Goal: Information Seeking & Learning: Learn about a topic

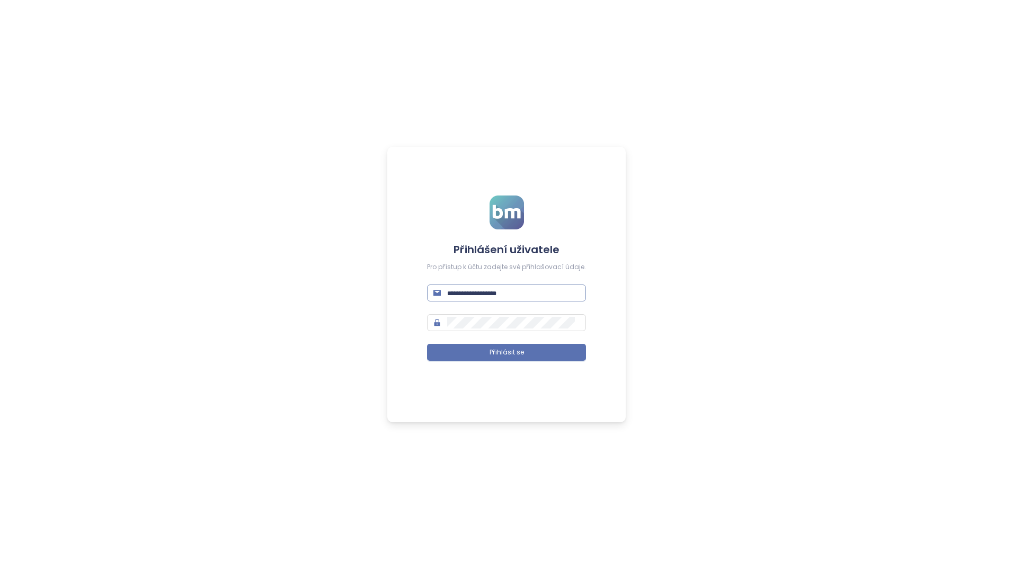
click at [503, 299] on input "text" at bounding box center [513, 293] width 132 height 12
click at [505, 289] on input "text" at bounding box center [513, 293] width 132 height 12
type input "**********"
click at [427, 344] on button "Přihlásit se" at bounding box center [506, 352] width 159 height 17
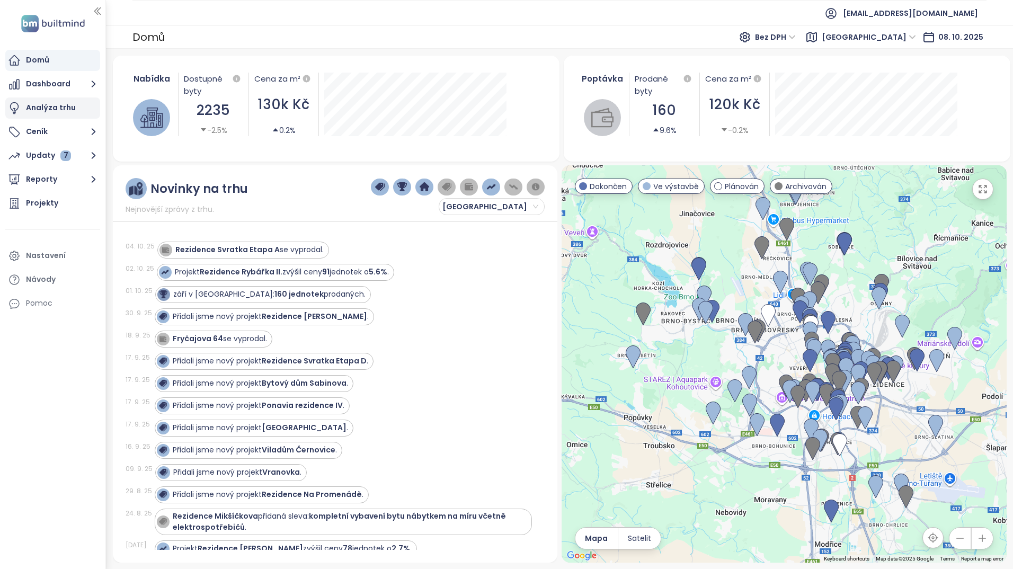
click at [78, 112] on div "Analýza trhu" at bounding box center [52, 108] width 95 height 21
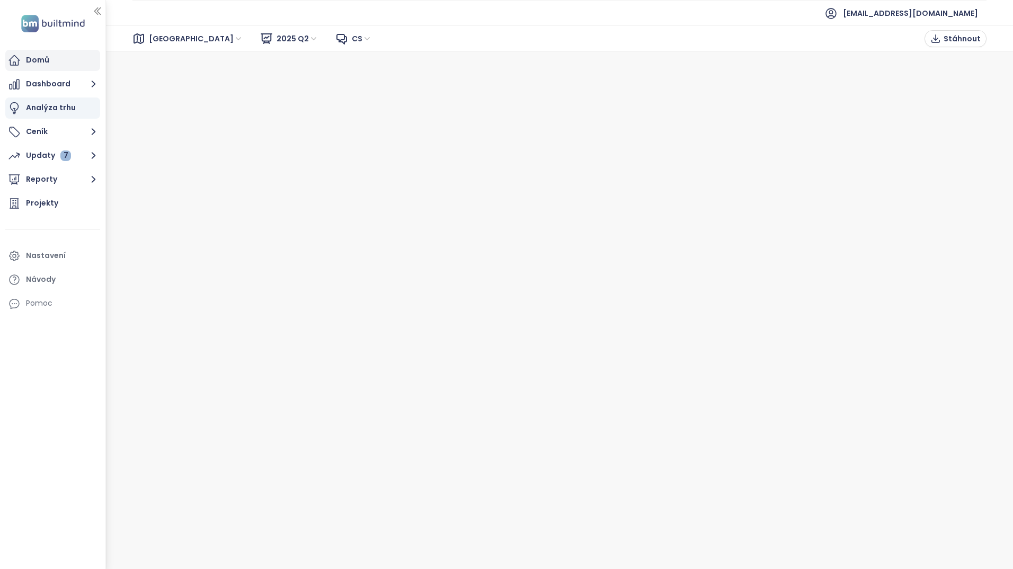
click at [46, 65] on div "Domů" at bounding box center [37, 60] width 23 height 13
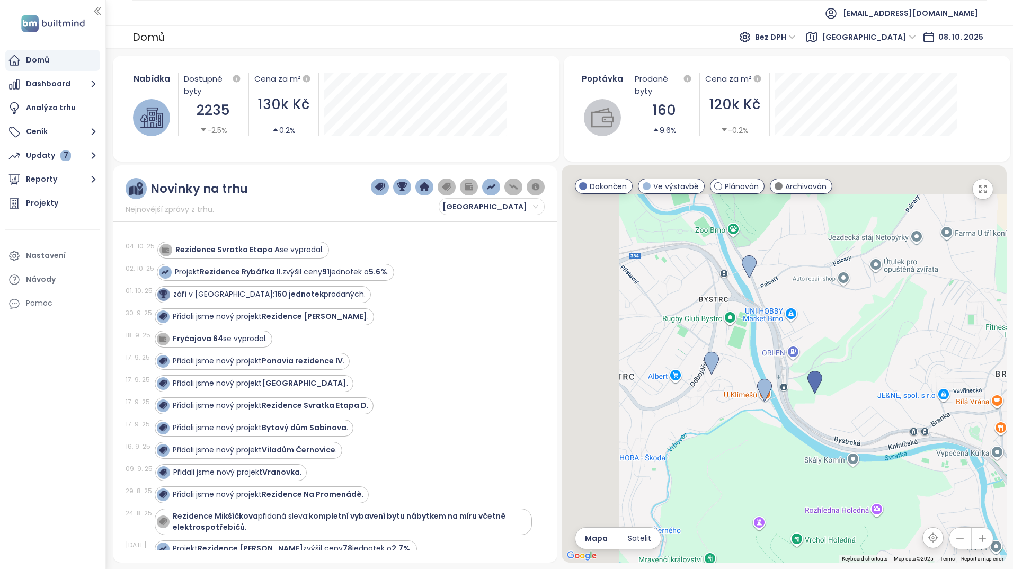
drag, startPoint x: 660, startPoint y: 366, endPoint x: 767, endPoint y: 436, distance: 127.9
click at [767, 436] on div at bounding box center [784, 363] width 445 height 397
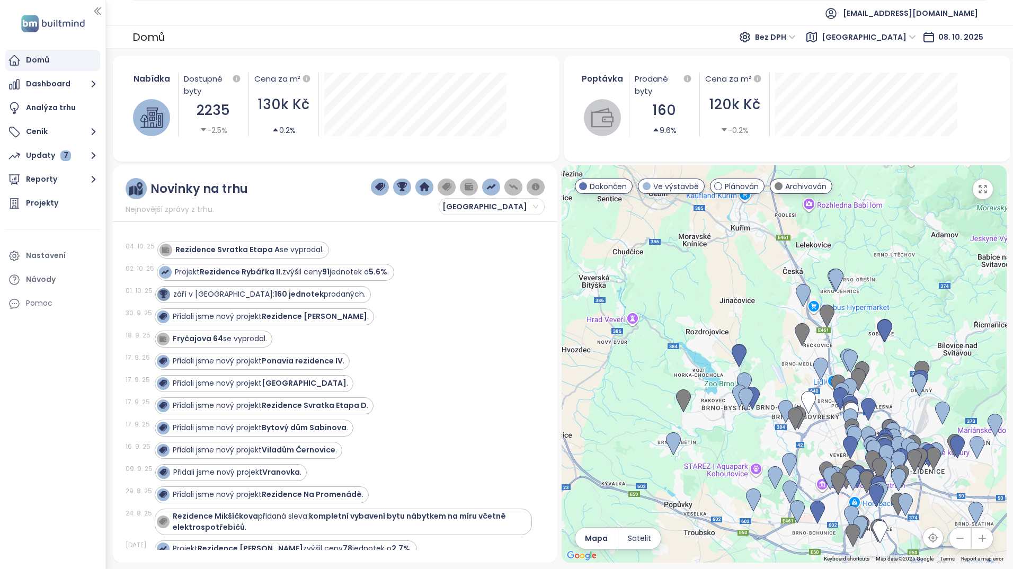
drag, startPoint x: 756, startPoint y: 306, endPoint x: 752, endPoint y: 329, distance: 23.7
click at [752, 329] on div at bounding box center [784, 363] width 445 height 397
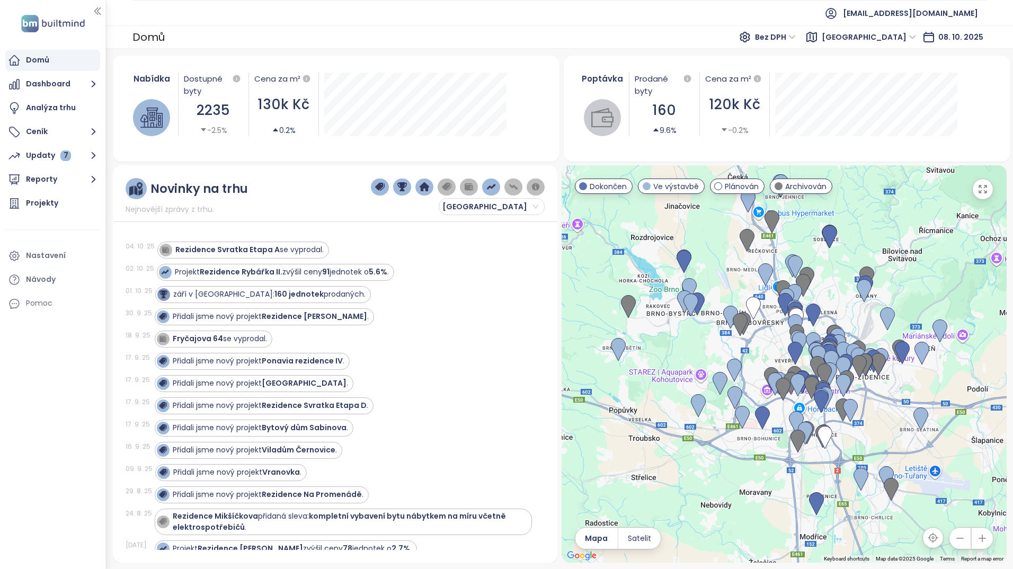
drag, startPoint x: 740, startPoint y: 459, endPoint x: 665, endPoint y: 344, distance: 137.0
click at [665, 344] on div at bounding box center [784, 363] width 445 height 397
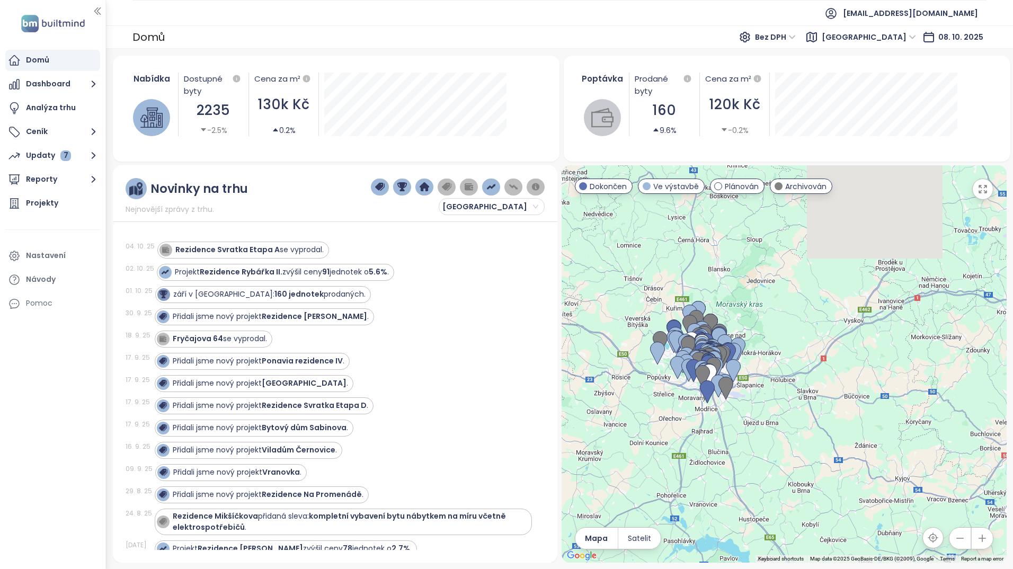
click at [746, 402] on div at bounding box center [784, 363] width 445 height 397
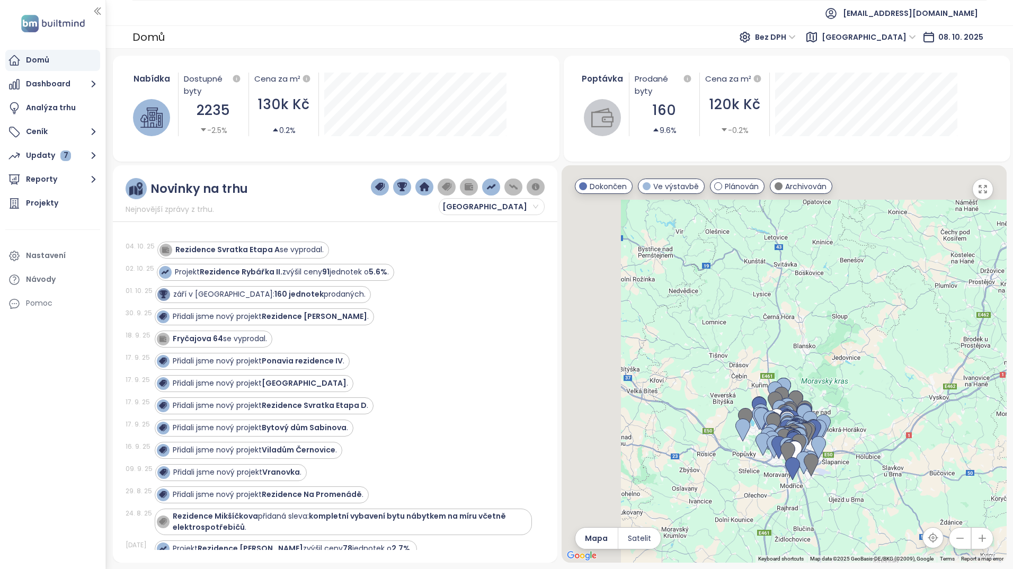
drag, startPoint x: 662, startPoint y: 334, endPoint x: 797, endPoint y: 447, distance: 175.7
click at [799, 448] on div "Pod Chvalovkou" at bounding box center [784, 363] width 445 height 397
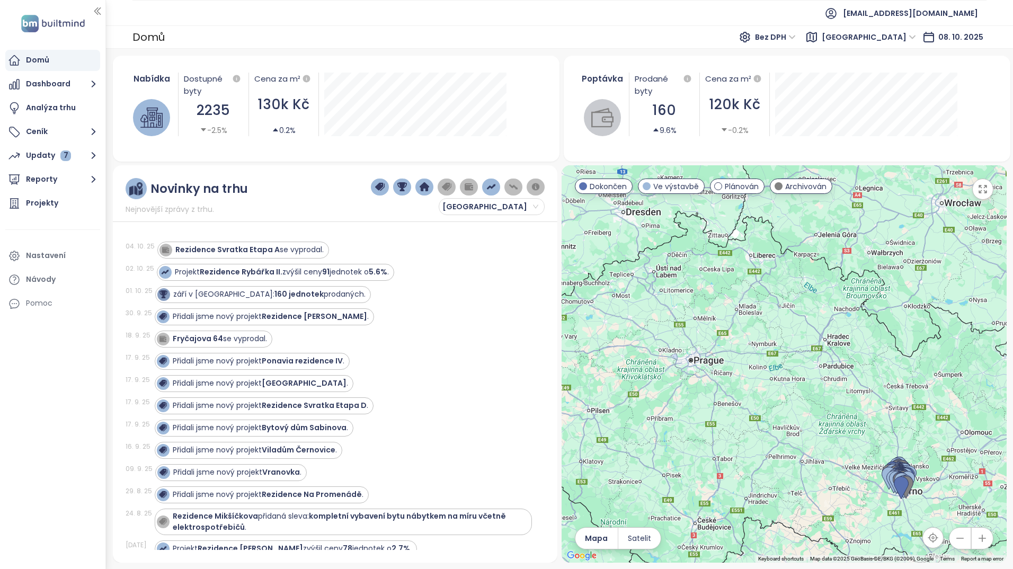
drag, startPoint x: 697, startPoint y: 404, endPoint x: 776, endPoint y: 444, distance: 87.9
click at [776, 444] on div at bounding box center [784, 363] width 445 height 397
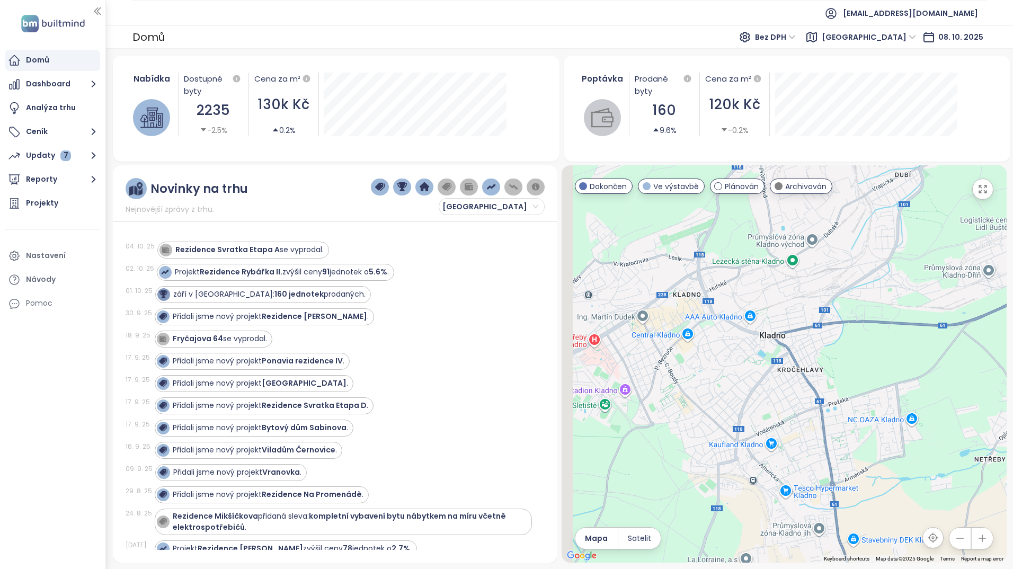
drag, startPoint x: 697, startPoint y: 345, endPoint x: 815, endPoint y: 342, distance: 118.2
click at [815, 342] on div at bounding box center [784, 363] width 445 height 397
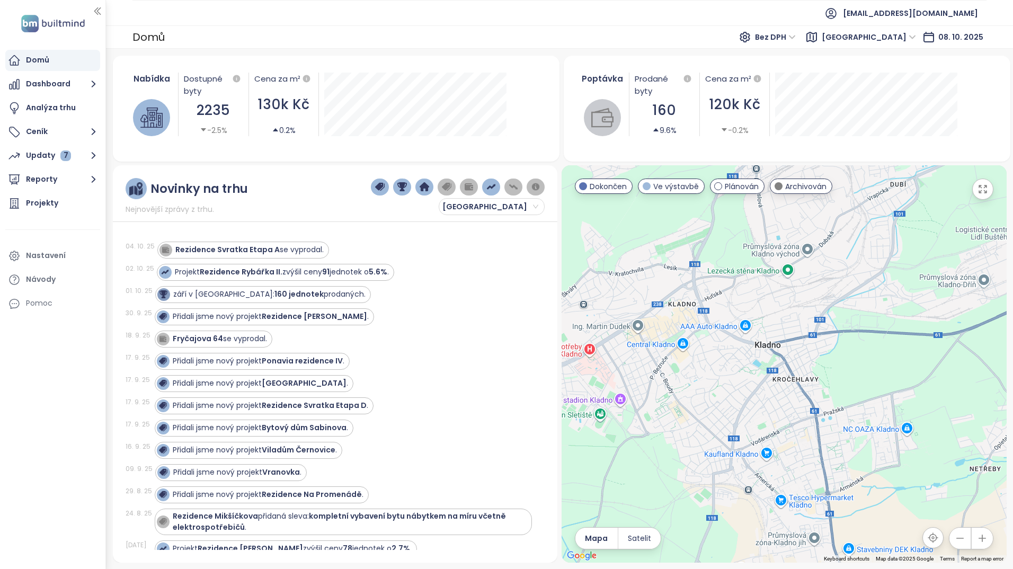
click at [804, 360] on div at bounding box center [784, 363] width 445 height 397
click at [793, 348] on div at bounding box center [784, 363] width 445 height 397
click at [915, 37] on span "Brno" at bounding box center [869, 37] width 94 height 16
click at [922, 88] on div "[GEOGRAPHIC_DATA]" at bounding box center [939, 92] width 85 height 12
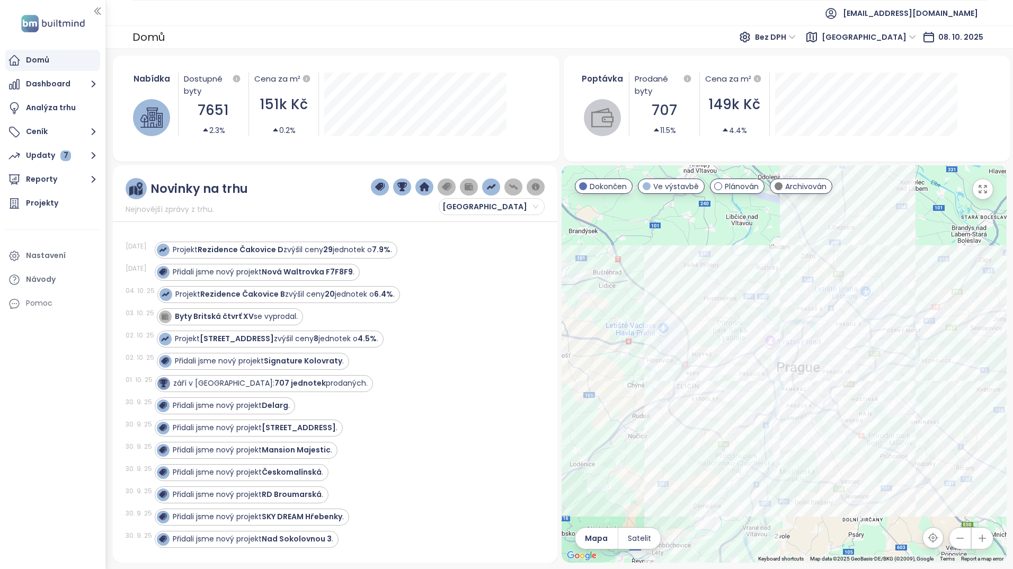
drag, startPoint x: 660, startPoint y: 242, endPoint x: 758, endPoint y: 291, distance: 110.0
click at [758, 293] on div at bounding box center [784, 363] width 445 height 397
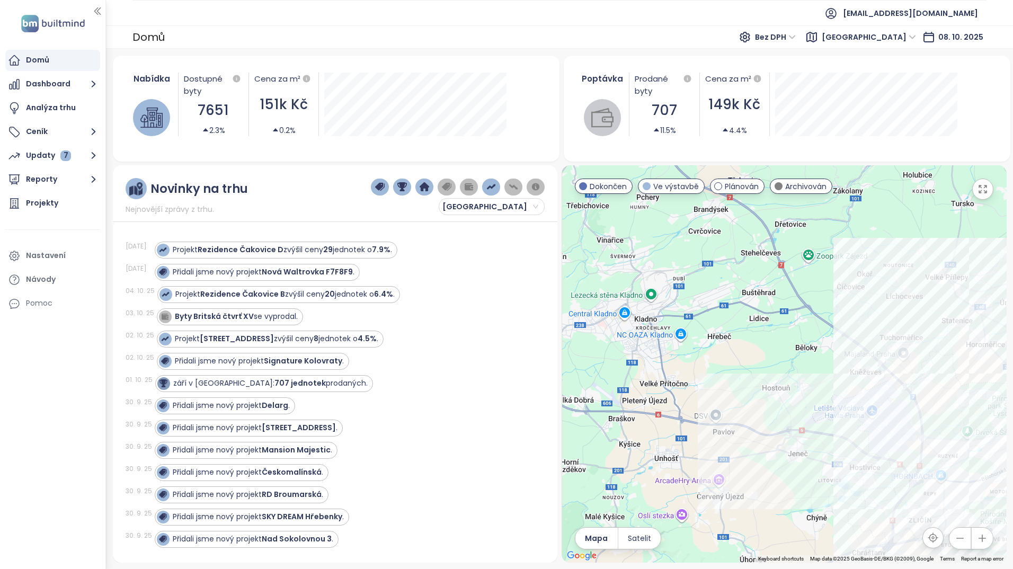
drag, startPoint x: 637, startPoint y: 334, endPoint x: 668, endPoint y: 353, distance: 36.9
click at [667, 353] on div at bounding box center [784, 363] width 445 height 397
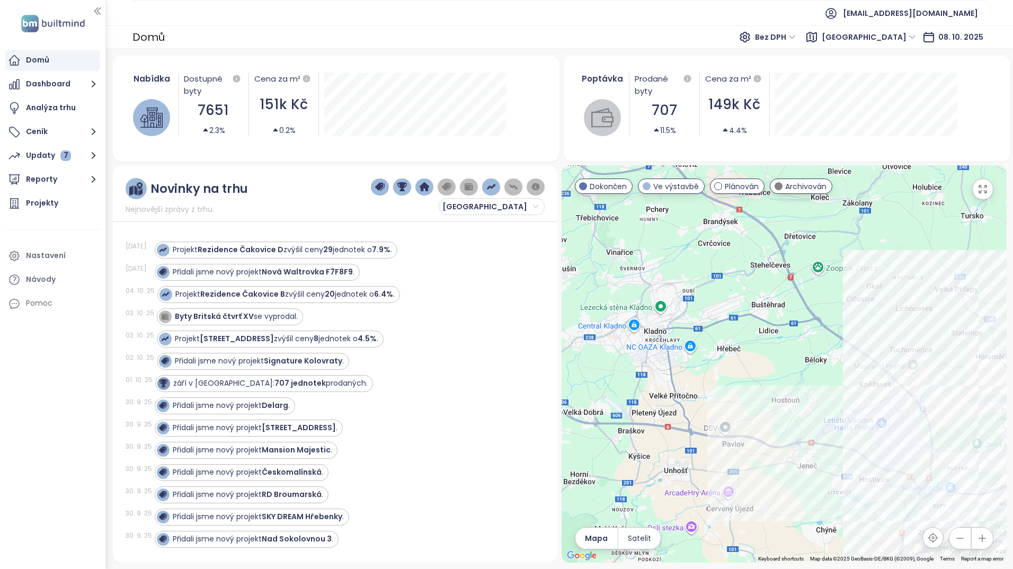
click at [885, 39] on div "[GEOGRAPHIC_DATA]" at bounding box center [870, 37] width 104 height 17
click at [796, 39] on span "Bez DPH" at bounding box center [775, 37] width 41 height 16
click at [838, 62] on div "S DPH" at bounding box center [842, 58] width 32 height 12
click at [796, 39] on span "Bez DPH" at bounding box center [775, 37] width 41 height 16
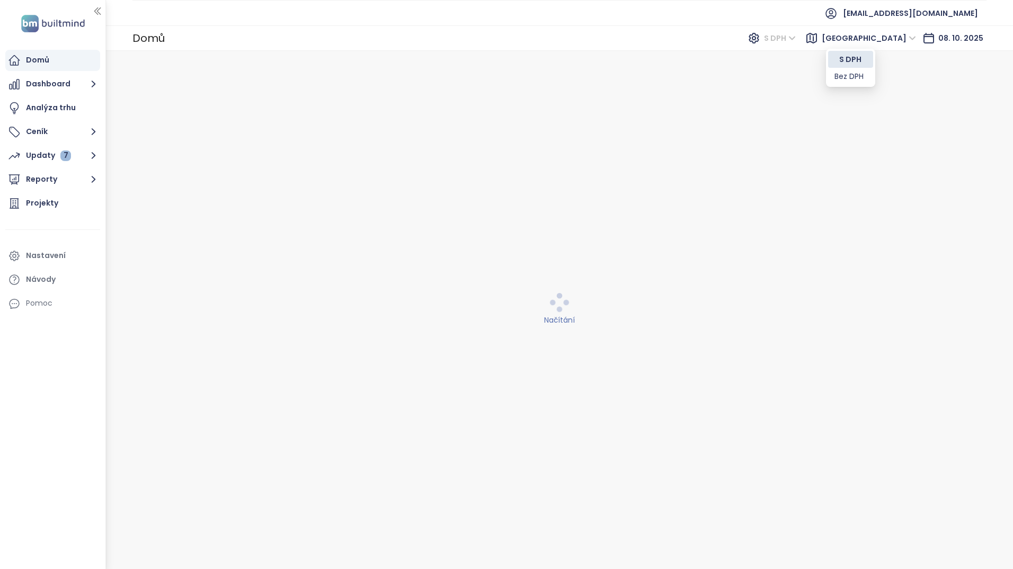
click at [830, 56] on div "S DPH" at bounding box center [850, 59] width 45 height 17
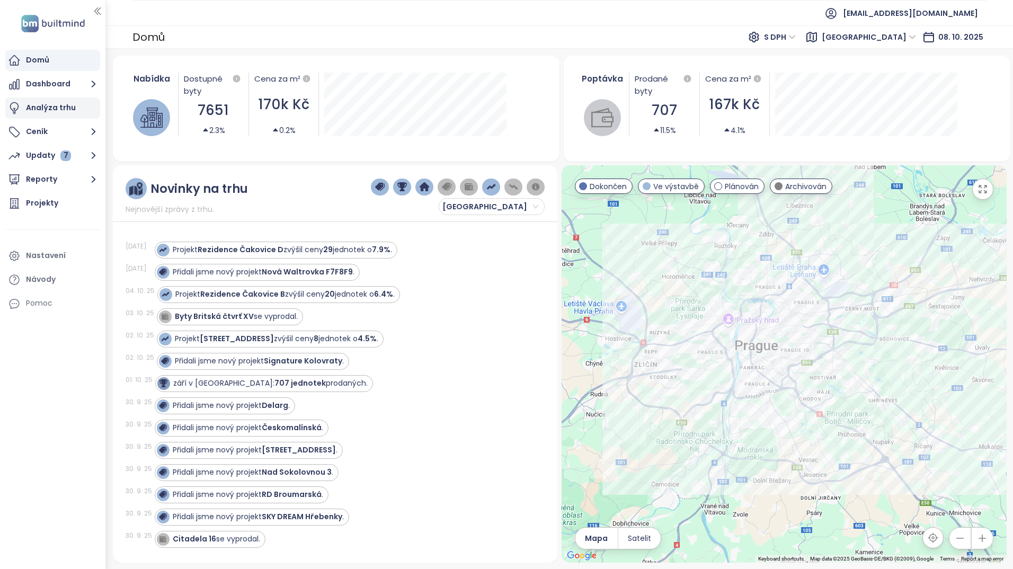
click at [69, 109] on div "Analýza trhu" at bounding box center [51, 107] width 50 height 13
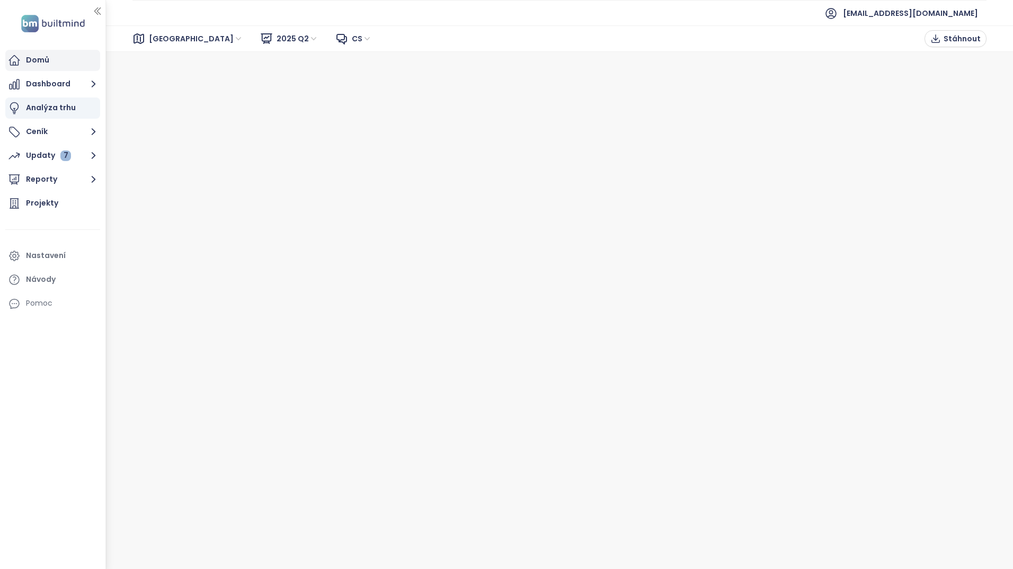
click at [58, 59] on div "Domů" at bounding box center [52, 60] width 95 height 21
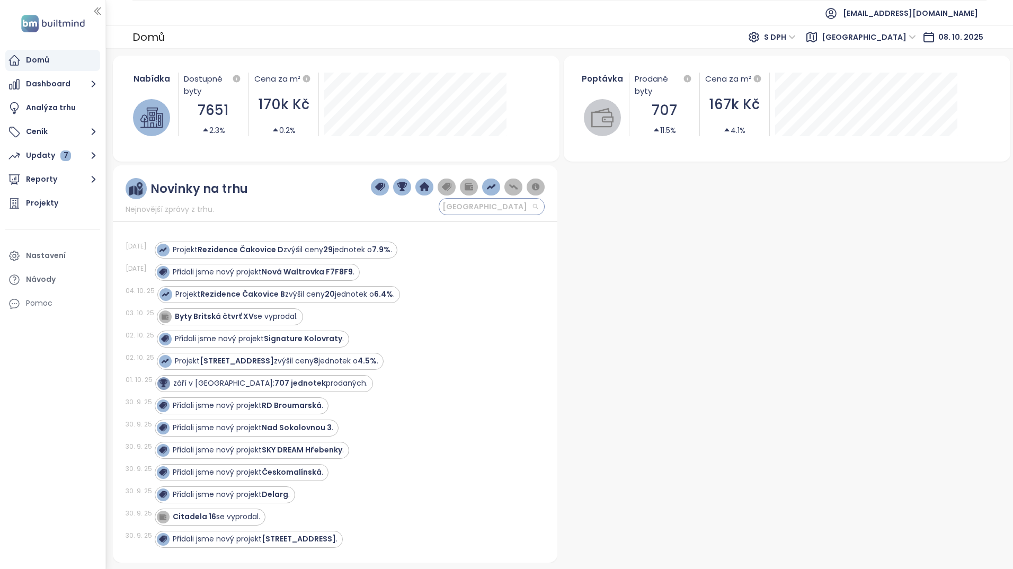
click at [530, 205] on span "[GEOGRAPHIC_DATA]" at bounding box center [490, 207] width 96 height 16
click at [532, 206] on span "[GEOGRAPHIC_DATA]" at bounding box center [490, 207] width 96 height 16
click at [903, 42] on span "[GEOGRAPHIC_DATA]" at bounding box center [869, 37] width 94 height 16
click at [906, 39] on span "[GEOGRAPHIC_DATA]" at bounding box center [869, 37] width 94 height 16
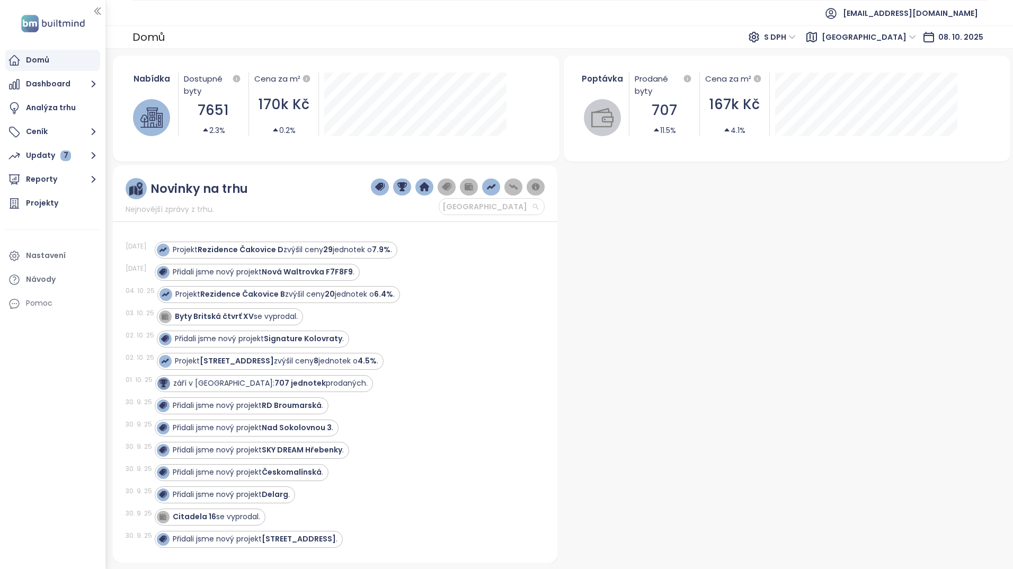
click at [907, 39] on span "[GEOGRAPHIC_DATA]" at bounding box center [869, 37] width 94 height 16
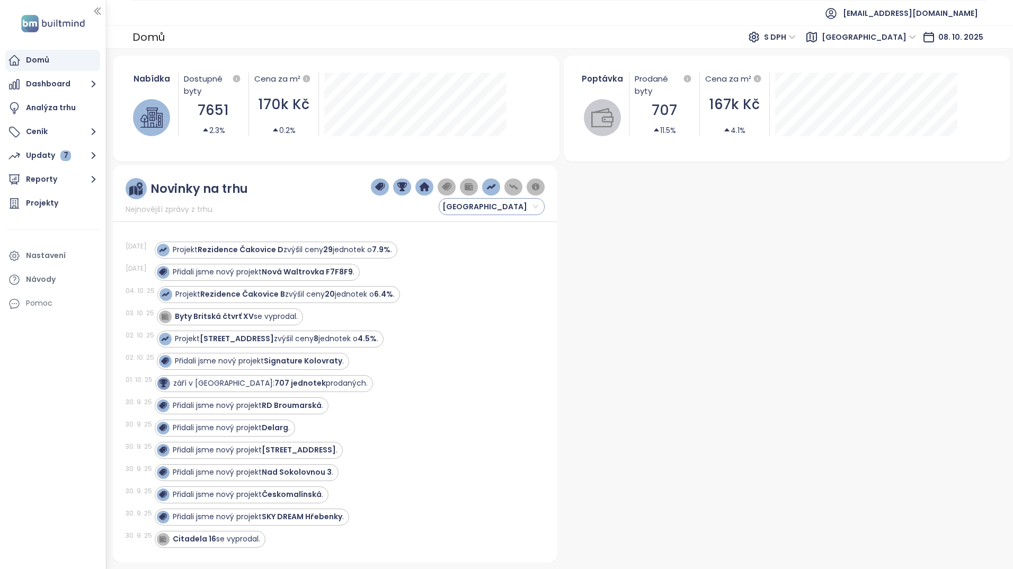
click at [892, 32] on span "[GEOGRAPHIC_DATA]" at bounding box center [869, 37] width 94 height 16
click at [514, 205] on span "[GEOGRAPHIC_DATA]" at bounding box center [490, 207] width 96 height 16
drag, startPoint x: 497, startPoint y: 204, endPoint x: 470, endPoint y: 206, distance: 27.6
click at [497, 203] on span "[GEOGRAPHIC_DATA]" at bounding box center [490, 207] width 96 height 16
click at [470, 206] on span "[GEOGRAPHIC_DATA]" at bounding box center [490, 207] width 96 height 16
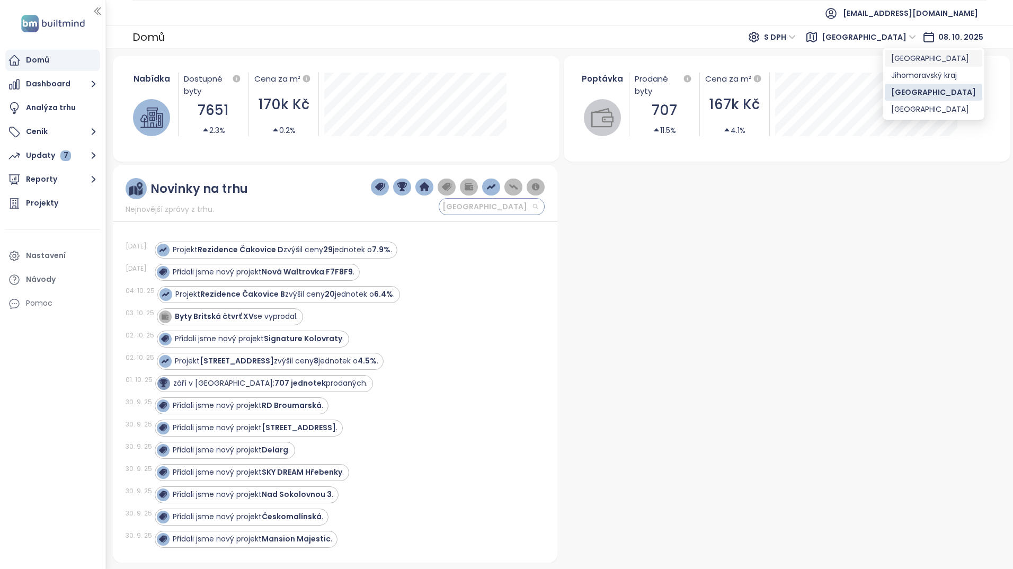
click at [468, 203] on span "[GEOGRAPHIC_DATA]" at bounding box center [490, 207] width 96 height 16
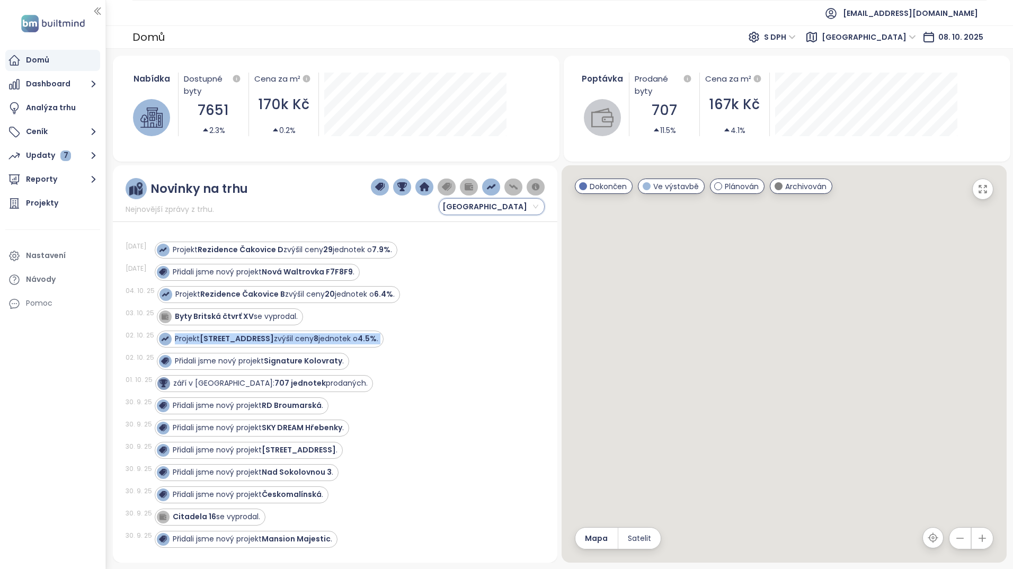
drag, startPoint x: 457, startPoint y: 235, endPoint x: 482, endPoint y: 217, distance: 30.7
click at [476, 213] on span "[GEOGRAPHIC_DATA]" at bounding box center [490, 207] width 96 height 16
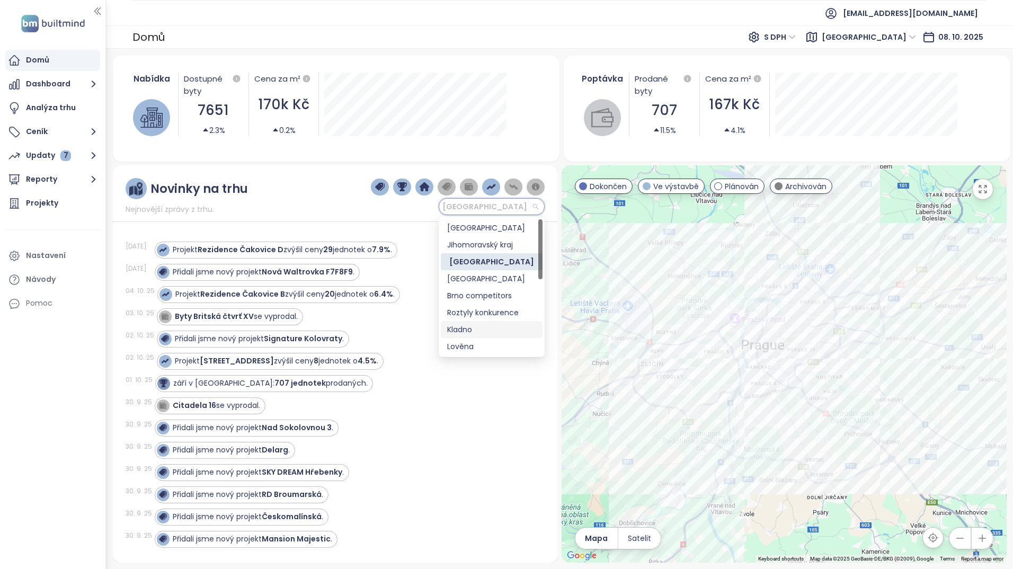
click at [475, 331] on div "Kladno" at bounding box center [491, 330] width 89 height 12
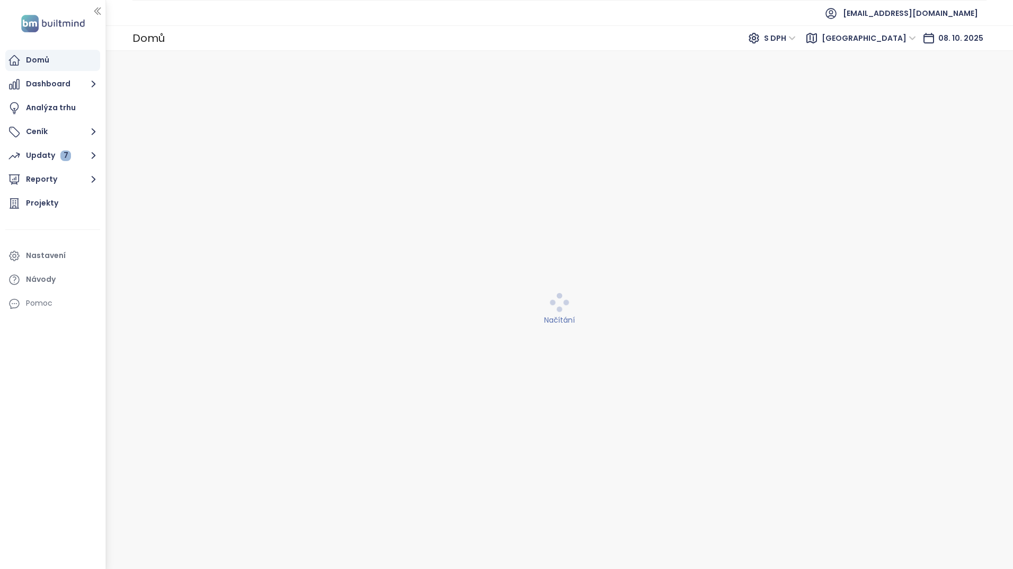
click at [475, 331] on div "Načítání" at bounding box center [560, 310] width 894 height 505
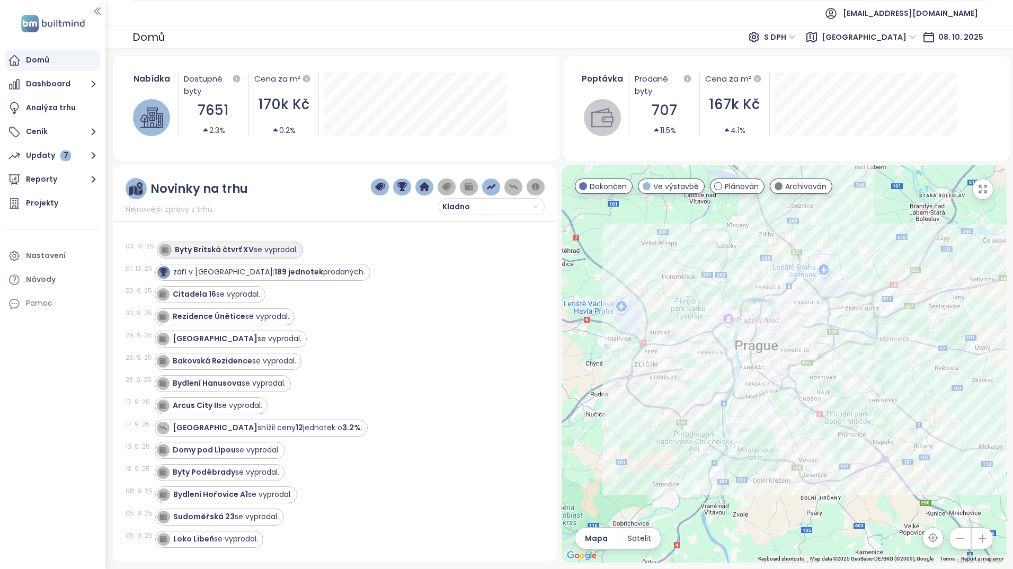
click at [276, 253] on div "Byty Britská čtvrť XV se vyprodal." at bounding box center [236, 249] width 123 height 11
click at [276, 252] on div "Byty Britská čtvrť XV se vyprodal." at bounding box center [236, 249] width 123 height 11
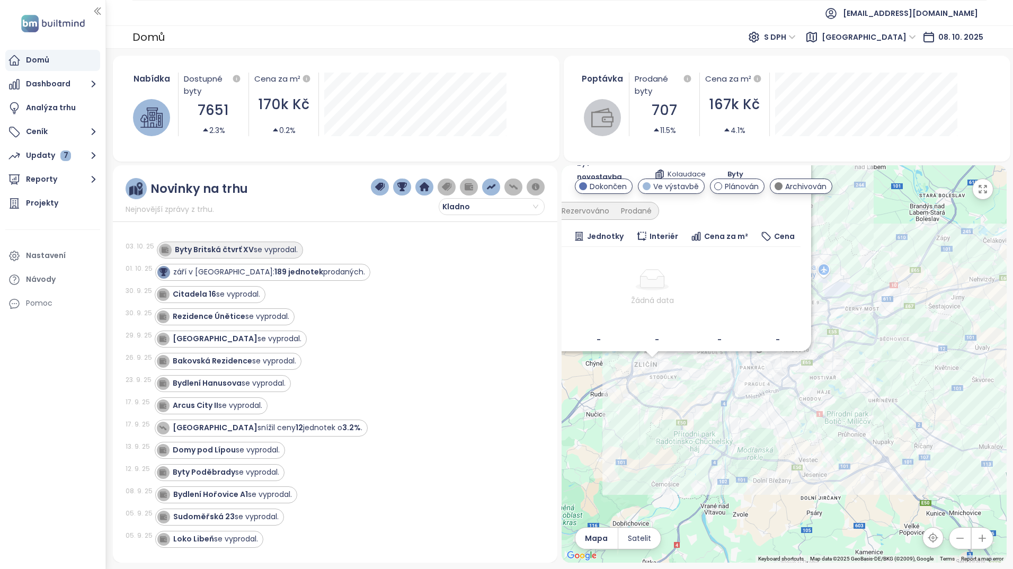
drag, startPoint x: 276, startPoint y: 252, endPoint x: 183, endPoint y: 247, distance: 93.4
click at [183, 247] on strong "Byty Britská čtvrť XV" at bounding box center [214, 249] width 79 height 11
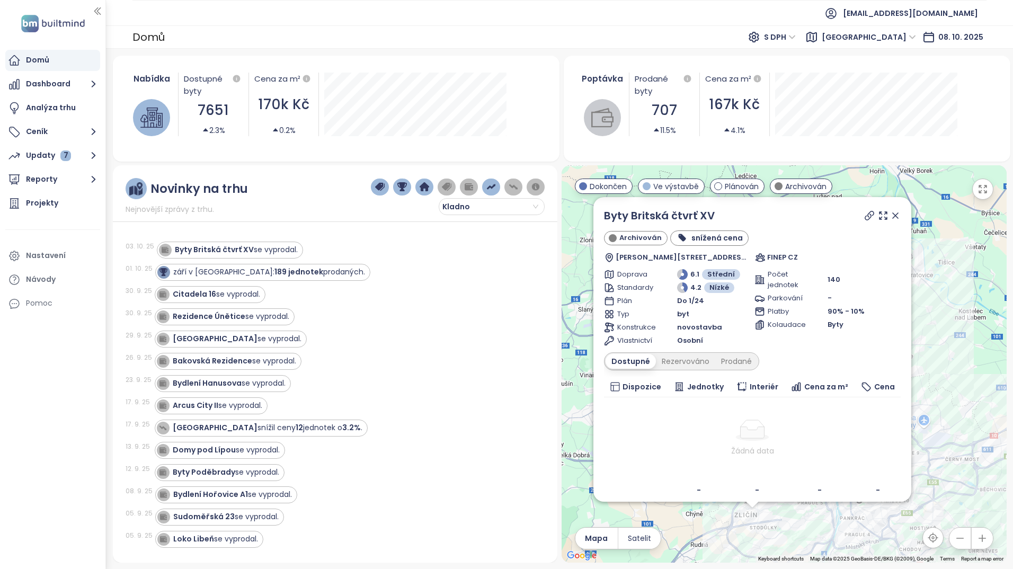
click at [892, 218] on icon at bounding box center [895, 215] width 11 height 11
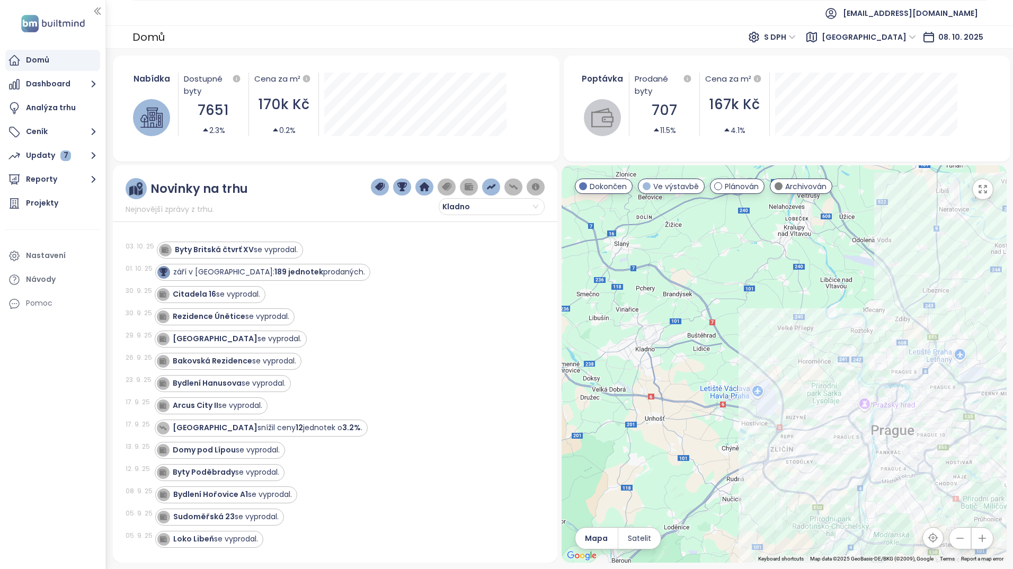
drag, startPoint x: 653, startPoint y: 462, endPoint x: 691, endPoint y: 391, distance: 79.6
click at [691, 391] on div at bounding box center [784, 363] width 445 height 397
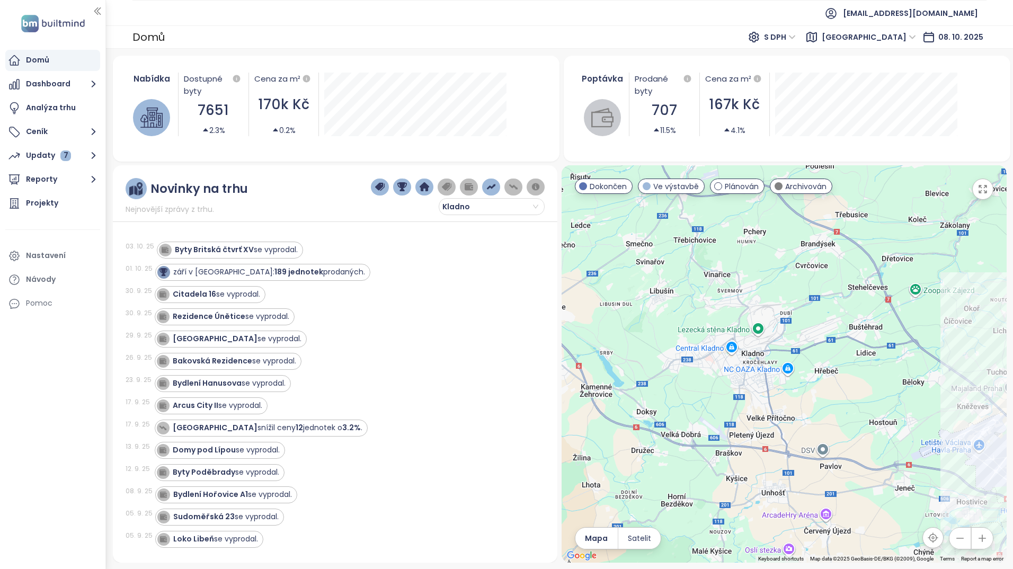
drag, startPoint x: 645, startPoint y: 369, endPoint x: 736, endPoint y: 373, distance: 90.7
click at [736, 373] on div at bounding box center [784, 363] width 445 height 397
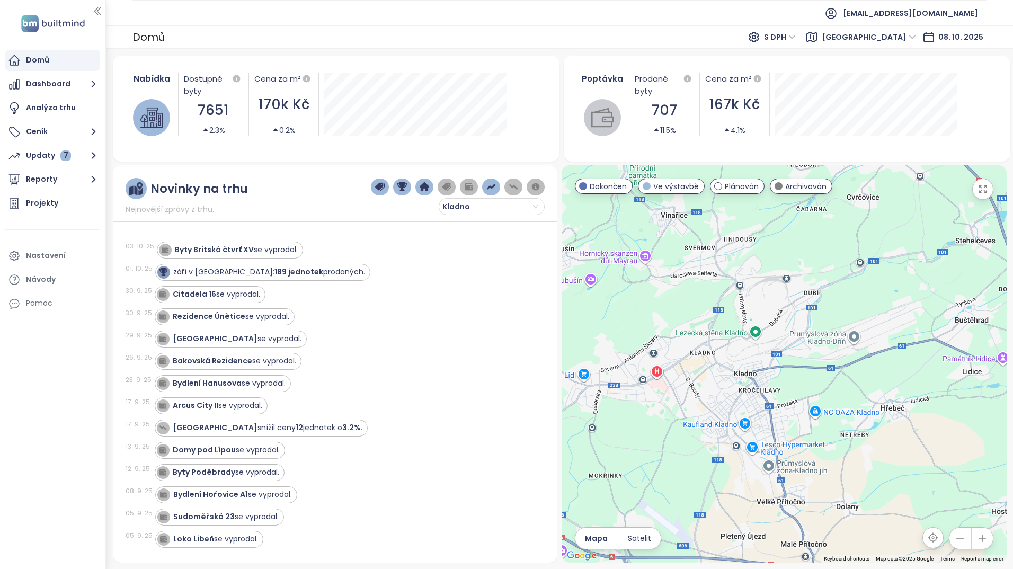
drag, startPoint x: 744, startPoint y: 378, endPoint x: 756, endPoint y: 385, distance: 13.7
click at [756, 385] on div at bounding box center [784, 363] width 445 height 397
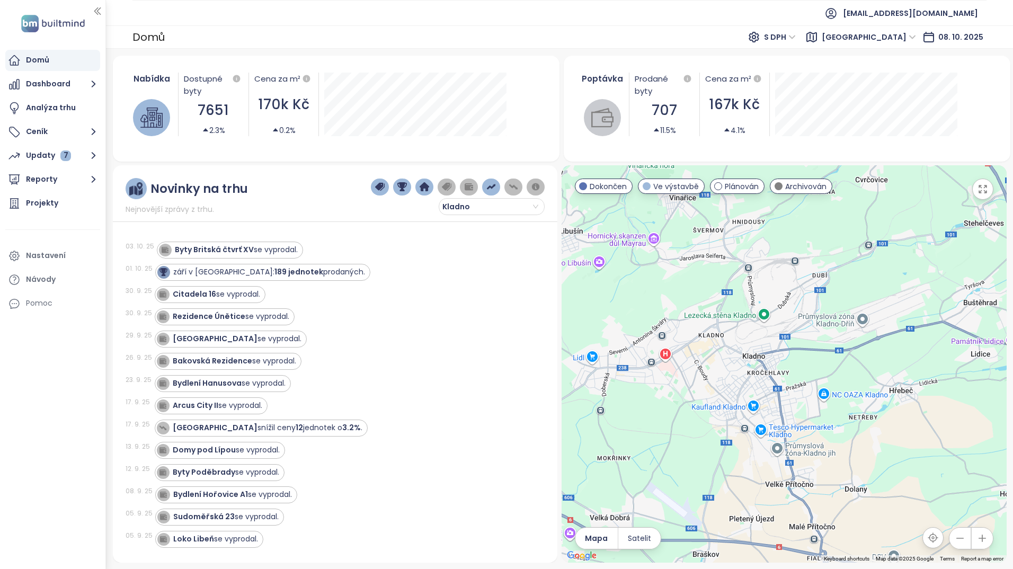
drag, startPoint x: 701, startPoint y: 396, endPoint x: 710, endPoint y: 376, distance: 22.1
click at [710, 376] on div at bounding box center [784, 363] width 445 height 397
click at [908, 37] on span "[GEOGRAPHIC_DATA]" at bounding box center [869, 37] width 94 height 16
click at [933, 109] on div "[GEOGRAPHIC_DATA]" at bounding box center [933, 109] width 85 height 12
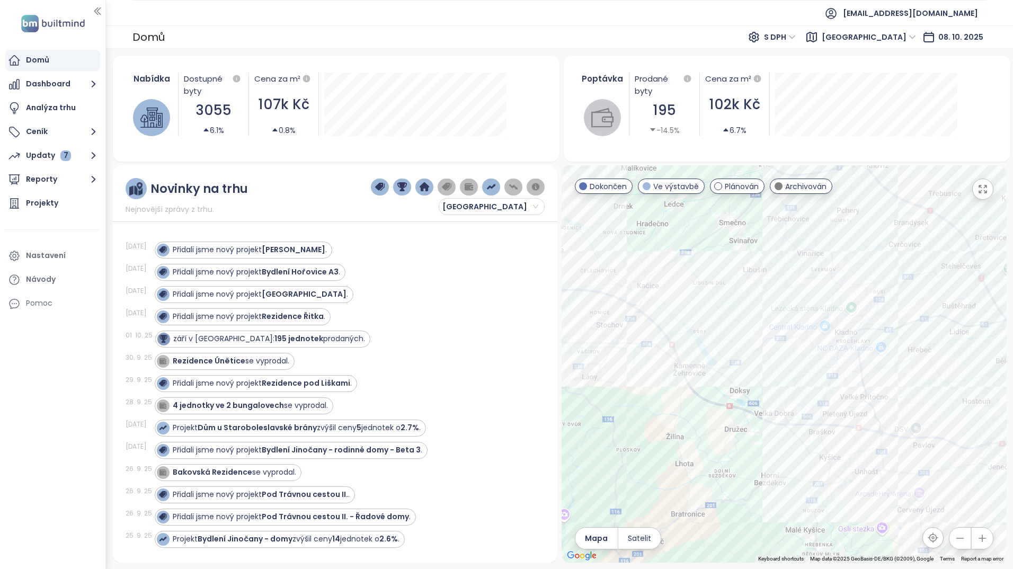
drag, startPoint x: 918, startPoint y: 311, endPoint x: 740, endPoint y: 384, distance: 192.5
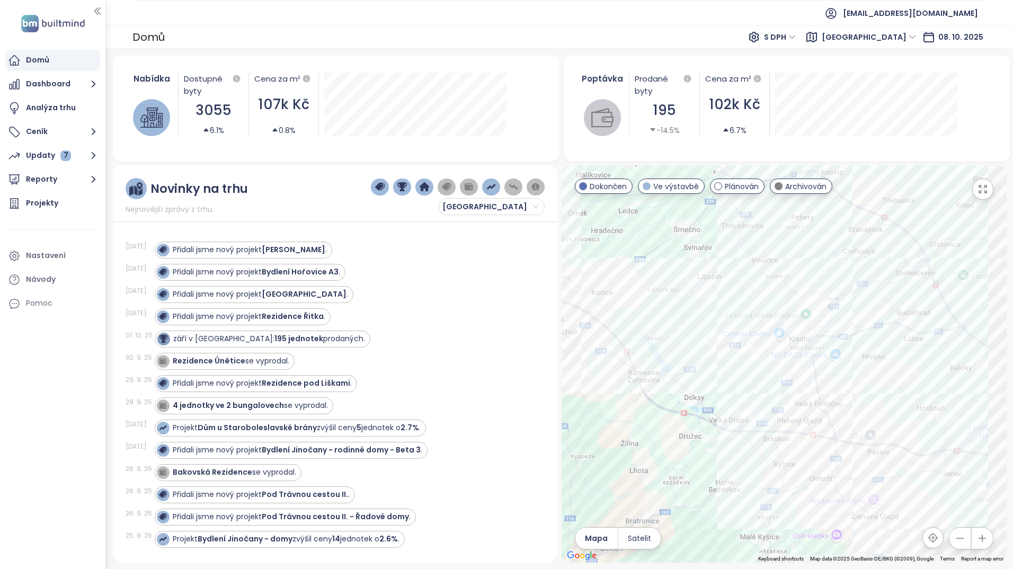
drag, startPoint x: 776, startPoint y: 362, endPoint x: 727, endPoint y: 369, distance: 49.8
click at [727, 369] on div at bounding box center [784, 363] width 445 height 397
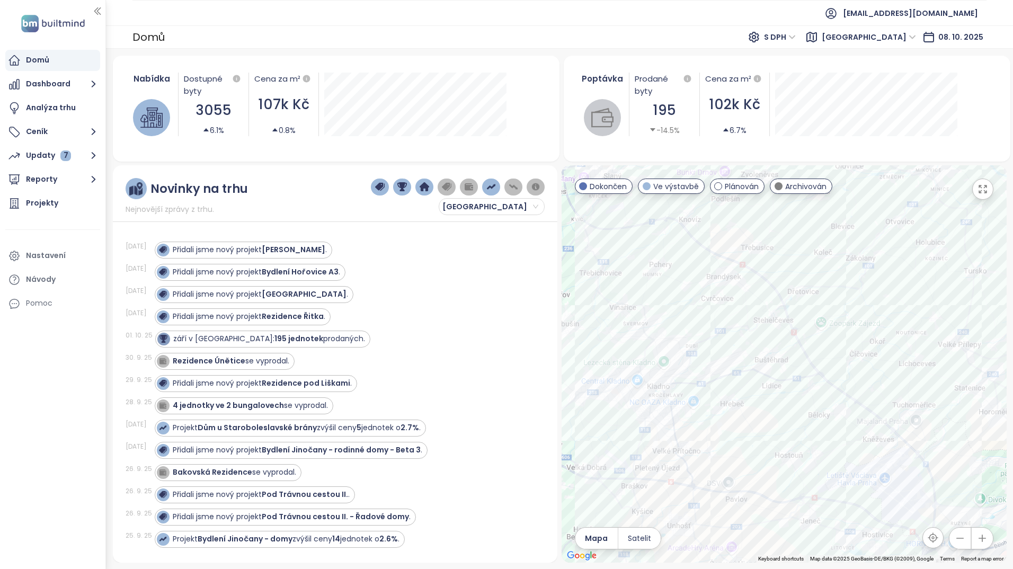
click at [793, 391] on div at bounding box center [784, 363] width 445 height 397
drag, startPoint x: 729, startPoint y: 414, endPoint x: 795, endPoint y: 391, distance: 70.1
click at [795, 391] on div at bounding box center [784, 363] width 445 height 397
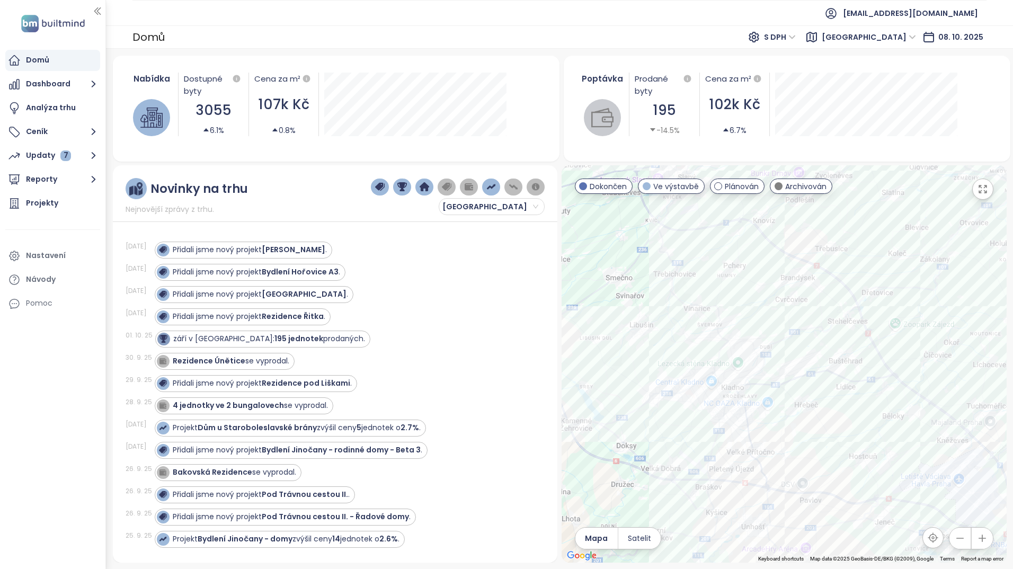
drag, startPoint x: 769, startPoint y: 409, endPoint x: 847, endPoint y: 418, distance: 78.4
click at [847, 418] on div at bounding box center [784, 363] width 445 height 397
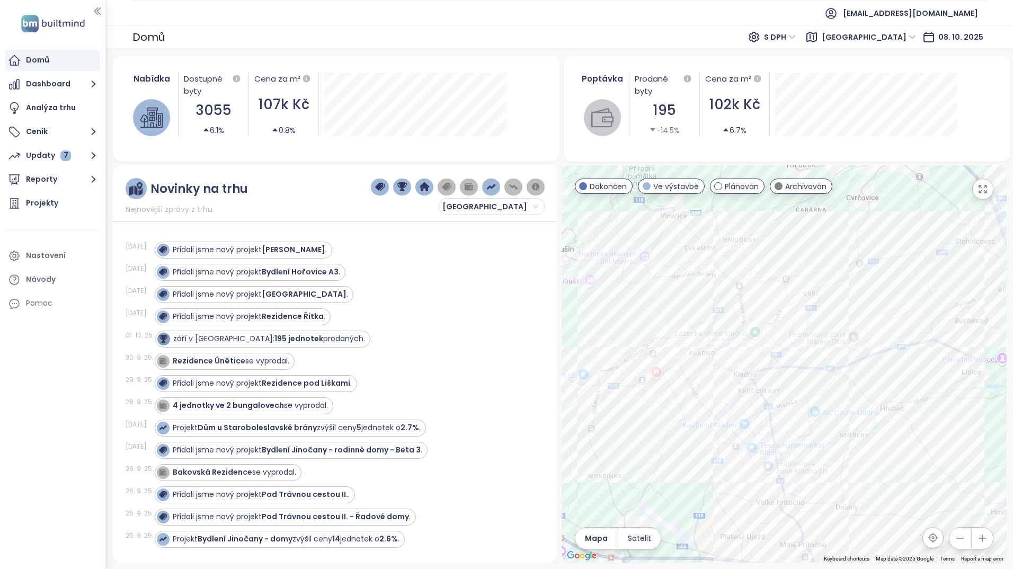
drag, startPoint x: 782, startPoint y: 417, endPoint x: 760, endPoint y: 388, distance: 35.5
click at [760, 388] on div at bounding box center [784, 363] width 445 height 397
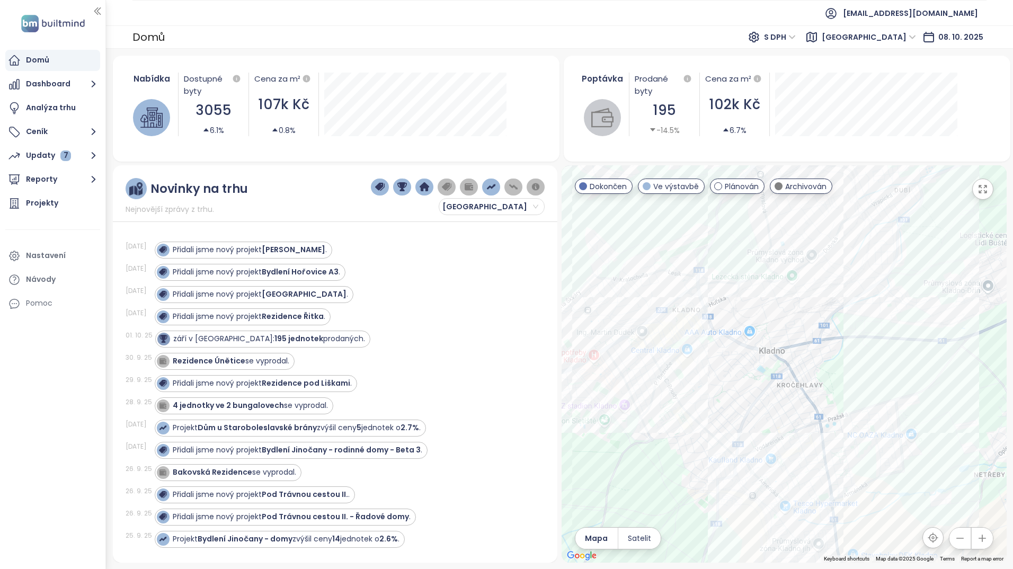
drag, startPoint x: 748, startPoint y: 418, endPoint x: 768, endPoint y: 397, distance: 28.9
click at [768, 397] on div at bounding box center [784, 363] width 445 height 397
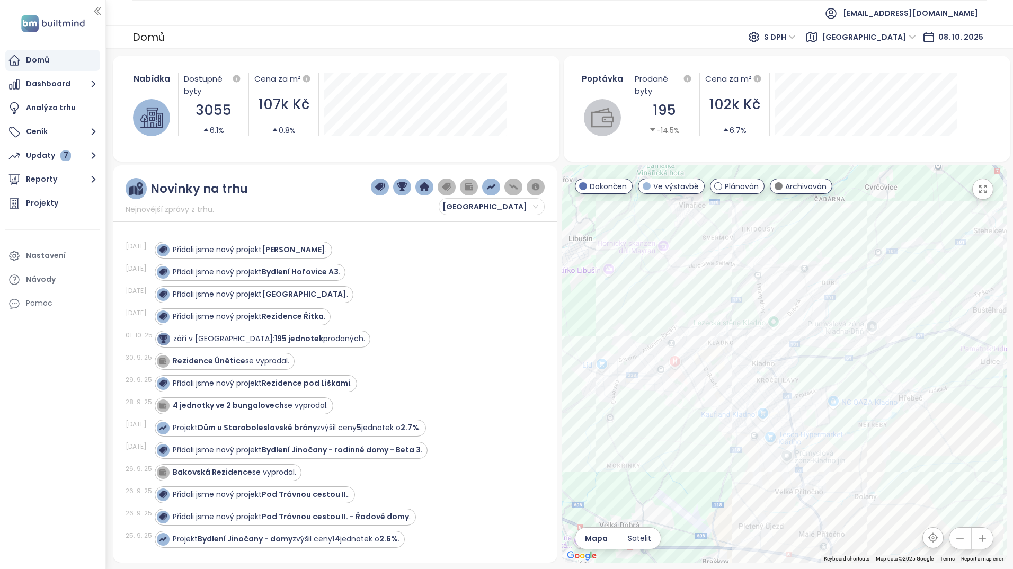
drag, startPoint x: 724, startPoint y: 286, endPoint x: 719, endPoint y: 279, distance: 8.4
click at [719, 279] on div at bounding box center [784, 363] width 445 height 397
click at [756, 350] on div at bounding box center [784, 363] width 445 height 397
click at [533, 205] on span "[GEOGRAPHIC_DATA]" at bounding box center [490, 207] width 96 height 16
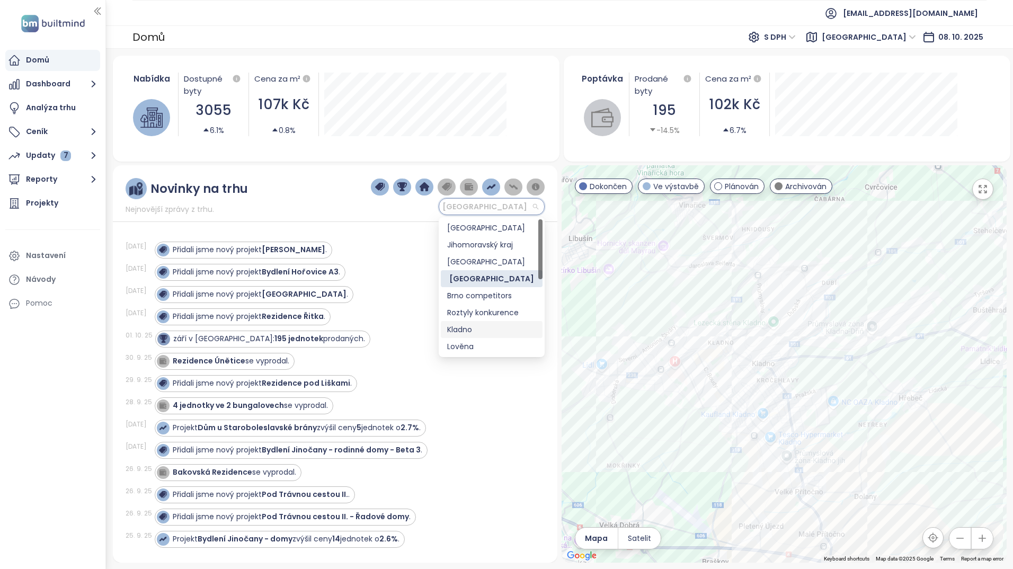
click at [473, 324] on div "Kladno" at bounding box center [491, 330] width 89 height 12
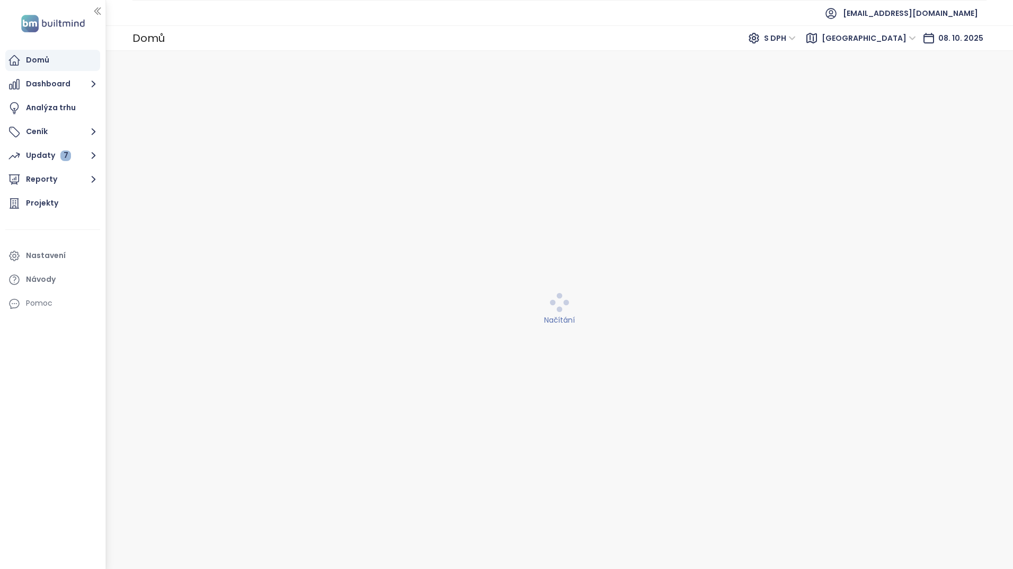
click at [473, 326] on div "Načítání" at bounding box center [560, 310] width 894 height 505
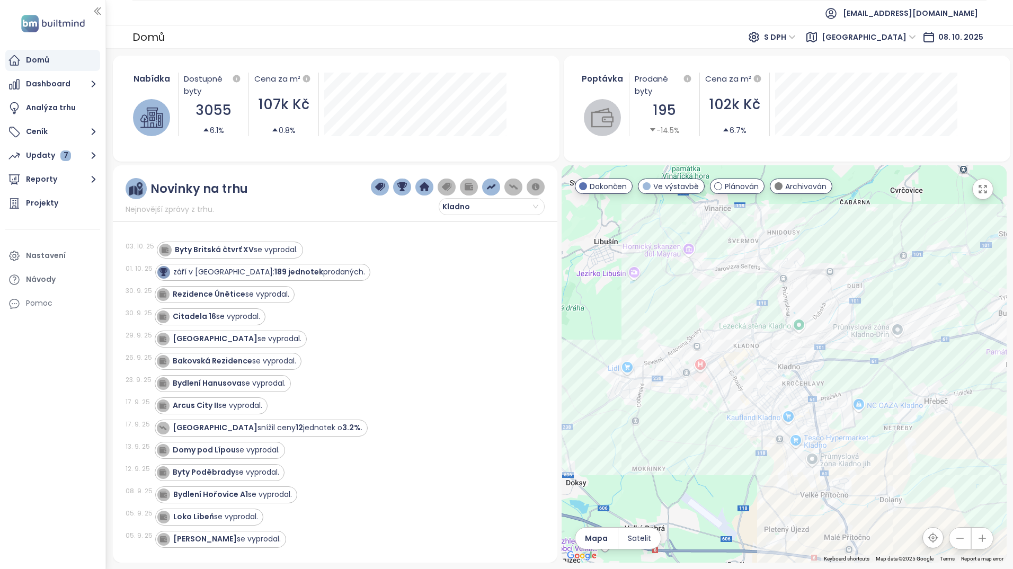
drag, startPoint x: 812, startPoint y: 341, endPoint x: 799, endPoint y: 366, distance: 28.0
click at [799, 366] on div at bounding box center [784, 363] width 445 height 397
click at [717, 370] on div "Portti Kladno II" at bounding box center [784, 363] width 445 height 397
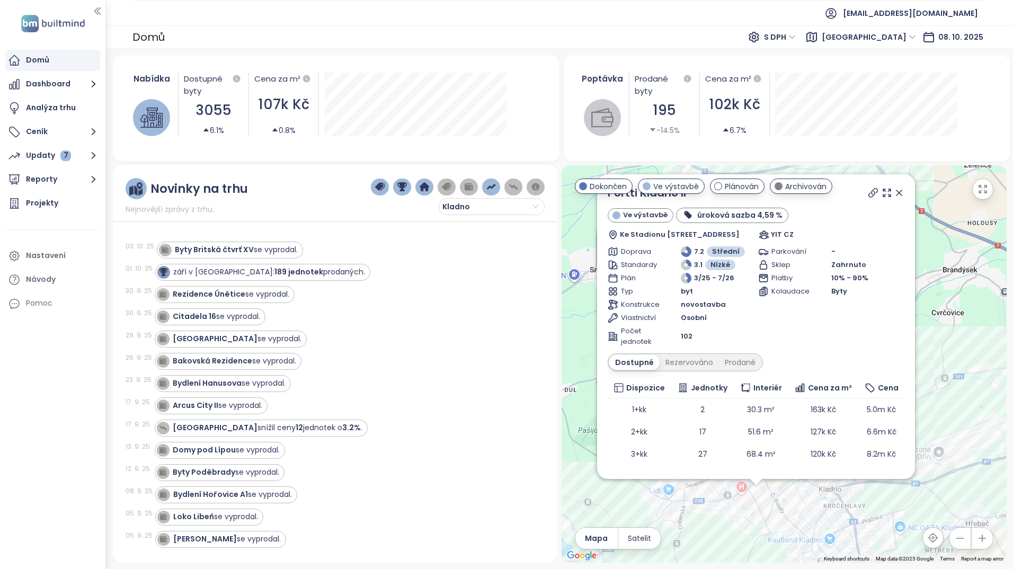
drag, startPoint x: 824, startPoint y: 400, endPoint x: 794, endPoint y: 544, distance: 147.2
click at [794, 544] on div "Portti Kladno II Ve výstavbě úroková sazba 4,59 % Ke Stadionu 50, 272 01 Kladno…" at bounding box center [784, 363] width 445 height 397
click at [897, 191] on icon at bounding box center [899, 192] width 5 height 5
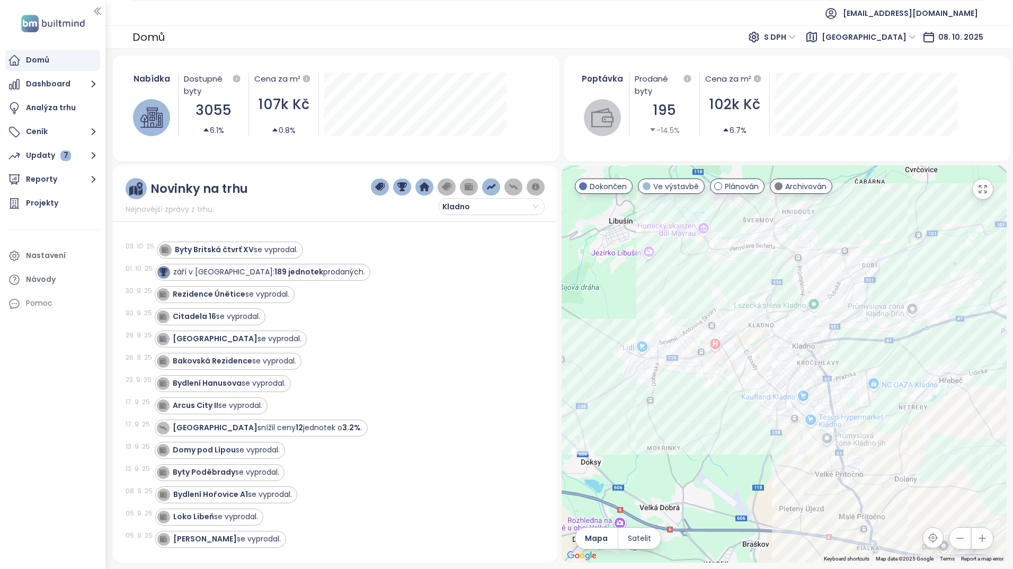
drag, startPoint x: 881, startPoint y: 454, endPoint x: 854, endPoint y: 308, distance: 148.6
click at [854, 308] on div at bounding box center [784, 363] width 445 height 397
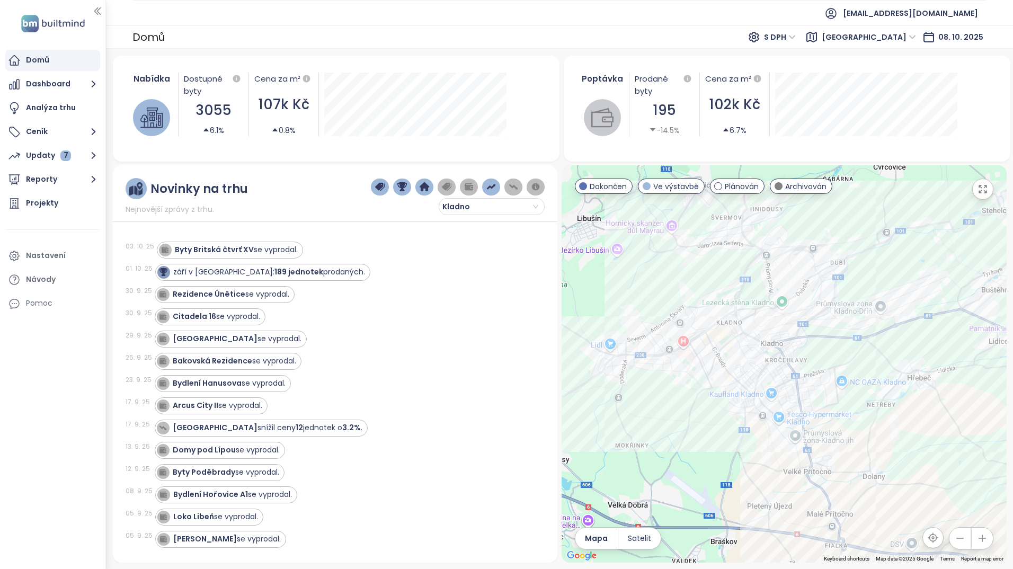
drag, startPoint x: 806, startPoint y: 363, endPoint x: 806, endPoint y: 380, distance: 17.5
click at [806, 380] on div at bounding box center [784, 363] width 445 height 397
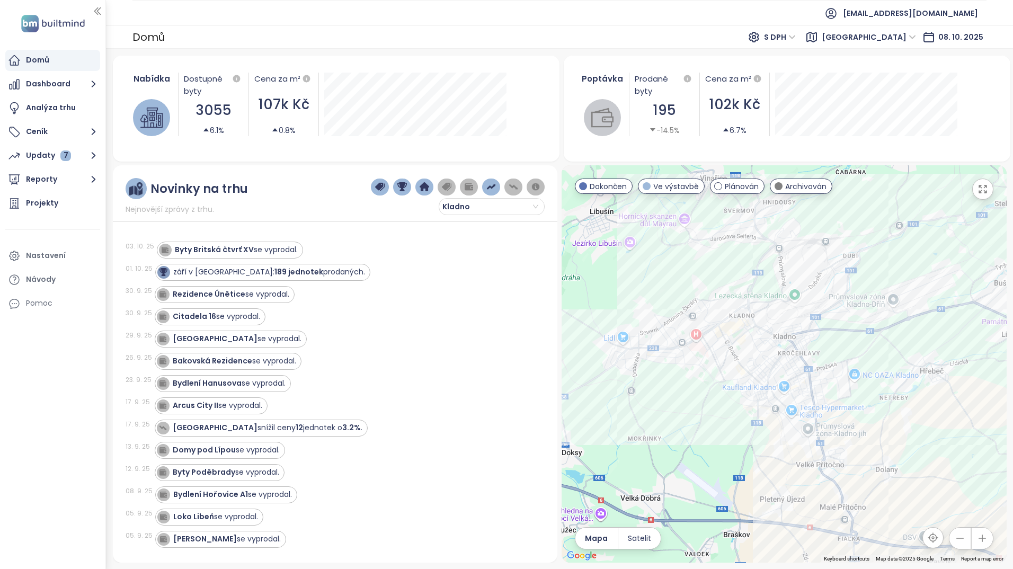
drag, startPoint x: 678, startPoint y: 439, endPoint x: 691, endPoint y: 435, distance: 13.4
click at [691, 435] on div at bounding box center [784, 363] width 445 height 397
click at [46, 88] on button "Dashboard" at bounding box center [52, 84] width 95 height 21
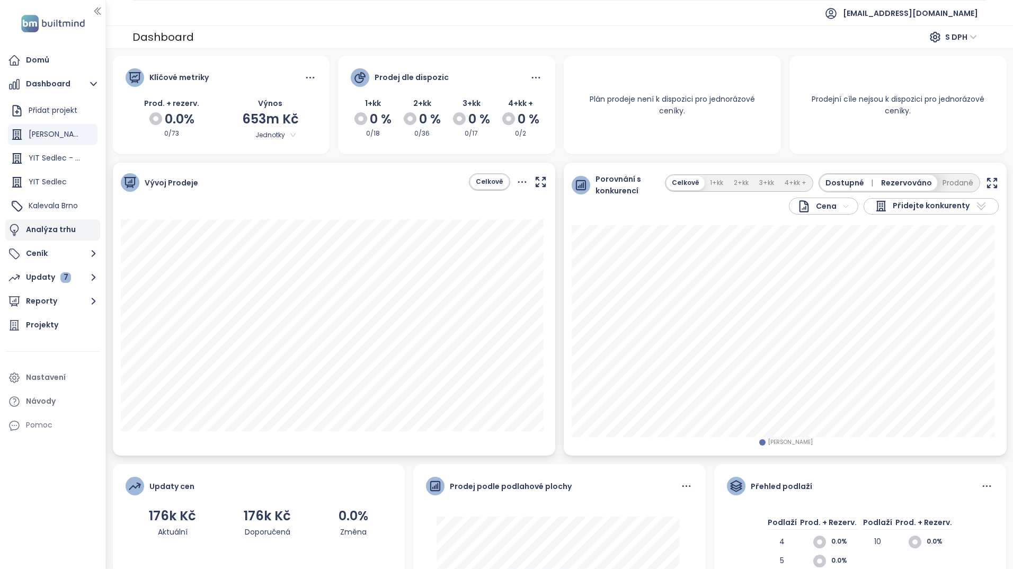
click at [39, 231] on div "Analýza trhu" at bounding box center [51, 229] width 50 height 13
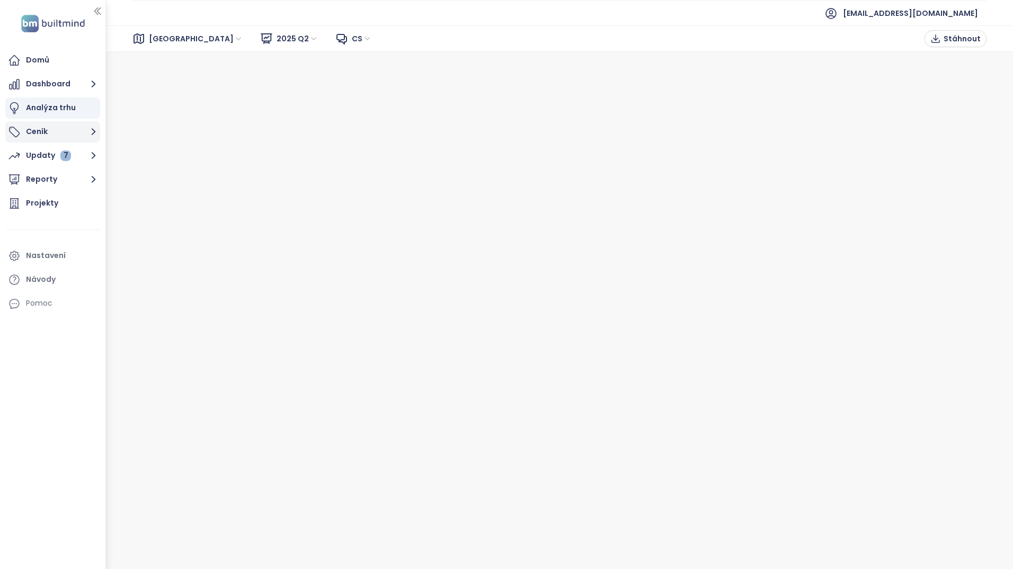
click at [31, 137] on button "Ceník" at bounding box center [52, 131] width 95 height 21
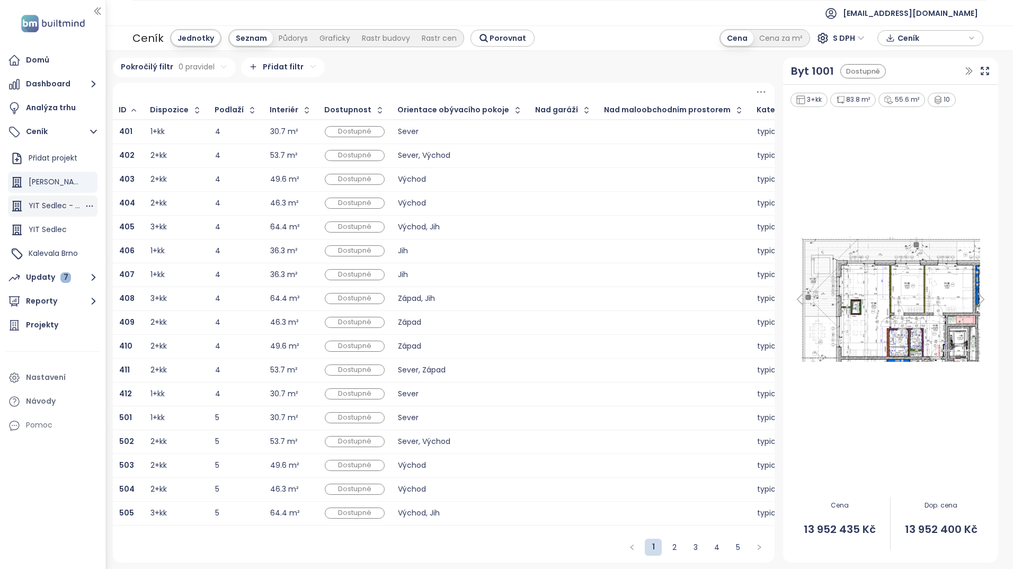
click at [58, 209] on span "YIT Sedlec - 6/2026" at bounding box center [65, 205] width 73 height 11
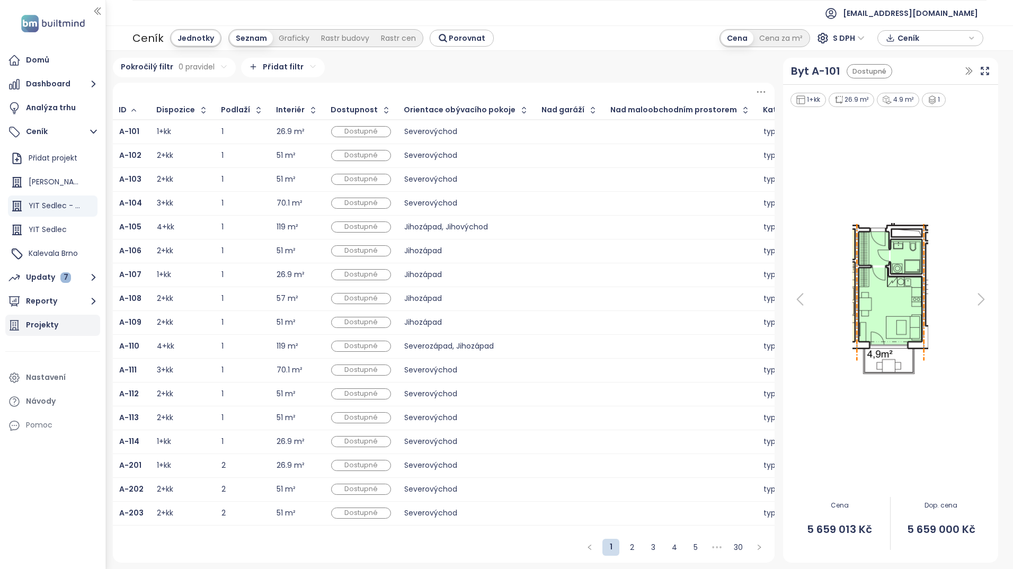
click at [52, 324] on div "Projekty" at bounding box center [42, 324] width 32 height 13
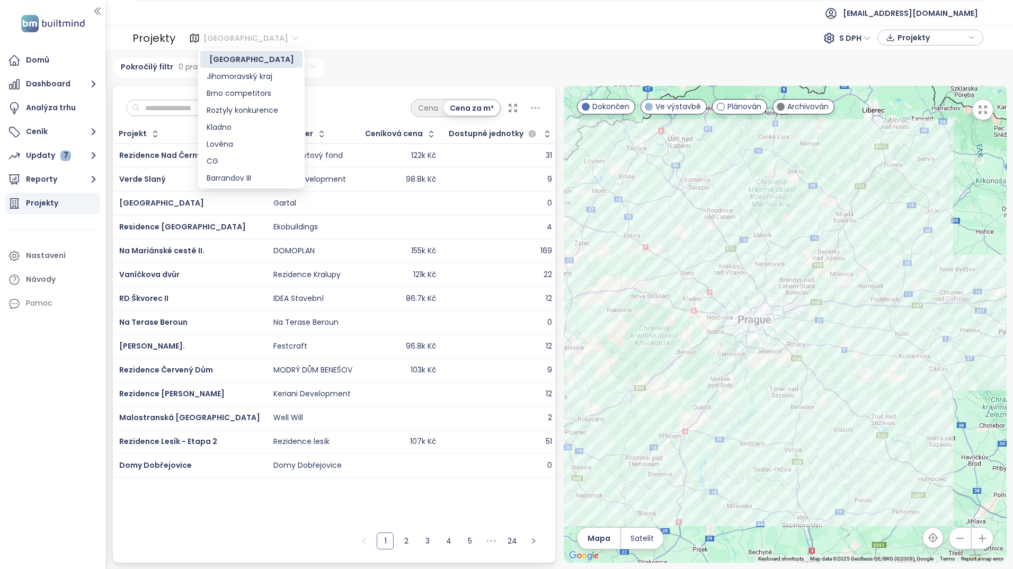
click at [215, 40] on span "Brno" at bounding box center [250, 38] width 94 height 16
click at [232, 123] on div "Kladno" at bounding box center [252, 127] width 90 height 12
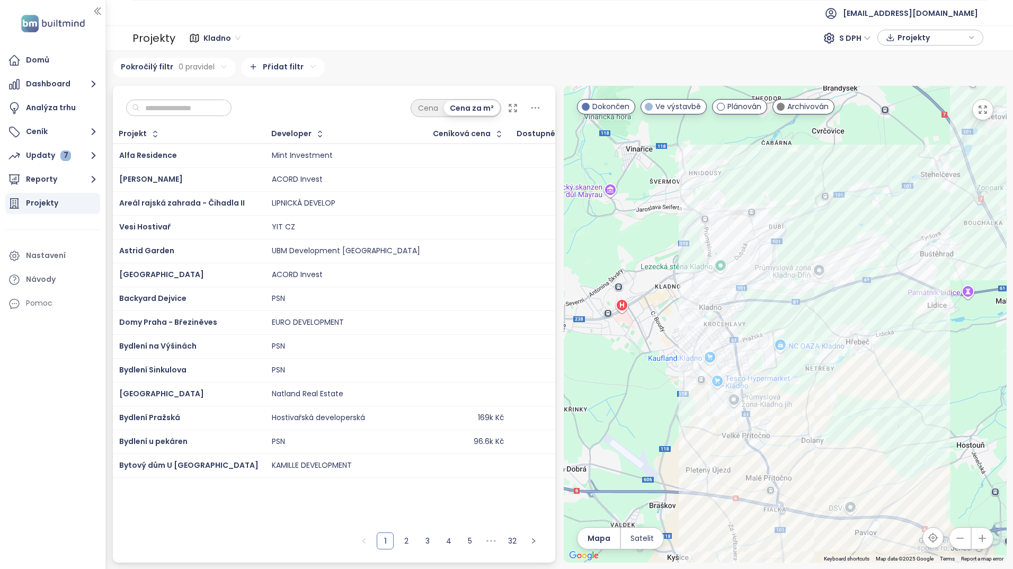
drag, startPoint x: 715, startPoint y: 347, endPoint x: 721, endPoint y: 346, distance: 5.9
click at [721, 346] on div at bounding box center [785, 324] width 443 height 477
click at [774, 206] on div "ICON Park" at bounding box center [785, 324] width 443 height 477
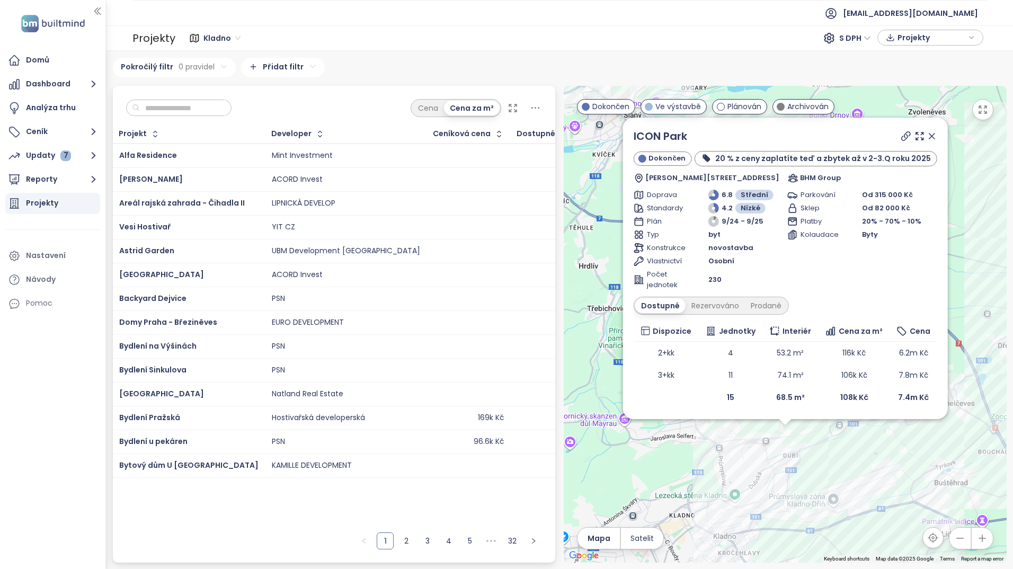
click at [928, 135] on icon at bounding box center [931, 136] width 11 height 11
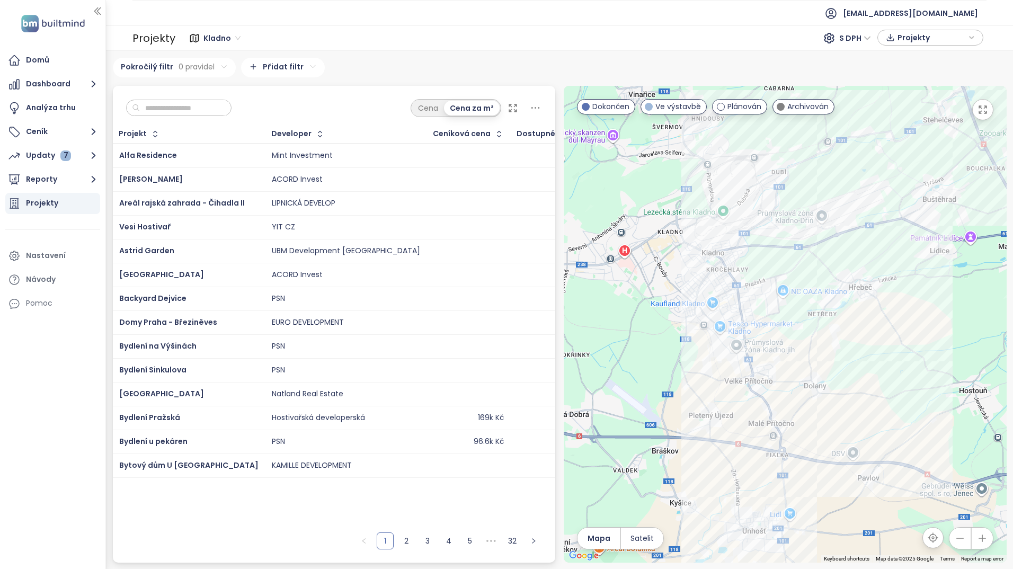
drag, startPoint x: 867, startPoint y: 477, endPoint x: 858, endPoint y: 198, distance: 279.4
click at [858, 198] on div at bounding box center [785, 324] width 443 height 477
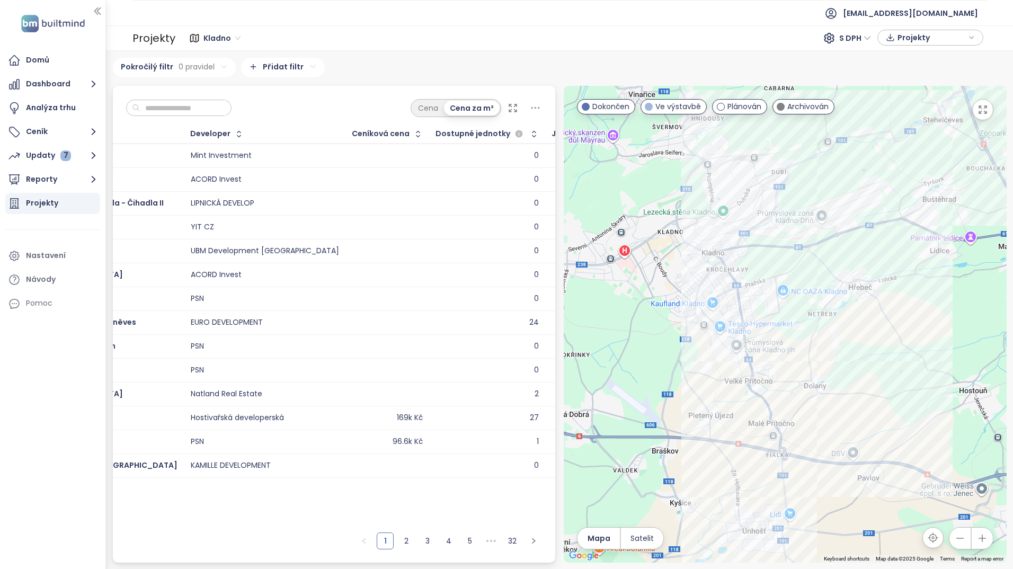
scroll to position [0, 91]
click at [273, 494] on div "Projekt Developer Ceníková cena Dostupné jednotky Jednotky celkem Alfa Residenc…" at bounding box center [334, 326] width 443 height 402
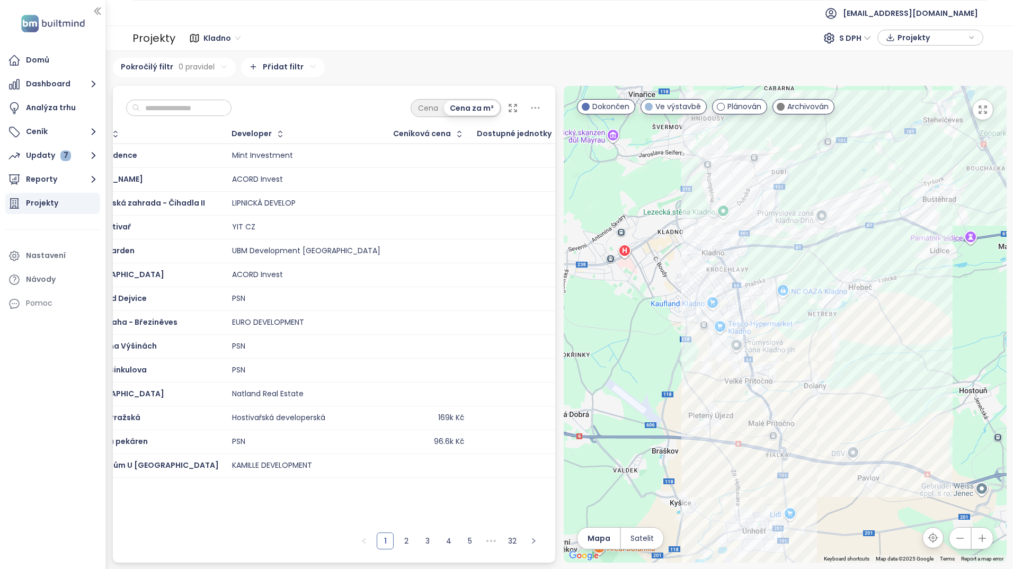
scroll to position [0, 0]
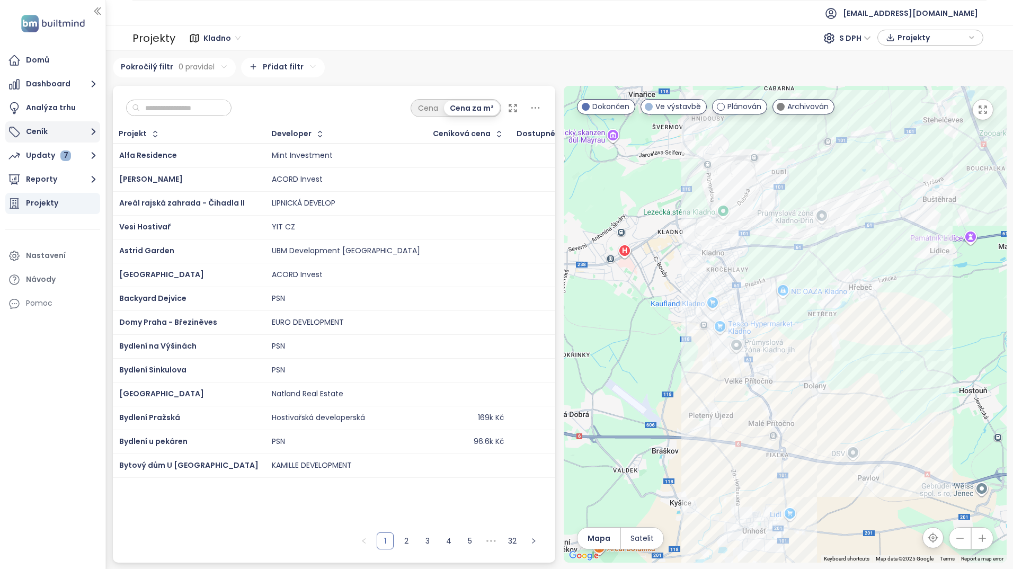
click at [49, 139] on button "Ceník" at bounding box center [52, 131] width 95 height 21
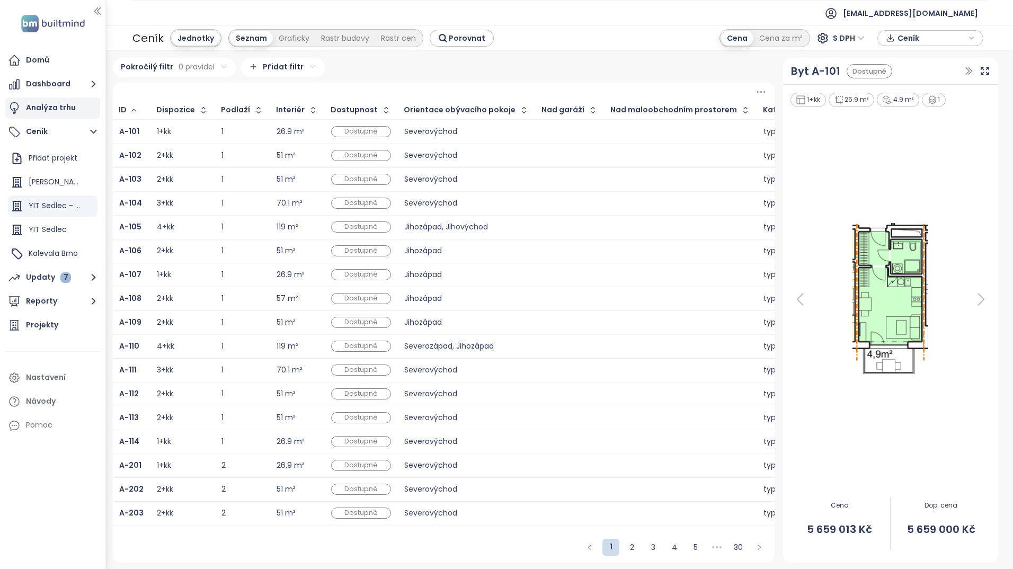
click at [45, 109] on div "Analýza trhu" at bounding box center [51, 107] width 50 height 13
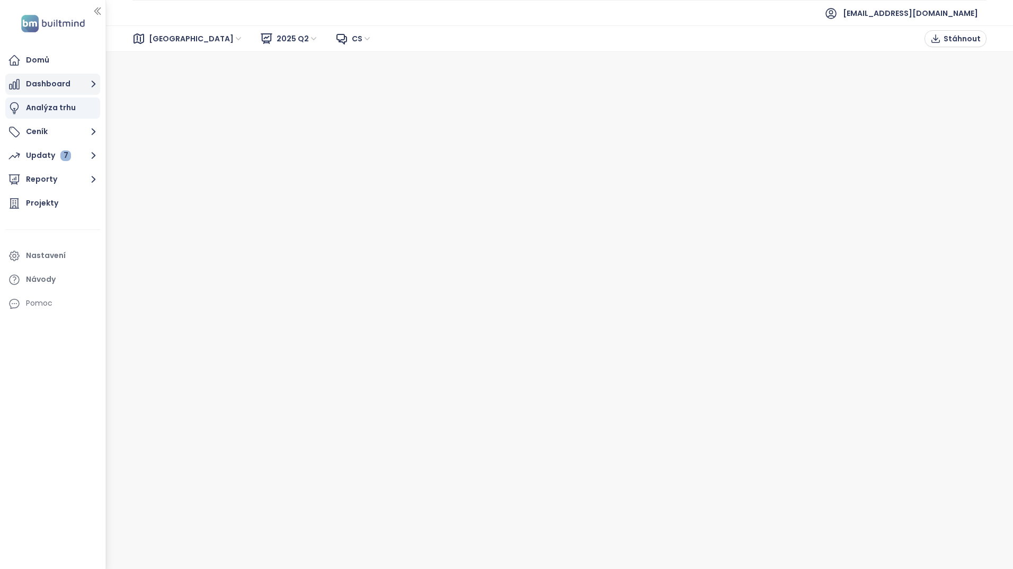
click at [60, 90] on button "Dashboard" at bounding box center [52, 84] width 95 height 21
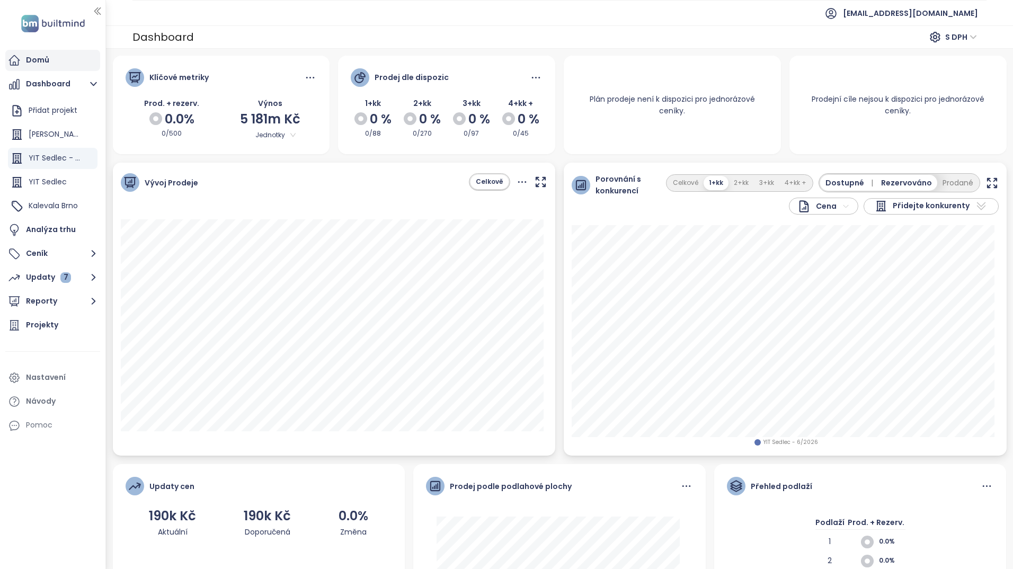
click at [56, 66] on div "Domů" at bounding box center [52, 60] width 95 height 21
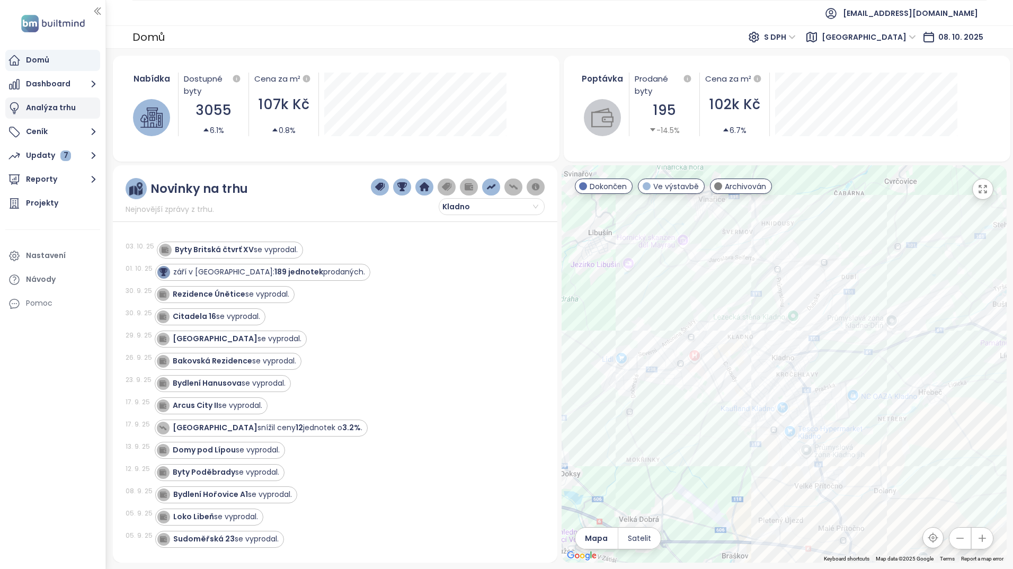
click at [18, 104] on icon at bounding box center [14, 108] width 13 height 13
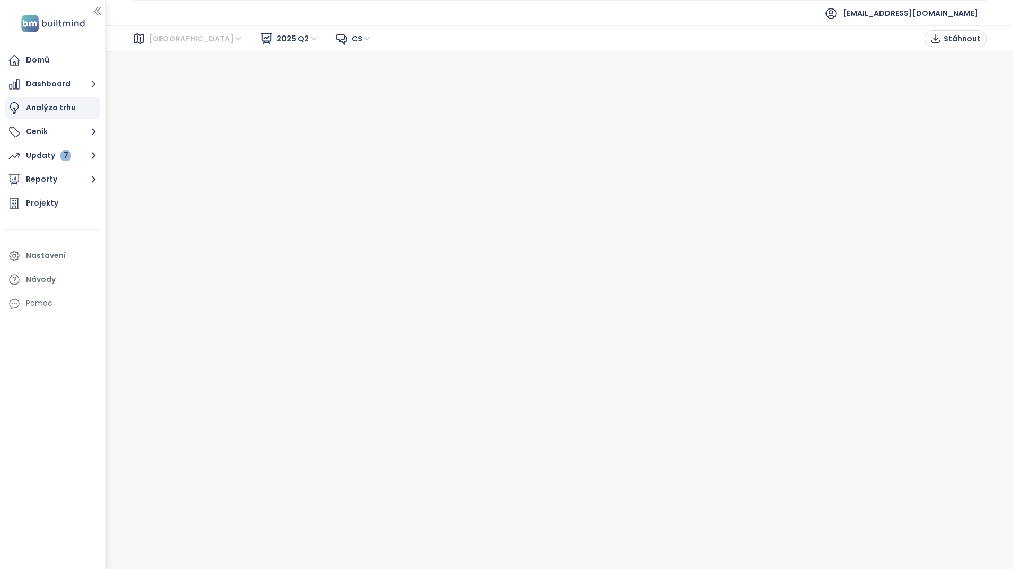
click at [163, 37] on span "Brno" at bounding box center [196, 39] width 94 height 16
click at [167, 38] on span "Brno" at bounding box center [196, 39] width 94 height 16
click at [47, 127] on button "Ceník" at bounding box center [52, 131] width 95 height 21
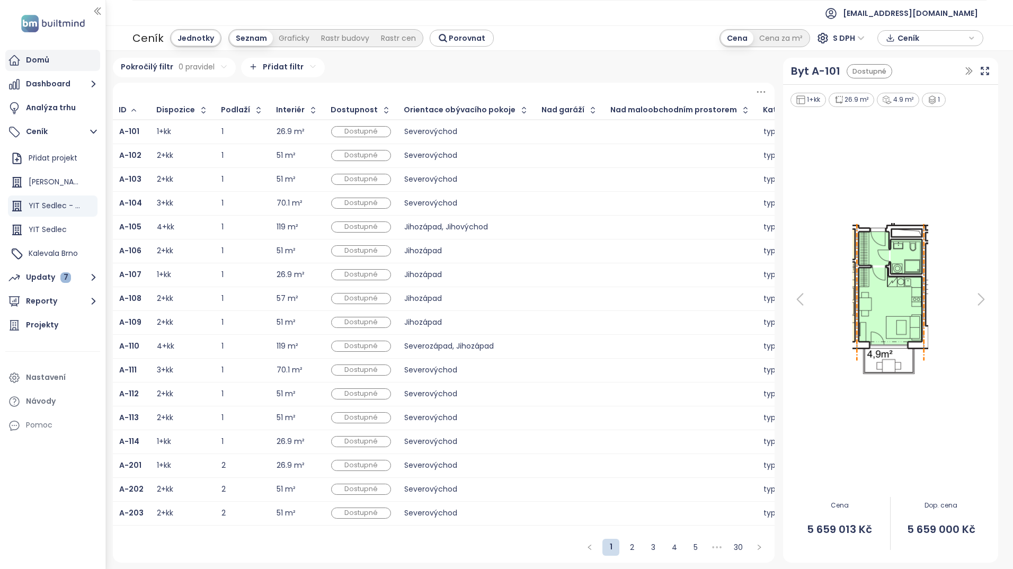
click at [49, 60] on div "Domů" at bounding box center [52, 60] width 95 height 21
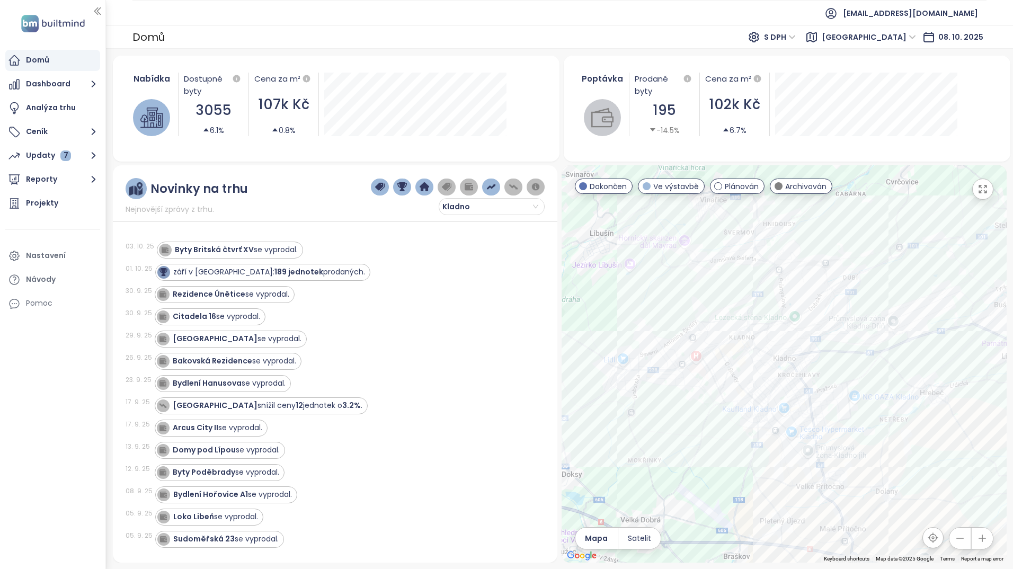
drag, startPoint x: 828, startPoint y: 341, endPoint x: 802, endPoint y: 348, distance: 26.9
click at [802, 348] on div at bounding box center [784, 363] width 445 height 397
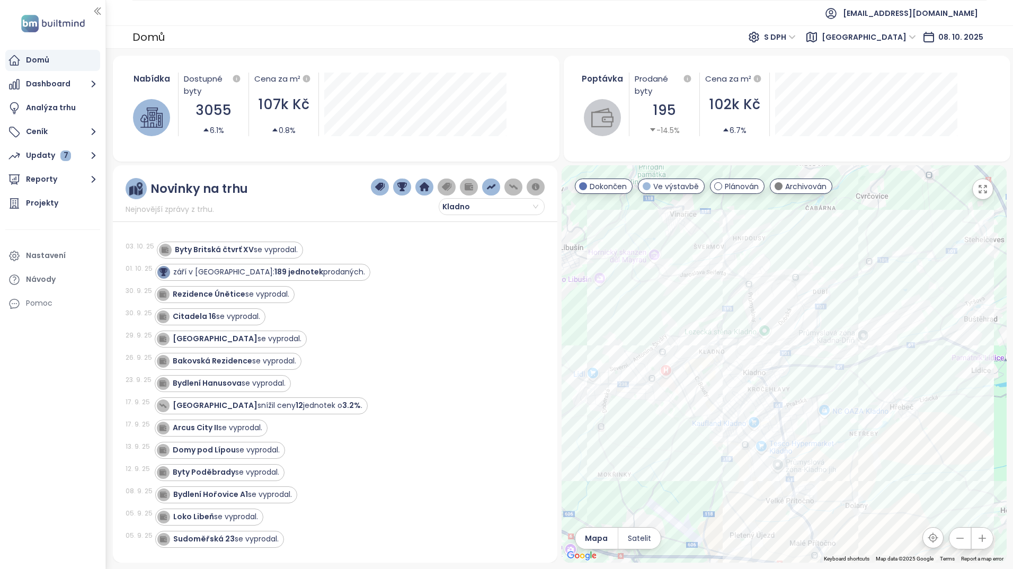
drag, startPoint x: 805, startPoint y: 336, endPoint x: 774, endPoint y: 351, distance: 34.6
click at [774, 351] on div at bounding box center [784, 363] width 445 height 397
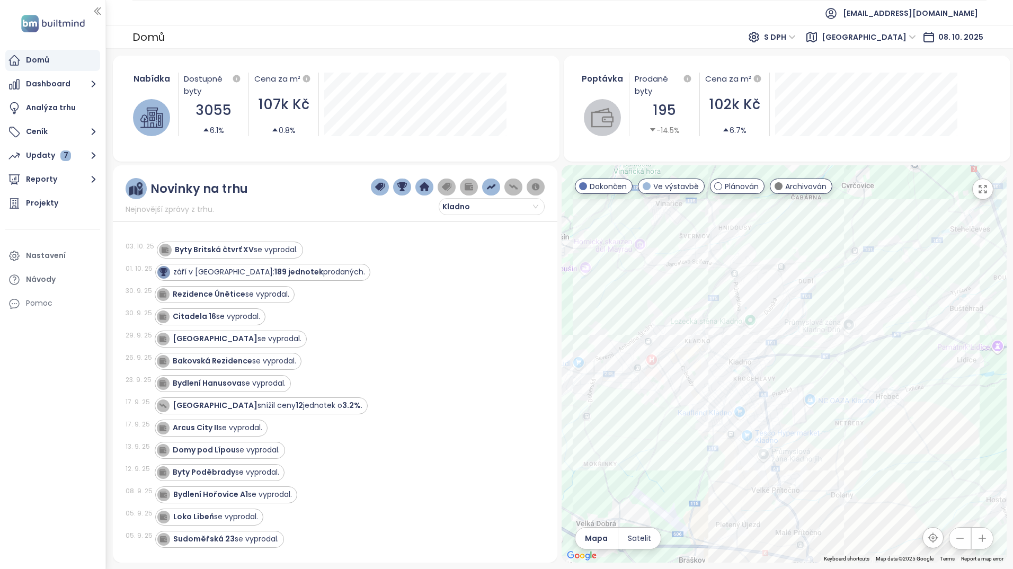
drag, startPoint x: 695, startPoint y: 330, endPoint x: 727, endPoint y: 369, distance: 50.6
click at [727, 369] on div at bounding box center [784, 363] width 445 height 397
click at [715, 315] on div "Bacherovy Viladomy" at bounding box center [784, 363] width 445 height 397
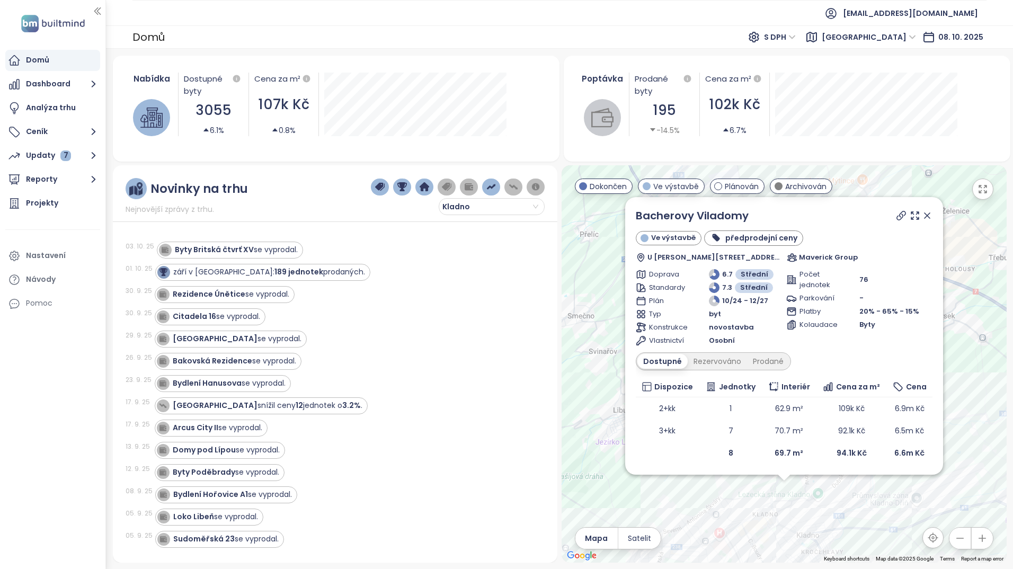
click at [926, 214] on icon at bounding box center [927, 215] width 5 height 5
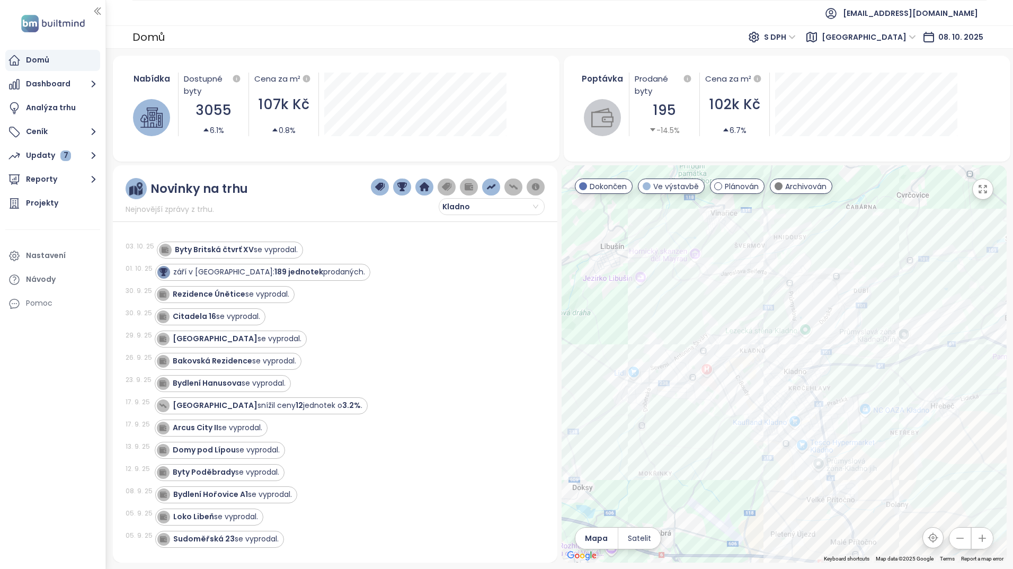
drag, startPoint x: 843, startPoint y: 479, endPoint x: 829, endPoint y: 309, distance: 170.1
click at [829, 309] on div at bounding box center [784, 363] width 445 height 397
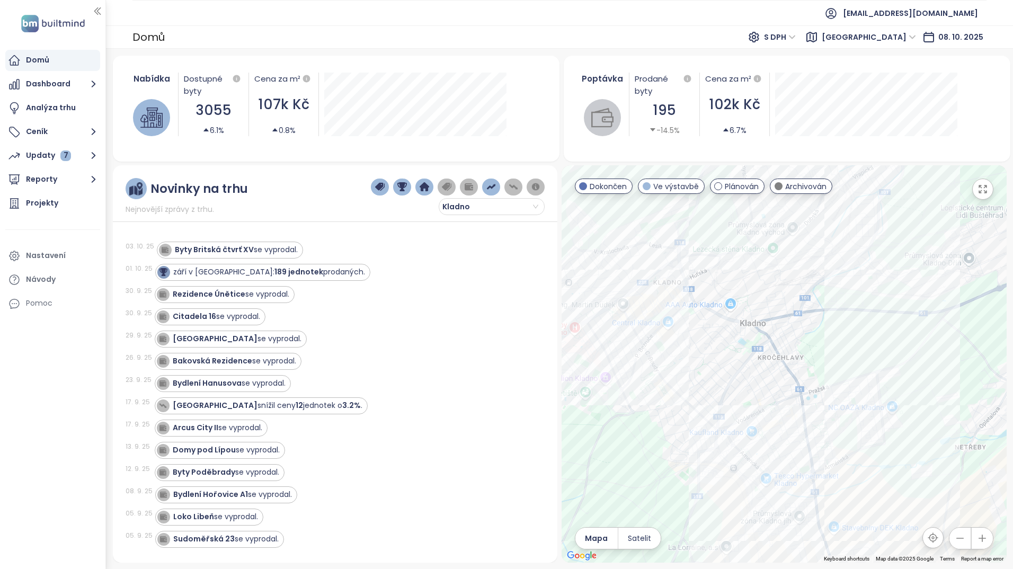
drag, startPoint x: 826, startPoint y: 343, endPoint x: 822, endPoint y: 364, distance: 21.0
click at [823, 359] on div at bounding box center [784, 363] width 445 height 397
click at [802, 430] on div at bounding box center [784, 363] width 445 height 397
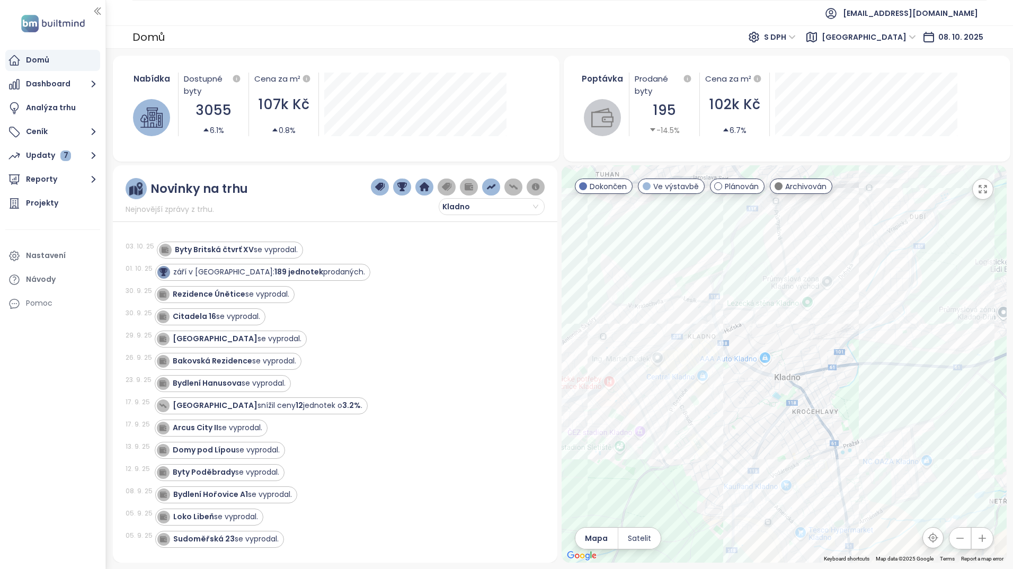
drag, startPoint x: 736, startPoint y: 402, endPoint x: 773, endPoint y: 442, distance: 54.7
click at [773, 442] on div at bounding box center [784, 363] width 445 height 397
click at [683, 359] on div "[GEOGRAPHIC_DATA]" at bounding box center [784, 363] width 445 height 397
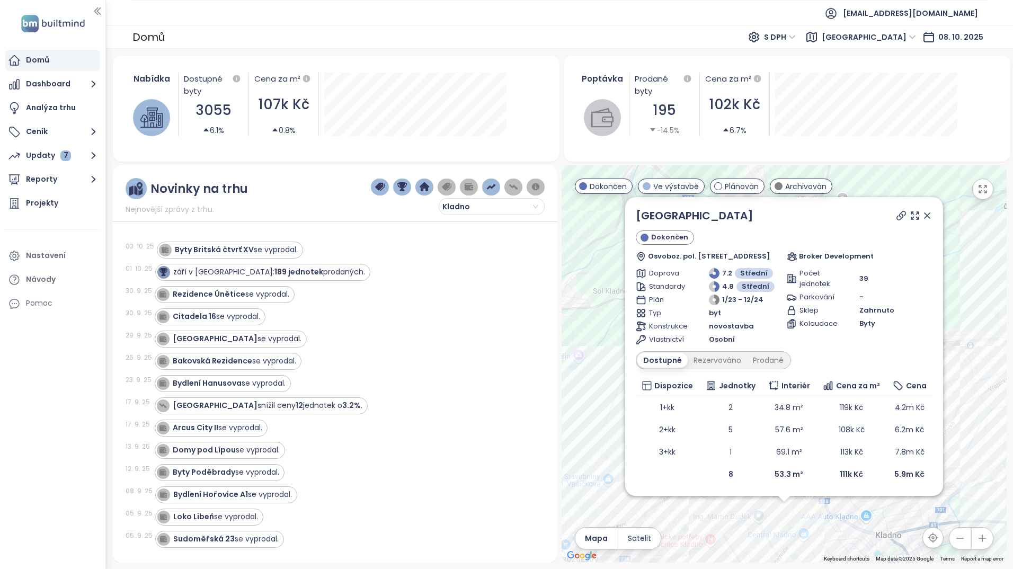
click at [930, 213] on icon at bounding box center [927, 215] width 11 height 11
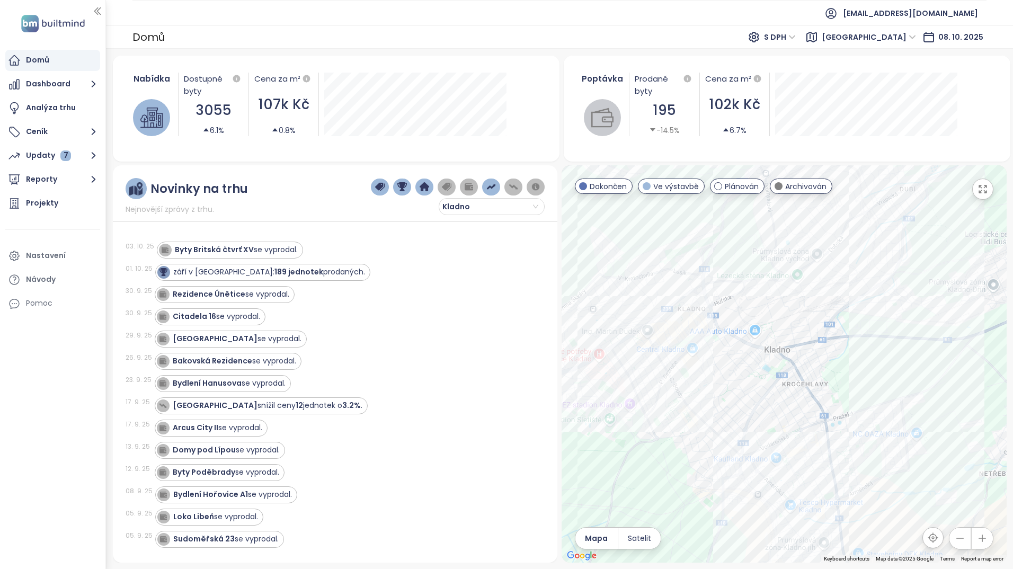
drag, startPoint x: 910, startPoint y: 453, endPoint x: 799, endPoint y: 265, distance: 217.9
click at [799, 265] on div at bounding box center [784, 363] width 445 height 397
click at [913, 448] on div "Rezidence Arménská" at bounding box center [784, 363] width 445 height 397
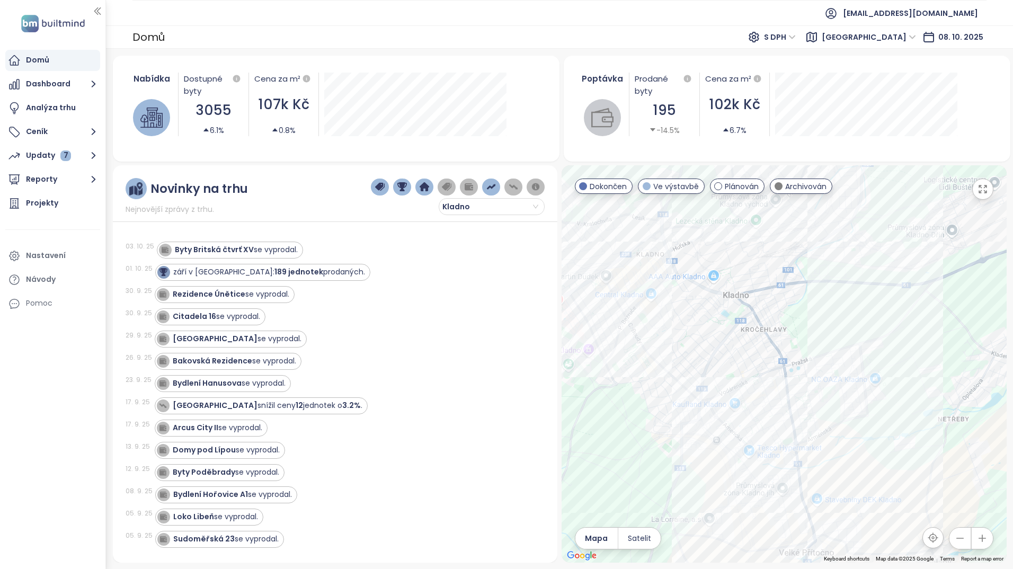
drag, startPoint x: 835, startPoint y: 424, endPoint x: 798, endPoint y: 374, distance: 62.5
click at [798, 374] on div at bounding box center [784, 363] width 445 height 397
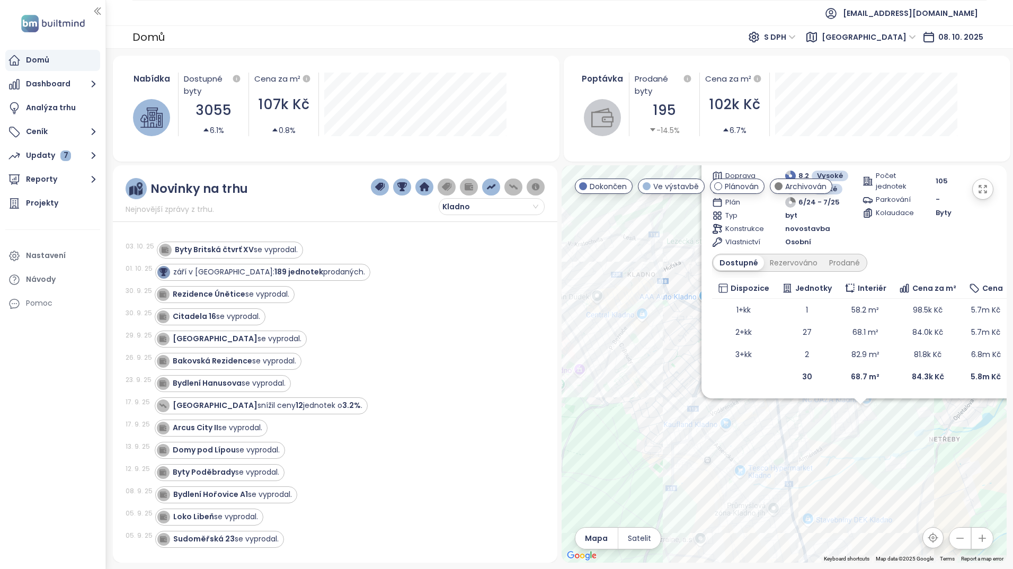
click at [867, 395] on div "Rezidence Arménská Dokončen Okrsek 4, 272 01 Kladno-[GEOGRAPHIC_DATA] 1, Czechi…" at bounding box center [784, 363] width 445 height 397
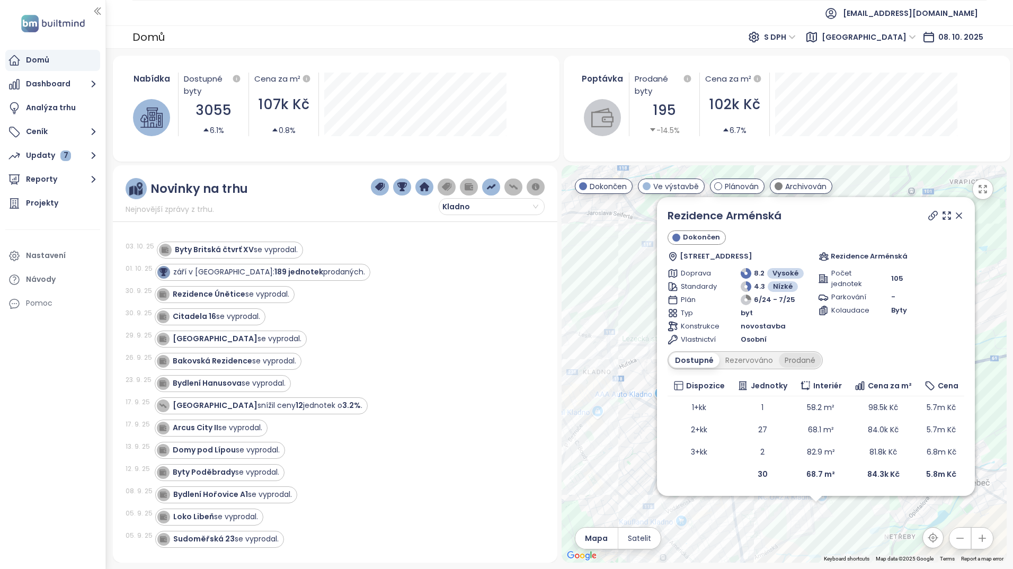
click at [798, 361] on div "Prodané" at bounding box center [800, 360] width 42 height 15
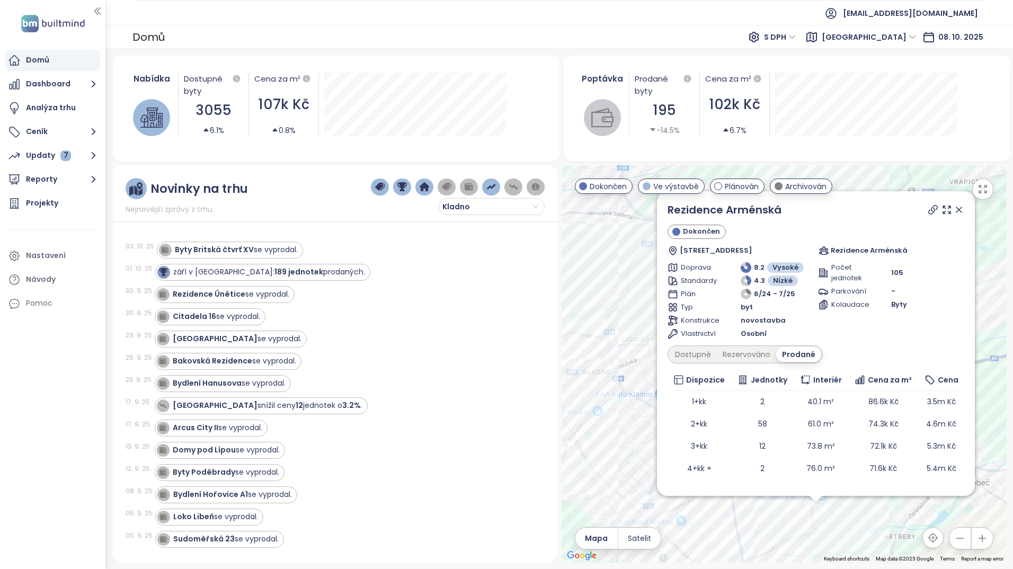
click at [799, 360] on div "Prodané" at bounding box center [798, 354] width 45 height 15
click at [758, 353] on div "Rezervováno" at bounding box center [746, 354] width 59 height 15
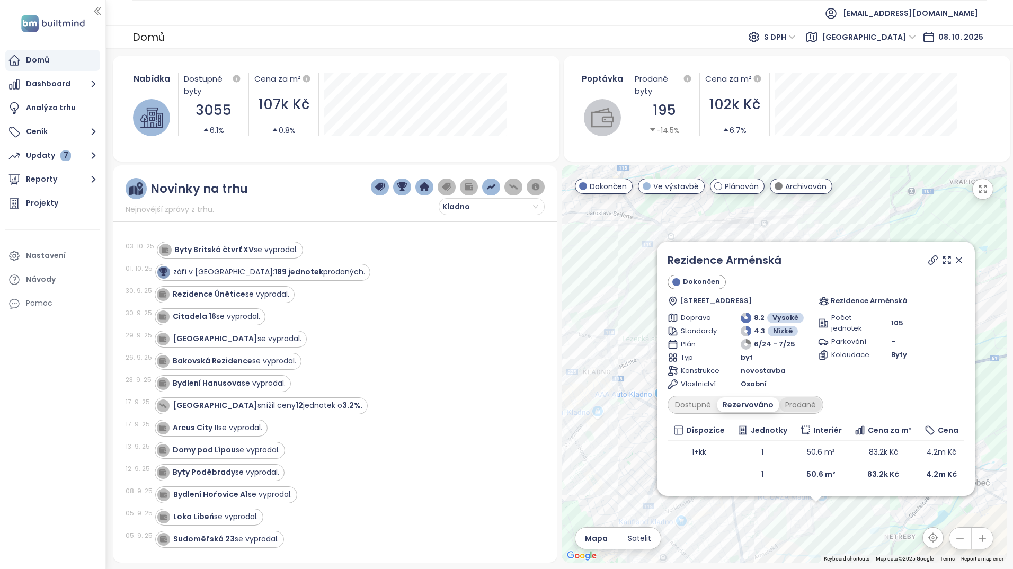
click at [789, 403] on div "Prodané" at bounding box center [801, 404] width 42 height 15
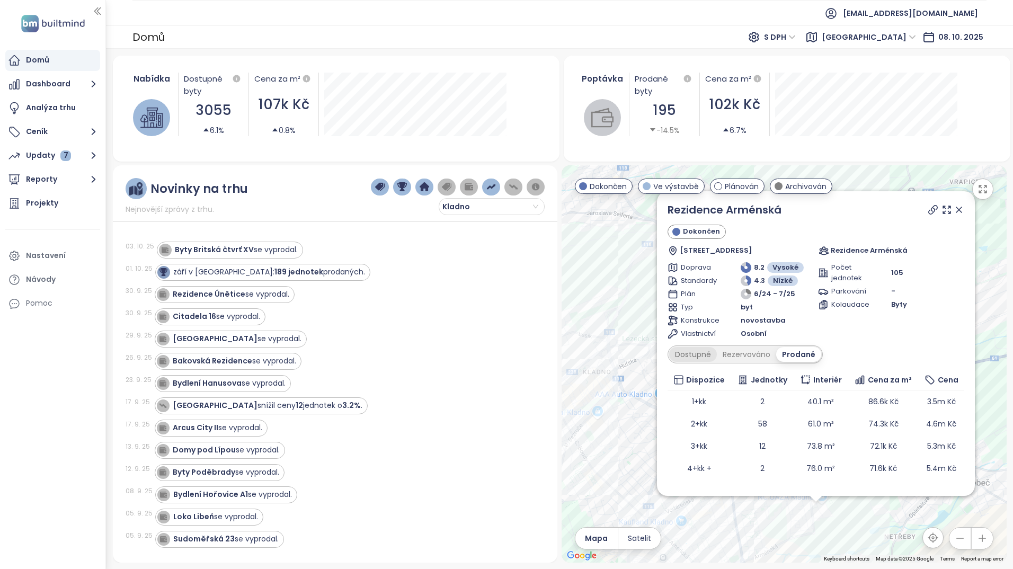
click at [699, 355] on div "Dostupné" at bounding box center [693, 354] width 48 height 15
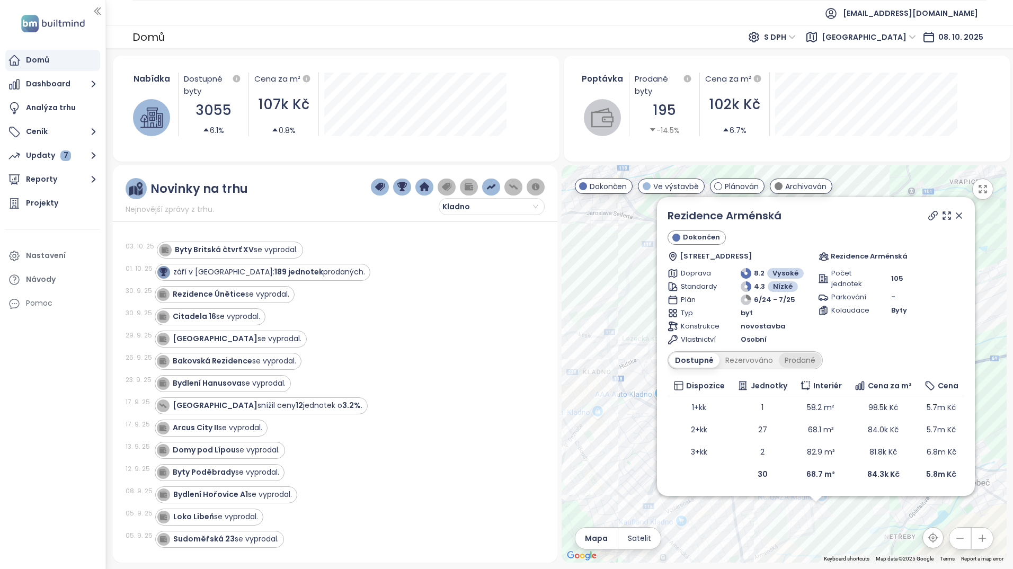
click at [790, 361] on div "Prodané" at bounding box center [800, 360] width 42 height 15
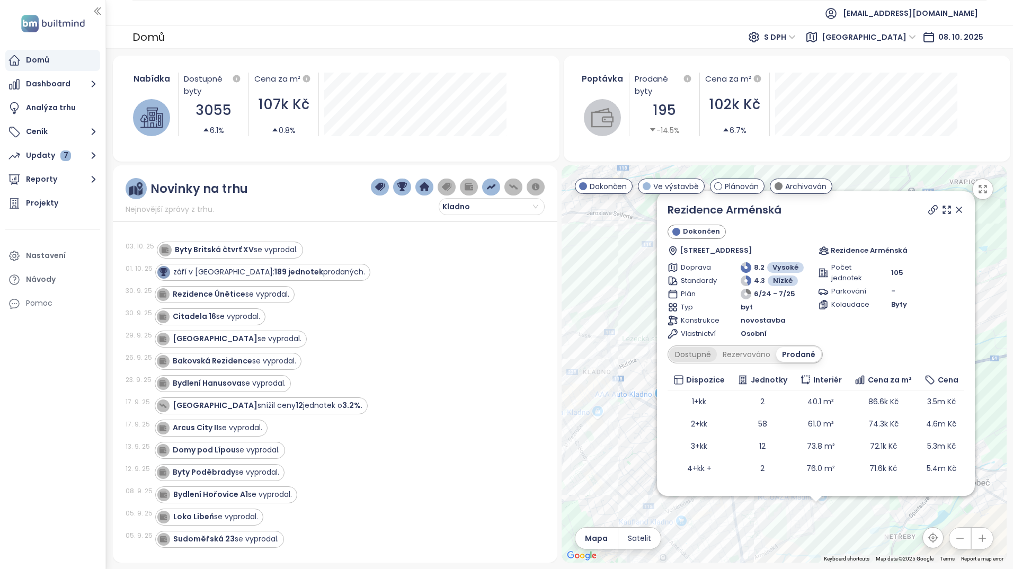
click at [693, 357] on div "Dostupné" at bounding box center [693, 354] width 48 height 15
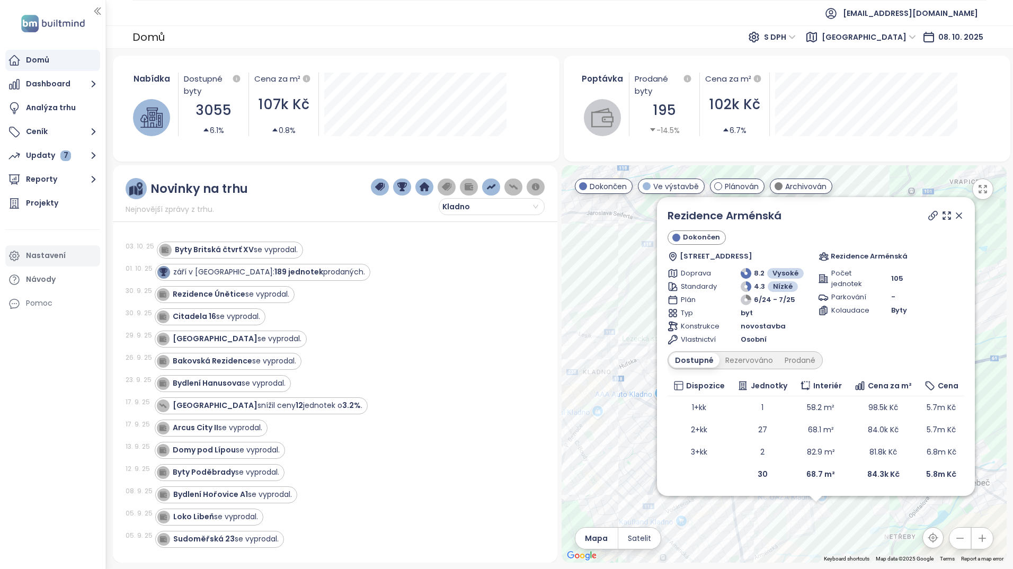
click at [48, 257] on div "Nastavení" at bounding box center [46, 255] width 40 height 13
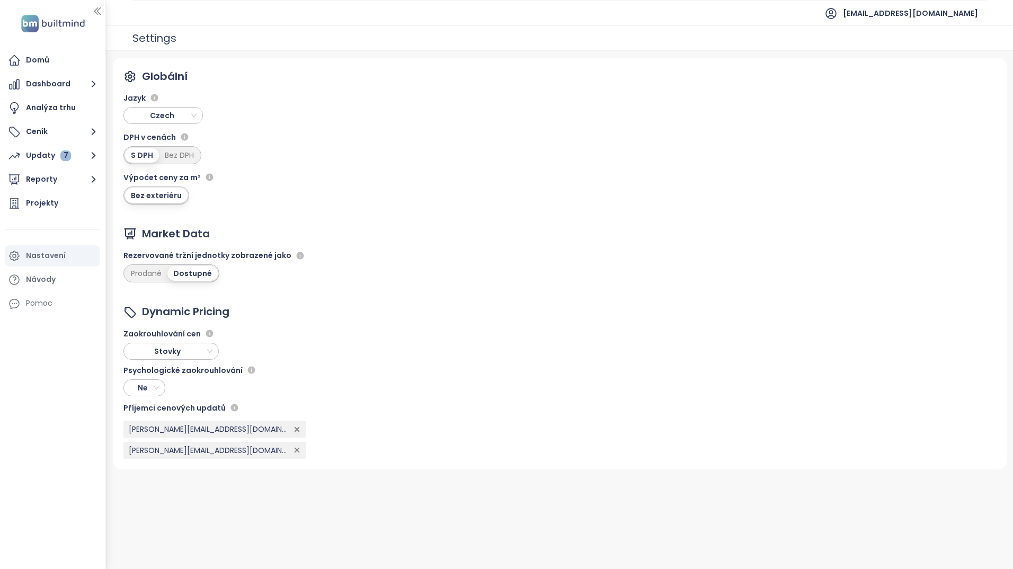
click at [179, 119] on span "Czech" at bounding box center [164, 116] width 74 height 16
click at [174, 169] on div "English" at bounding box center [163, 171] width 63 height 12
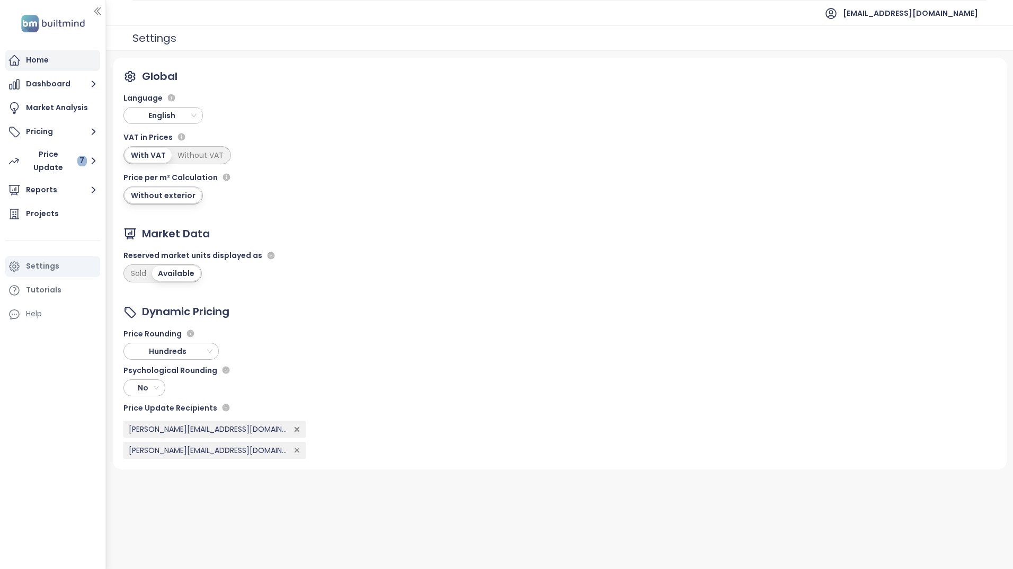
click at [65, 65] on div "Home" at bounding box center [52, 60] width 95 height 21
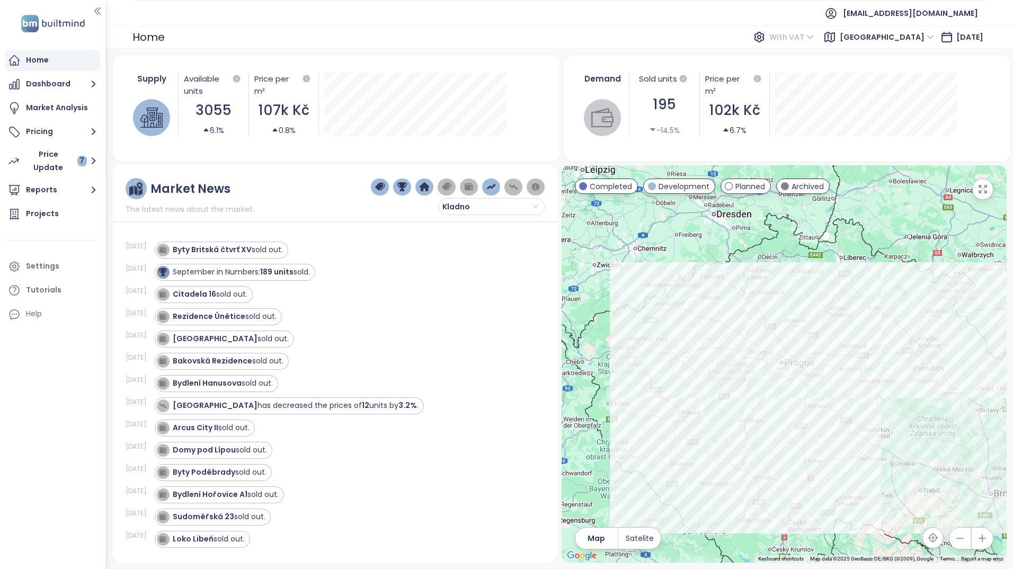
click at [799, 36] on span "With VAT" at bounding box center [791, 37] width 45 height 16
click at [798, 69] on div "Without VAT" at bounding box center [801, 75] width 46 height 12
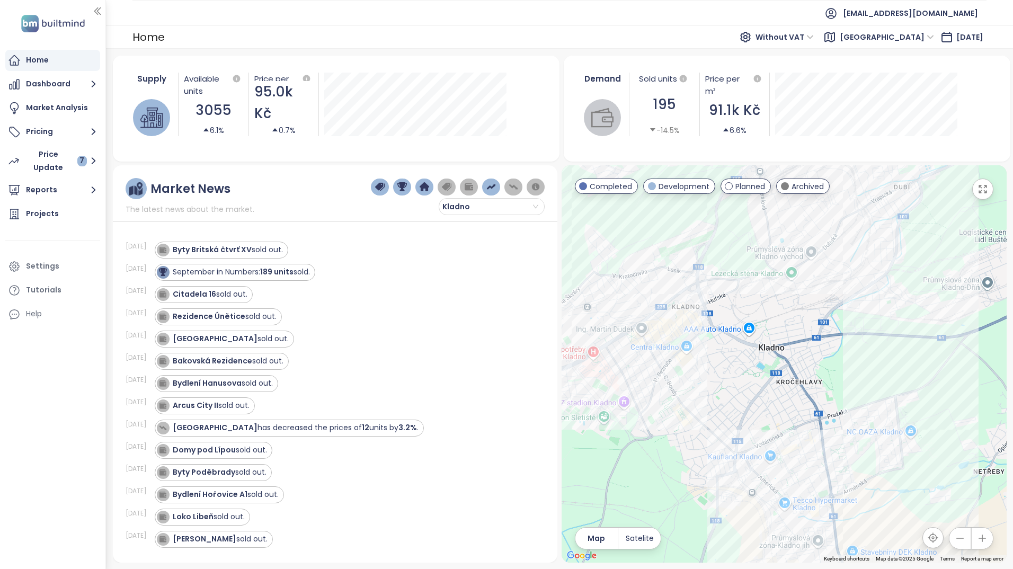
drag, startPoint x: 816, startPoint y: 397, endPoint x: 830, endPoint y: 386, distance: 18.1
click at [831, 386] on div at bounding box center [784, 363] width 445 height 397
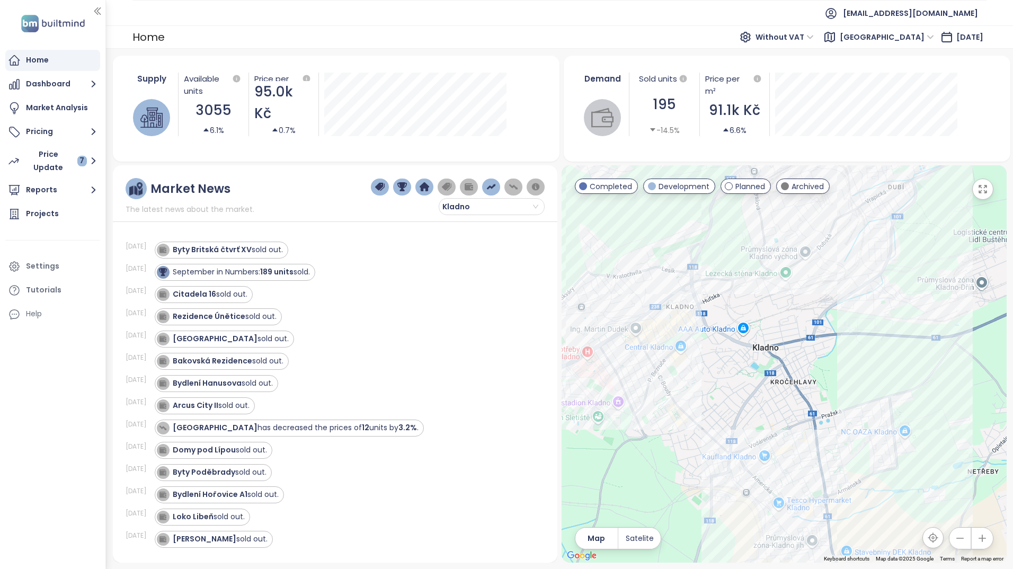
click at [829, 386] on div at bounding box center [784, 363] width 445 height 397
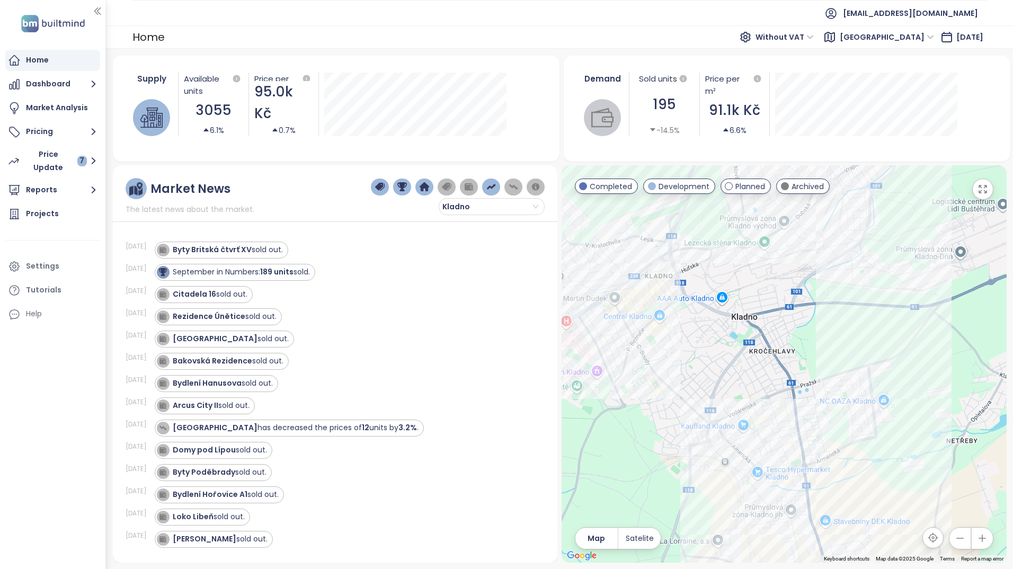
drag, startPoint x: 839, startPoint y: 431, endPoint x: 818, endPoint y: 399, distance: 38.9
click at [818, 399] on div at bounding box center [784, 363] width 445 height 397
click at [881, 413] on div "Rezidence Arménská" at bounding box center [784, 363] width 445 height 397
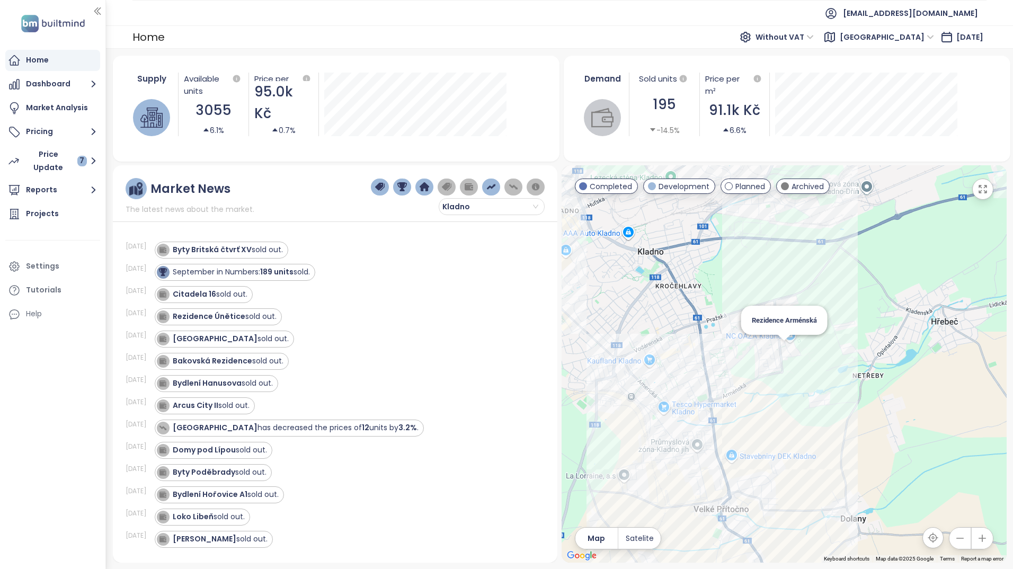
click at [785, 356] on div "Rezidence Arménská" at bounding box center [784, 363] width 445 height 397
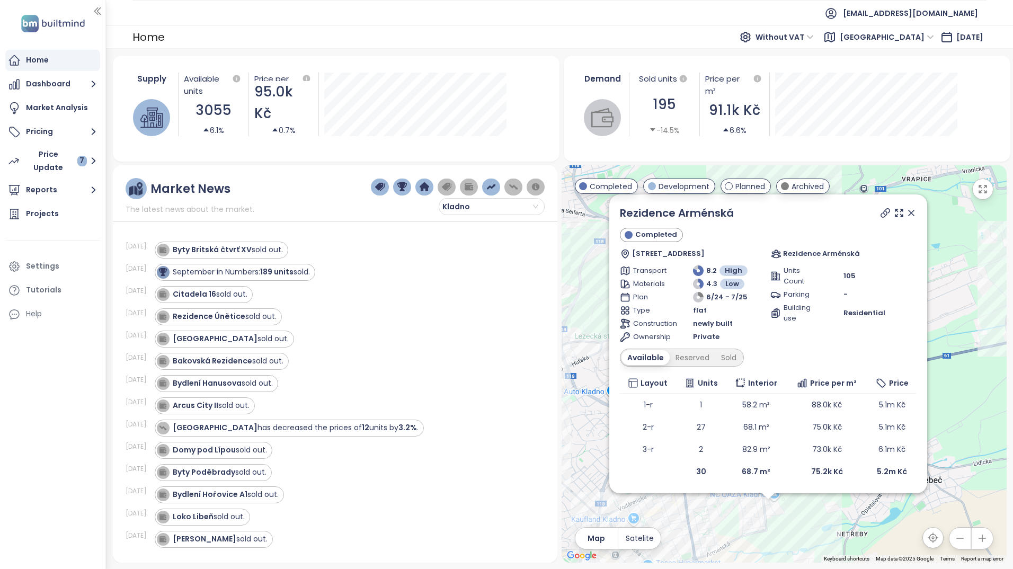
drag, startPoint x: 839, startPoint y: 417, endPoint x: 830, endPoint y: 559, distance: 141.7
click at [830, 559] on div "Rezidence Arménská Completed Okrsek 4, 272 01 [GEOGRAPHIC_DATA]-[GEOGRAPHIC_DAT…" at bounding box center [784, 363] width 445 height 397
click at [946, 409] on div "Rezidence Arménská Completed Okrsek 4, 272 01 [GEOGRAPHIC_DATA]-[GEOGRAPHIC_DAT…" at bounding box center [784, 363] width 445 height 397
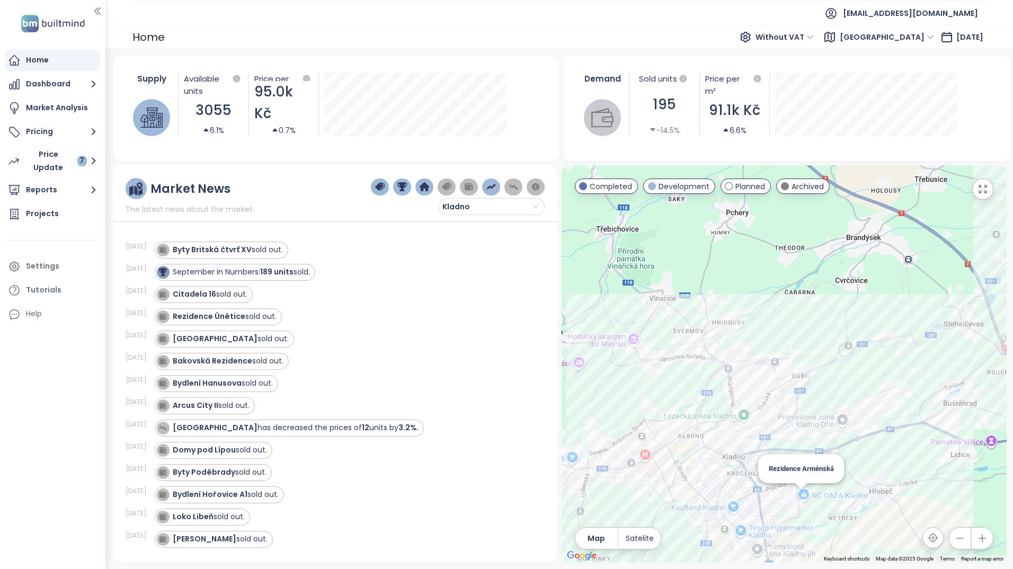
click at [802, 501] on div "Rezidence Arménská" at bounding box center [784, 363] width 445 height 397
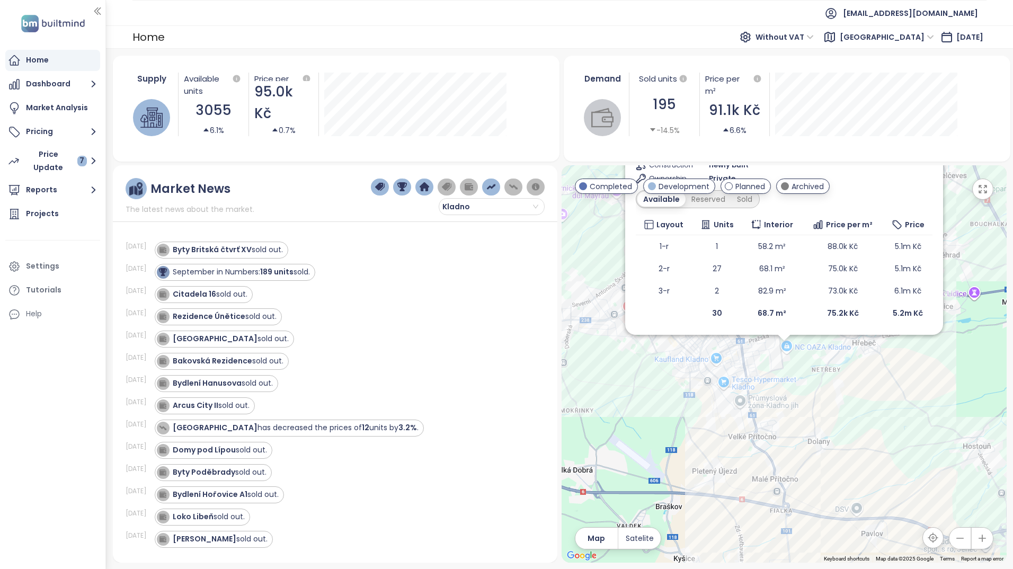
click at [780, 346] on div "Rezidence Arménská Completed Okrsek 4, 272 01 [GEOGRAPHIC_DATA]-[GEOGRAPHIC_DAT…" at bounding box center [784, 363] width 445 height 397
click at [772, 451] on div "Rezidence Arménská Completed Okrsek 4, 272 01 [GEOGRAPHIC_DATA]-[GEOGRAPHIC_DAT…" at bounding box center [784, 363] width 445 height 397
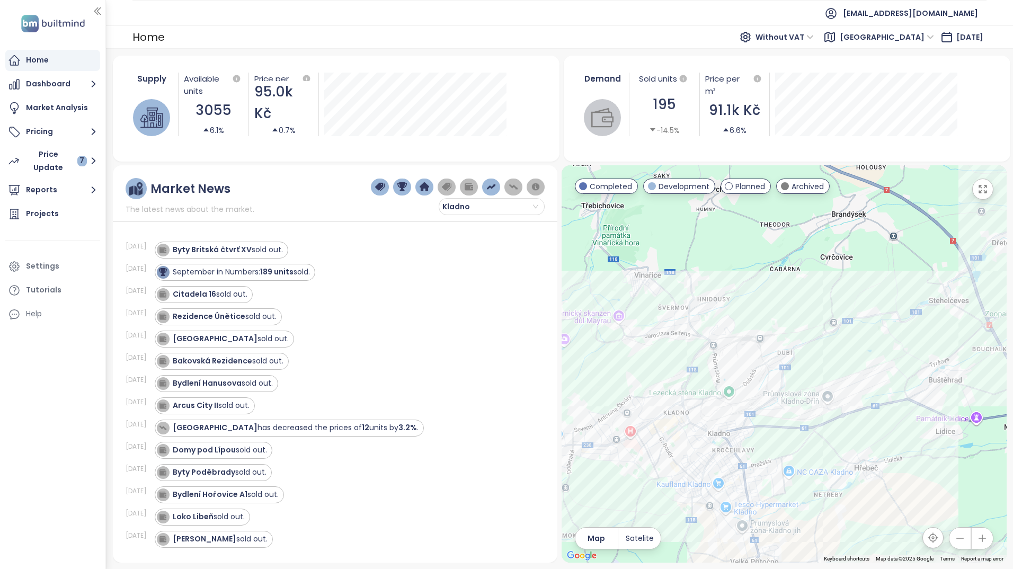
drag, startPoint x: 751, startPoint y: 361, endPoint x: 753, endPoint y: 484, distance: 123.5
click at [753, 484] on div at bounding box center [784, 363] width 445 height 397
click at [789, 472] on div "Rezidence Arménská" at bounding box center [784, 363] width 445 height 397
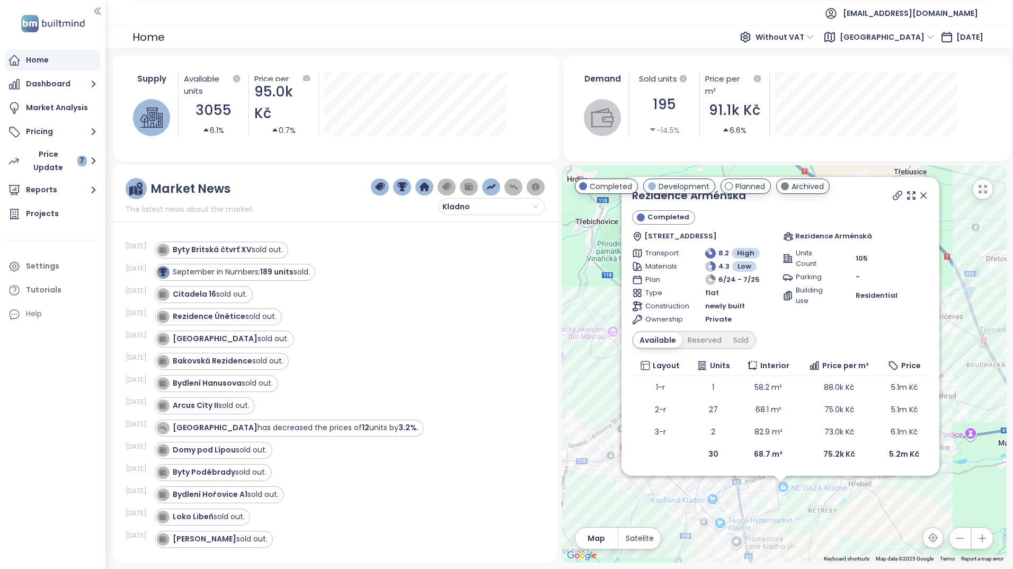
drag, startPoint x: 806, startPoint y: 374, endPoint x: 802, endPoint y: 517, distance: 142.6
click at [802, 517] on div "Rezidence Arménská Completed Okrsek 4, 272 01 [GEOGRAPHIC_DATA]-[GEOGRAPHIC_DAT…" at bounding box center [784, 363] width 445 height 397
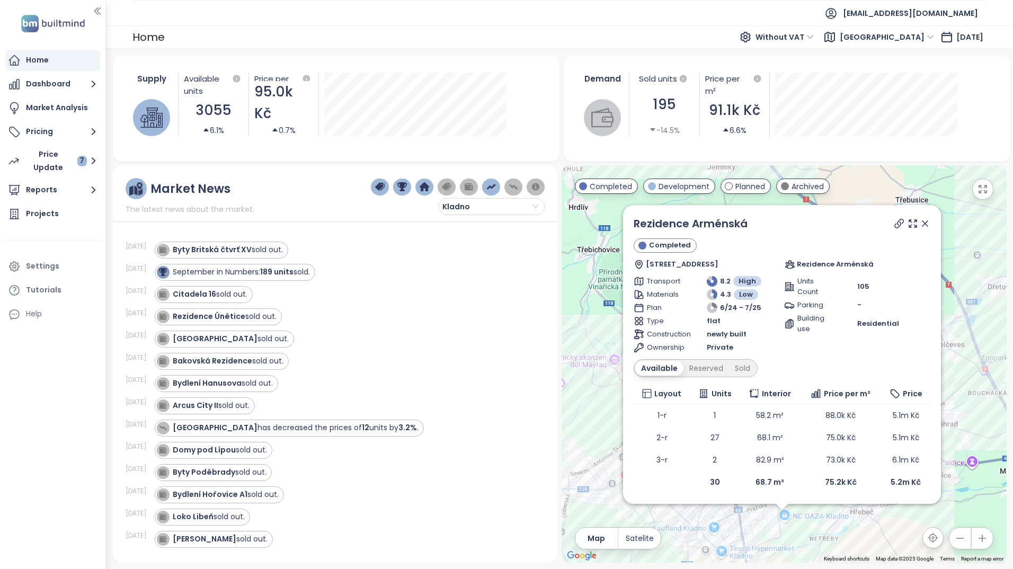
drag, startPoint x: 960, startPoint y: 324, endPoint x: 962, endPoint y: 354, distance: 29.8
click at [962, 354] on div "Rezidence Arménská Completed Okrsek 4, 272 01 [GEOGRAPHIC_DATA]-[GEOGRAPHIC_DAT…" at bounding box center [784, 363] width 445 height 397
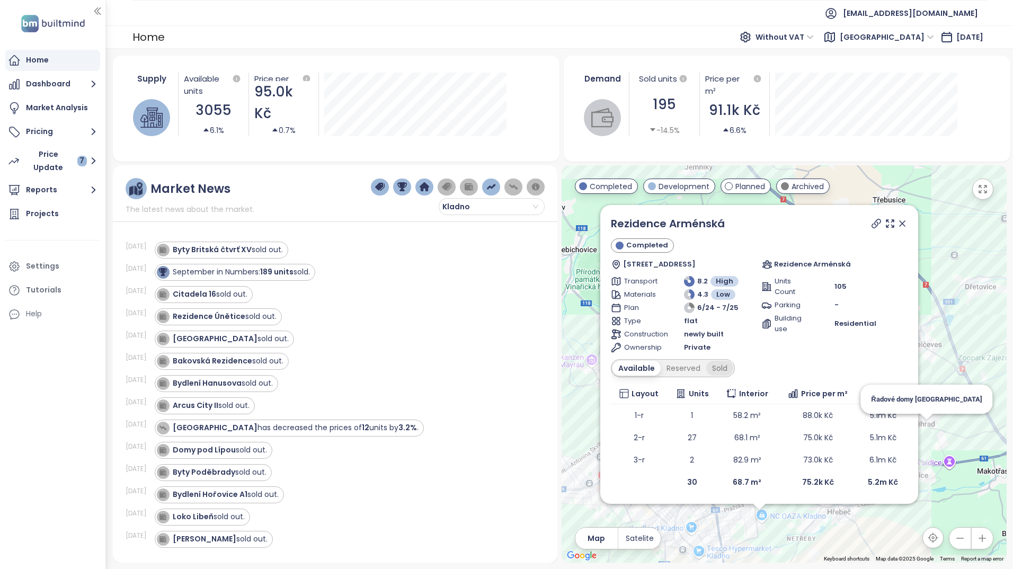
click at [721, 367] on div "Sold" at bounding box center [719, 368] width 27 height 15
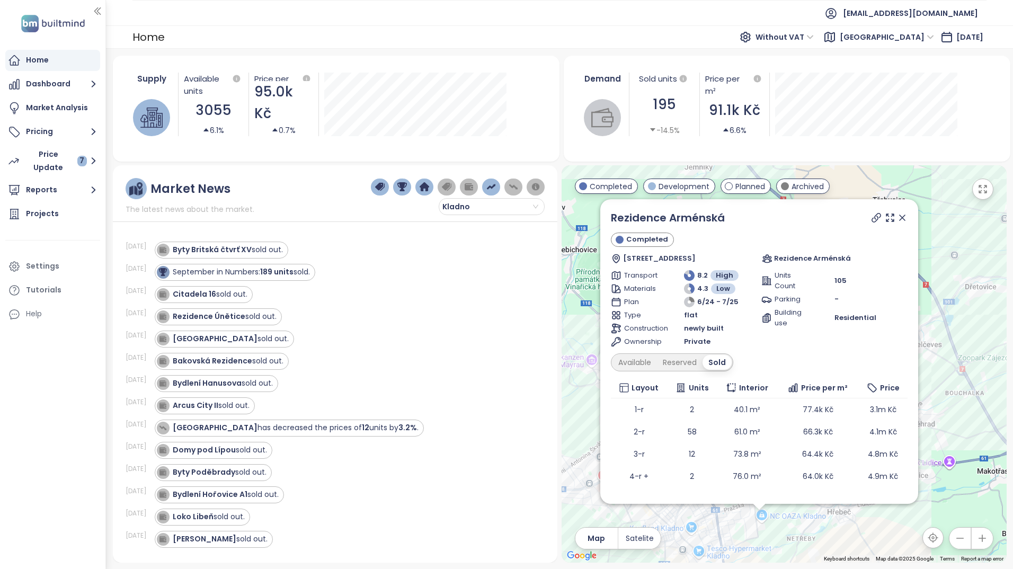
click at [898, 219] on icon at bounding box center [902, 218] width 11 height 11
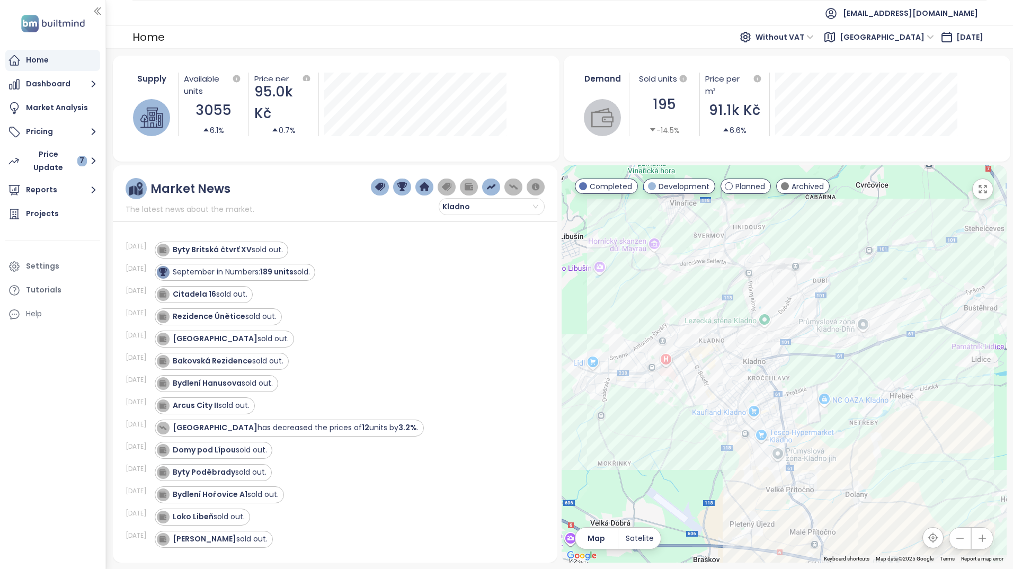
drag, startPoint x: 803, startPoint y: 491, endPoint x: 866, endPoint y: 374, distance: 133.0
click at [866, 374] on div at bounding box center [784, 363] width 445 height 397
click at [704, 344] on div "[GEOGRAPHIC_DATA]" at bounding box center [784, 363] width 445 height 397
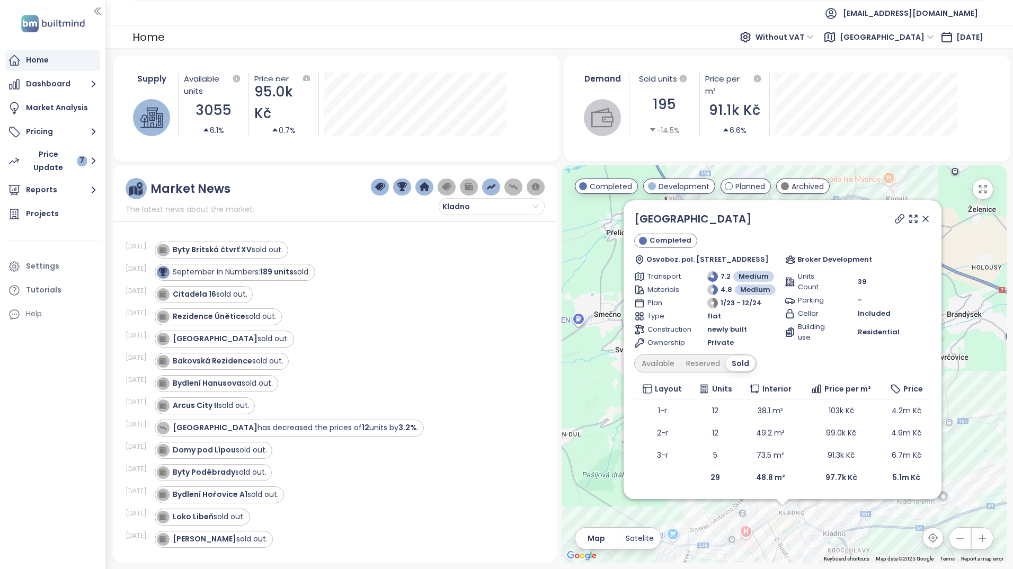
drag, startPoint x: 840, startPoint y: 357, endPoint x: 839, endPoint y: 522, distance: 165.3
click at [839, 522] on div "Central Point Kladno Completed Osvoboz. pol. vězňů 339, 272 01 Kladno-[GEOGRAPH…" at bounding box center [784, 363] width 445 height 397
click at [645, 364] on div "Available" at bounding box center [658, 363] width 45 height 15
click at [734, 365] on div "Sold" at bounding box center [743, 363] width 27 height 15
click at [656, 361] on div "Available" at bounding box center [658, 363] width 45 height 15
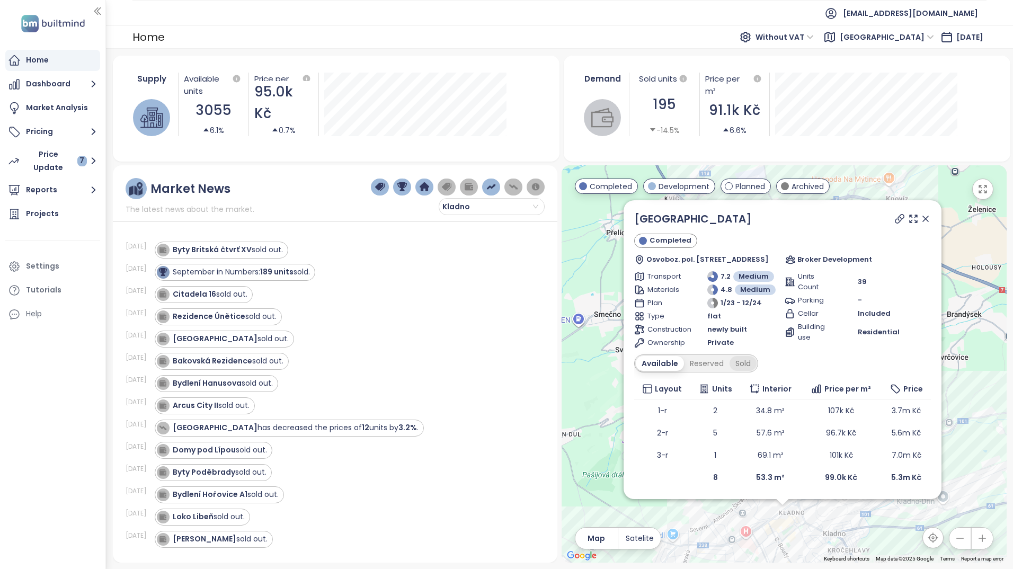
click at [748, 363] on div "Sold" at bounding box center [743, 363] width 27 height 15
click at [929, 215] on icon at bounding box center [926, 219] width 11 height 11
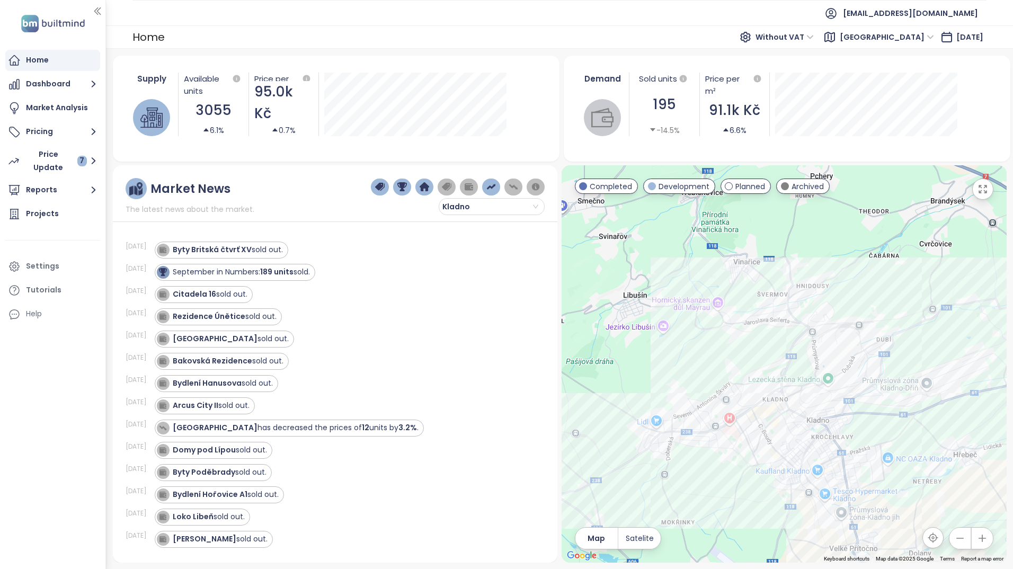
drag, startPoint x: 854, startPoint y: 380, endPoint x: 834, endPoint y: 249, distance: 132.4
click at [834, 249] on div at bounding box center [784, 363] width 445 height 397
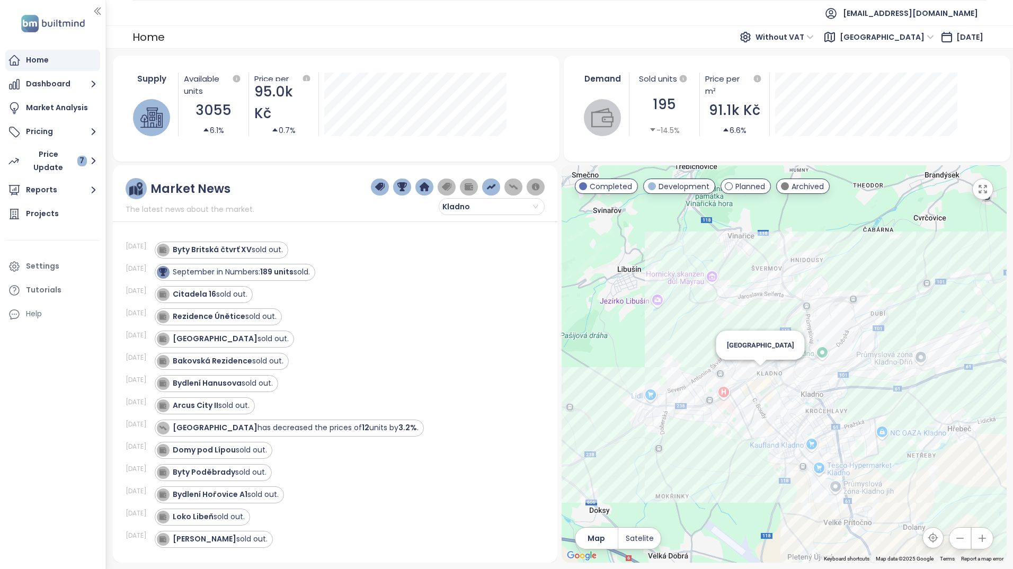
click at [761, 372] on div "[GEOGRAPHIC_DATA]" at bounding box center [784, 363] width 445 height 397
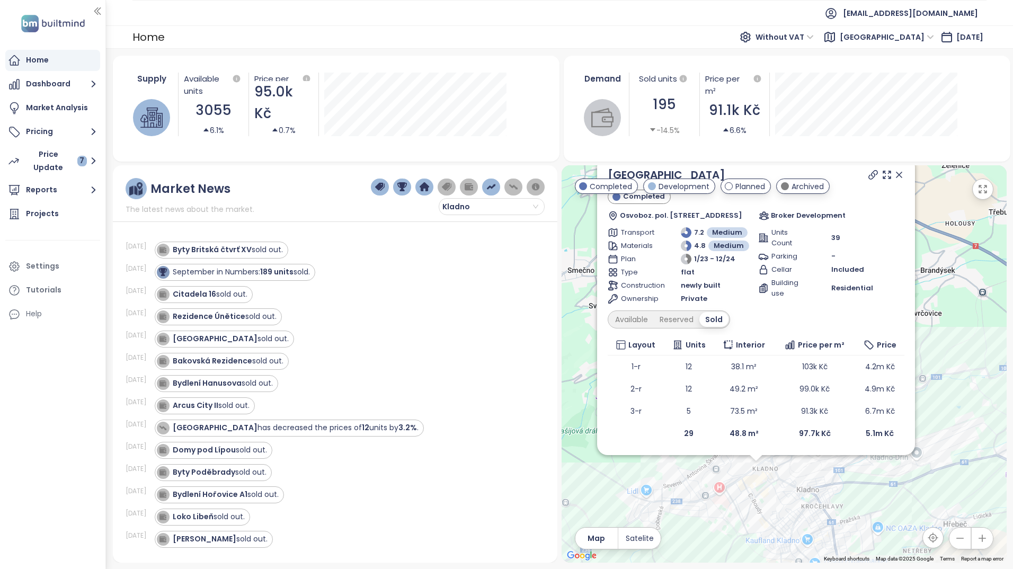
drag, startPoint x: 821, startPoint y: 398, endPoint x: 792, endPoint y: 517, distance: 122.7
click at [792, 518] on div "Central Point Kladno Completed Osvoboz. pol. vězňů 339, 272 01 Kladno-[GEOGRAPH…" at bounding box center [784, 363] width 445 height 397
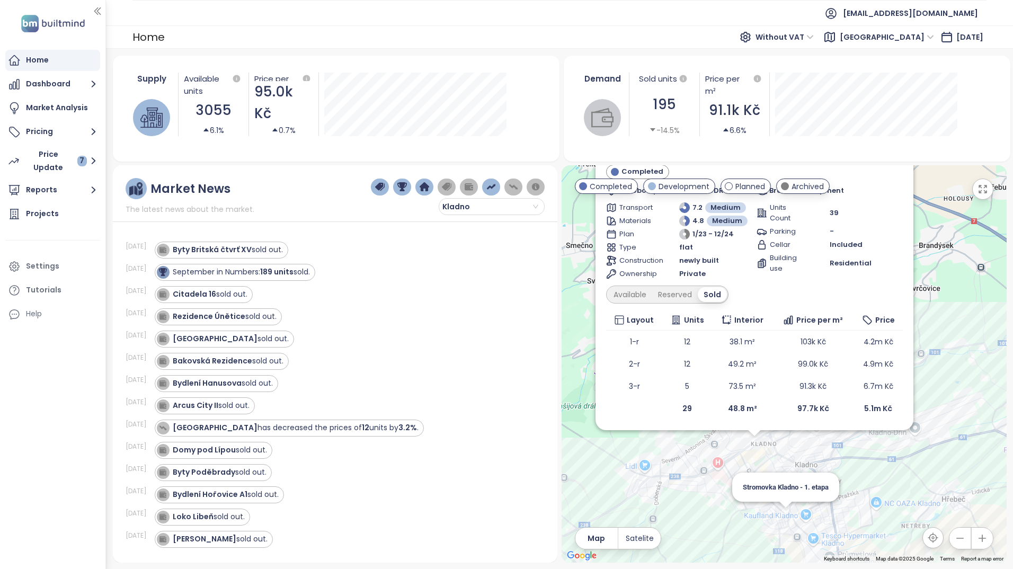
click at [784, 515] on div "Central Point Kladno Completed Osvoboz. pol. vězňů 339, 272 01 Kladno-[GEOGRAPH…" at bounding box center [784, 363] width 445 height 397
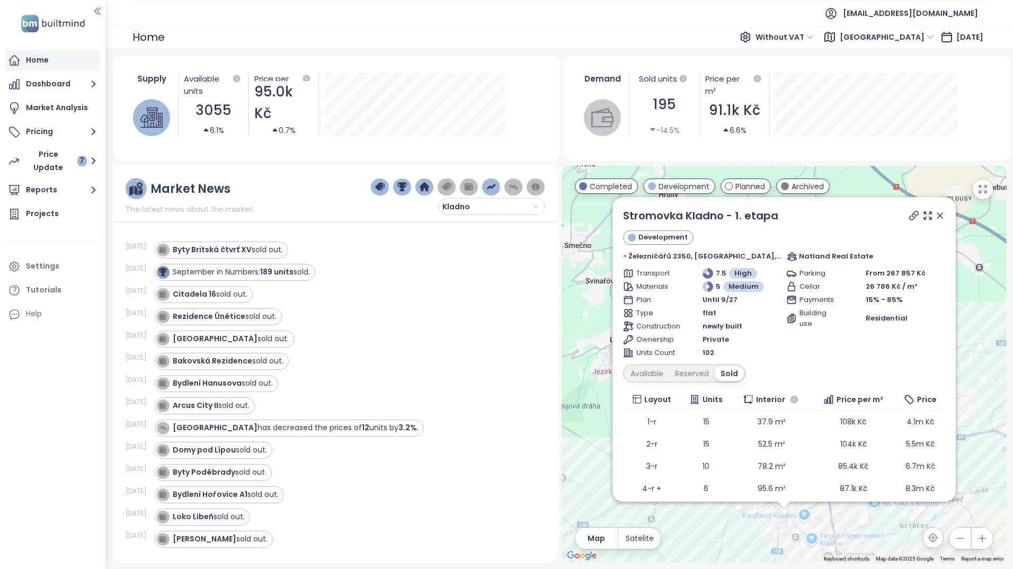
click at [935, 216] on icon at bounding box center [940, 215] width 11 height 11
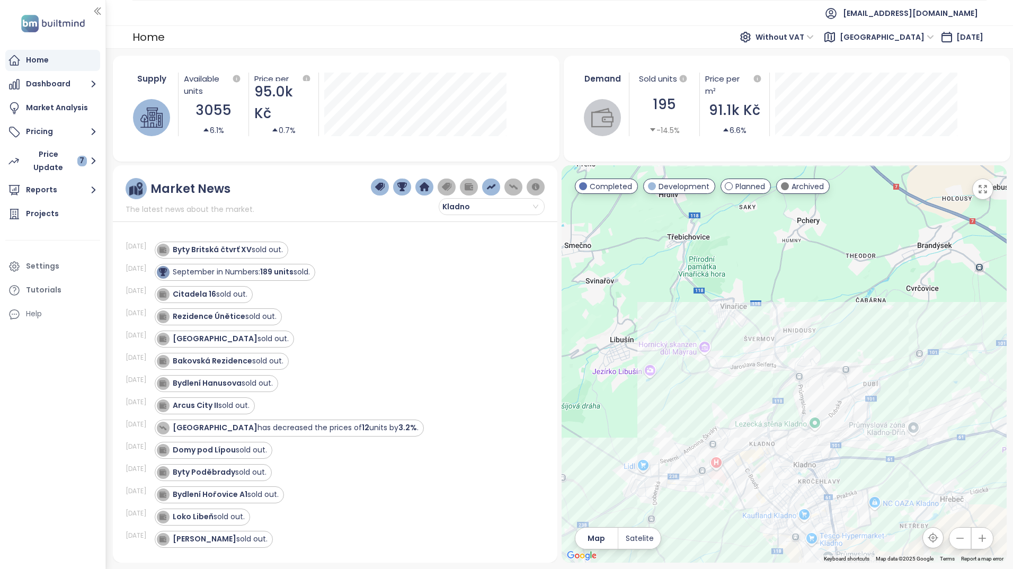
drag, startPoint x: 766, startPoint y: 490, endPoint x: 751, endPoint y: 432, distance: 60.2
click at [764, 481] on div at bounding box center [784, 363] width 445 height 397
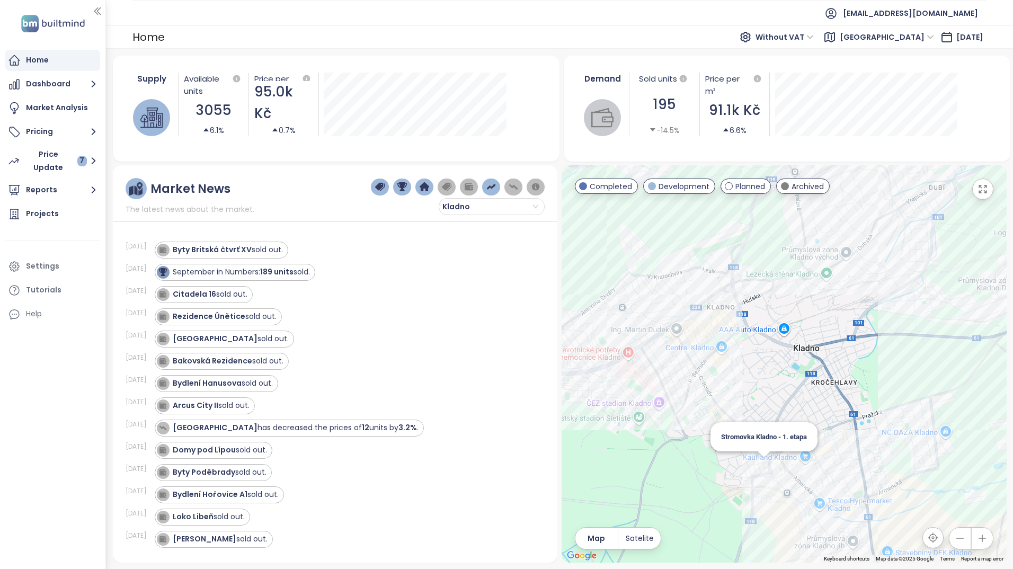
click at [765, 465] on div "Stromovka Kladno - 1. etapa" at bounding box center [784, 363] width 445 height 397
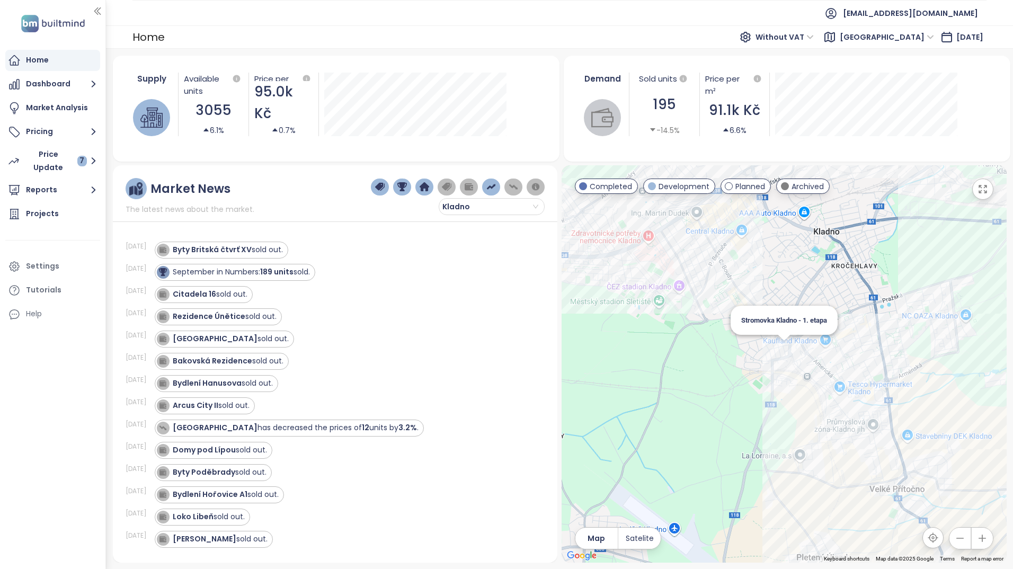
click at [789, 351] on div "Stromovka Kladno - 1. etapa" at bounding box center [784, 363] width 445 height 397
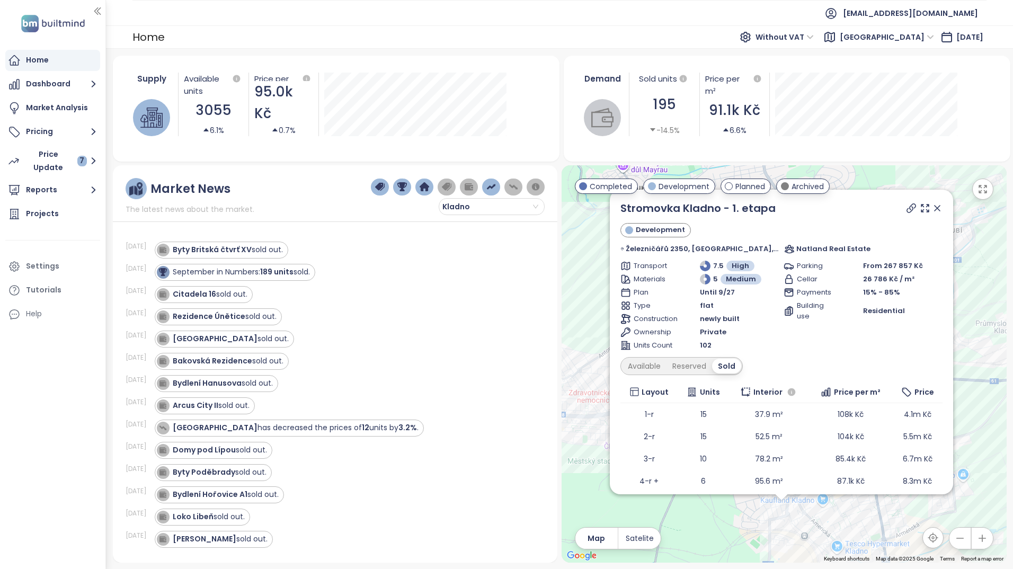
drag, startPoint x: 970, startPoint y: 251, endPoint x: 966, endPoint y: 404, distance: 152.7
click at [966, 404] on div "Stromovka Kladno - 1. etapa Development Železničářů 2350, [GEOGRAPHIC_DATA], 27…" at bounding box center [784, 363] width 445 height 397
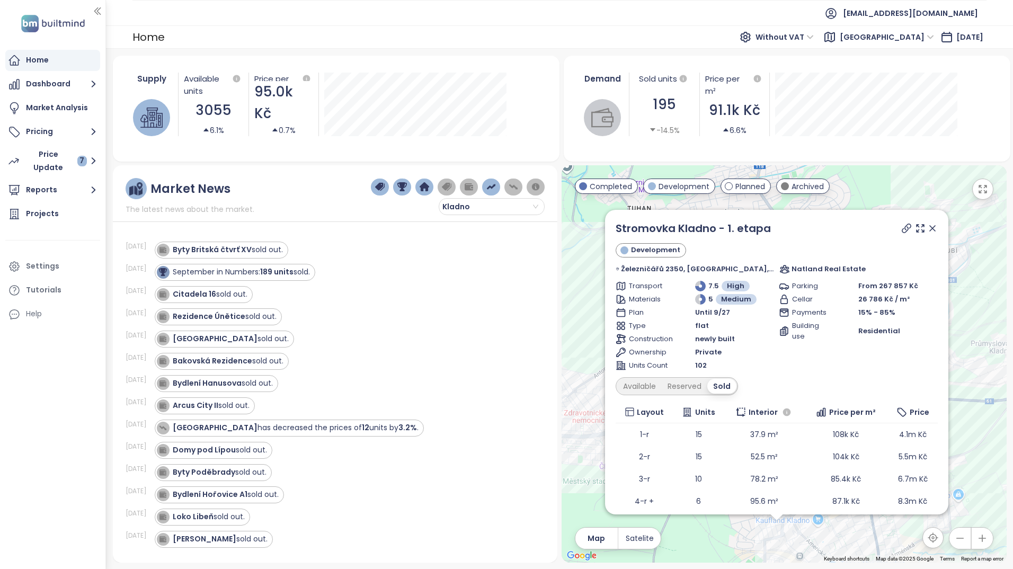
drag, startPoint x: 967, startPoint y: 402, endPoint x: 962, endPoint y: 423, distance: 21.7
click at [962, 423] on div "Stromovka Kladno - 1. etapa Development Železničářů 2350, [GEOGRAPHIC_DATA], 27…" at bounding box center [784, 363] width 445 height 397
click at [647, 394] on div "Available" at bounding box center [639, 386] width 45 height 15
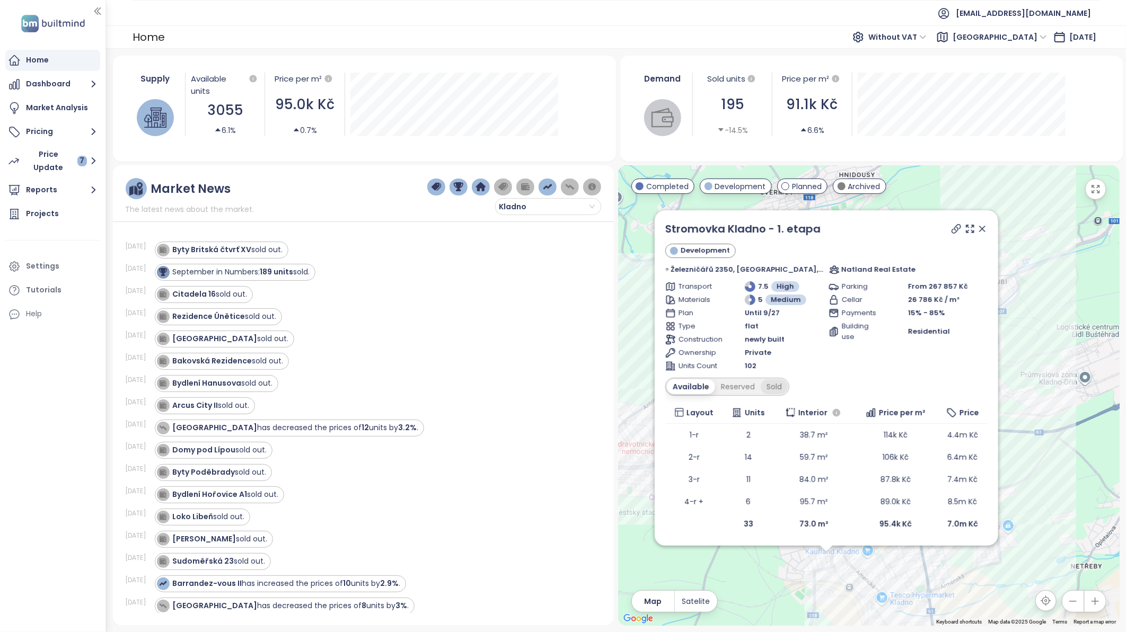
click at [781, 390] on div "Sold" at bounding box center [773, 386] width 27 height 15
click at [702, 388] on div "Available" at bounding box center [689, 386] width 45 height 15
click at [979, 226] on icon at bounding box center [981, 228] width 5 height 5
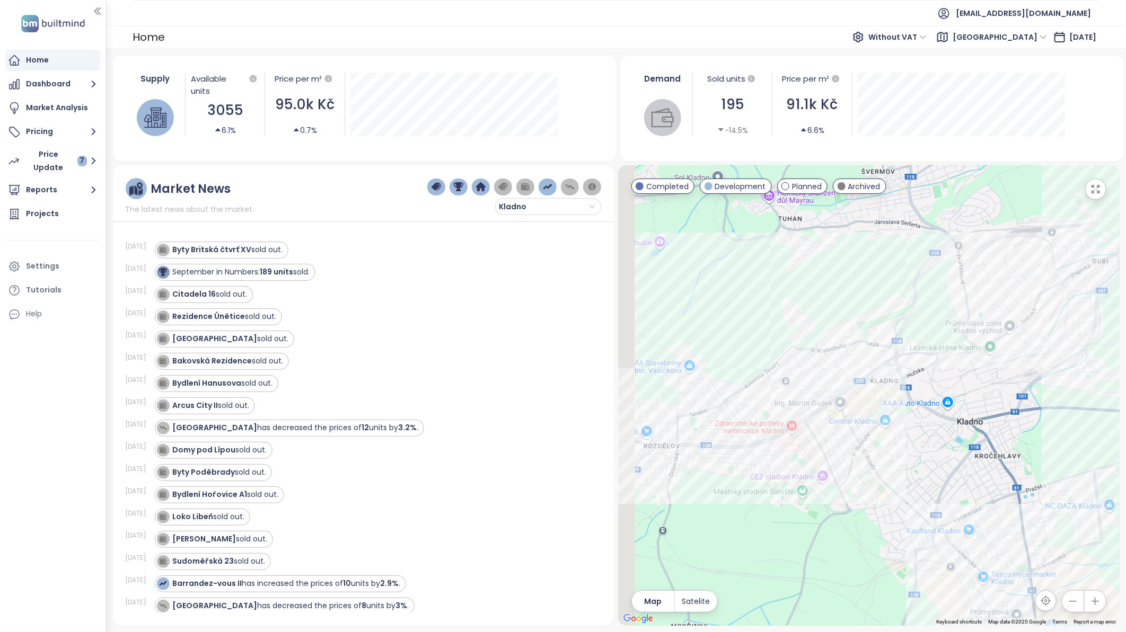
drag, startPoint x: 797, startPoint y: 485, endPoint x: 899, endPoint y: 463, distance: 104.0
click at [899, 463] on div at bounding box center [868, 395] width 501 height 461
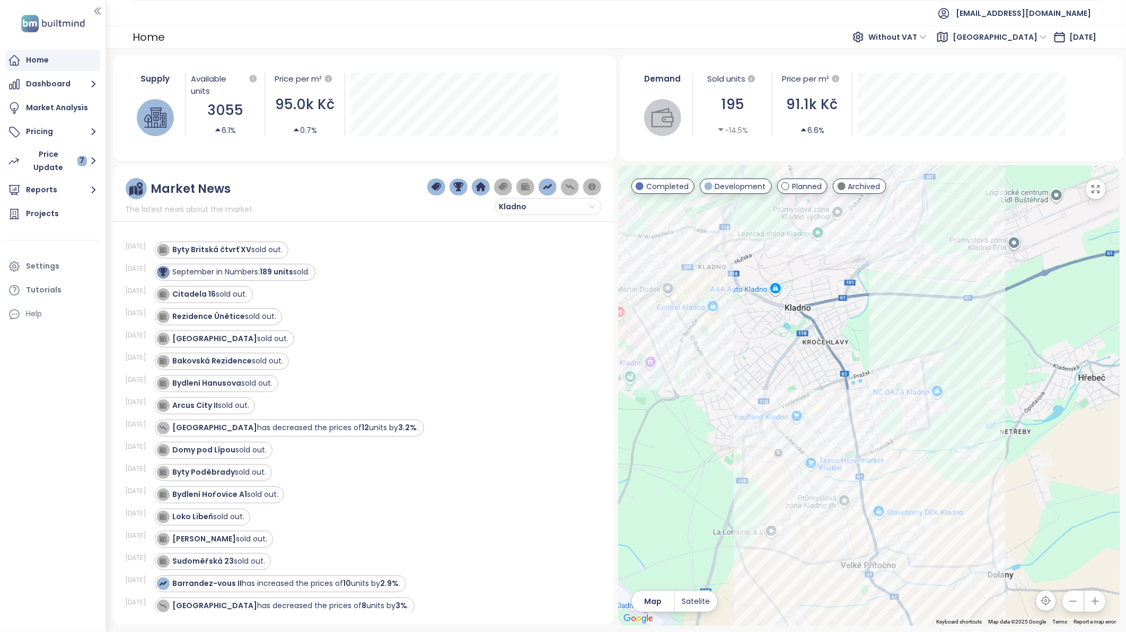
drag, startPoint x: 944, startPoint y: 477, endPoint x: 772, endPoint y: 371, distance: 202.2
click at [772, 371] on div at bounding box center [868, 395] width 501 height 461
click at [760, 431] on div "Stromovka Kladno - 1. etapa" at bounding box center [868, 395] width 501 height 461
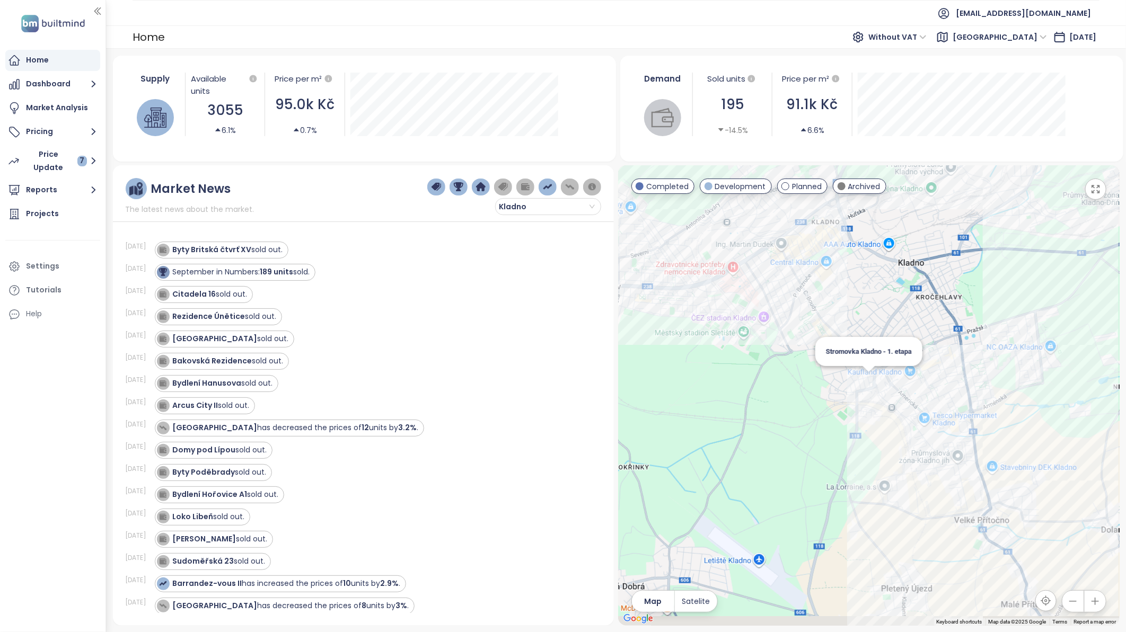
click at [758, 426] on div "Stromovka Kladno - 1. etapa" at bounding box center [868, 395] width 501 height 461
click at [865, 385] on div "Stromovka Kladno - 1. etapa" at bounding box center [868, 395] width 501 height 461
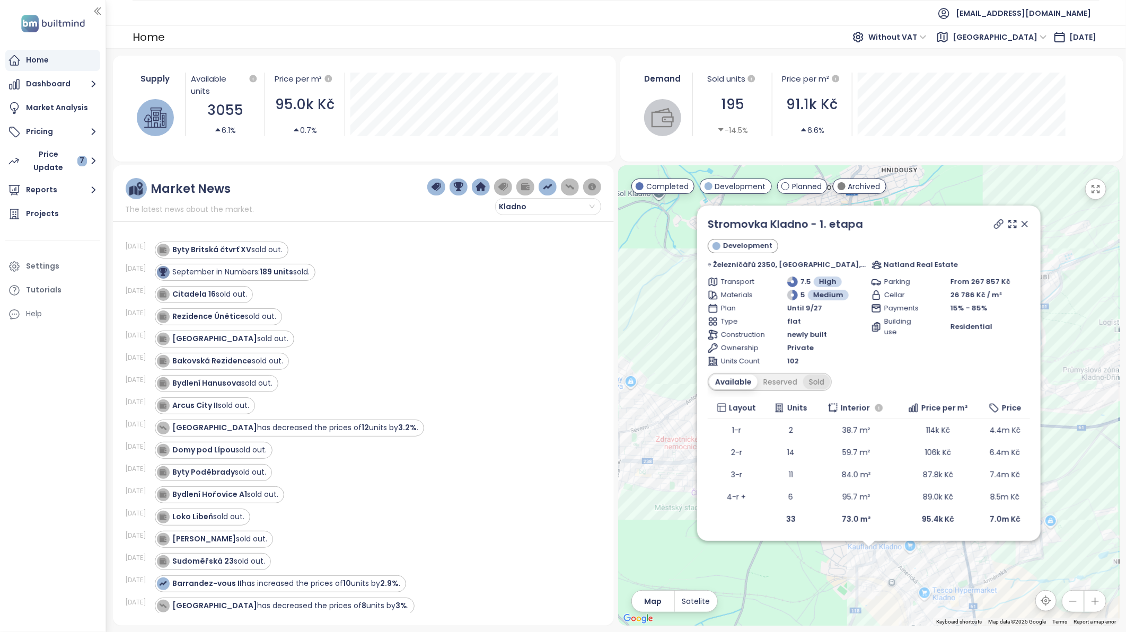
click at [824, 383] on div "Sold" at bounding box center [816, 382] width 27 height 15
click at [748, 384] on div "Available" at bounding box center [731, 382] width 45 height 15
click at [748, 384] on div "Available" at bounding box center [733, 382] width 48 height 15
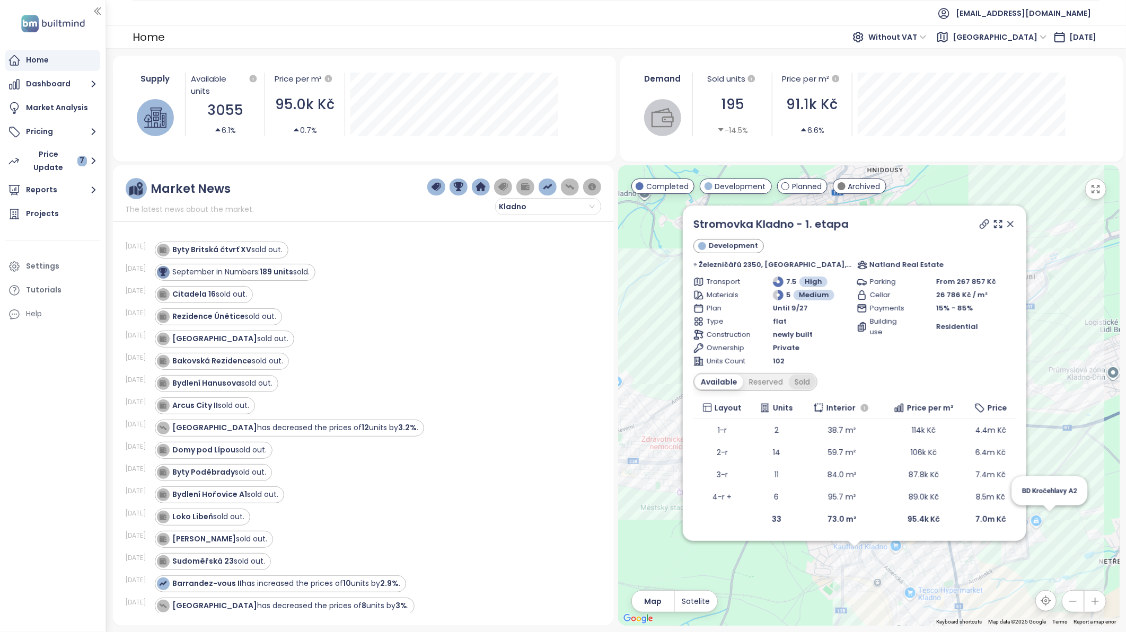
click at [803, 384] on div "Sold" at bounding box center [802, 382] width 27 height 15
click at [724, 376] on div "Available" at bounding box center [717, 382] width 45 height 15
click at [799, 380] on div "Sold" at bounding box center [802, 382] width 27 height 15
click at [766, 386] on div "Reserved" at bounding box center [762, 382] width 46 height 15
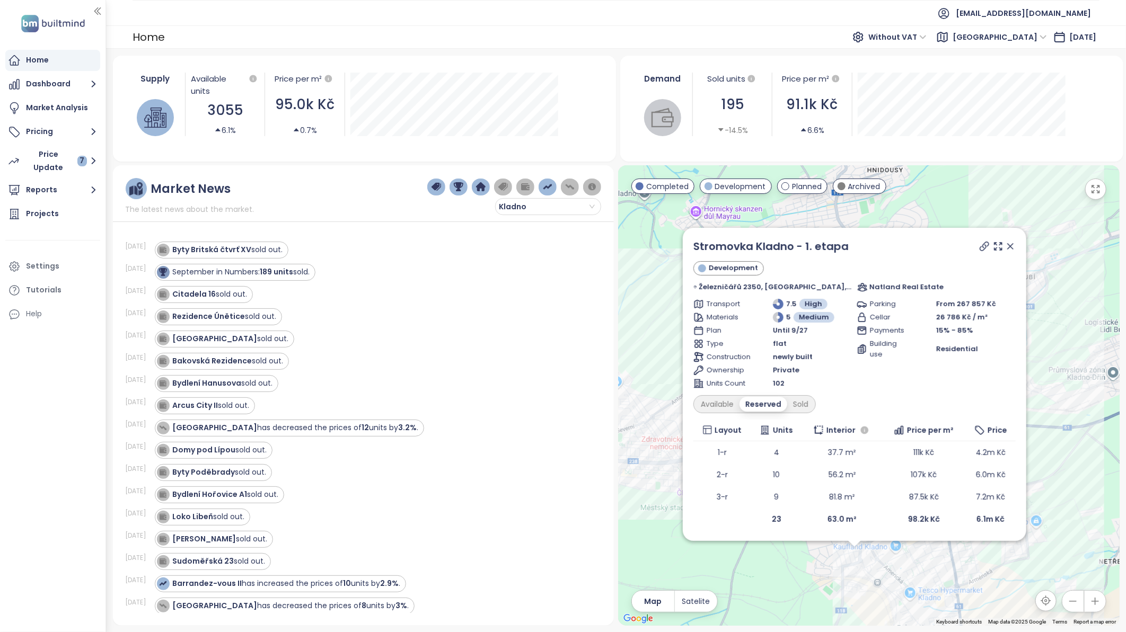
click at [767, 384] on div "Units Count" at bounding box center [732, 383] width 79 height 11
click at [804, 404] on div "Sold" at bounding box center [800, 404] width 27 height 15
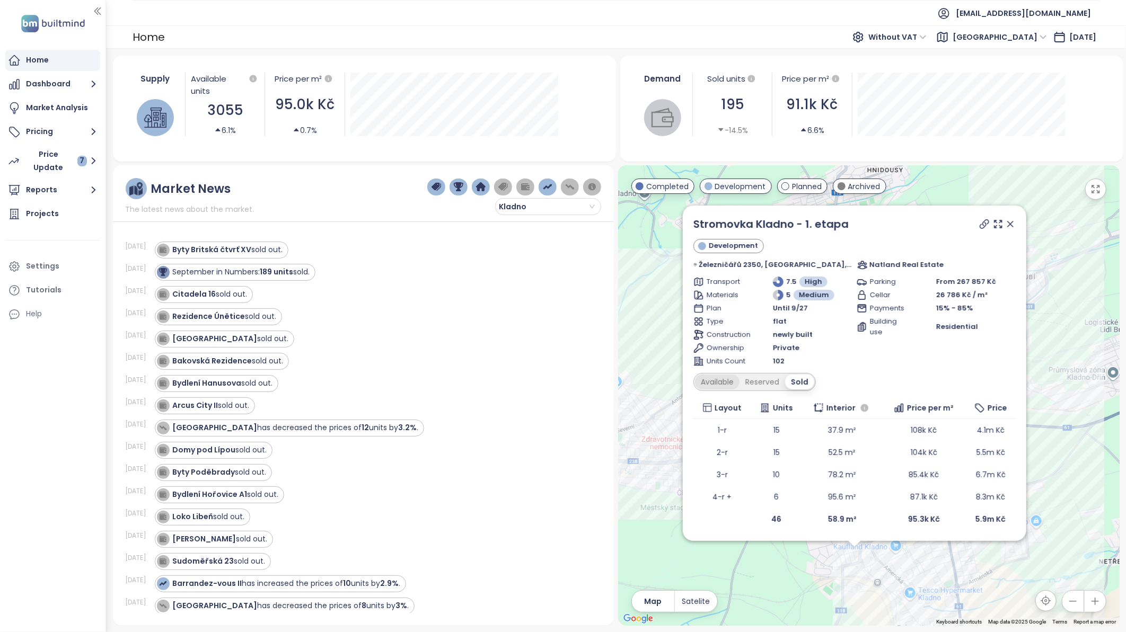
click at [734, 382] on div "Available" at bounding box center [717, 382] width 45 height 15
click at [729, 382] on div "Available" at bounding box center [719, 382] width 48 height 15
click at [802, 383] on div "Sold" at bounding box center [802, 382] width 27 height 15
click at [768, 379] on div "Reserved" at bounding box center [762, 382] width 46 height 15
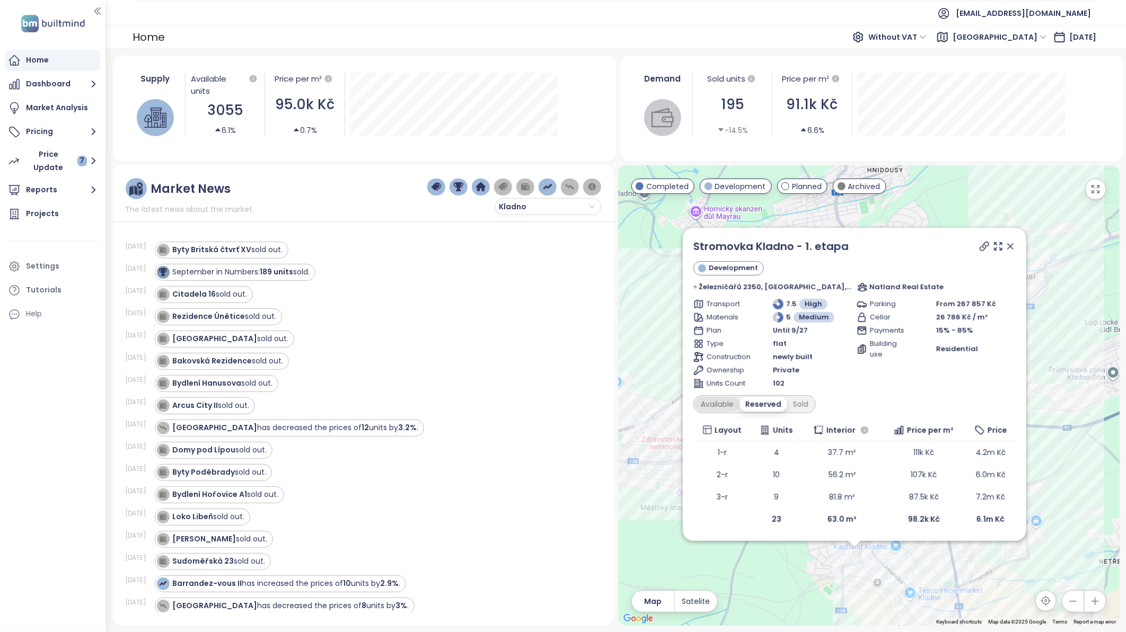
click at [712, 409] on div "Available" at bounding box center [717, 404] width 45 height 15
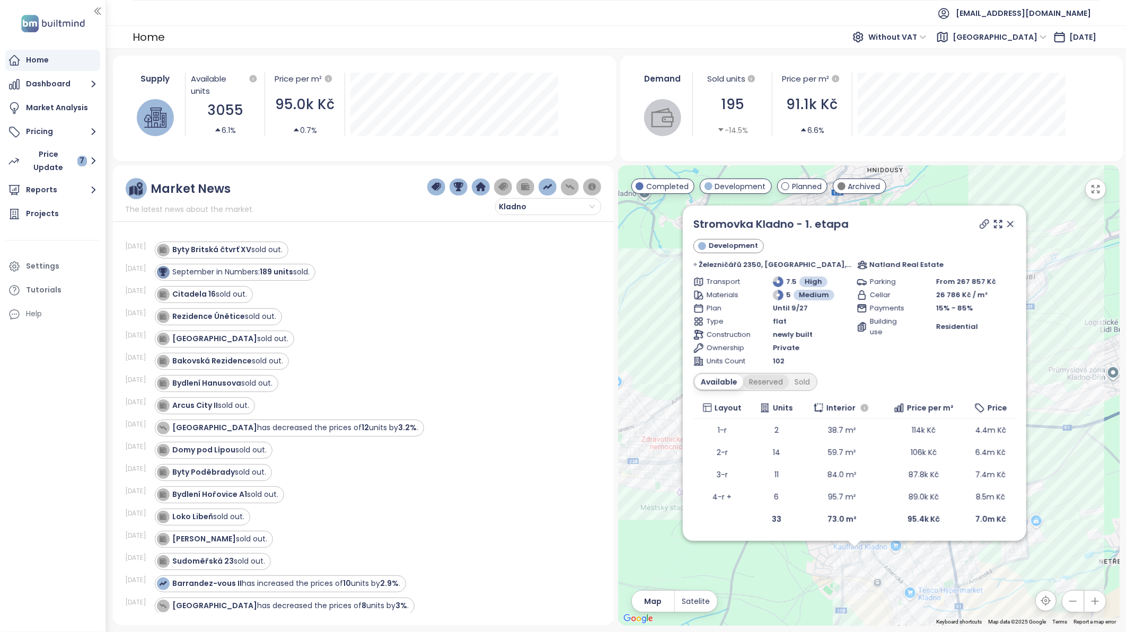
click at [763, 379] on div "Reserved" at bounding box center [766, 382] width 46 height 15
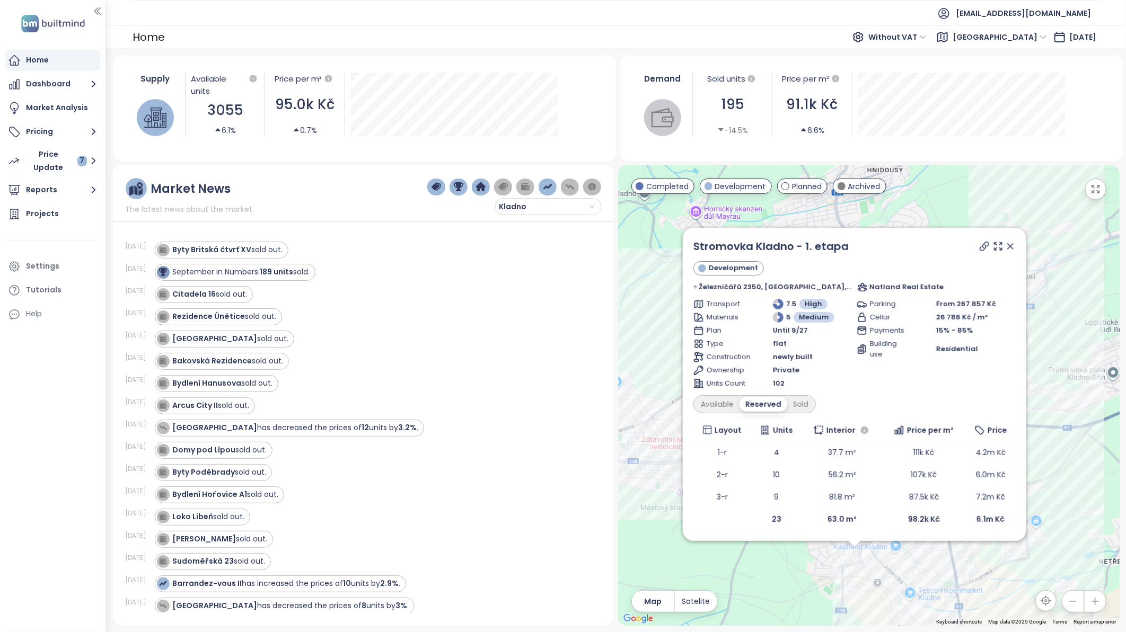
click at [763, 379] on div "Units Count" at bounding box center [732, 383] width 79 height 11
click at [1009, 241] on icon at bounding box center [1010, 246] width 11 height 11
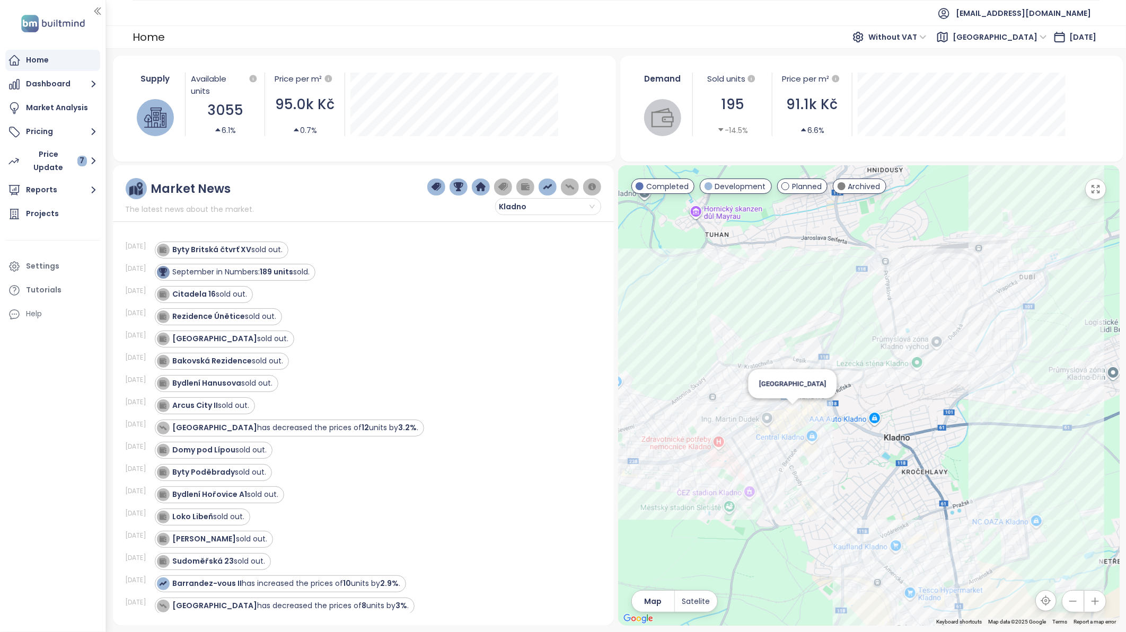
click at [794, 422] on div "[GEOGRAPHIC_DATA]" at bounding box center [868, 395] width 501 height 461
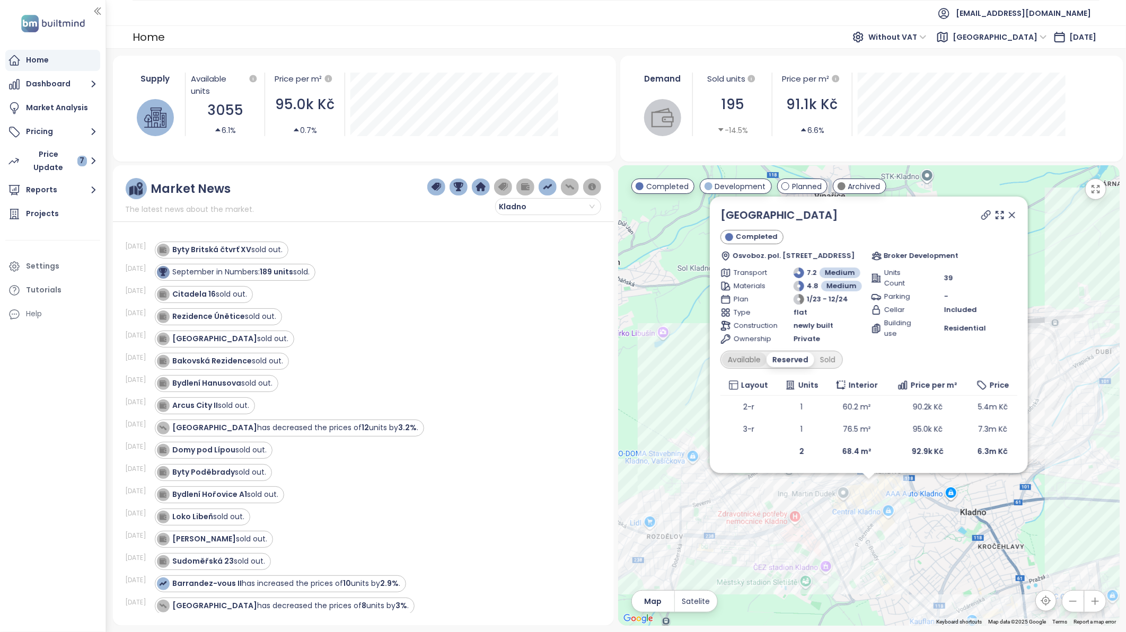
click at [754, 360] on div "Available" at bounding box center [744, 359] width 45 height 15
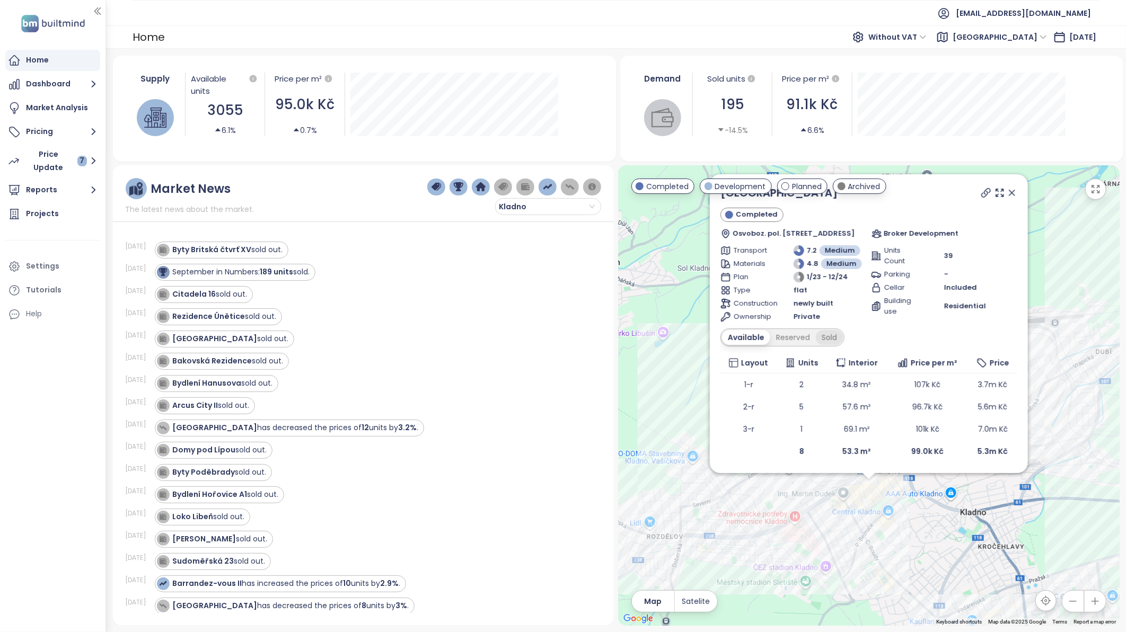
click at [820, 337] on div "Sold" at bounding box center [829, 337] width 27 height 15
click at [790, 337] on div "Reserved" at bounding box center [789, 337] width 46 height 15
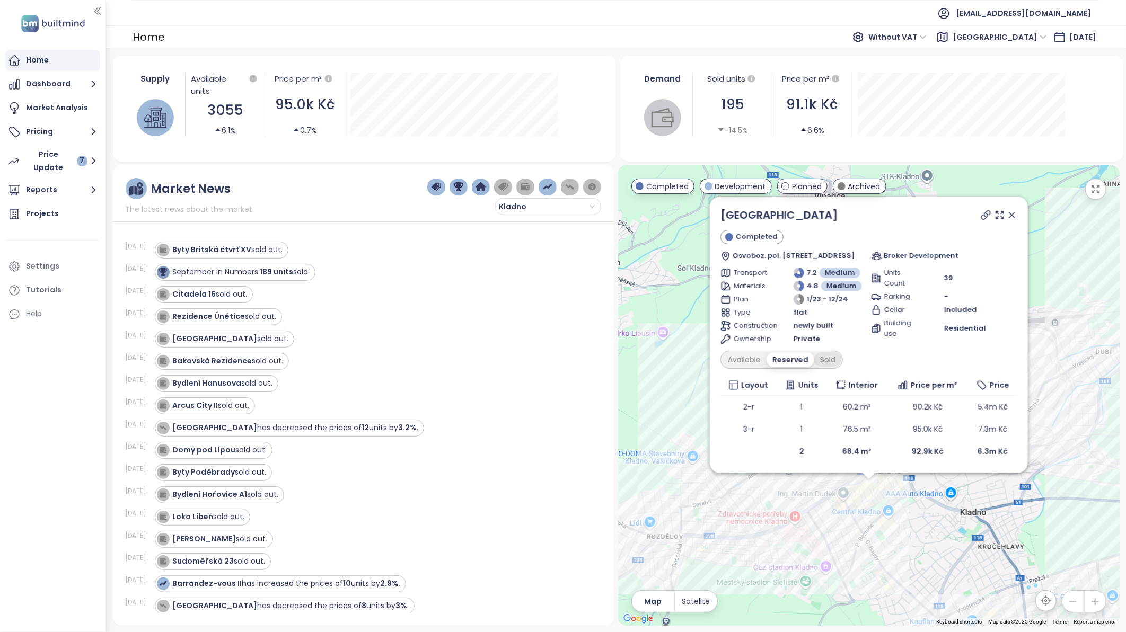
click at [830, 356] on div "Sold" at bounding box center [827, 359] width 27 height 15
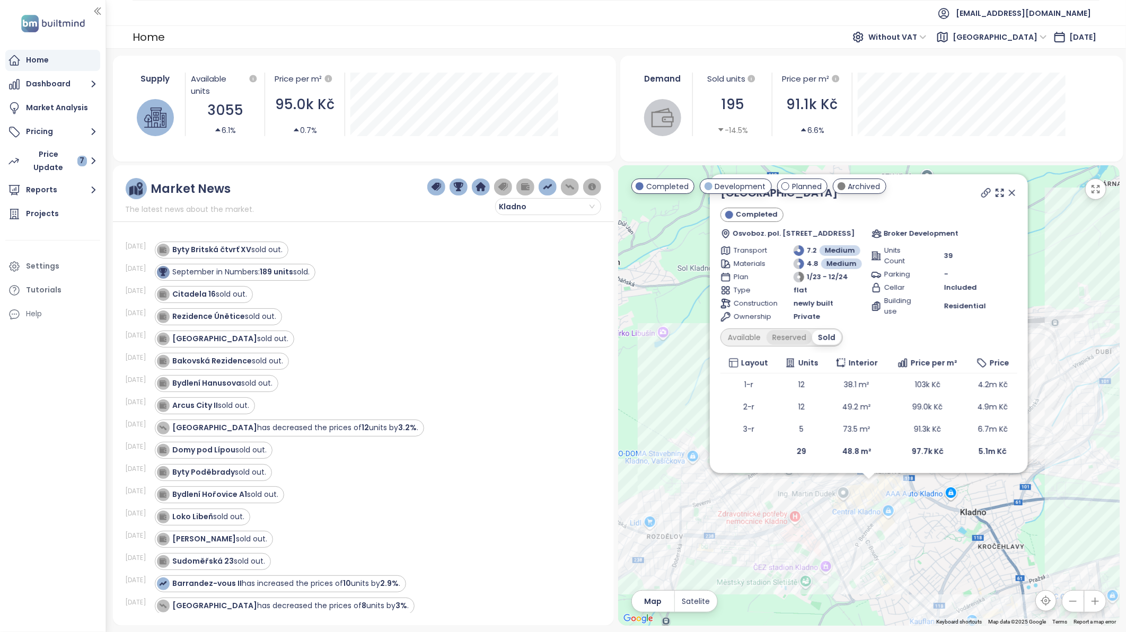
click at [787, 331] on div "Reserved" at bounding box center [789, 337] width 46 height 15
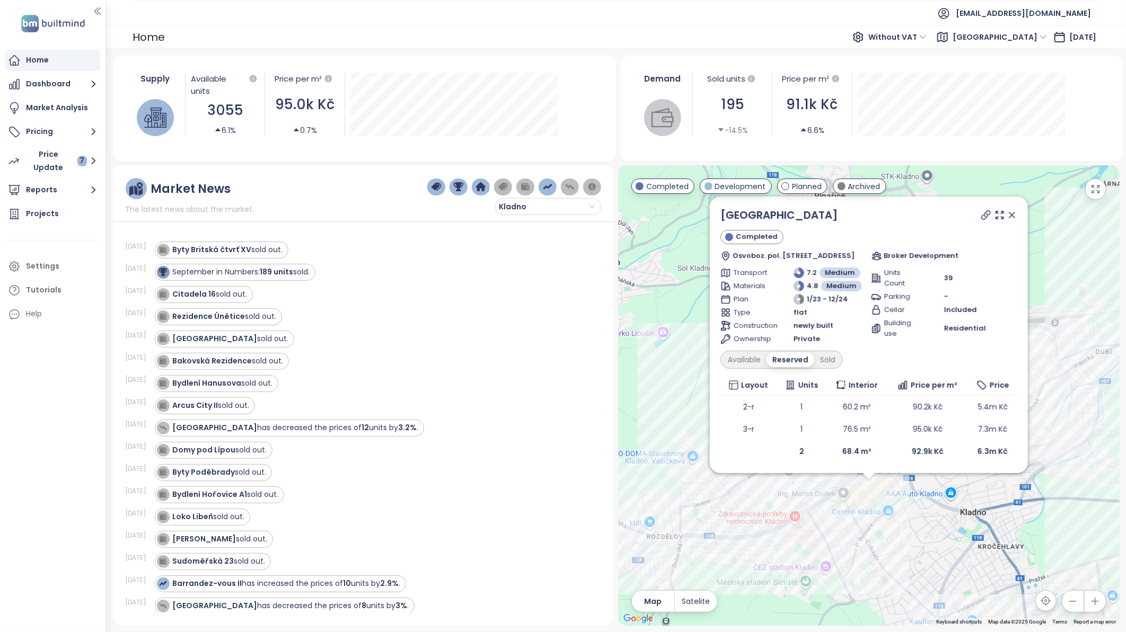
click at [790, 336] on div "Ownership" at bounding box center [756, 339] width 73 height 11
click at [753, 354] on div "Available" at bounding box center [744, 359] width 45 height 15
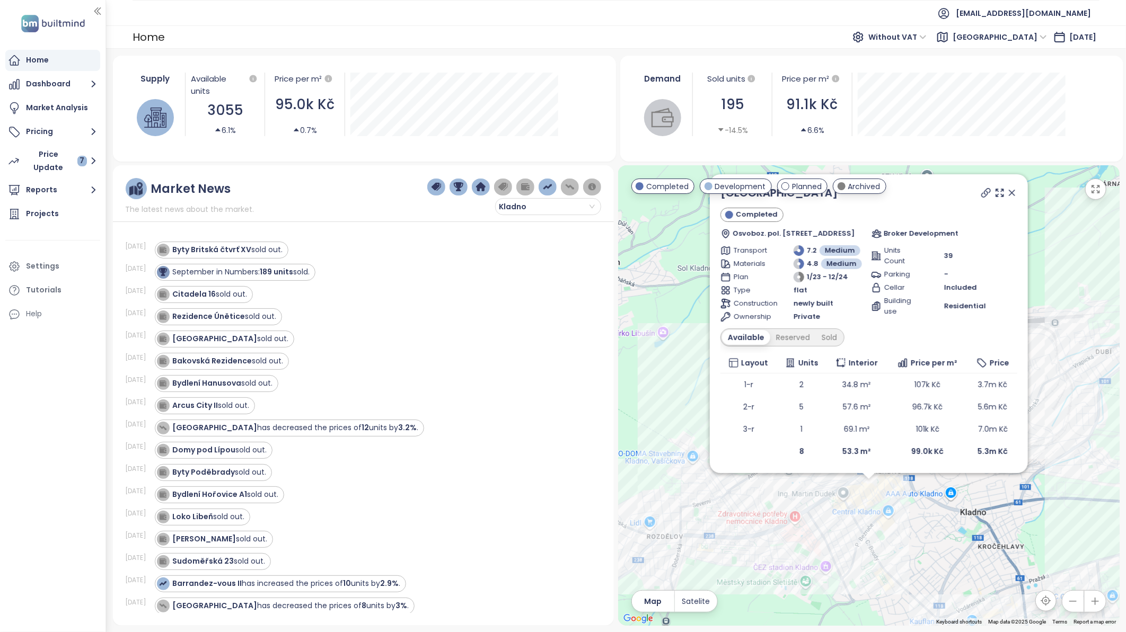
click at [753, 354] on th "Layout" at bounding box center [748, 363] width 56 height 21
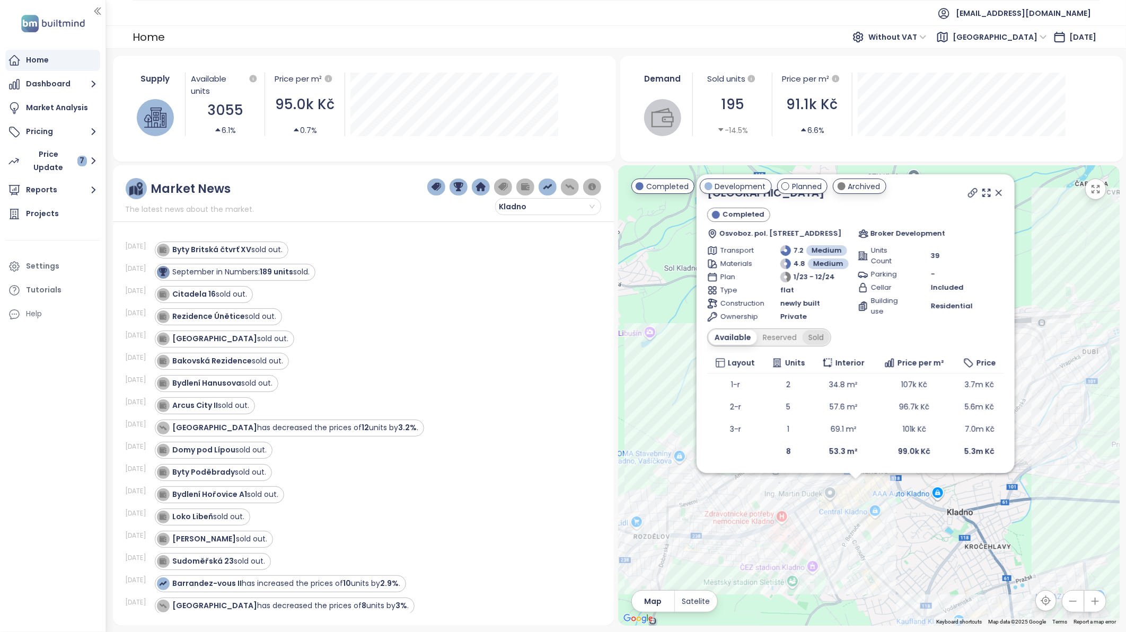
click at [819, 340] on div "Sold" at bounding box center [815, 337] width 27 height 15
click at [742, 337] on div "Available" at bounding box center [731, 337] width 45 height 15
click at [1002, 194] on icon at bounding box center [998, 193] width 11 height 11
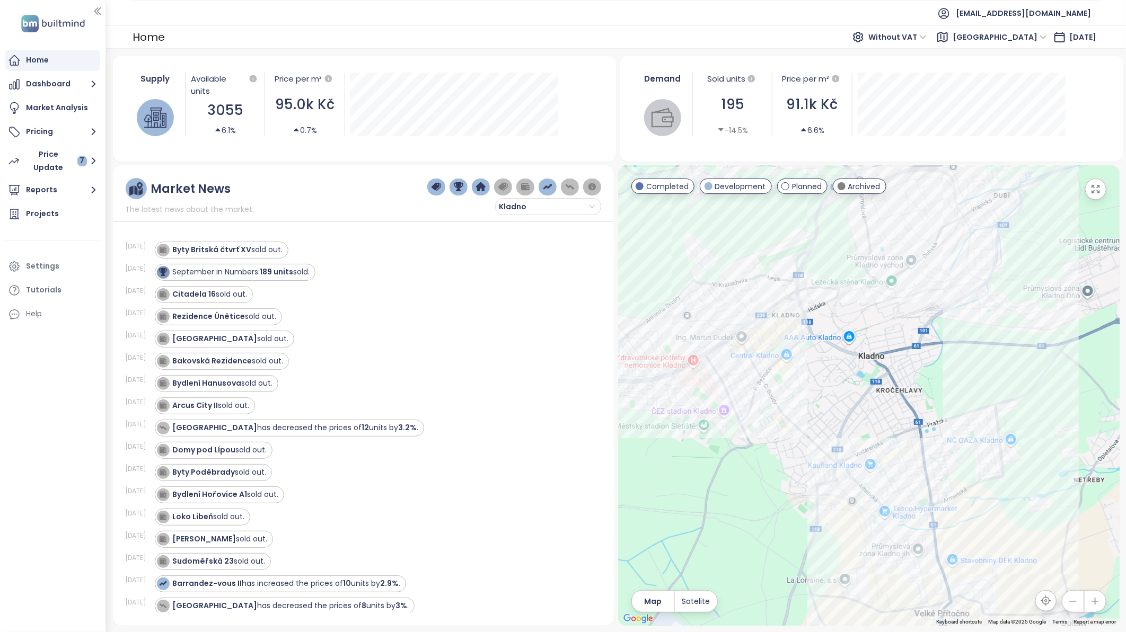
drag, startPoint x: 982, startPoint y: 442, endPoint x: 893, endPoint y: 284, distance: 181.8
click at [893, 284] on div at bounding box center [868, 395] width 501 height 461
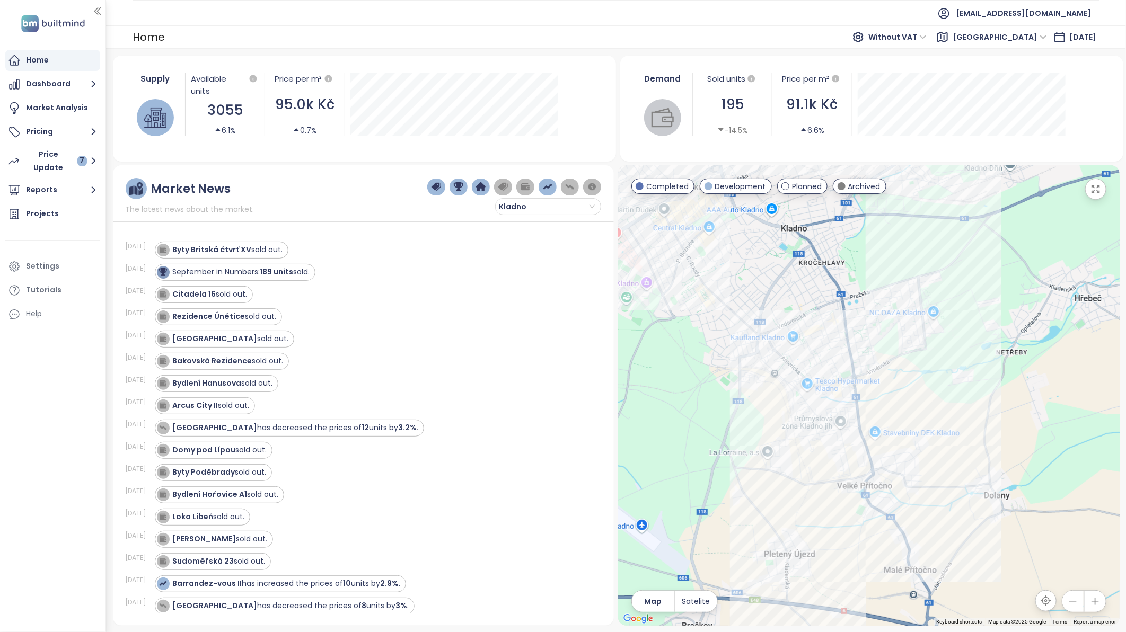
drag, startPoint x: 904, startPoint y: 539, endPoint x: 826, endPoint y: 409, distance: 151.7
click at [826, 409] on div at bounding box center [868, 395] width 501 height 461
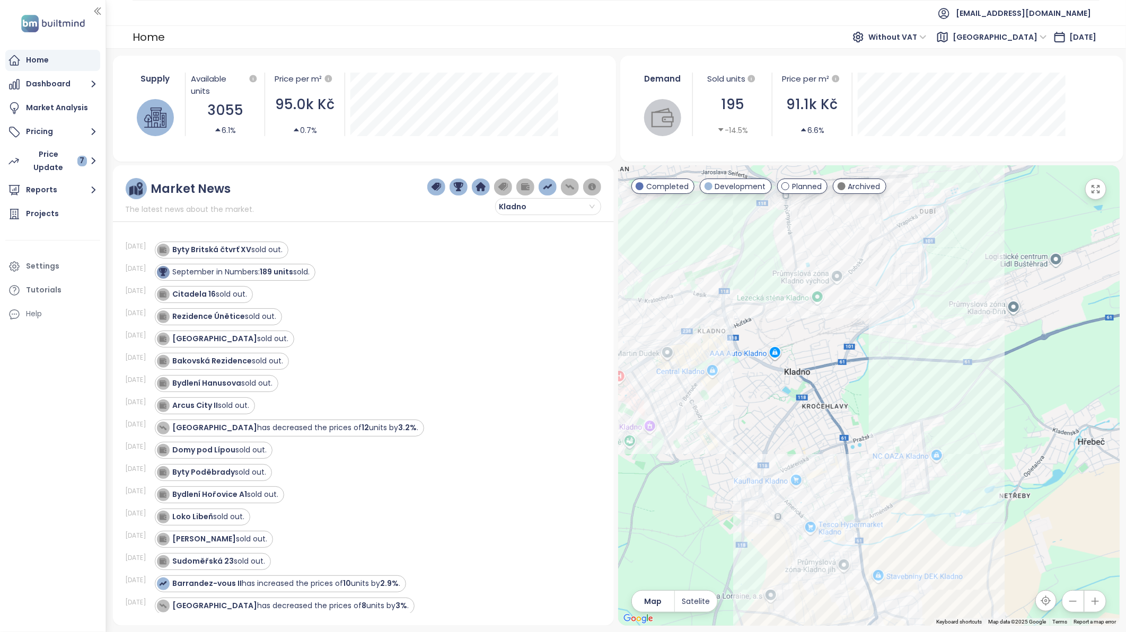
drag, startPoint x: 962, startPoint y: 368, endPoint x: 966, endPoint y: 512, distance: 144.7
click at [966, 512] on div at bounding box center [868, 395] width 501 height 461
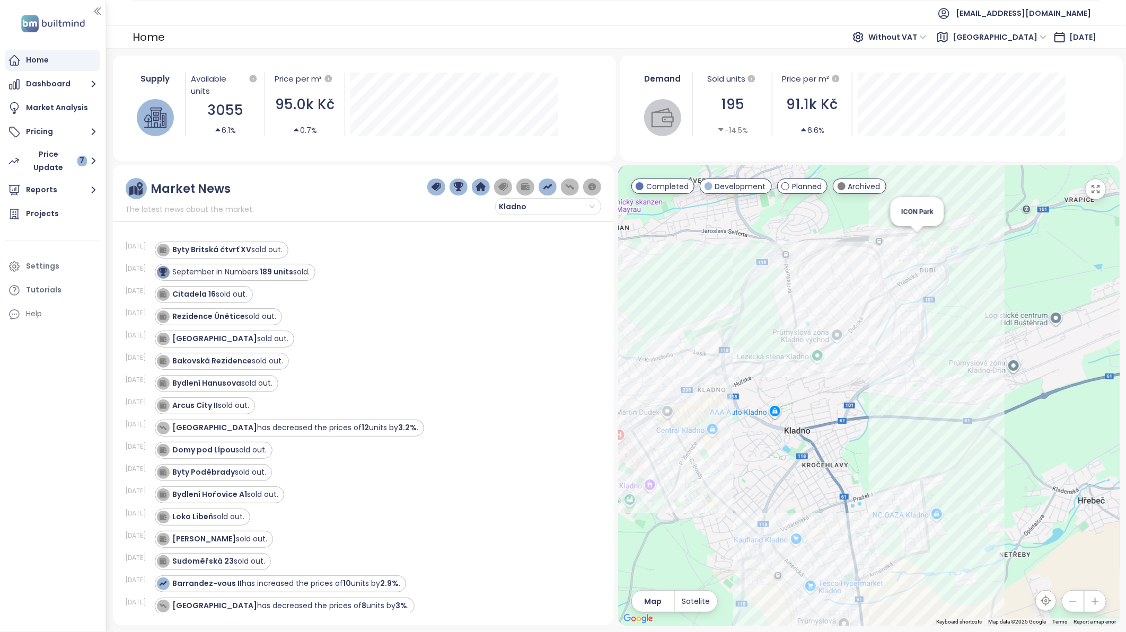
click at [920, 244] on div "ICON Park" at bounding box center [868, 395] width 501 height 461
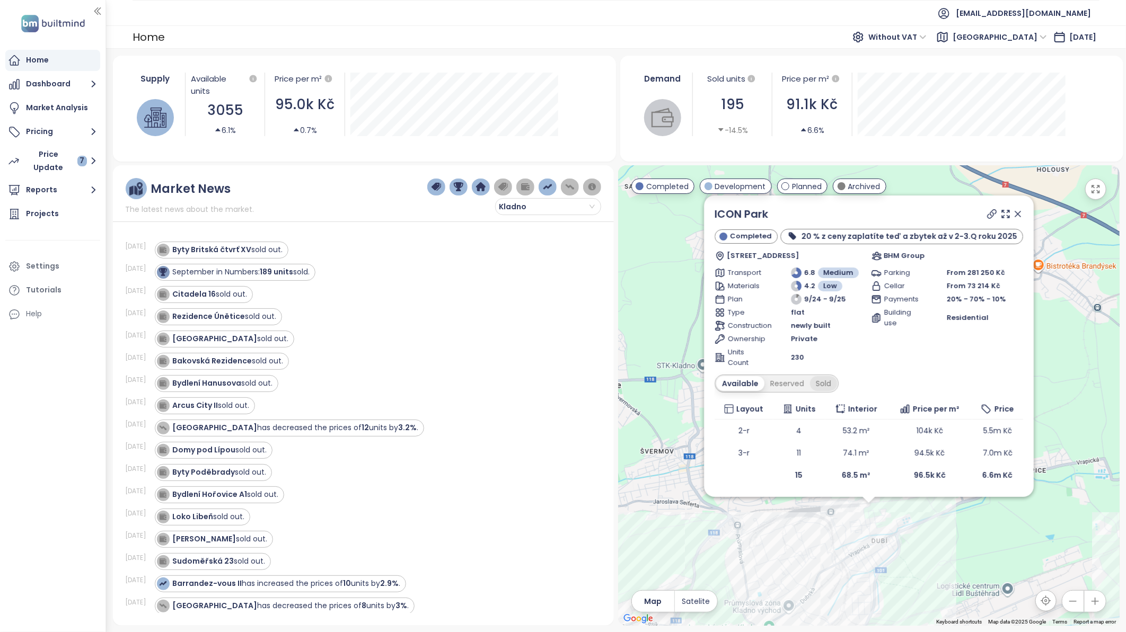
click at [830, 384] on div "Sold" at bounding box center [823, 383] width 27 height 15
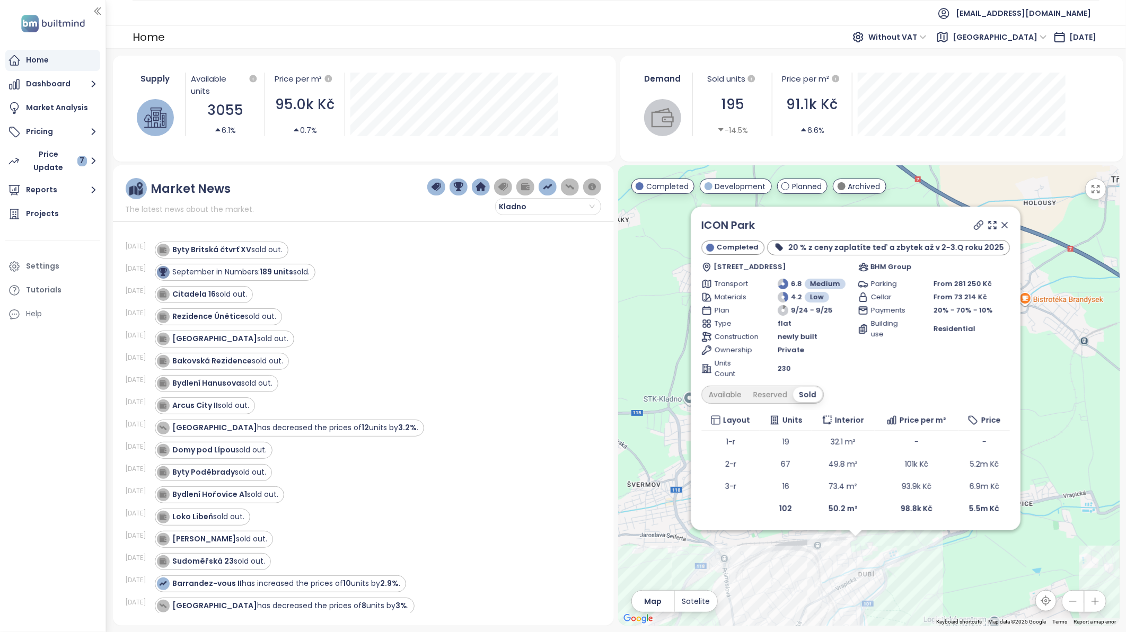
drag, startPoint x: 1048, startPoint y: 343, endPoint x: 1034, endPoint y: 378, distance: 37.9
click at [1013, 378] on div "ICON Park Completed 20 % z ceny zaplatíte [PERSON_NAME] až v 2-3.Q roku 2025 Ka…" at bounding box center [868, 395] width 501 height 461
click at [739, 395] on div "Available" at bounding box center [725, 395] width 45 height 15
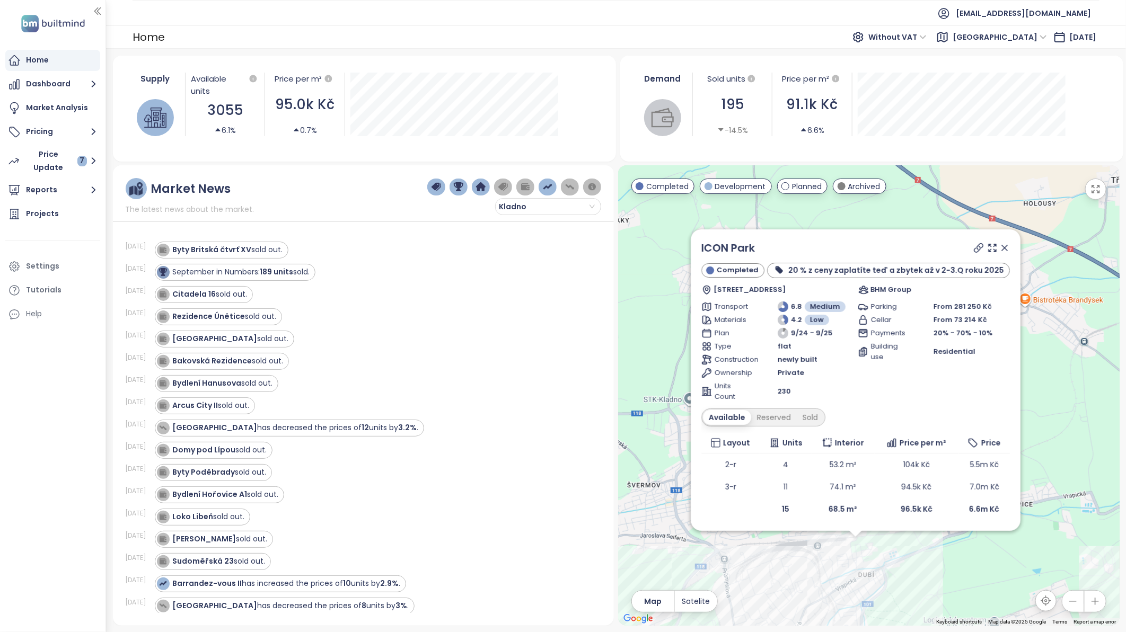
click at [739, 395] on span "Units Count" at bounding box center [733, 391] width 38 height 21
click at [818, 415] on div "Sold" at bounding box center [809, 417] width 27 height 15
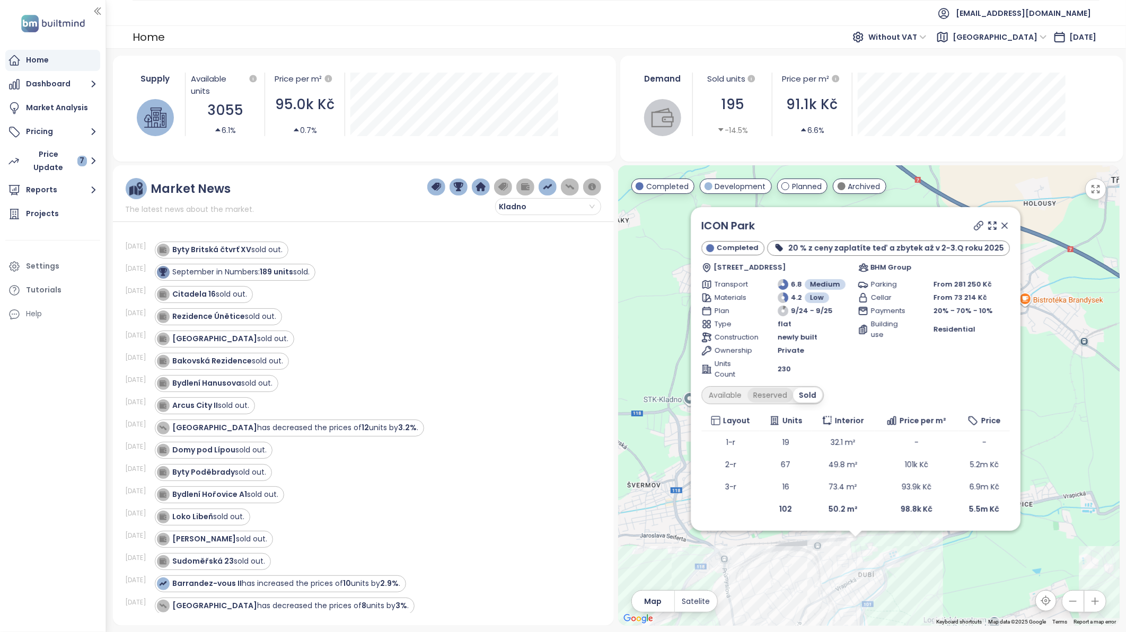
click at [787, 392] on div "Reserved" at bounding box center [770, 395] width 46 height 15
click at [735, 392] on div "Available" at bounding box center [725, 395] width 45 height 15
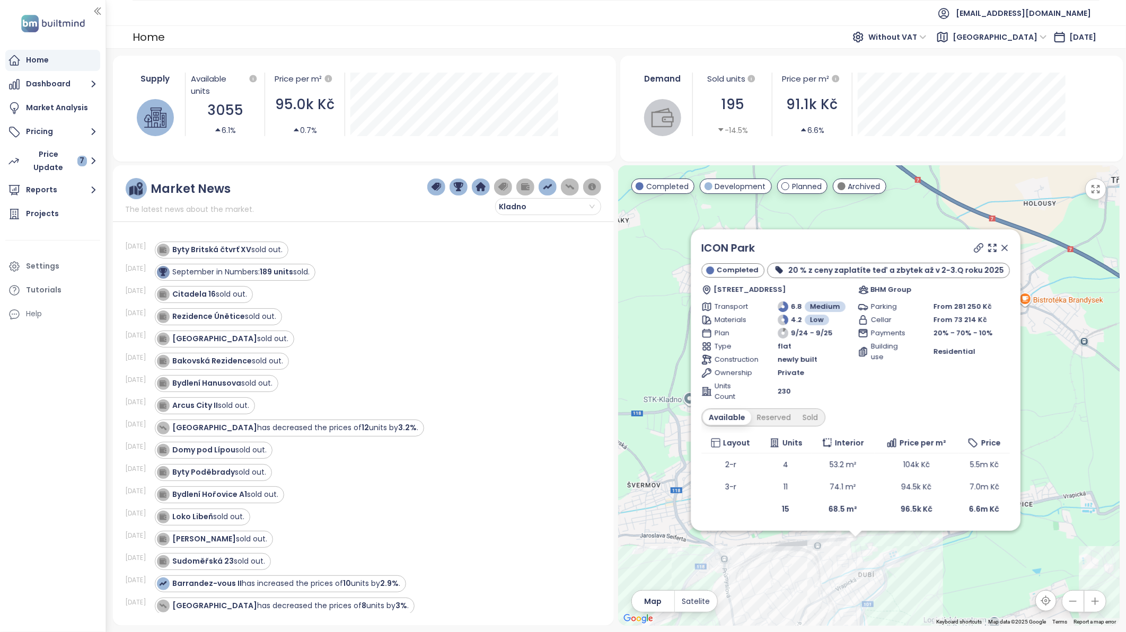
click at [735, 392] on span "Units Count" at bounding box center [733, 391] width 38 height 21
click at [781, 416] on div "Reserved" at bounding box center [774, 417] width 46 height 15
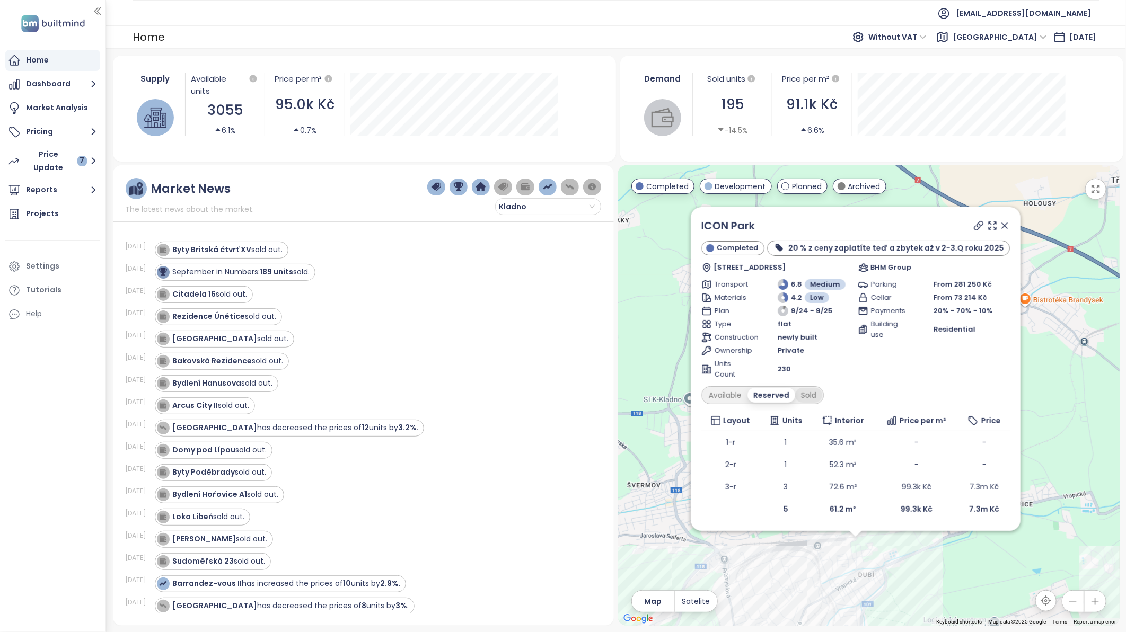
click at [815, 395] on div "Sold" at bounding box center [808, 395] width 27 height 15
click at [786, 395] on div "Reserved" at bounding box center [770, 395] width 46 height 15
click at [733, 393] on div "Available" at bounding box center [725, 395] width 45 height 15
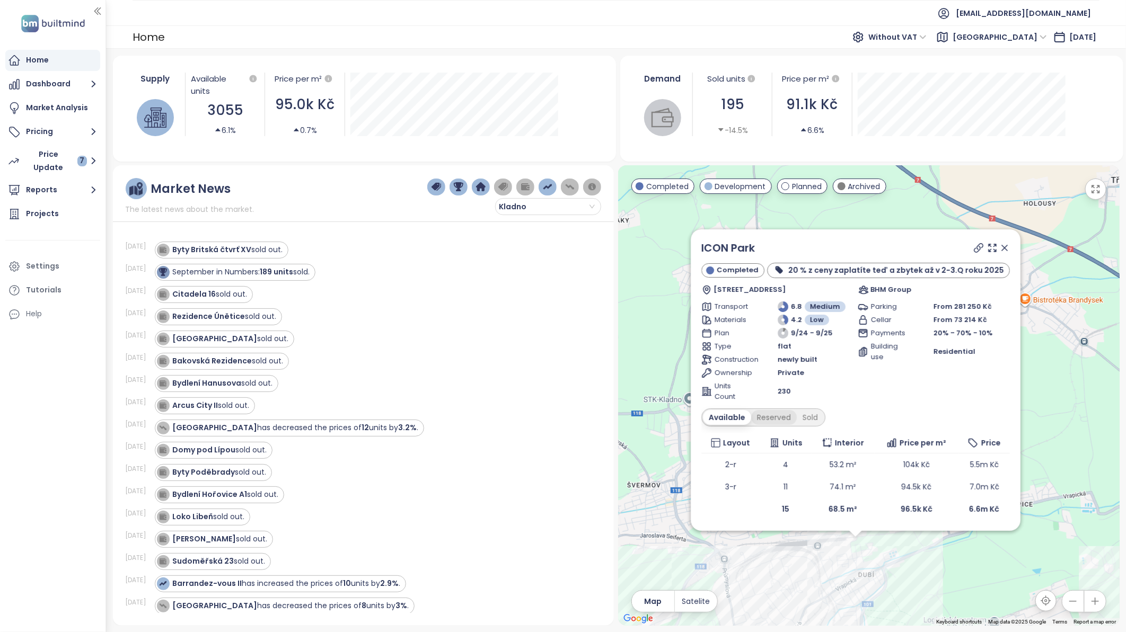
click at [775, 424] on div "Reserved" at bounding box center [774, 417] width 46 height 15
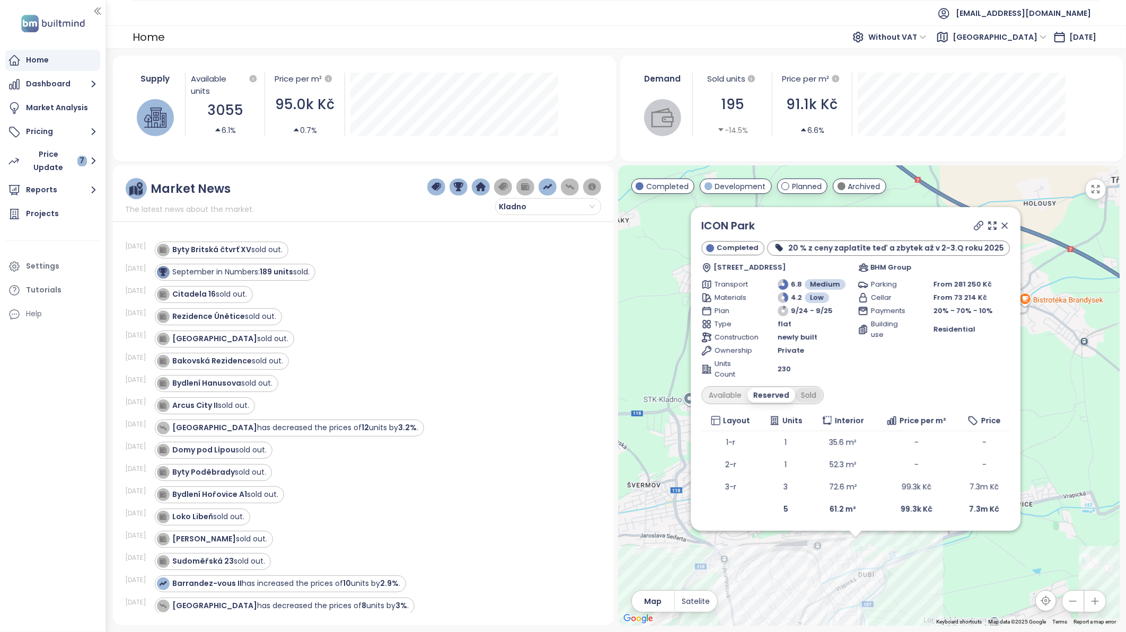
click at [822, 391] on div "Sold" at bounding box center [808, 395] width 27 height 15
click at [999, 229] on icon at bounding box center [1003, 225] width 11 height 11
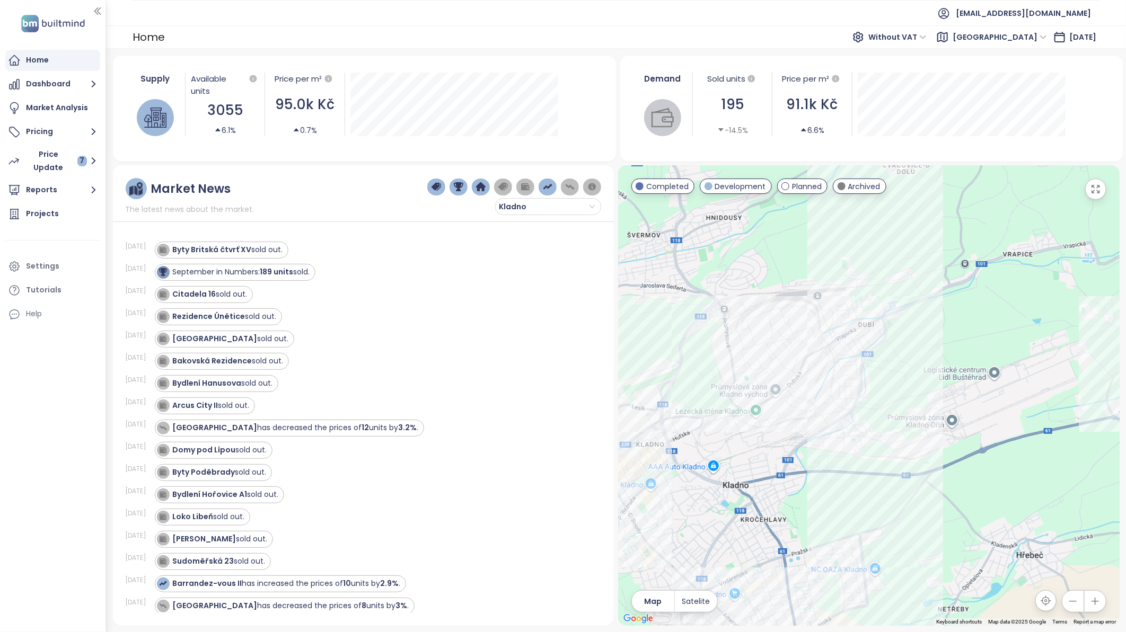
drag, startPoint x: 968, startPoint y: 515, endPoint x: 968, endPoint y: 262, distance: 253.3
click at [968, 262] on div at bounding box center [868, 395] width 501 height 461
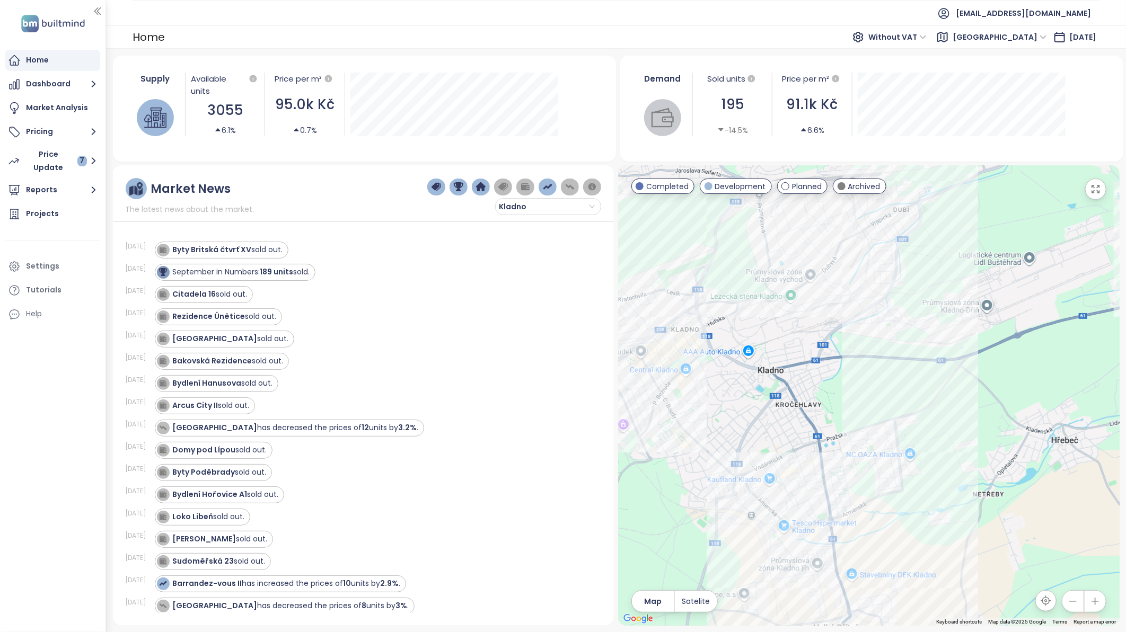
drag, startPoint x: 924, startPoint y: 502, endPoint x: 960, endPoint y: 380, distance: 127.1
click at [960, 380] on div at bounding box center [868, 395] width 501 height 461
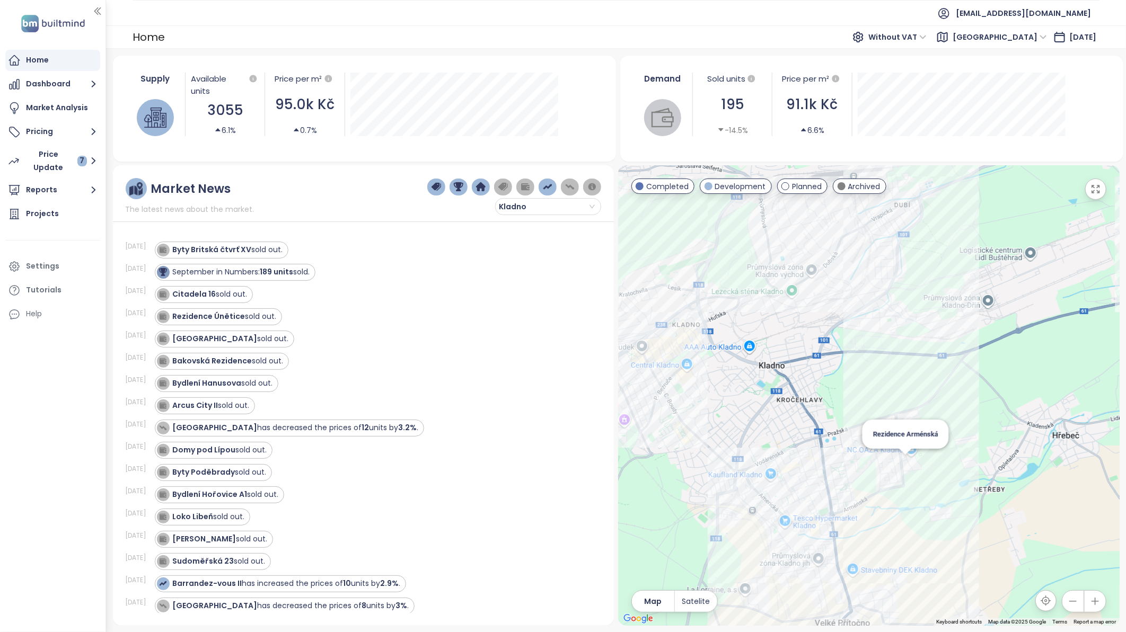
click at [905, 468] on div "Rezidence Arménská" at bounding box center [868, 395] width 501 height 461
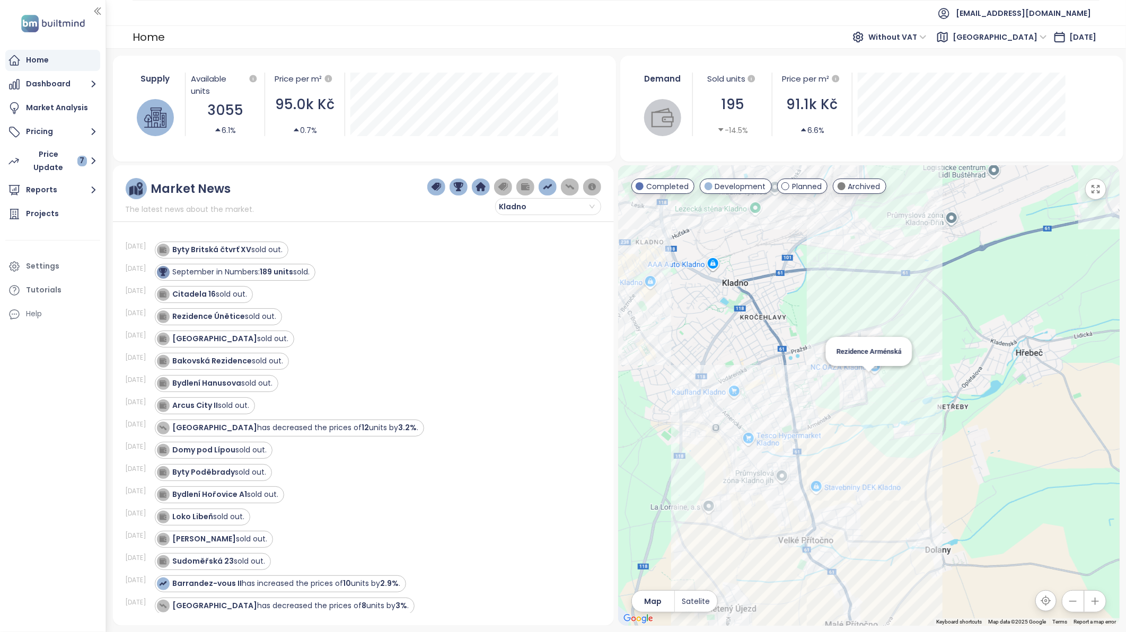
click at [869, 380] on div "Rezidence Arménská" at bounding box center [868, 395] width 501 height 461
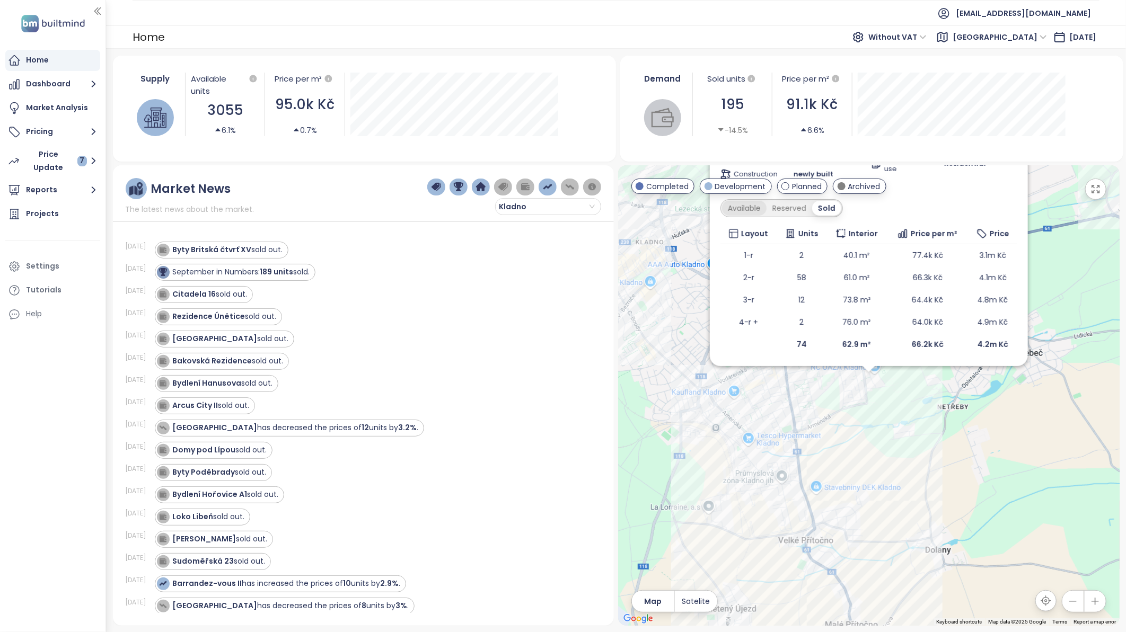
click at [754, 208] on div "Available" at bounding box center [744, 208] width 45 height 15
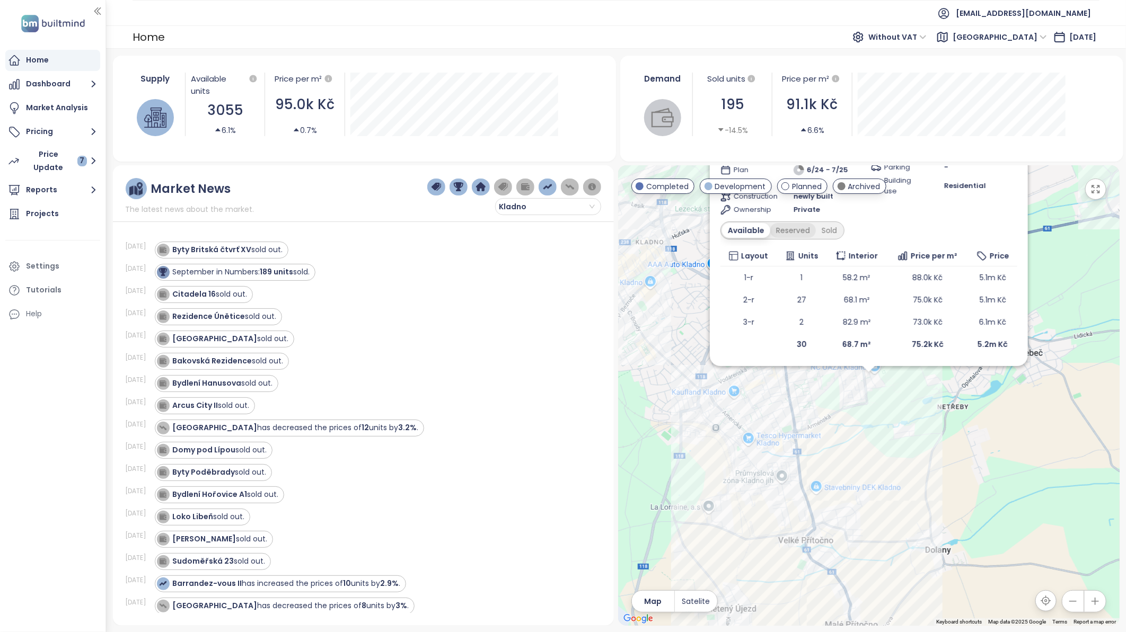
click at [796, 232] on div "Reserved" at bounding box center [793, 230] width 46 height 15
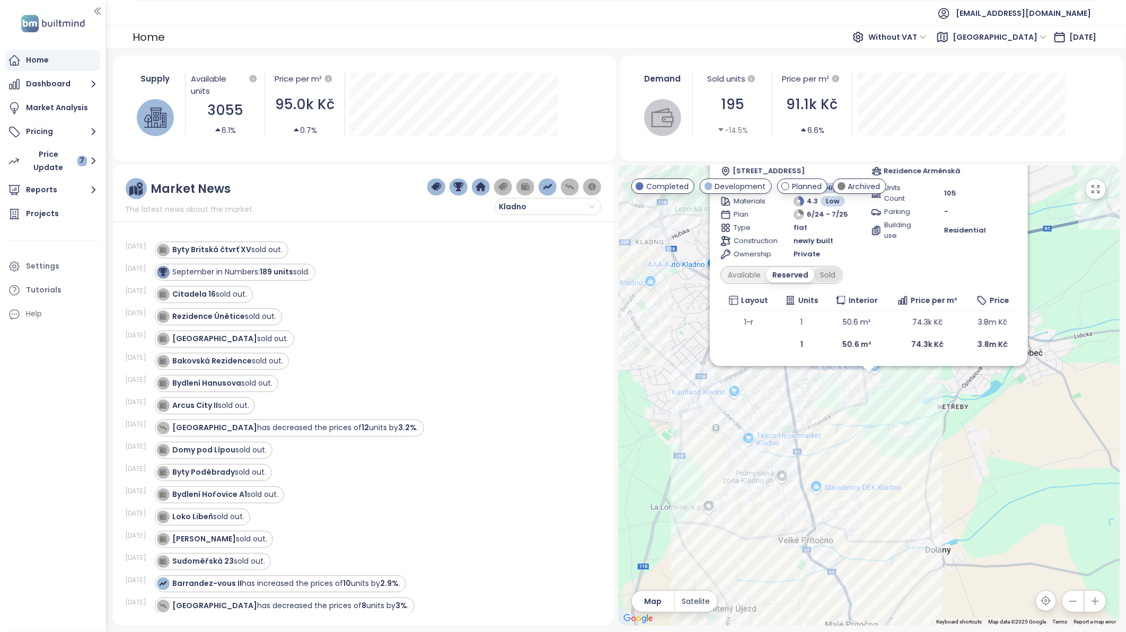
click at [829, 270] on div "Sold" at bounding box center [827, 275] width 27 height 15
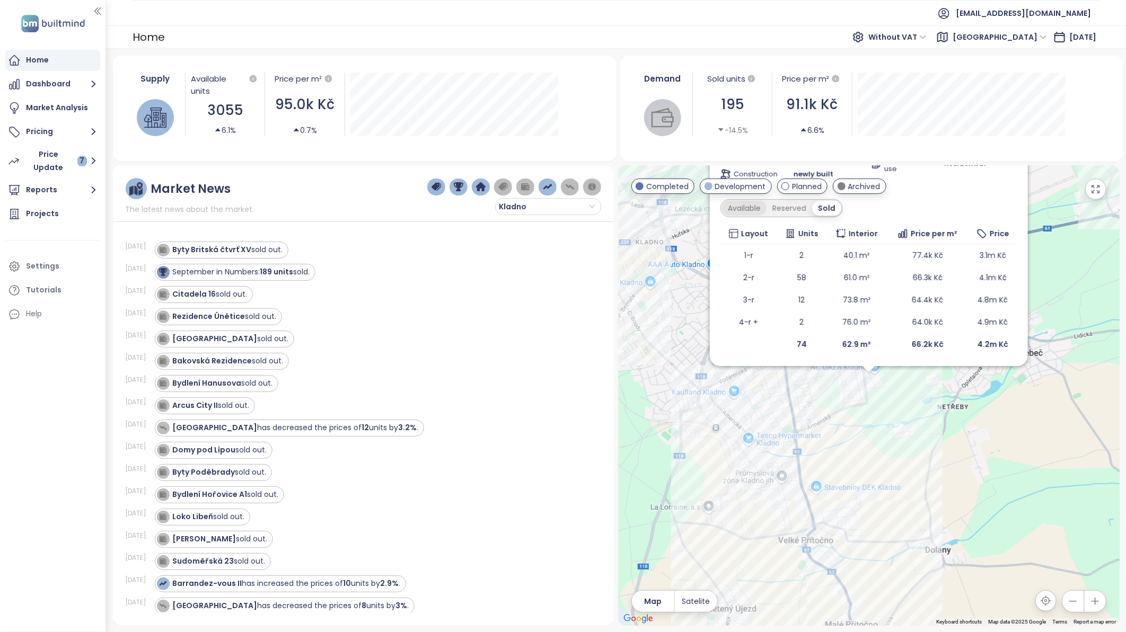
click at [749, 207] on div "Available" at bounding box center [744, 208] width 45 height 15
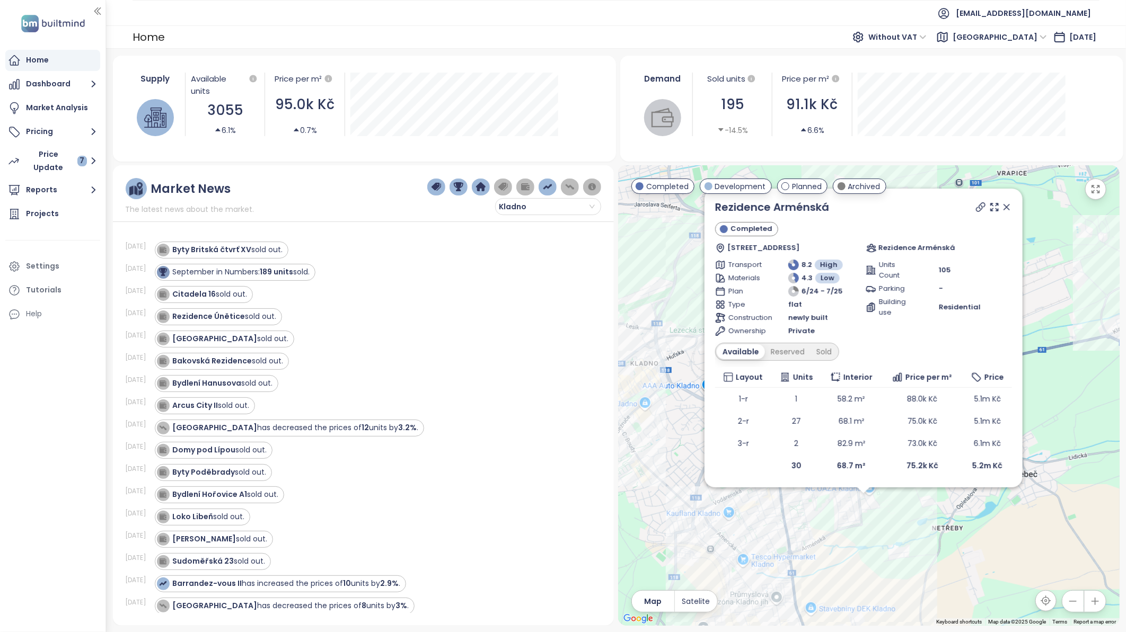
drag, startPoint x: 1017, startPoint y: 427, endPoint x: 1011, endPoint y: 548, distance: 121.5
click at [1011, 548] on div "Rezidence Arménská Completed Okrsek 4, 272 01 [GEOGRAPHIC_DATA]-[GEOGRAPHIC_DAT…" at bounding box center [868, 395] width 501 height 461
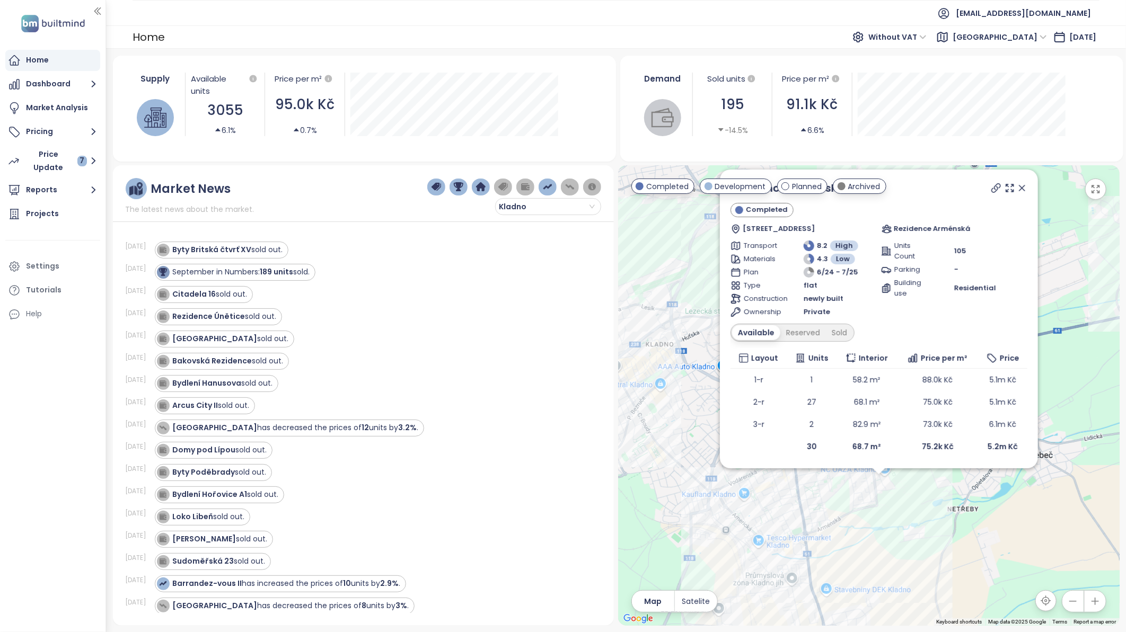
drag, startPoint x: 1010, startPoint y: 522, endPoint x: 1025, endPoint y: 502, distance: 25.3
click at [1013, 502] on div "Rezidence Arménská Completed Okrsek 4, 272 01 [GEOGRAPHIC_DATA]-[GEOGRAPHIC_DAT…" at bounding box center [868, 395] width 501 height 461
click at [1013, 187] on icon at bounding box center [1021, 188] width 11 height 11
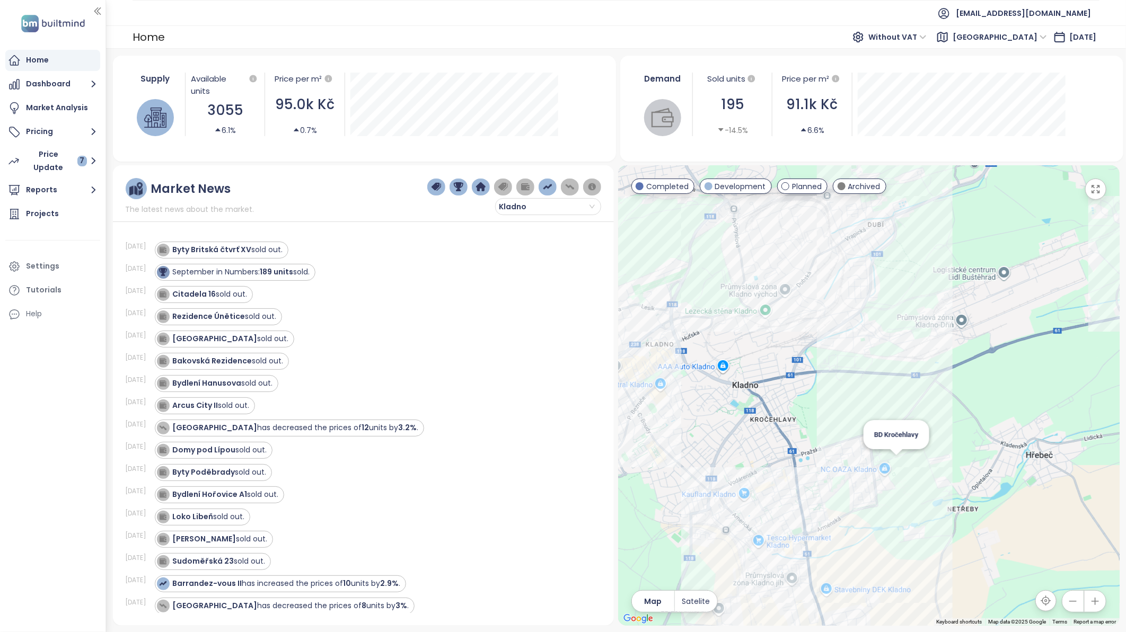
click at [899, 456] on div at bounding box center [895, 452] width 13 height 6
click at [896, 457] on div "BD Kročehlavy" at bounding box center [868, 395] width 501 height 461
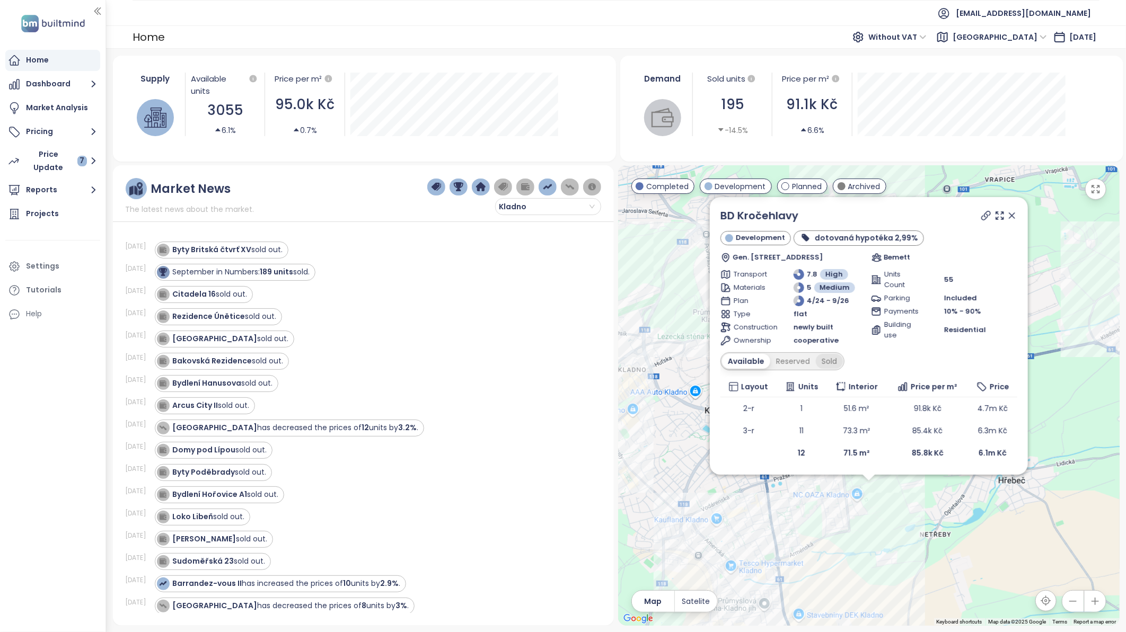
click at [835, 363] on div "Sold" at bounding box center [829, 361] width 27 height 15
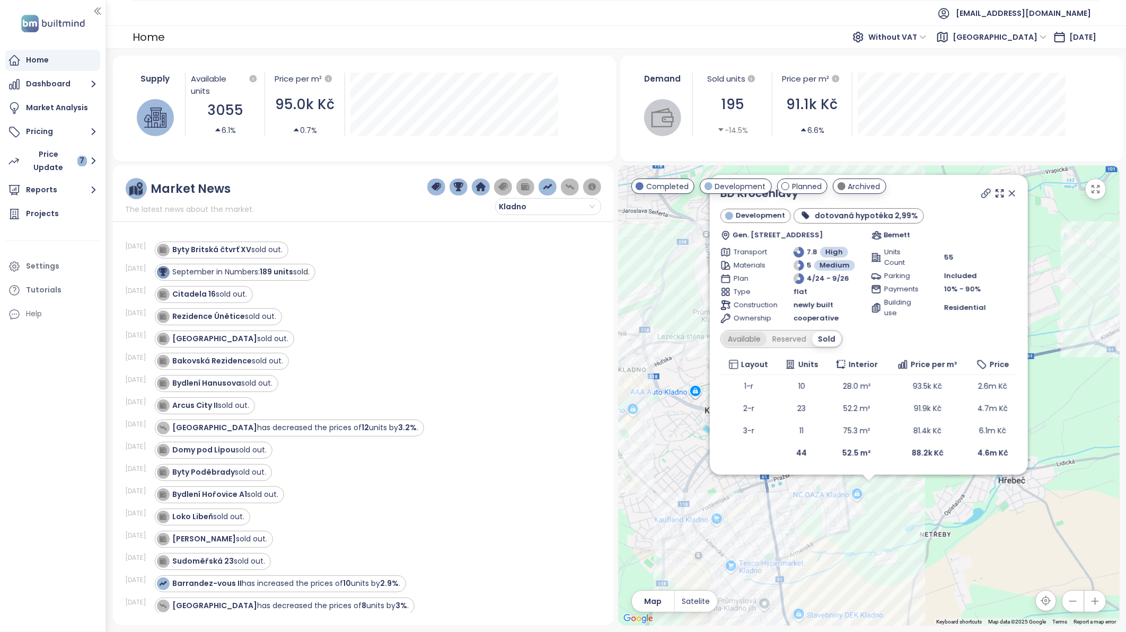
click at [744, 341] on div "Available" at bounding box center [744, 339] width 45 height 15
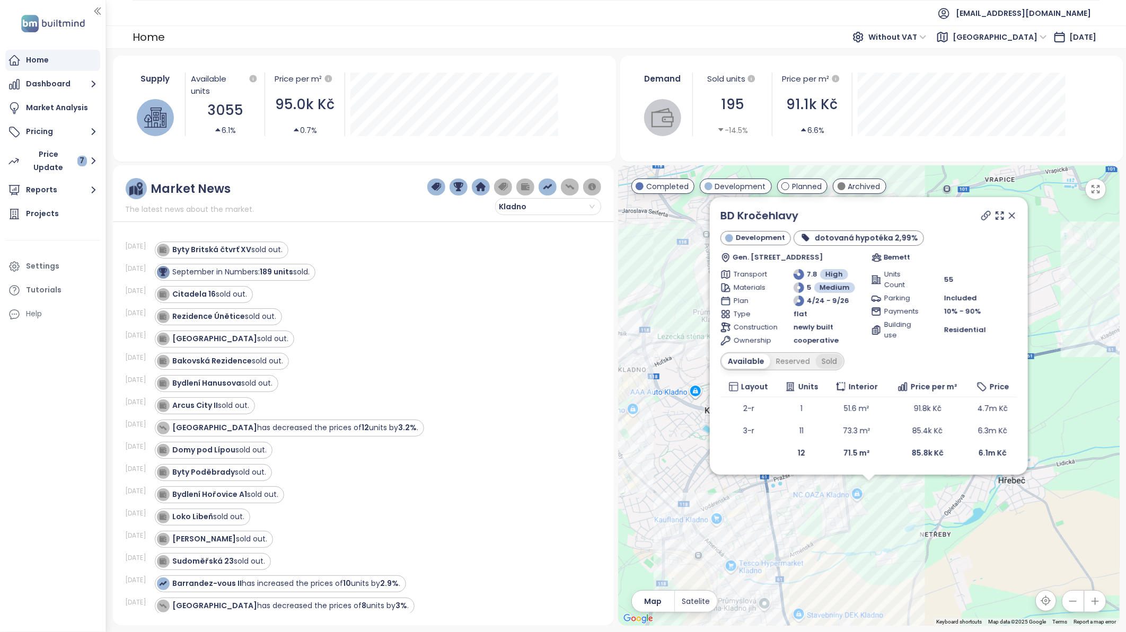
click at [825, 361] on div "Sold" at bounding box center [829, 361] width 27 height 15
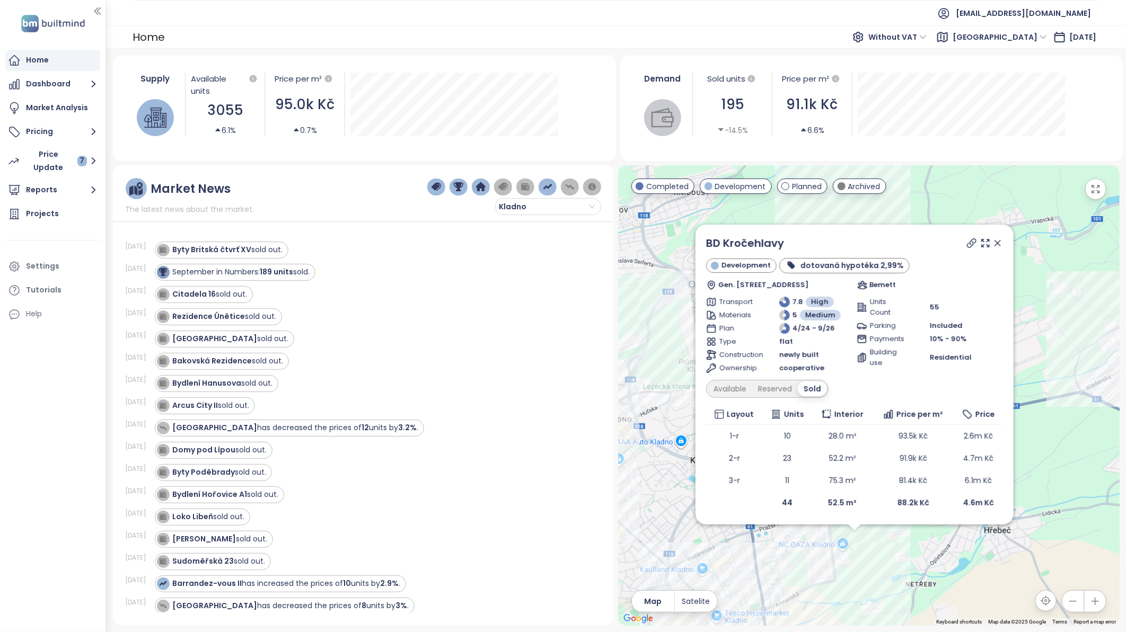
drag, startPoint x: 1058, startPoint y: 403, endPoint x: 1043, endPoint y: 454, distance: 53.0
click at [1013, 454] on div "BD Kročehlavy Development dotovaná hypotéka 2,99% Gen. Selnera 3257, 272 01 [GE…" at bounding box center [868, 395] width 501 height 461
click at [737, 390] on div "Available" at bounding box center [729, 389] width 45 height 15
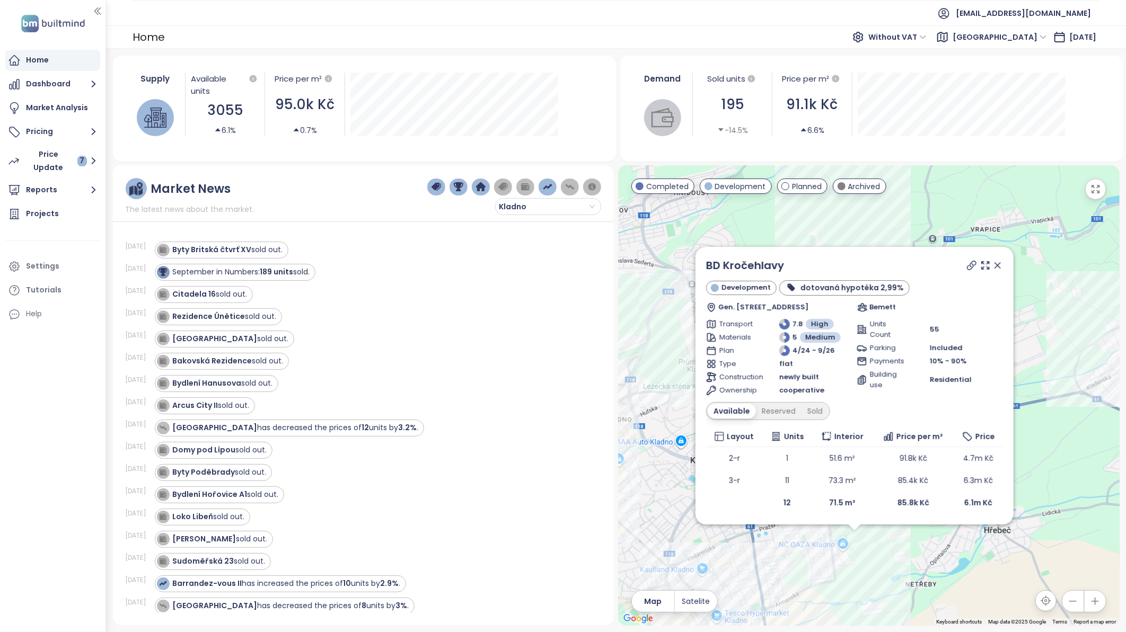
click at [998, 267] on icon at bounding box center [997, 265] width 5 height 5
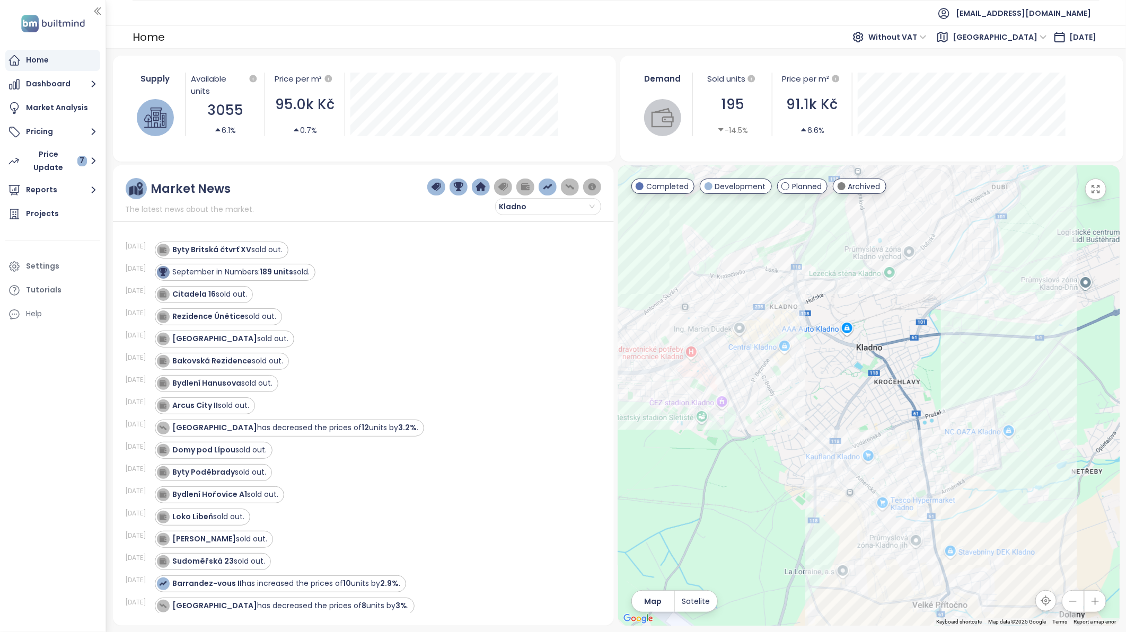
drag, startPoint x: 869, startPoint y: 442, endPoint x: 1035, endPoint y: 329, distance: 200.6
click at [1013, 329] on div at bounding box center [868, 395] width 501 height 461
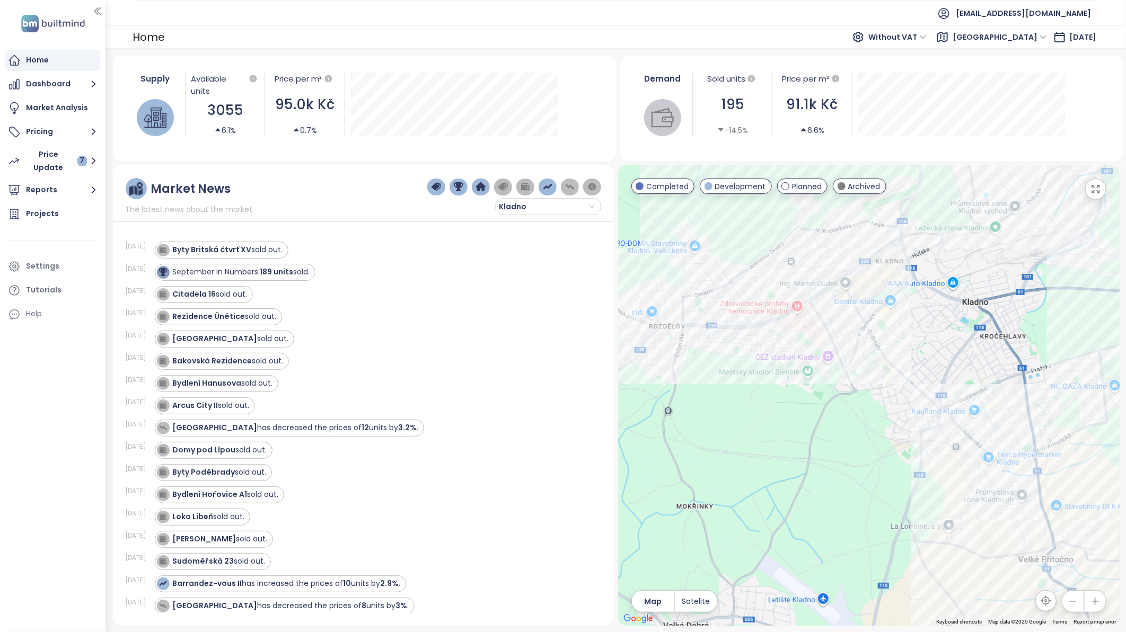
drag, startPoint x: 822, startPoint y: 419, endPoint x: 927, endPoint y: 374, distance: 114.0
click at [927, 374] on div at bounding box center [868, 395] width 501 height 461
click at [829, 328] on div "Portti Kladno II" at bounding box center [868, 395] width 501 height 461
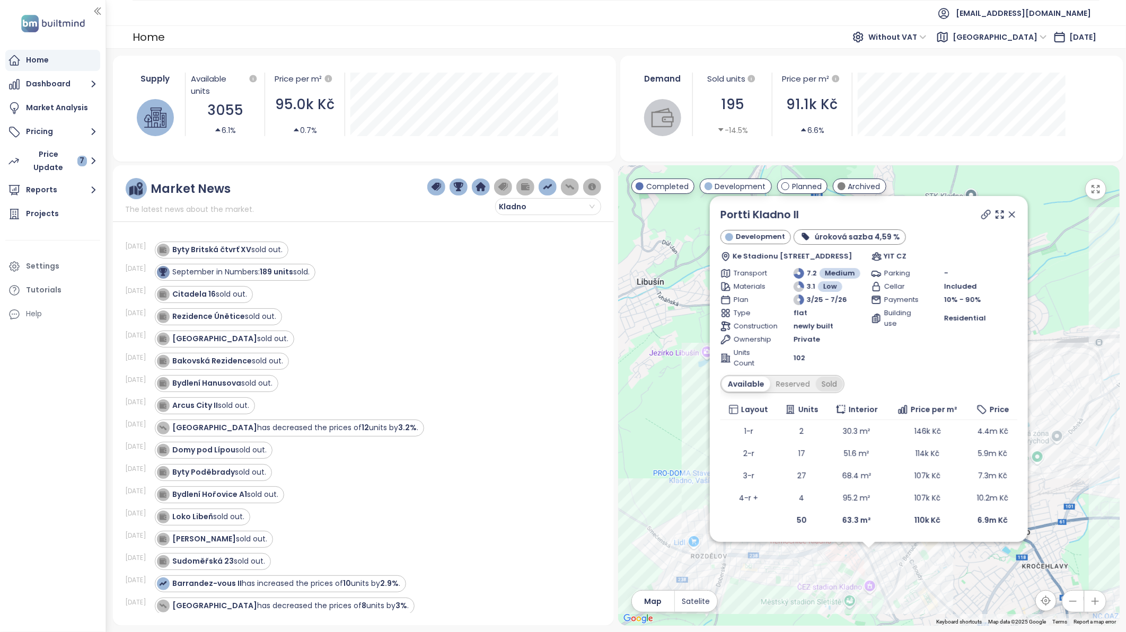
click at [830, 380] on div "Sold" at bounding box center [829, 384] width 27 height 15
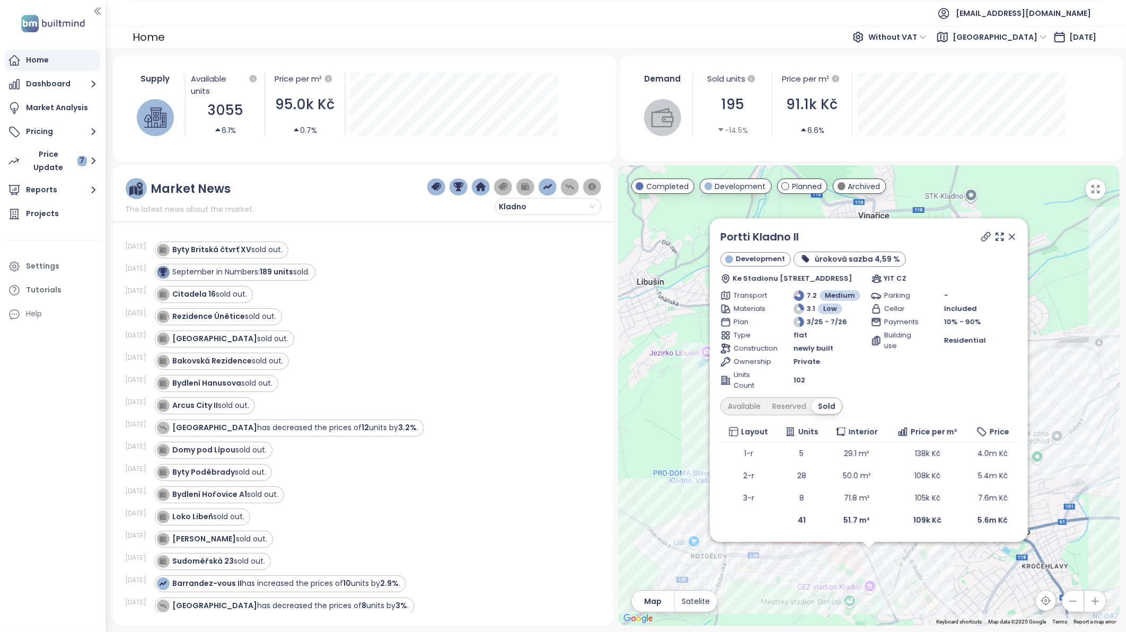
drag, startPoint x: 1011, startPoint y: 238, endPoint x: 1125, endPoint y: 309, distance: 134.0
click at [1011, 238] on icon at bounding box center [1011, 236] width 5 height 5
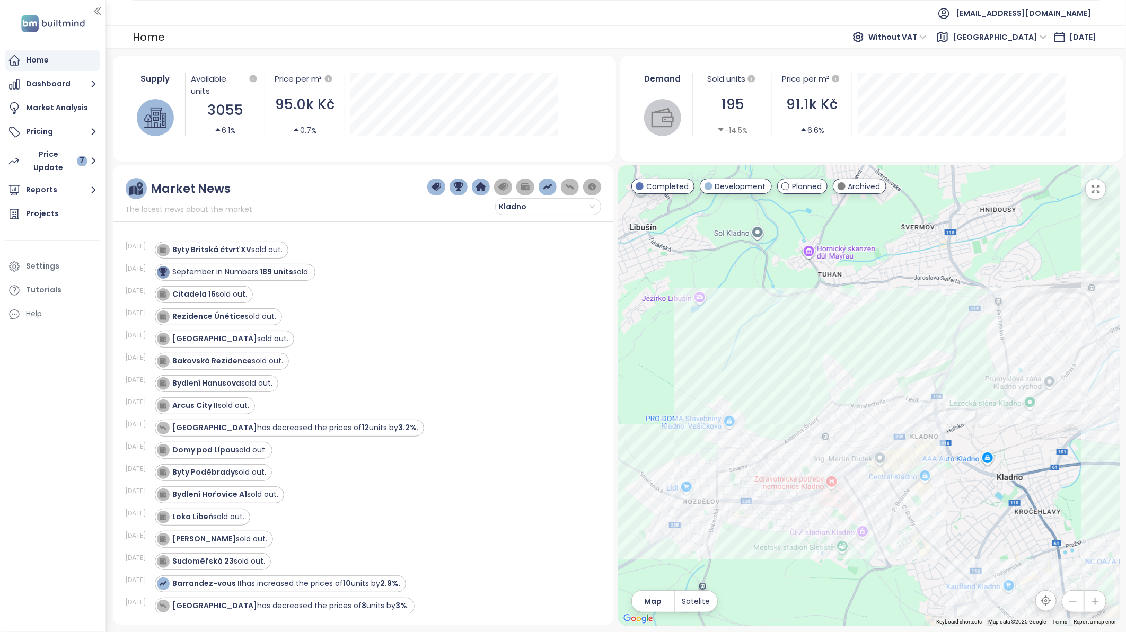
drag, startPoint x: 901, startPoint y: 578, endPoint x: 893, endPoint y: 522, distance: 56.1
click at [893, 522] on div at bounding box center [868, 395] width 501 height 461
click at [865, 506] on div "Portti Kladno II" at bounding box center [868, 395] width 501 height 461
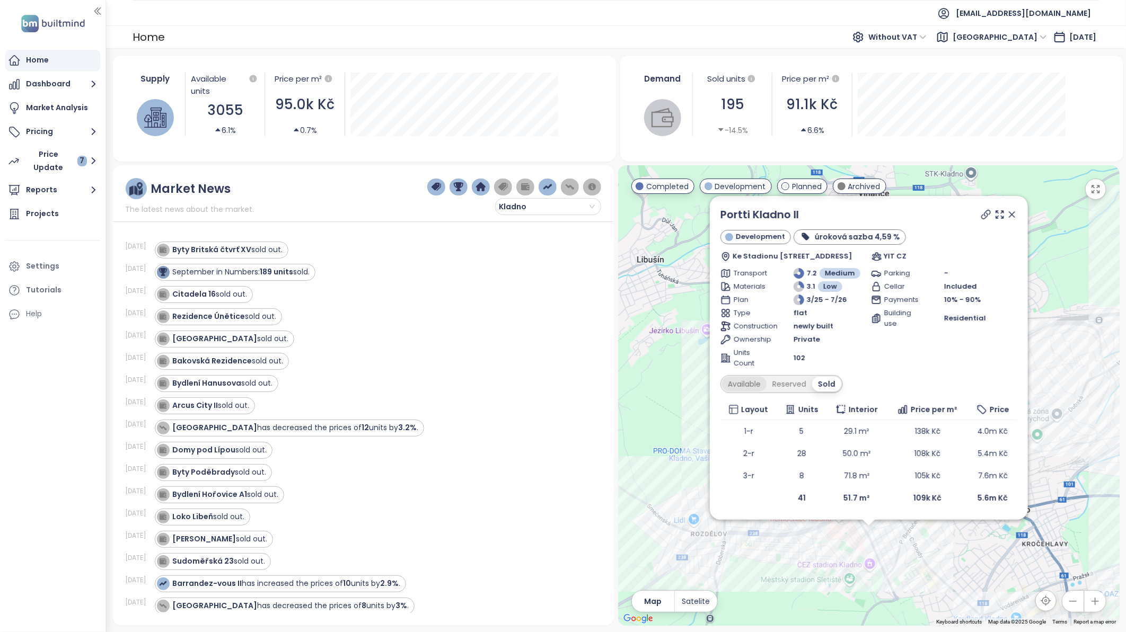
click at [750, 385] on div "Available" at bounding box center [744, 384] width 45 height 15
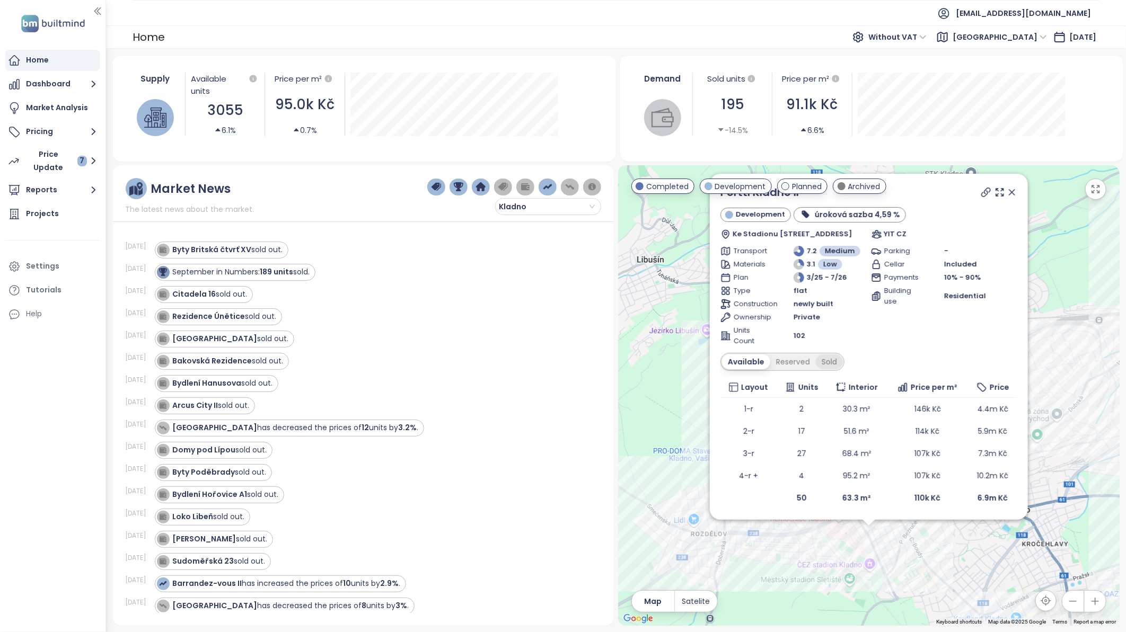
click at [828, 362] on div "Sold" at bounding box center [829, 362] width 27 height 15
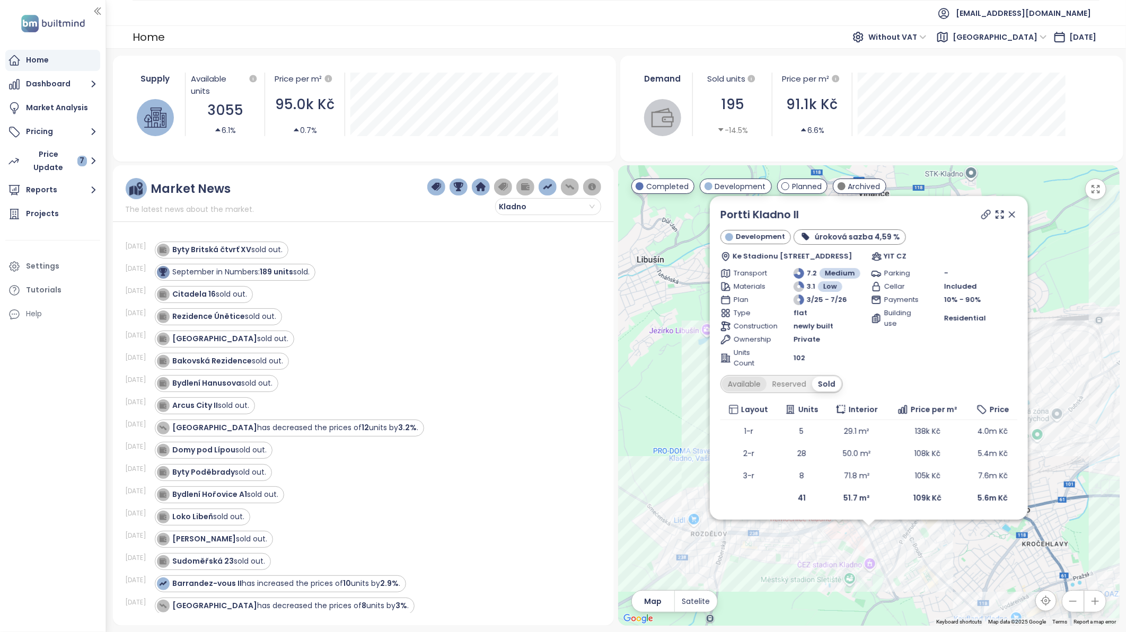
click at [747, 385] on div "Available" at bounding box center [744, 384] width 45 height 15
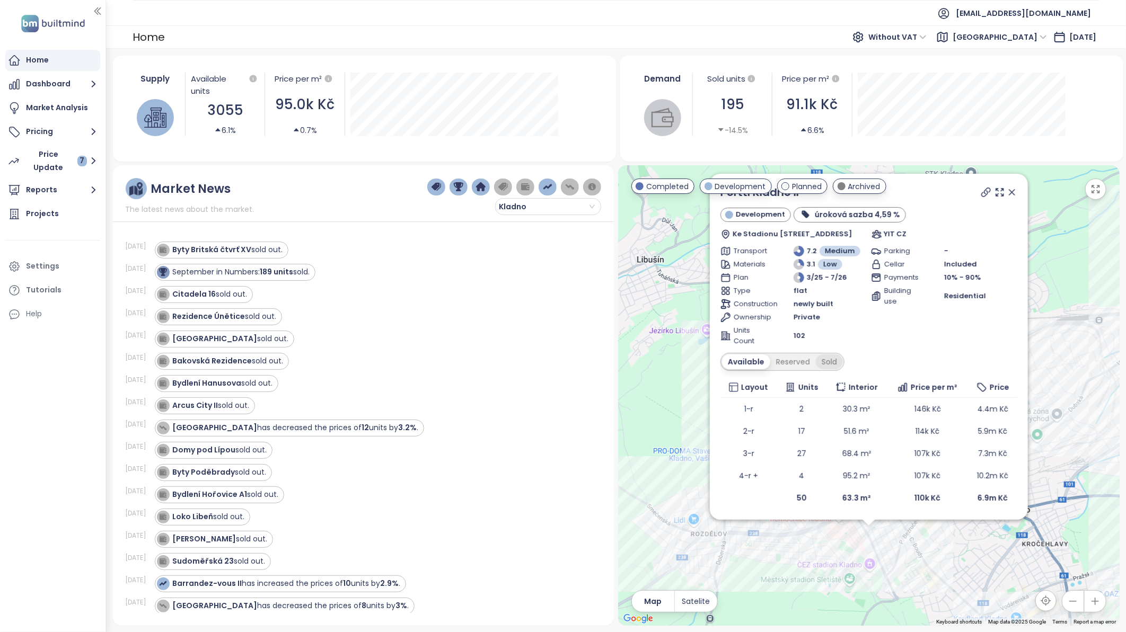
click at [835, 362] on div "Sold" at bounding box center [829, 362] width 27 height 15
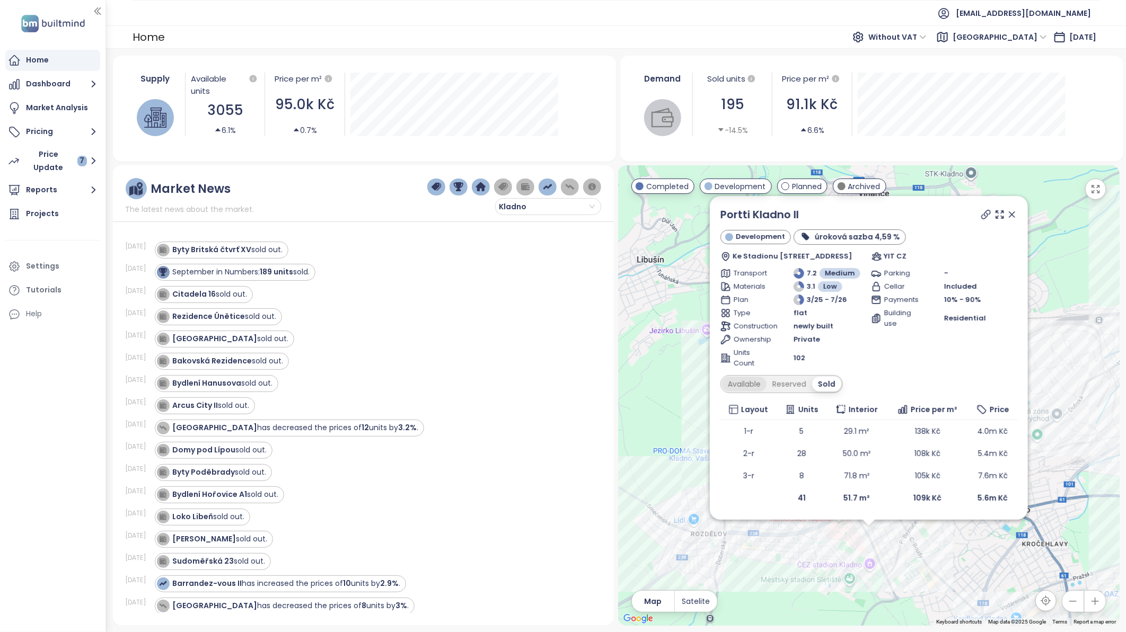
click at [751, 386] on div "Available" at bounding box center [744, 384] width 45 height 15
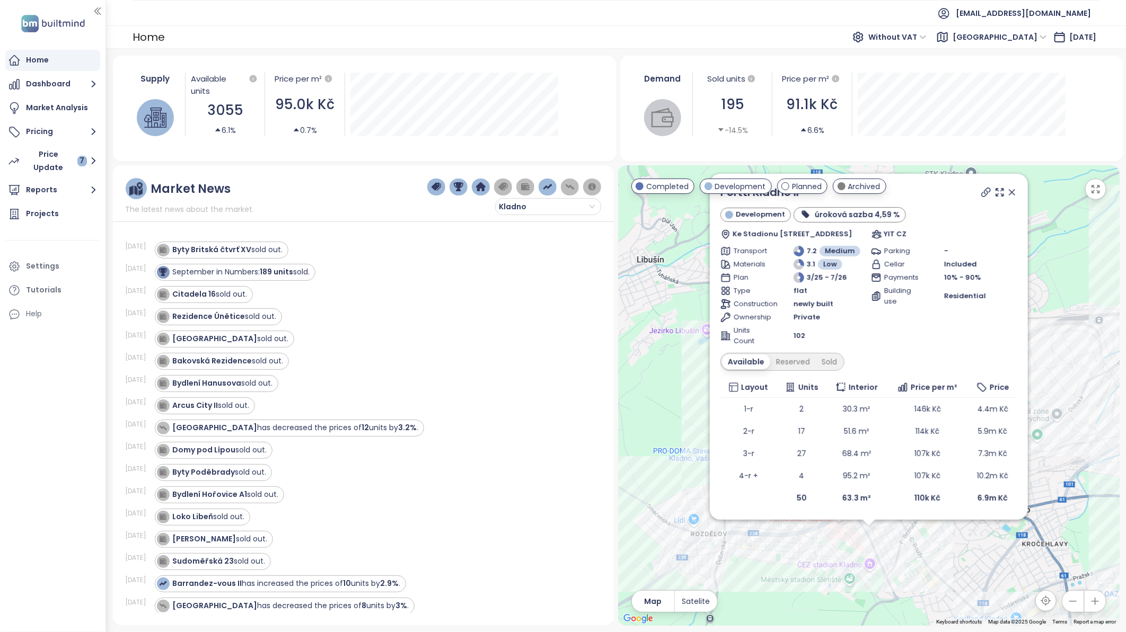
drag, startPoint x: 1008, startPoint y: 194, endPoint x: 976, endPoint y: 539, distance: 347.1
click at [1008, 194] on icon at bounding box center [1011, 192] width 11 height 11
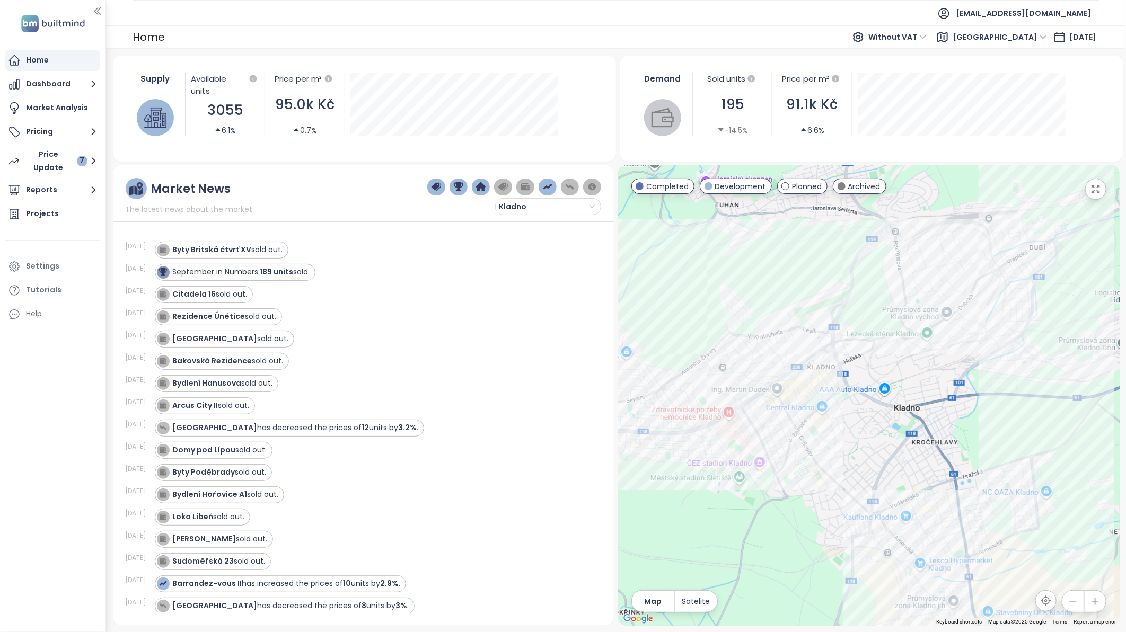
drag, startPoint x: 983, startPoint y: 550, endPoint x: 871, endPoint y: 446, distance: 152.2
click at [871, 446] on div at bounding box center [868, 395] width 501 height 461
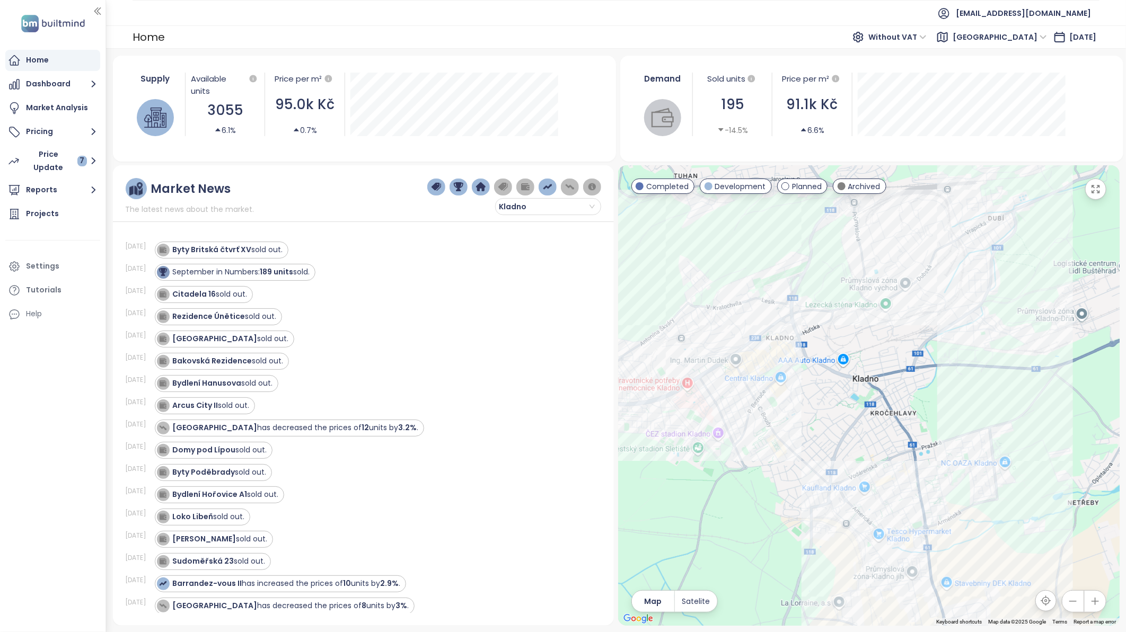
drag, startPoint x: 870, startPoint y: 479, endPoint x: 827, endPoint y: 449, distance: 52.5
click at [827, 449] on div at bounding box center [868, 395] width 501 height 461
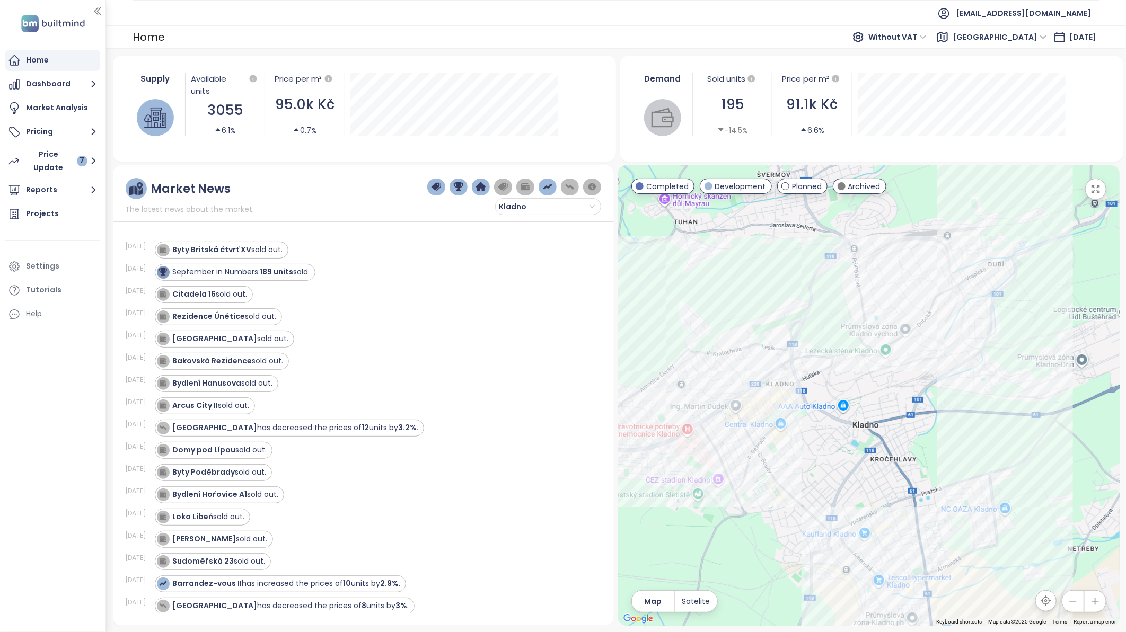
drag, startPoint x: 883, startPoint y: 546, endPoint x: 857, endPoint y: 479, distance: 72.6
click at [863, 490] on div at bounding box center [868, 395] width 501 height 461
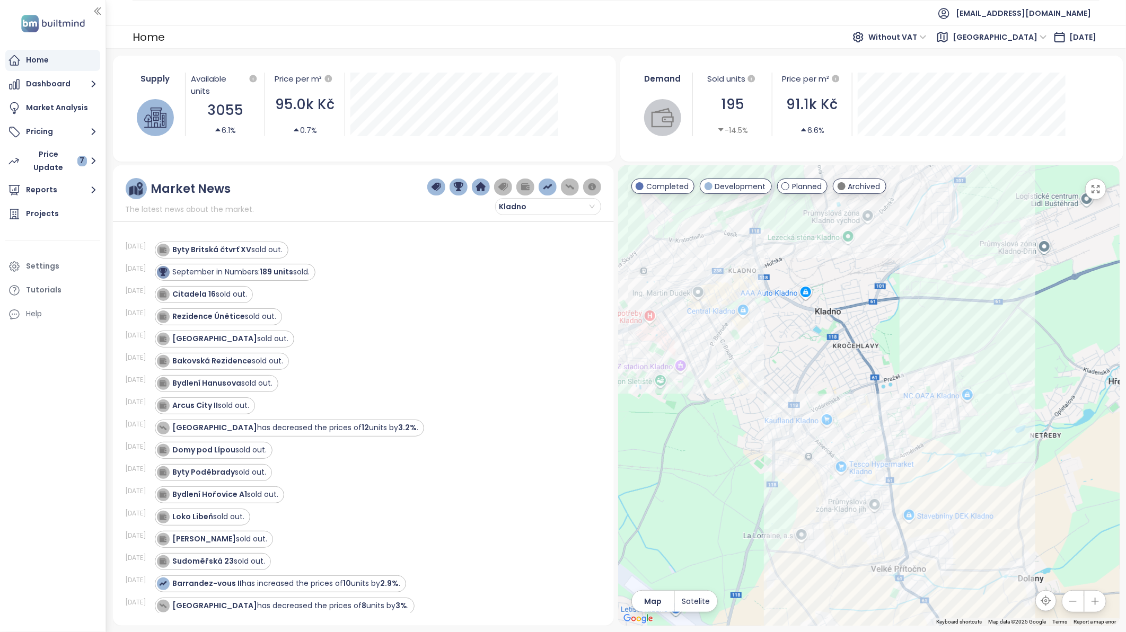
drag, startPoint x: 855, startPoint y: 468, endPoint x: 877, endPoint y: 510, distance: 46.9
click at [877, 510] on div at bounding box center [868, 395] width 501 height 461
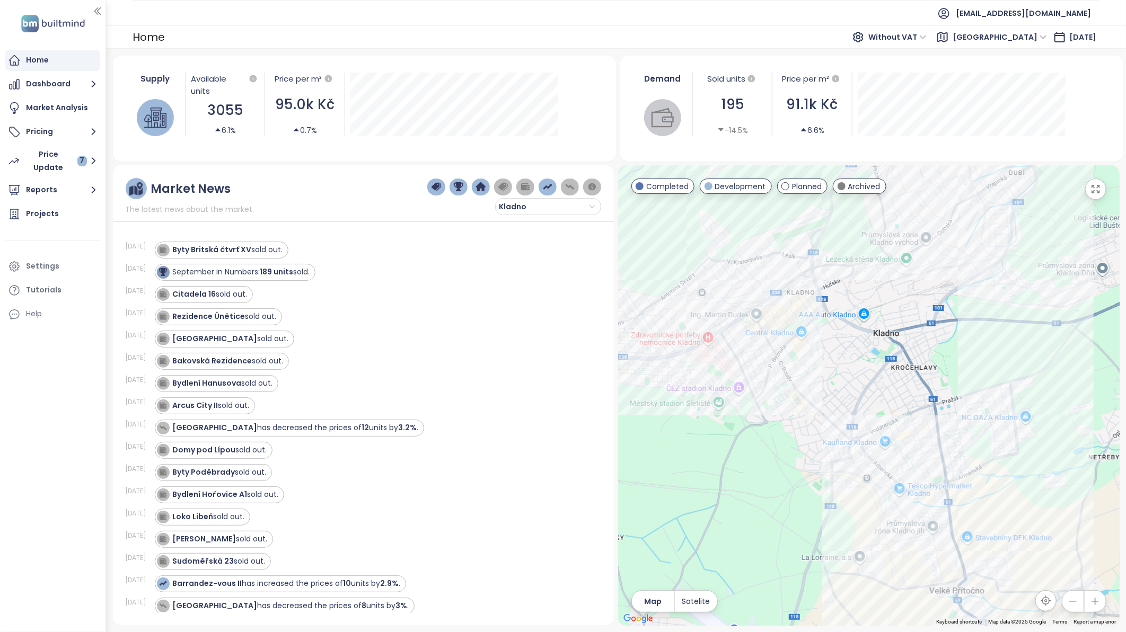
drag, startPoint x: 794, startPoint y: 372, endPoint x: 852, endPoint y: 394, distance: 62.2
click at [852, 394] on div at bounding box center [868, 395] width 501 height 461
click at [714, 243] on div "Rezidence Engerth" at bounding box center [868, 395] width 501 height 461
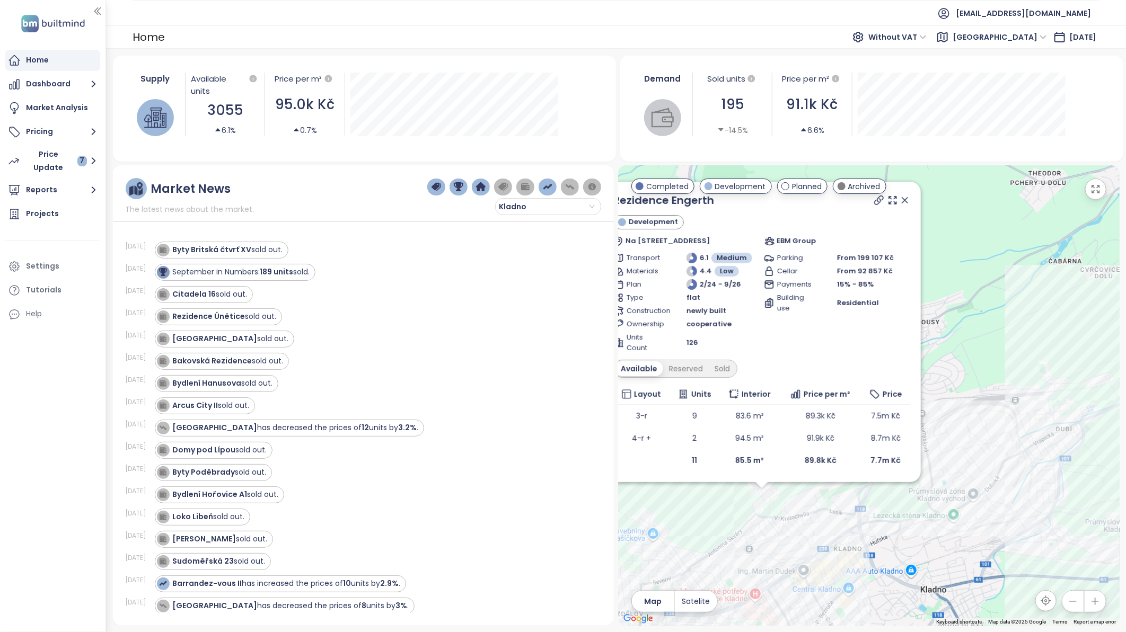
drag, startPoint x: 1020, startPoint y: 532, endPoint x: 908, endPoint y: 532, distance: 112.3
click at [908, 532] on div "Rezidence Engerth Development Na Vyhaslém 1139, 272 01 [GEOGRAPHIC_DATA]-[GEOGR…" at bounding box center [868, 395] width 501 height 461
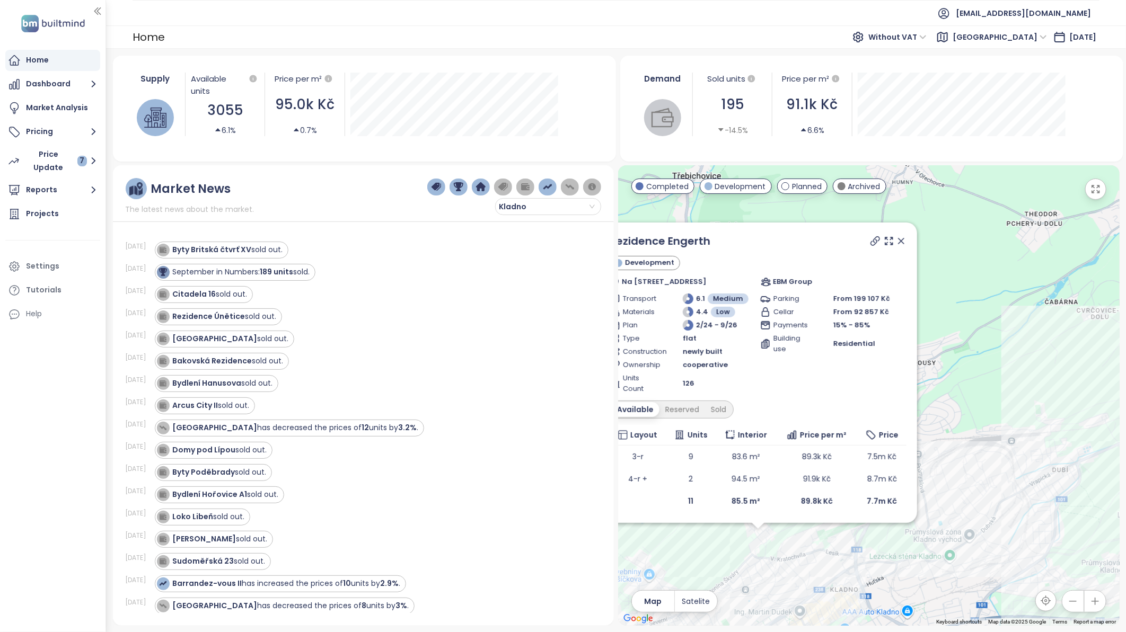
click at [900, 240] on icon at bounding box center [901, 241] width 11 height 11
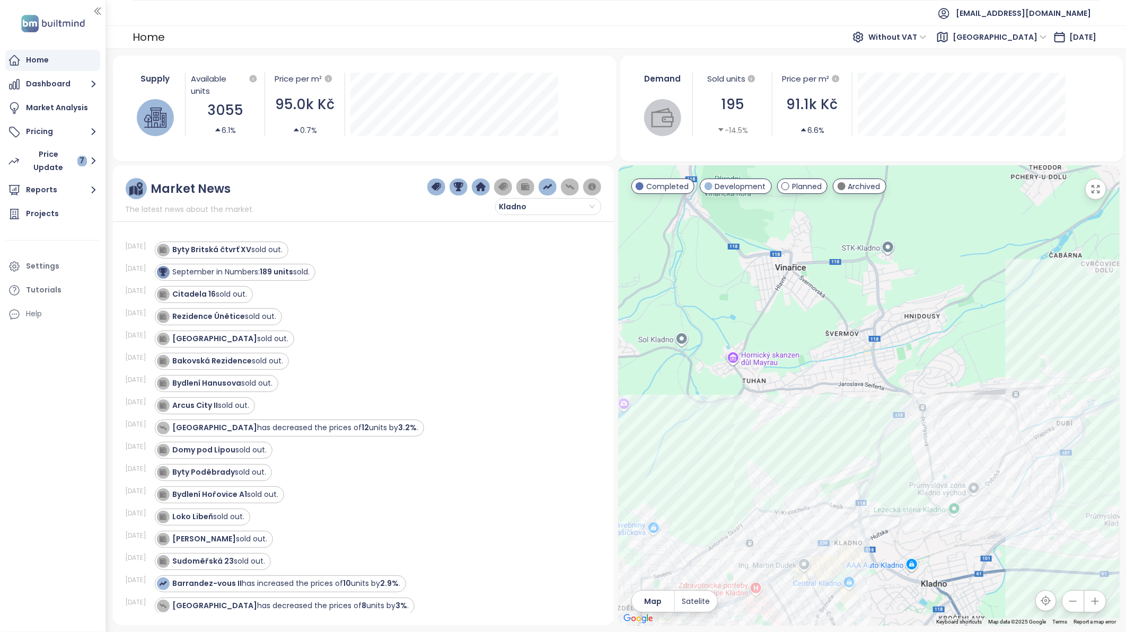
drag, startPoint x: 930, startPoint y: 528, endPoint x: 1107, endPoint y: 388, distance: 225.6
click at [934, 478] on div at bounding box center [868, 395] width 501 height 461
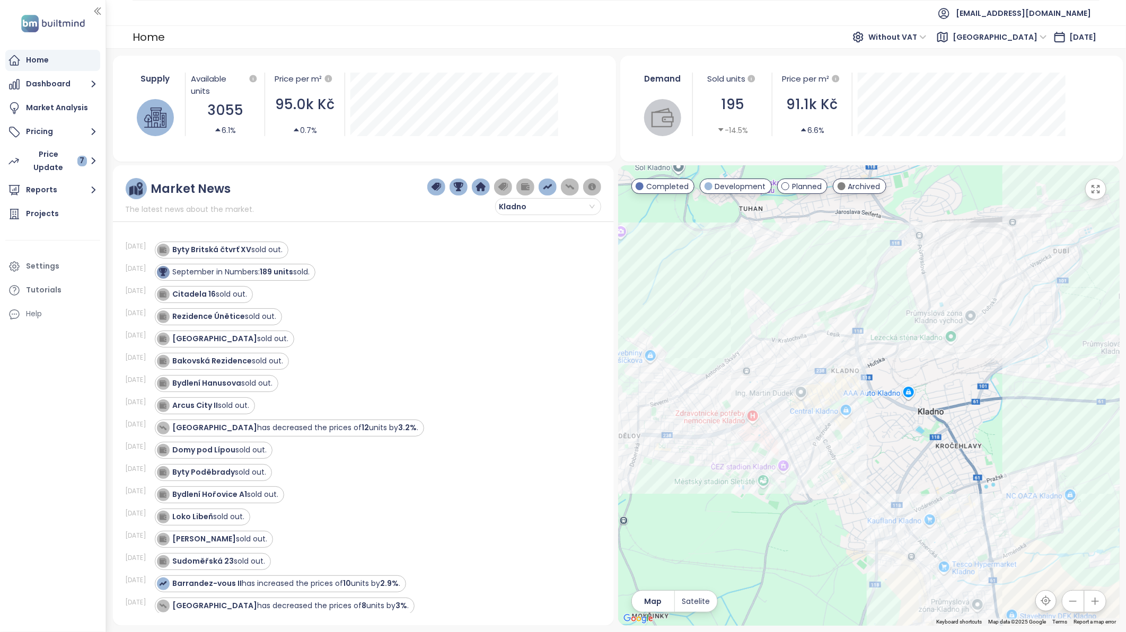
drag, startPoint x: 868, startPoint y: 555, endPoint x: 862, endPoint y: 390, distance: 165.4
click at [862, 390] on div at bounding box center [868, 395] width 501 height 461
click at [787, 431] on div "Portti Kladno II" at bounding box center [868, 395] width 501 height 461
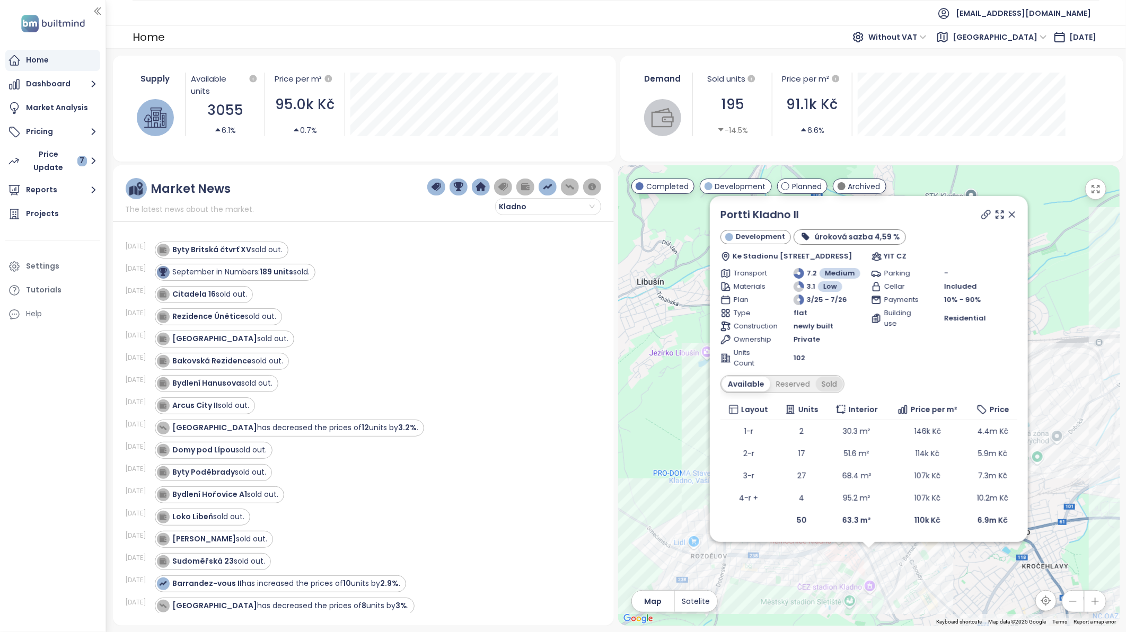
click at [828, 385] on div "Sold" at bounding box center [829, 384] width 27 height 15
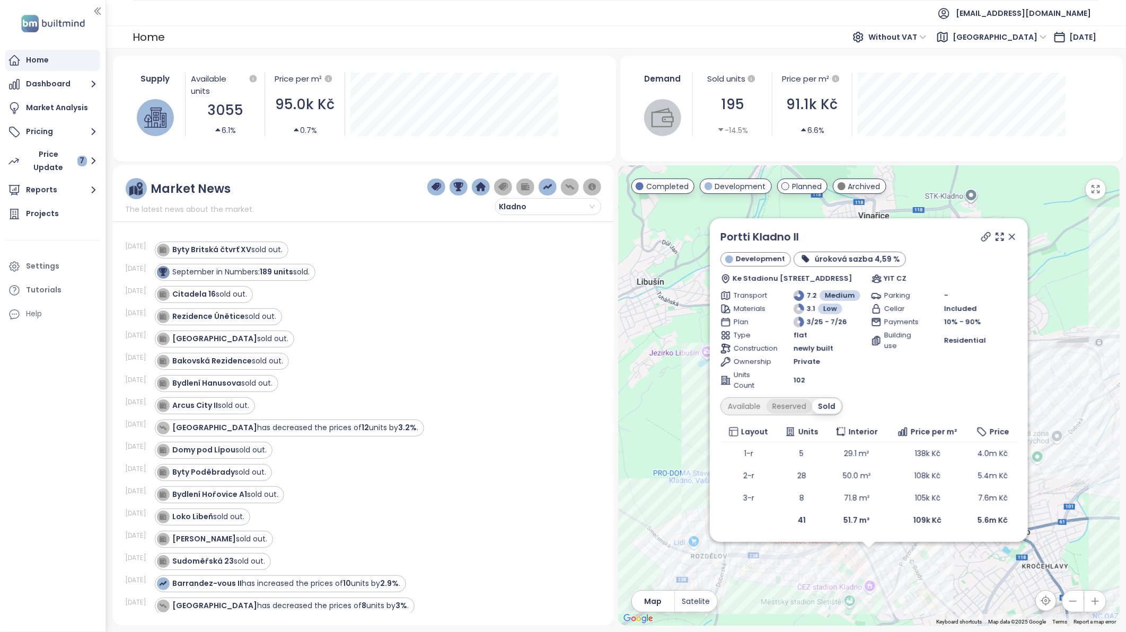
click at [776, 406] on div "Reserved" at bounding box center [789, 406] width 46 height 15
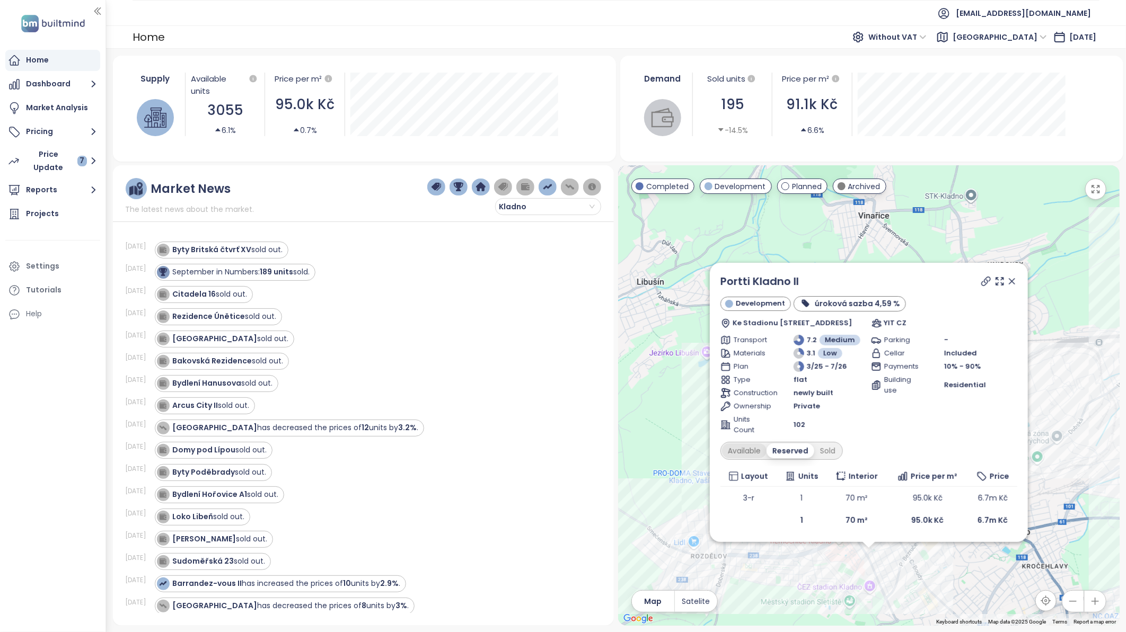
click at [729, 449] on div "Available" at bounding box center [744, 451] width 45 height 15
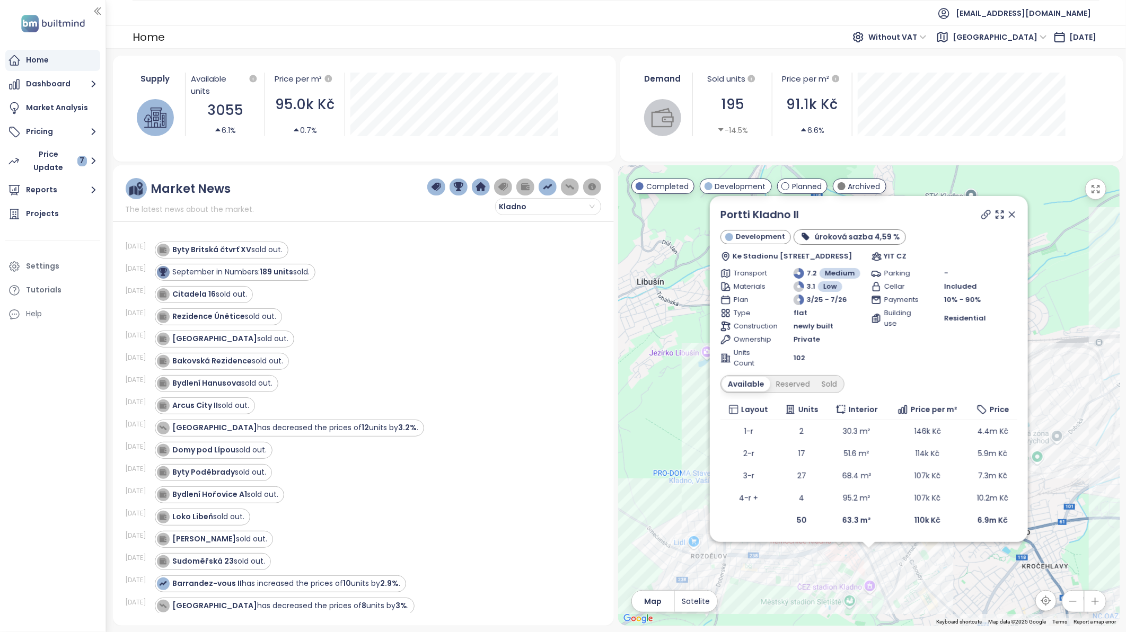
click at [1013, 212] on icon at bounding box center [1011, 214] width 11 height 11
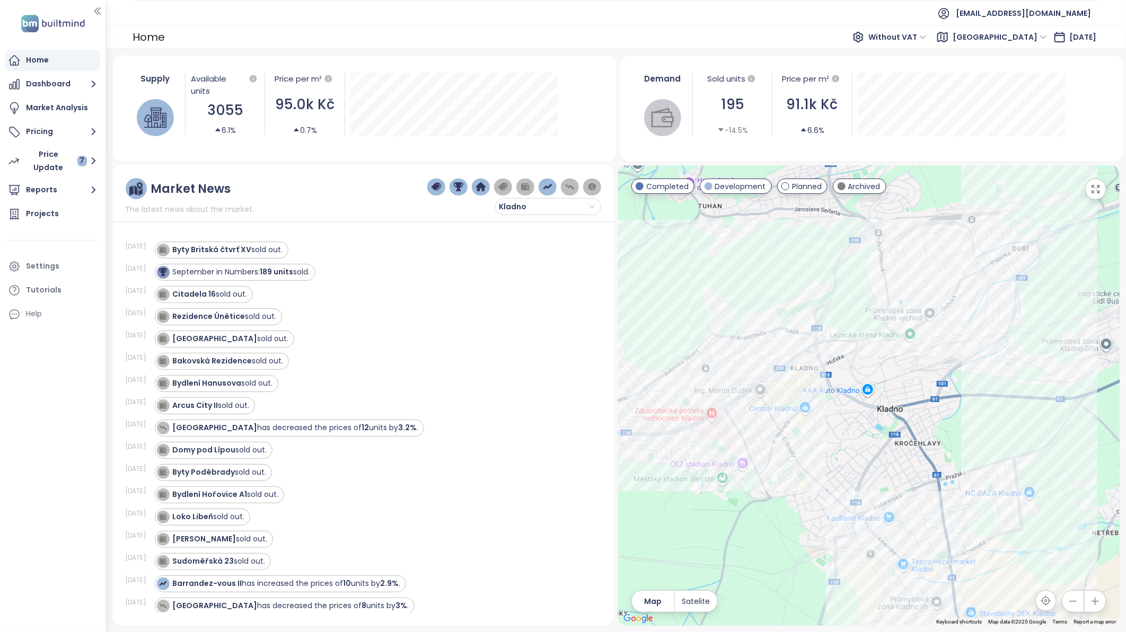
drag, startPoint x: 1028, startPoint y: 464, endPoint x: 868, endPoint y: 316, distance: 218.3
click at [868, 316] on div at bounding box center [868, 395] width 501 height 461
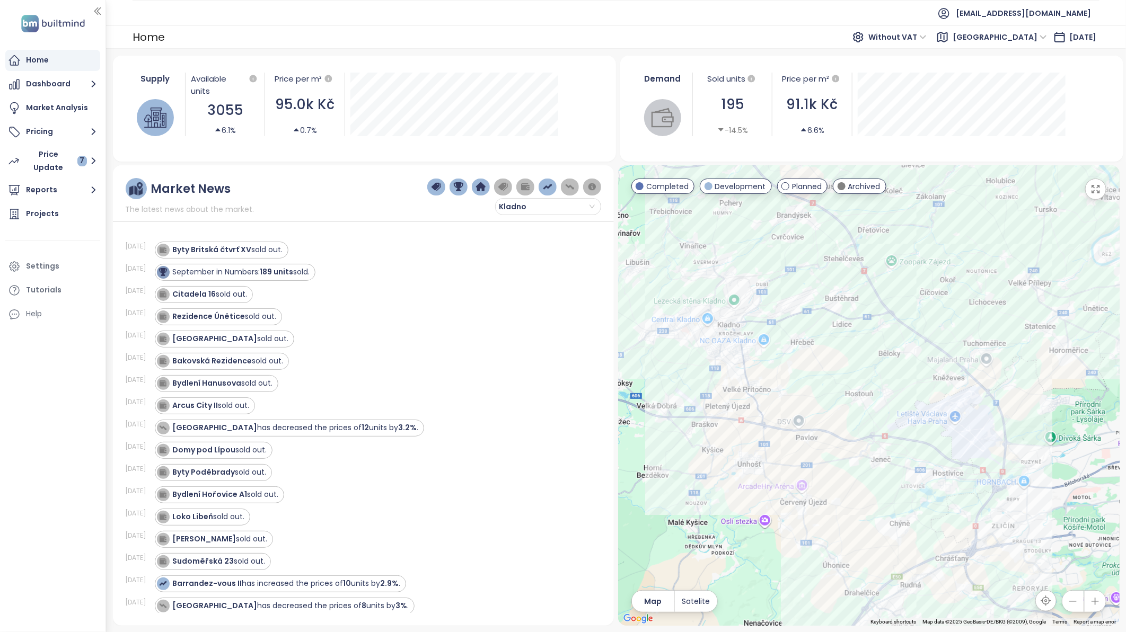
drag, startPoint x: 928, startPoint y: 450, endPoint x: 793, endPoint y: 392, distance: 147.7
click at [793, 392] on div at bounding box center [868, 395] width 501 height 461
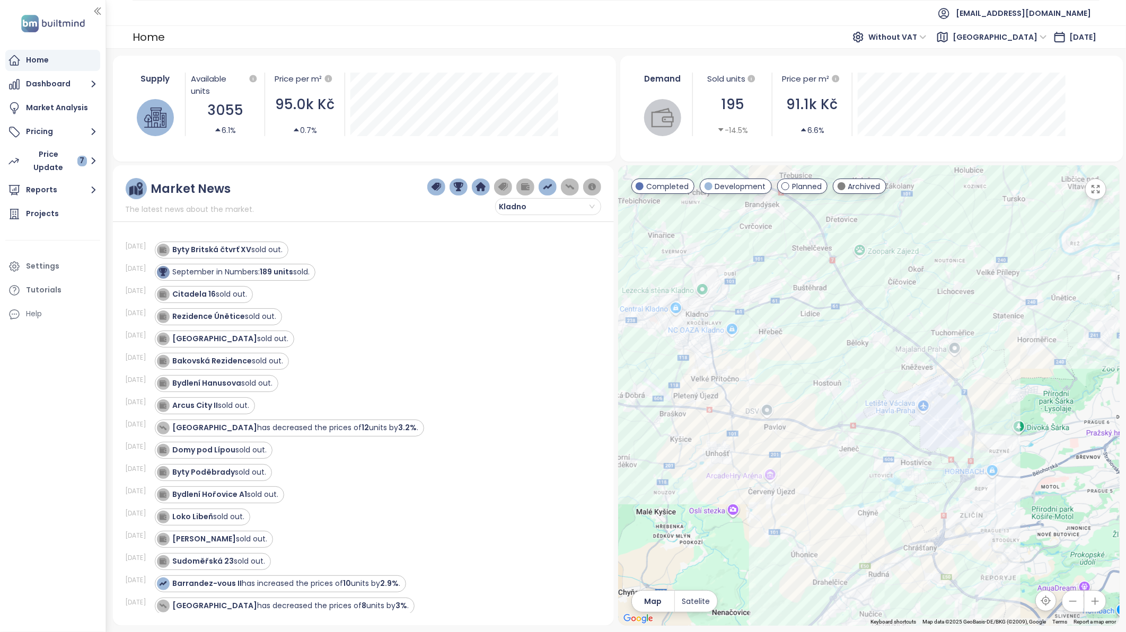
drag, startPoint x: 963, startPoint y: 504, endPoint x: 923, endPoint y: 488, distance: 42.8
click at [923, 488] on div at bounding box center [868, 395] width 501 height 461
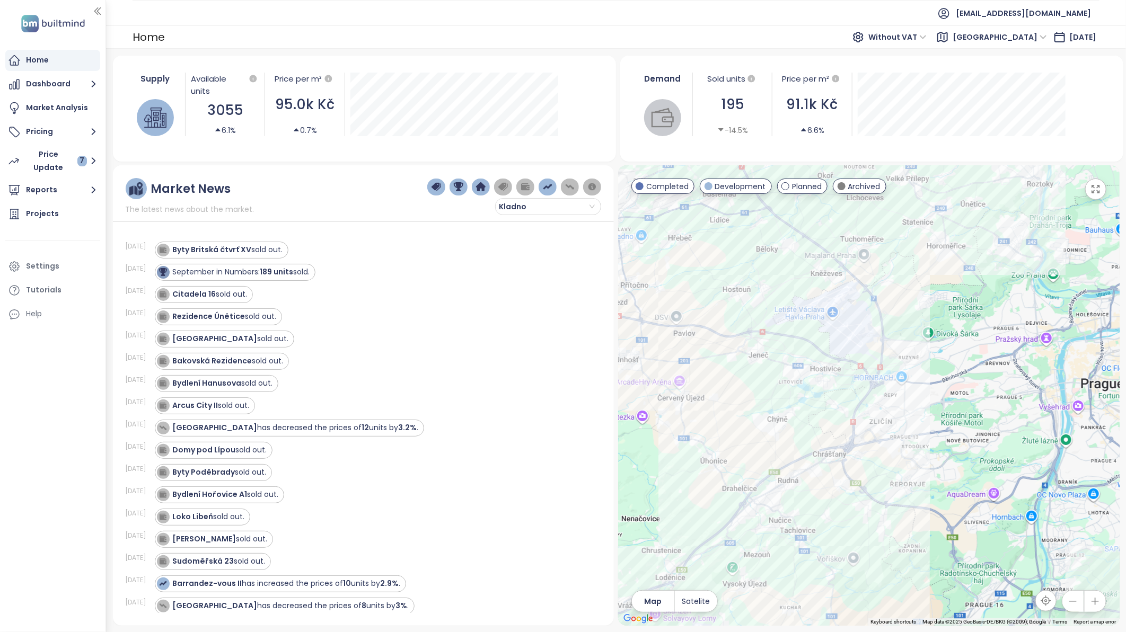
drag, startPoint x: 910, startPoint y: 460, endPoint x: 855, endPoint y: 367, distance: 107.9
click at [855, 367] on div at bounding box center [868, 395] width 501 height 461
drag, startPoint x: 860, startPoint y: 390, endPoint x: 905, endPoint y: 438, distance: 65.6
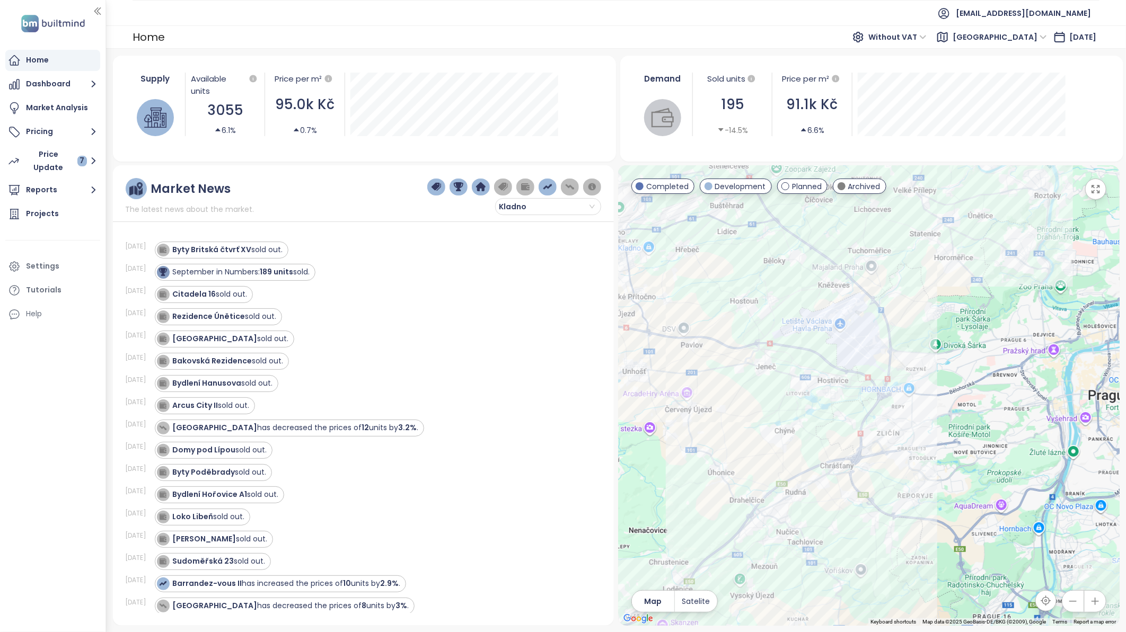
drag, startPoint x: 905, startPoint y: 438, endPoint x: 777, endPoint y: 394, distance: 135.1
click at [777, 394] on div at bounding box center [868, 395] width 501 height 461
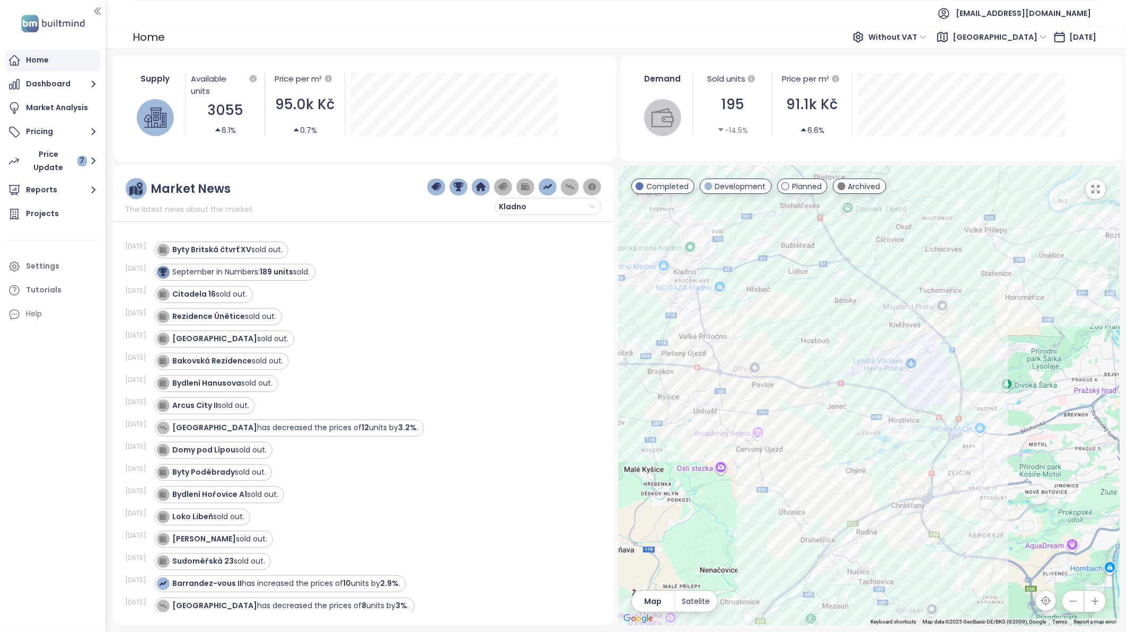
drag, startPoint x: 784, startPoint y: 417, endPoint x: 856, endPoint y: 459, distance: 83.3
click at [856, 459] on div at bounding box center [868, 395] width 501 height 461
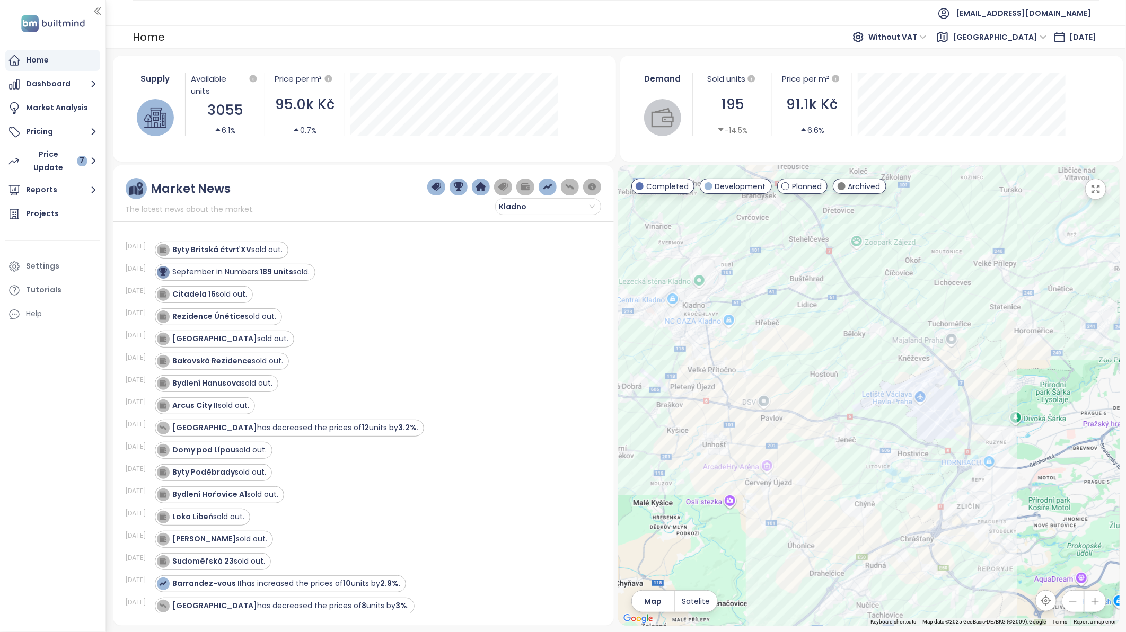
drag, startPoint x: 808, startPoint y: 326, endPoint x: 857, endPoint y: 448, distance: 130.8
click at [857, 448] on div at bounding box center [868, 395] width 501 height 461
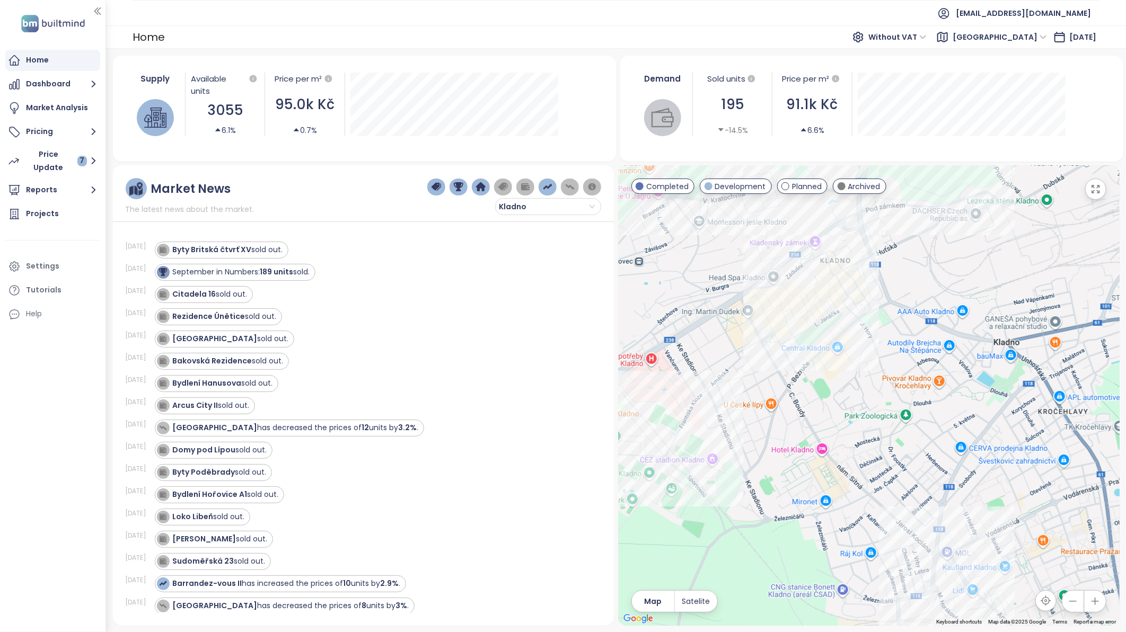
drag, startPoint x: 746, startPoint y: 409, endPoint x: 965, endPoint y: 361, distance: 224.5
click at [965, 361] on div at bounding box center [868, 395] width 501 height 461
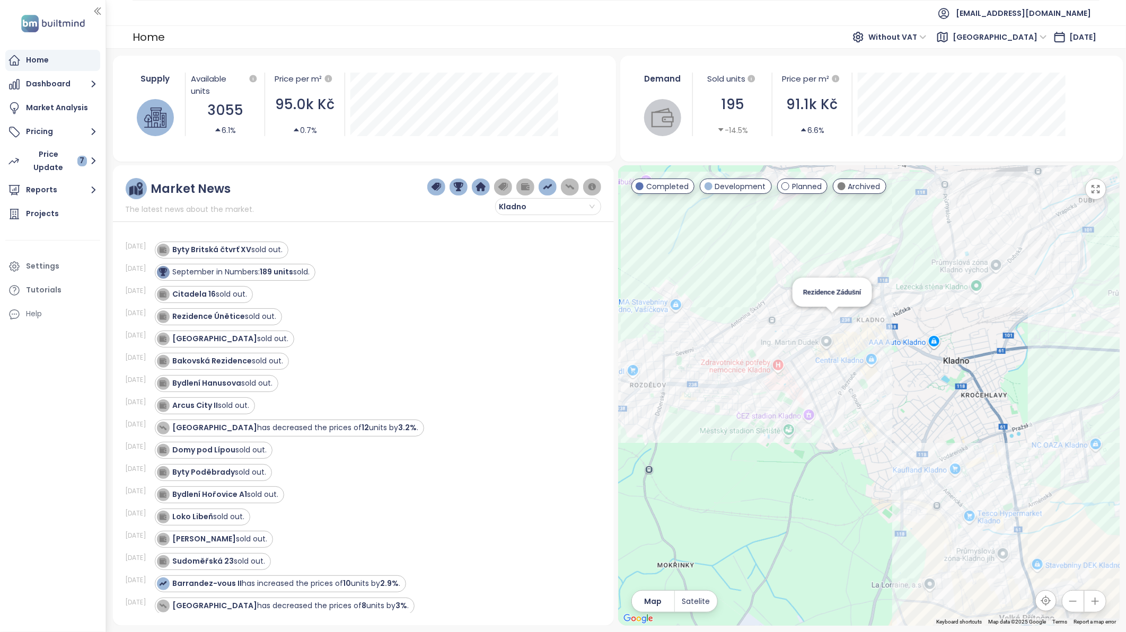
click at [836, 322] on div "Rezidence Zádušní" at bounding box center [868, 395] width 501 height 461
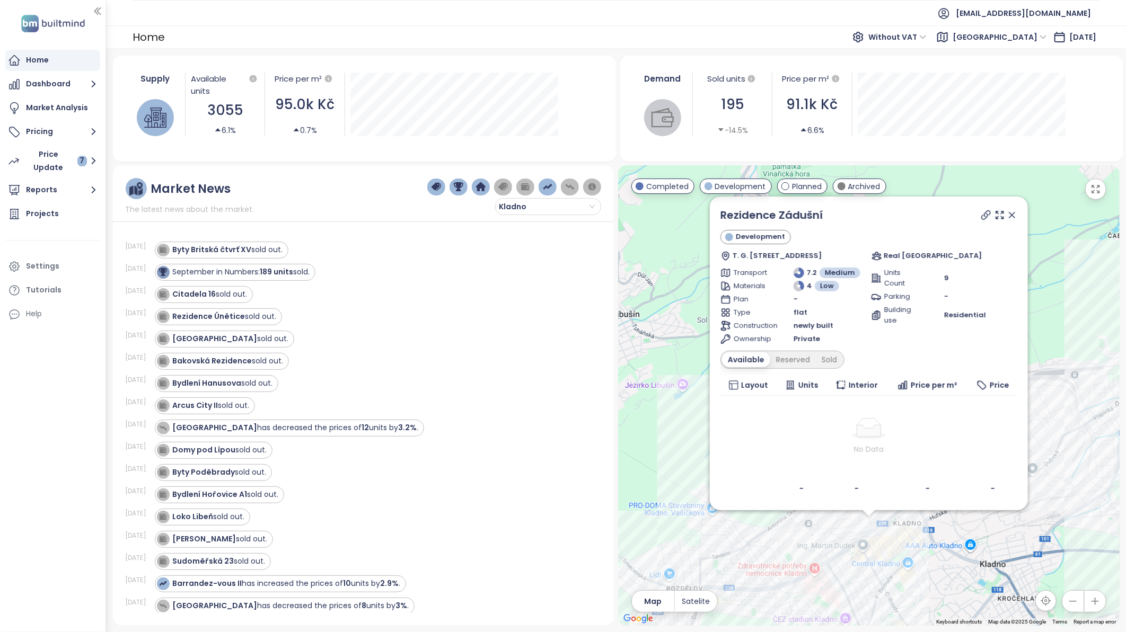
click at [1013, 214] on icon at bounding box center [1011, 215] width 11 height 11
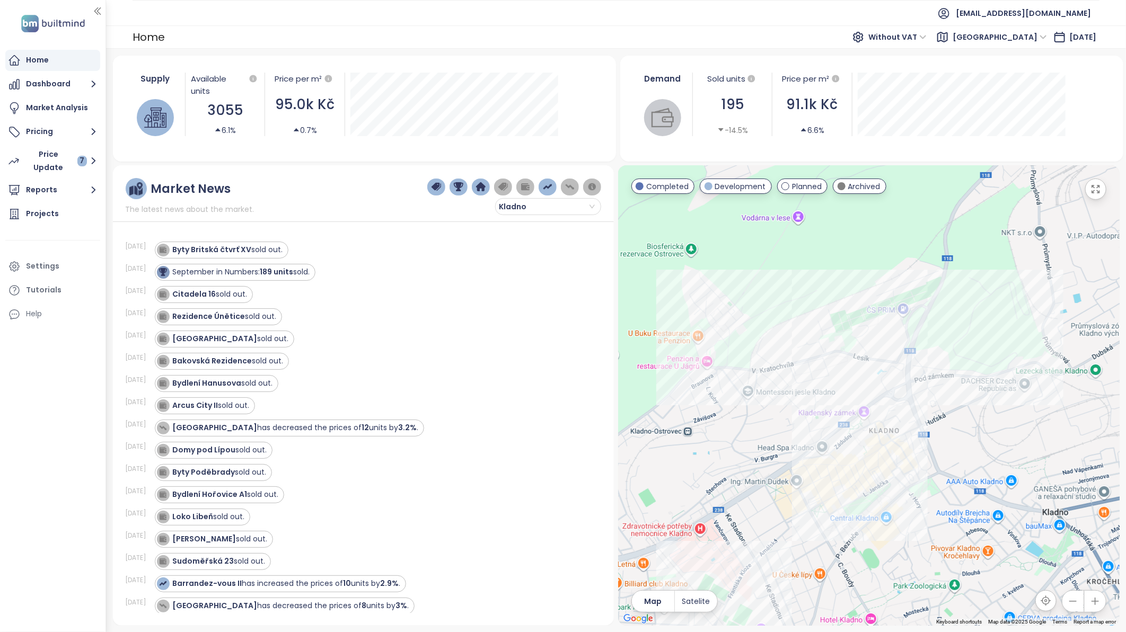
drag, startPoint x: 954, startPoint y: 555, endPoint x: 968, endPoint y: 475, distance: 81.2
click at [968, 475] on div at bounding box center [868, 395] width 501 height 461
click at [852, 332] on div "Pod Ostrovcem Kladno - E" at bounding box center [868, 395] width 501 height 461
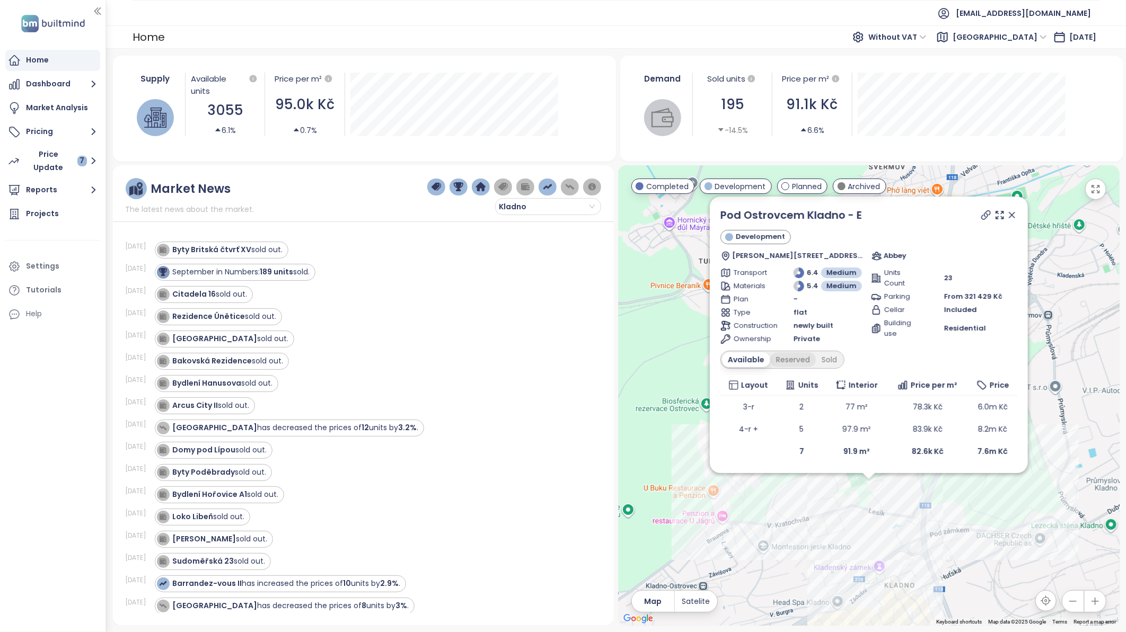
click at [796, 355] on div "Reserved" at bounding box center [793, 359] width 46 height 15
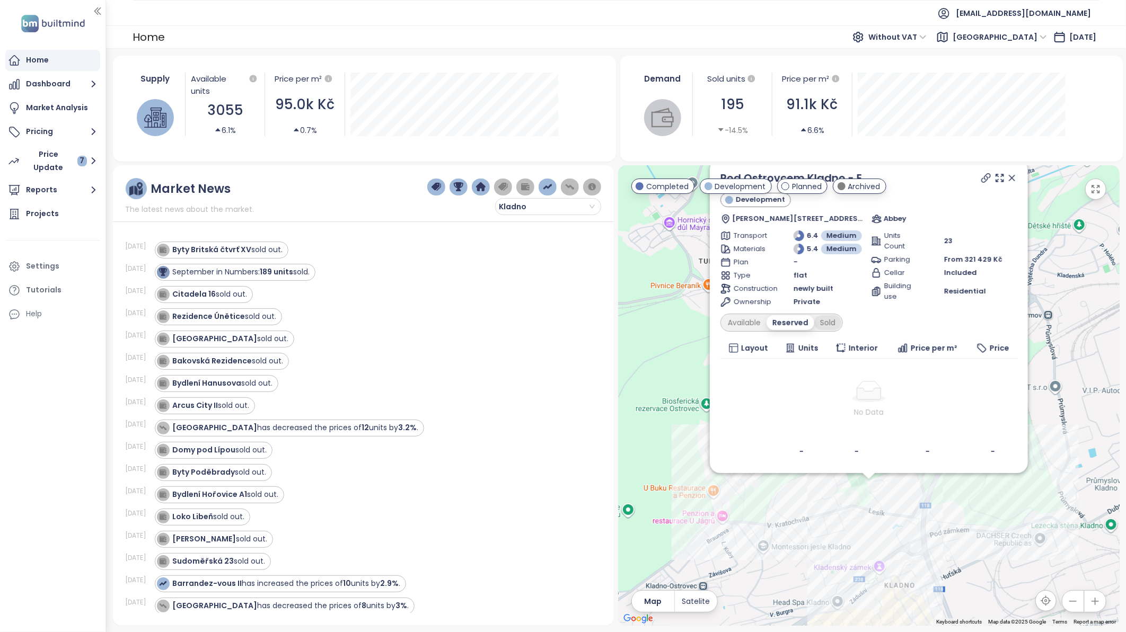
click at [829, 323] on div "Sold" at bounding box center [827, 322] width 27 height 15
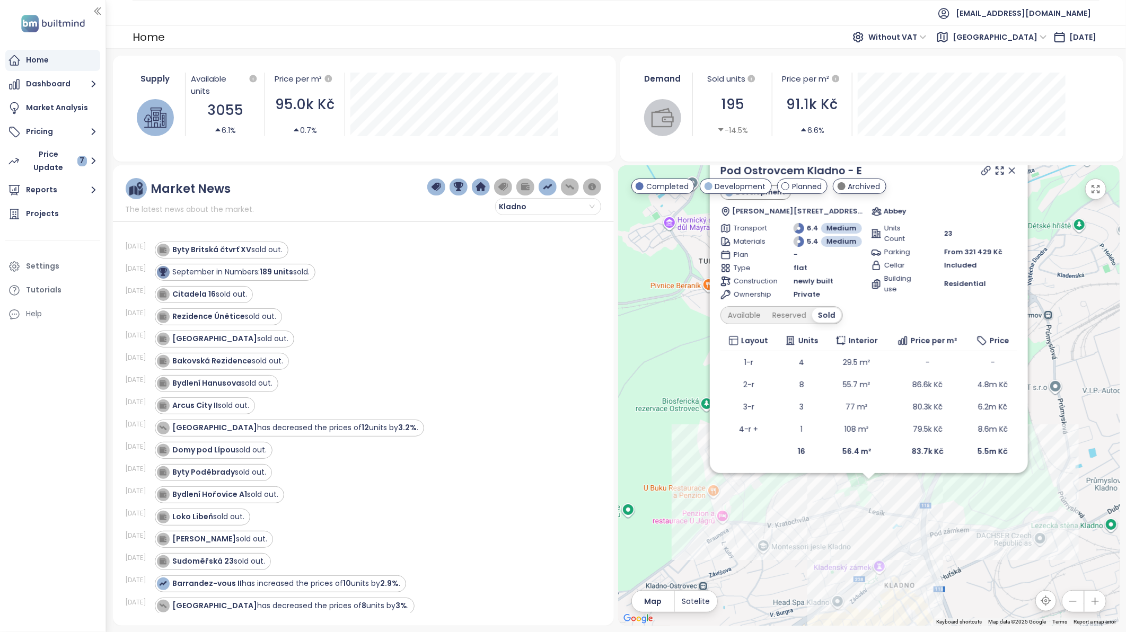
click at [1013, 169] on icon at bounding box center [1011, 170] width 5 height 5
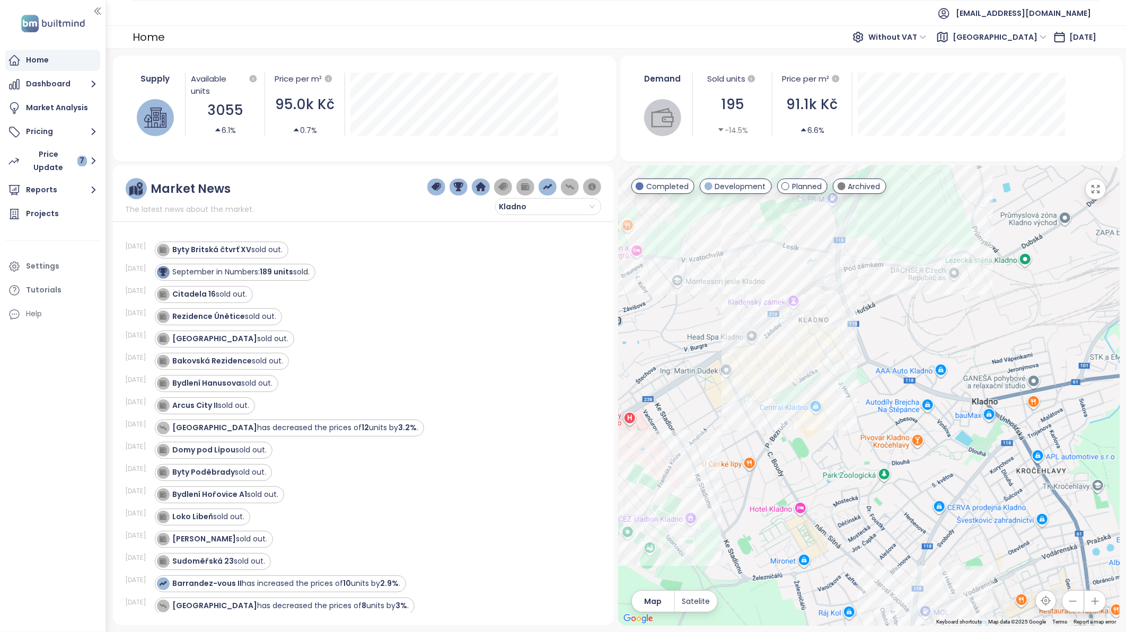
drag, startPoint x: 996, startPoint y: 481, endPoint x: 909, endPoint y: 215, distance: 279.4
click at [909, 215] on div at bounding box center [868, 395] width 501 height 461
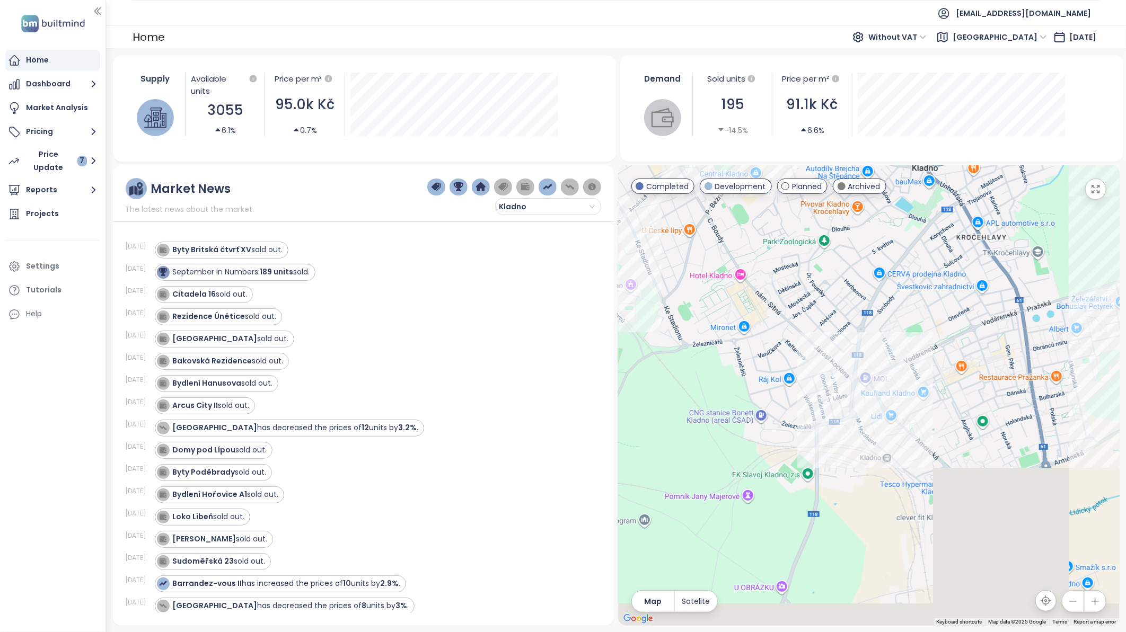
drag, startPoint x: 919, startPoint y: 463, endPoint x: 859, endPoint y: 244, distance: 227.0
click at [859, 244] on div at bounding box center [868, 395] width 501 height 461
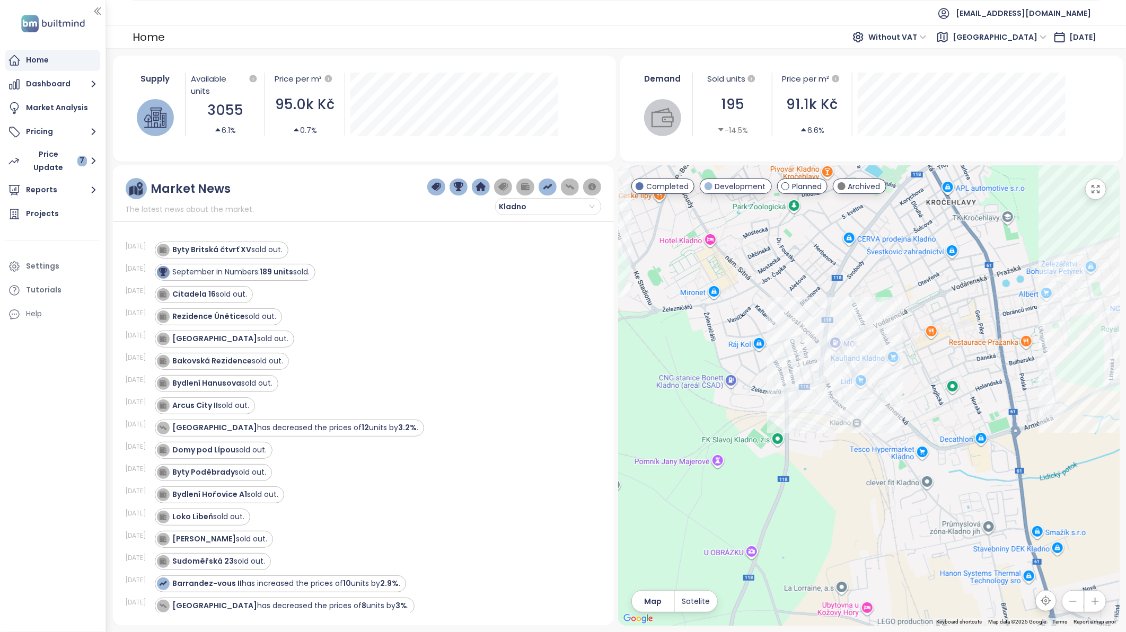
drag, startPoint x: 956, startPoint y: 453, endPoint x: 924, endPoint y: 417, distance: 48.1
click at [924, 417] on div at bounding box center [868, 395] width 501 height 461
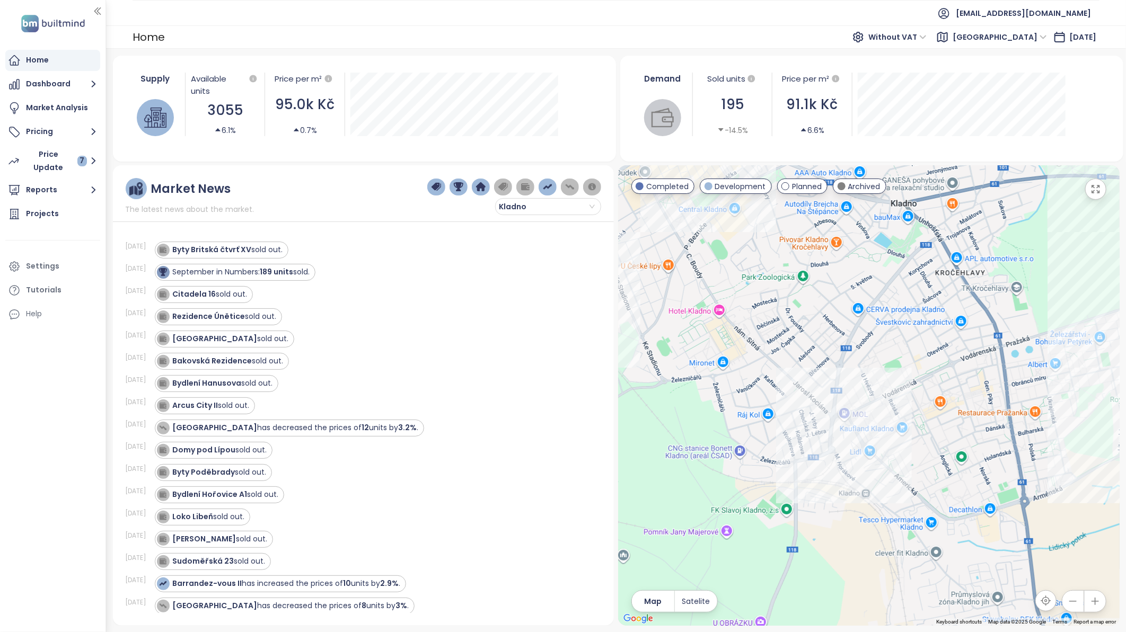
drag, startPoint x: 827, startPoint y: 294, endPoint x: 837, endPoint y: 370, distance: 77.0
click at [837, 370] on div at bounding box center [868, 395] width 501 height 461
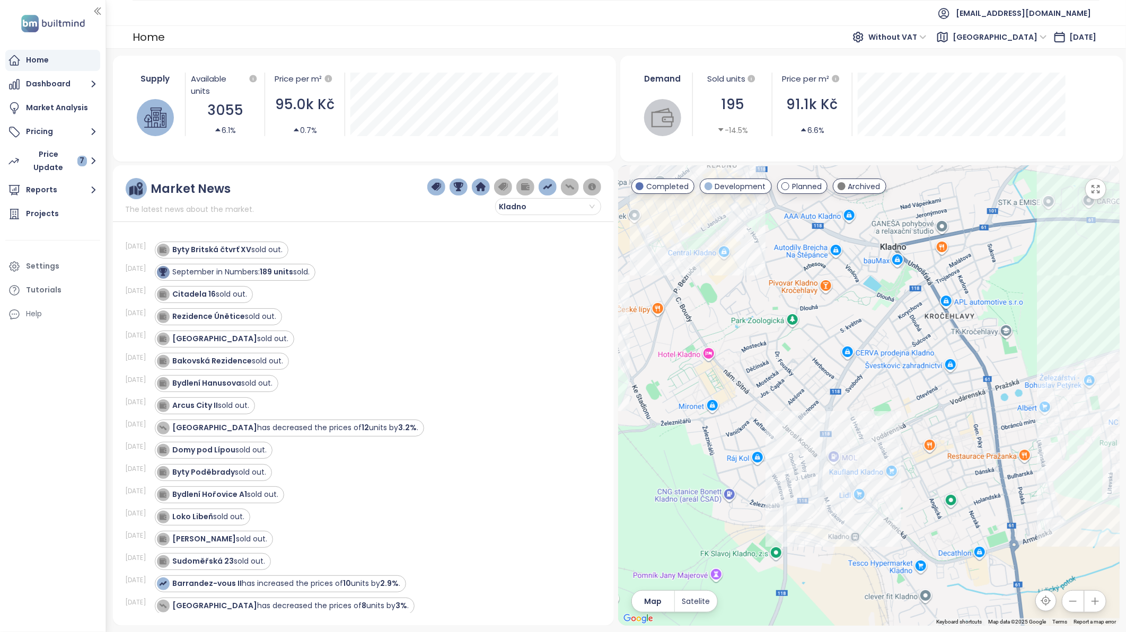
drag, startPoint x: 829, startPoint y: 328, endPoint x: 806, endPoint y: 373, distance: 51.0
click at [806, 373] on div at bounding box center [868, 395] width 501 height 461
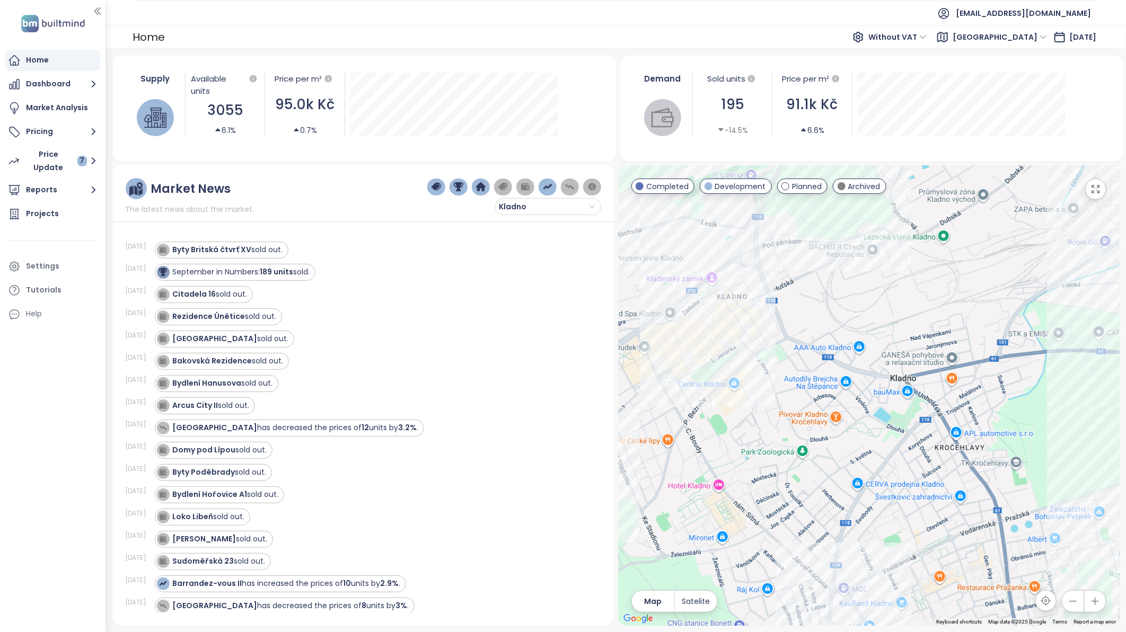
drag, startPoint x: 988, startPoint y: 263, endPoint x: 1020, endPoint y: 361, distance: 103.2
click at [1013, 361] on div at bounding box center [868, 395] width 501 height 461
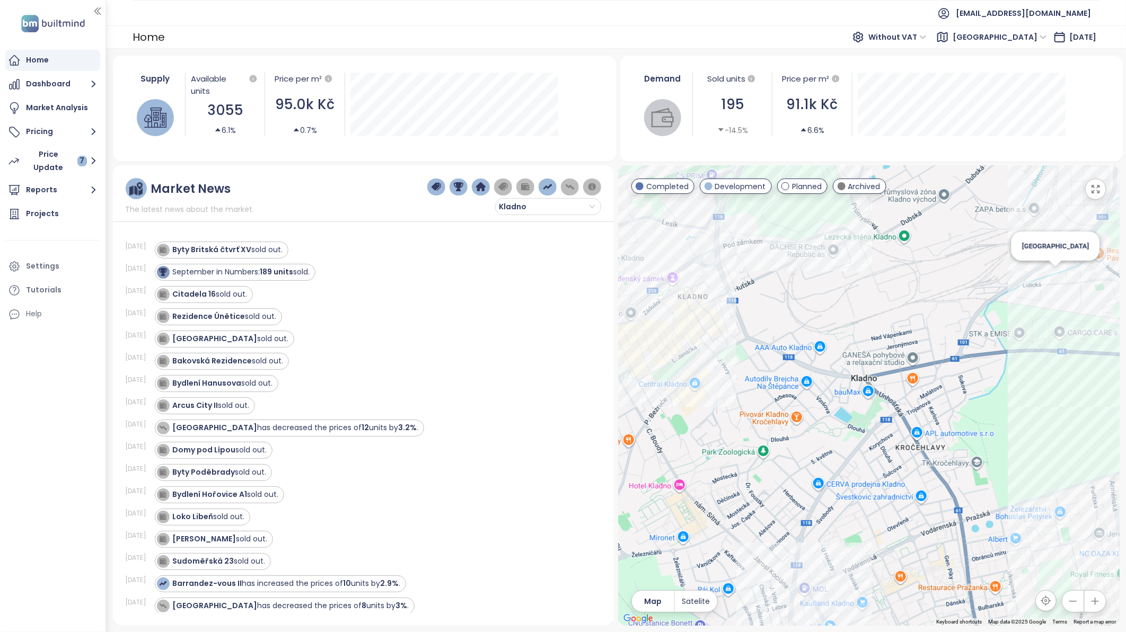
click at [1013, 279] on div "[GEOGRAPHIC_DATA]" at bounding box center [868, 395] width 501 height 461
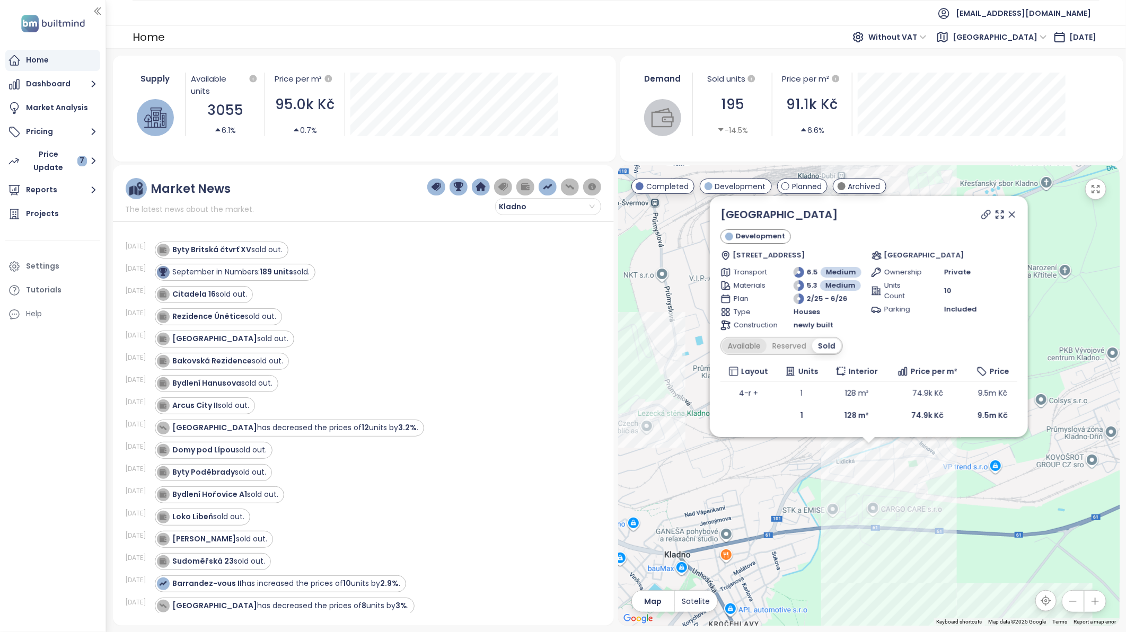
click at [745, 345] on div "Available" at bounding box center [744, 346] width 45 height 15
click at [1010, 218] on icon at bounding box center [1011, 214] width 11 height 11
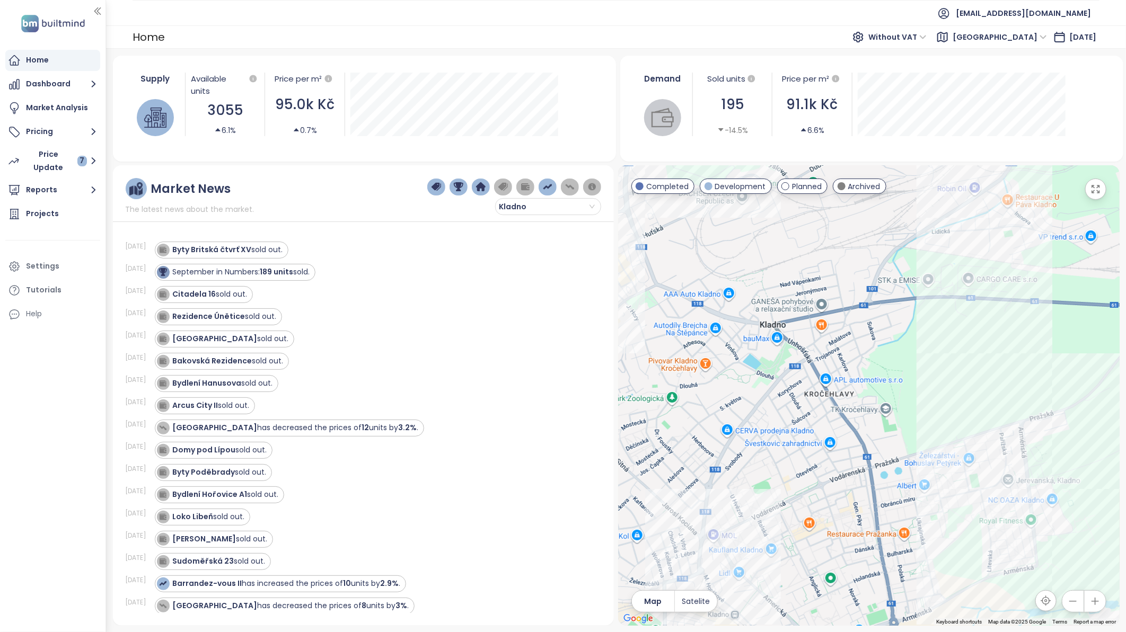
drag, startPoint x: 793, startPoint y: 547, endPoint x: 891, endPoint y: 313, distance: 254.4
click at [891, 313] on div at bounding box center [868, 395] width 501 height 461
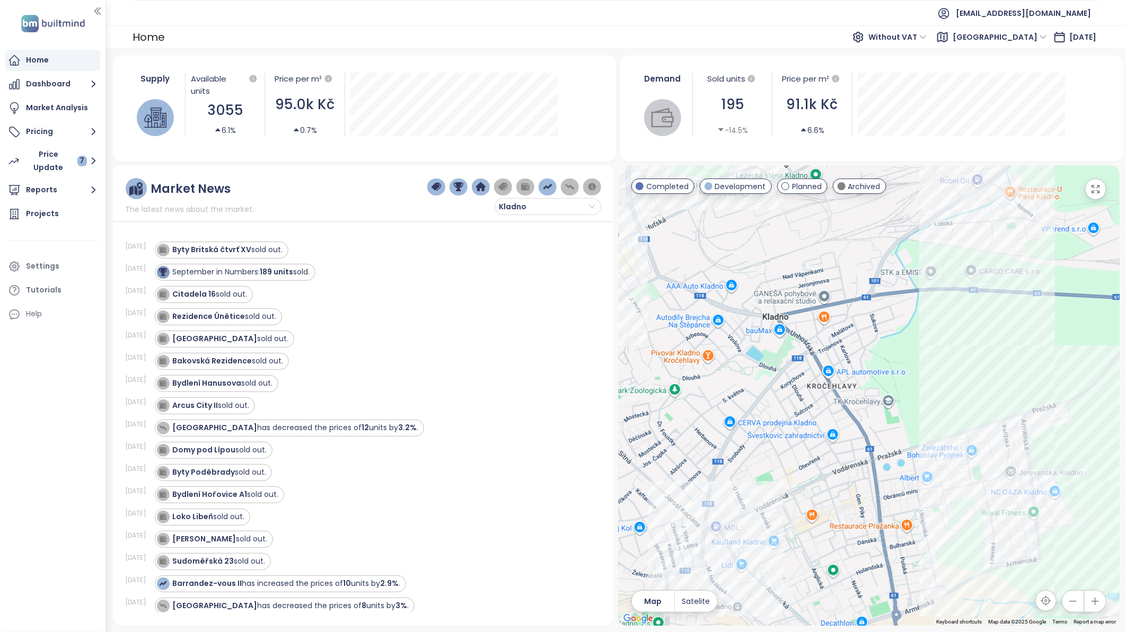
drag, startPoint x: 891, startPoint y: 467, endPoint x: 886, endPoint y: 361, distance: 106.1
click at [907, 378] on div at bounding box center [868, 395] width 501 height 461
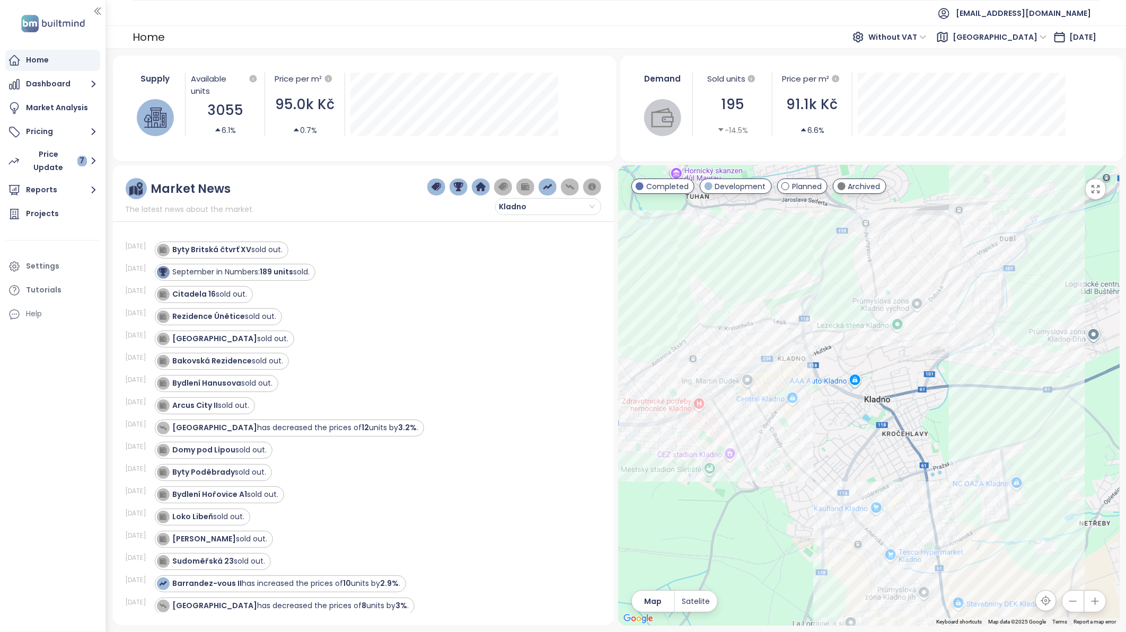
drag, startPoint x: 732, startPoint y: 326, endPoint x: 797, endPoint y: 399, distance: 96.8
click at [797, 399] on div at bounding box center [868, 395] width 501 height 461
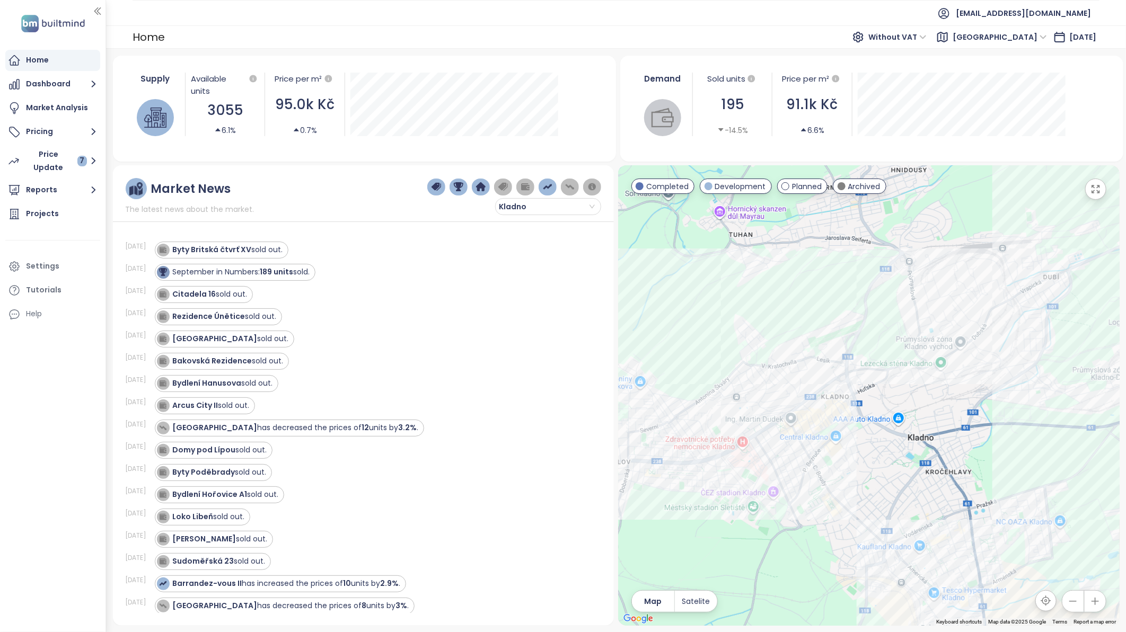
drag, startPoint x: 785, startPoint y: 441, endPoint x: 829, endPoint y: 481, distance: 59.7
click at [829, 481] on div at bounding box center [868, 395] width 501 height 461
